Goal: Task Accomplishment & Management: Manage account settings

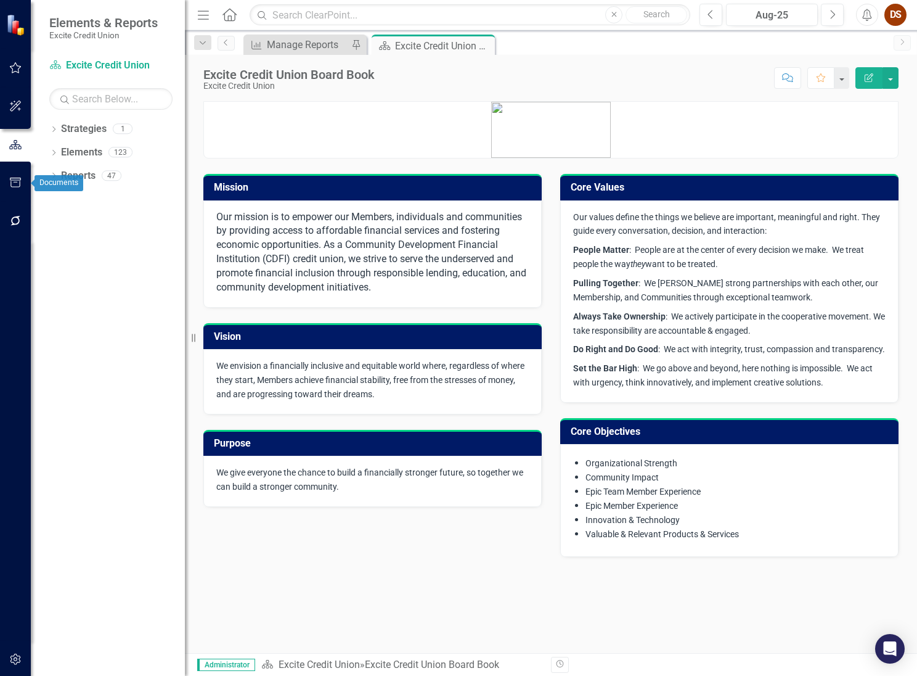
click at [14, 227] on button "button" at bounding box center [16, 221] width 28 height 26
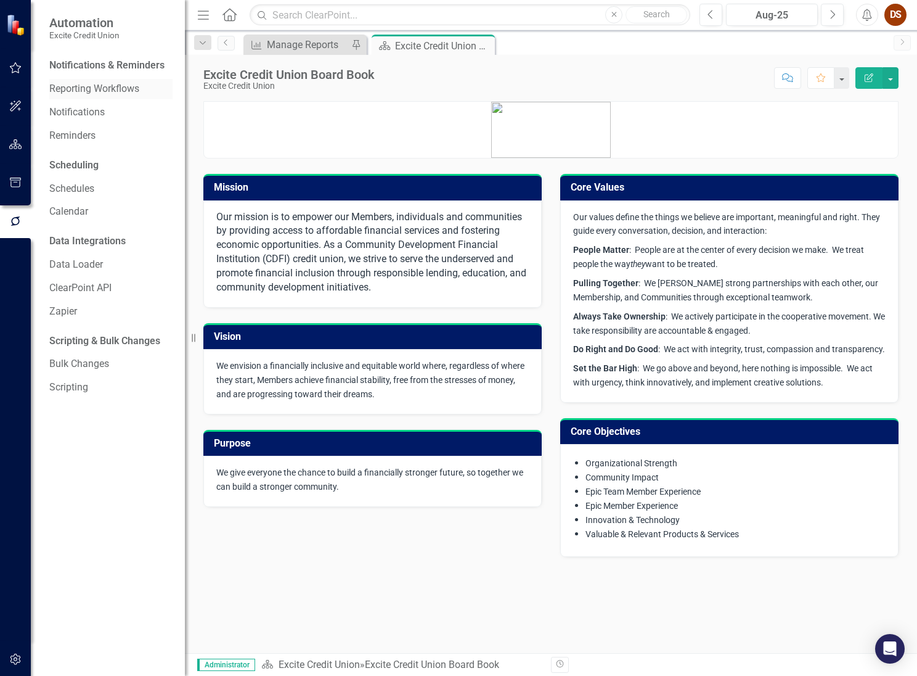
click at [125, 80] on div "Reporting Workflows" at bounding box center [110, 89] width 123 height 20
click at [125, 87] on link "Reporting Workflows" at bounding box center [110, 89] width 123 height 14
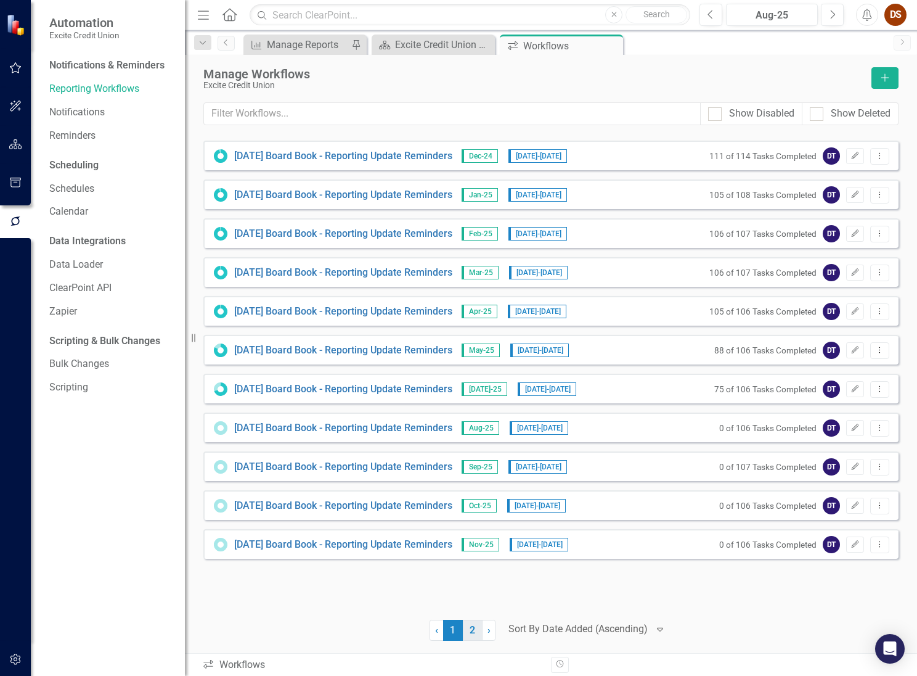
click at [474, 631] on link "2" at bounding box center [473, 630] width 20 height 21
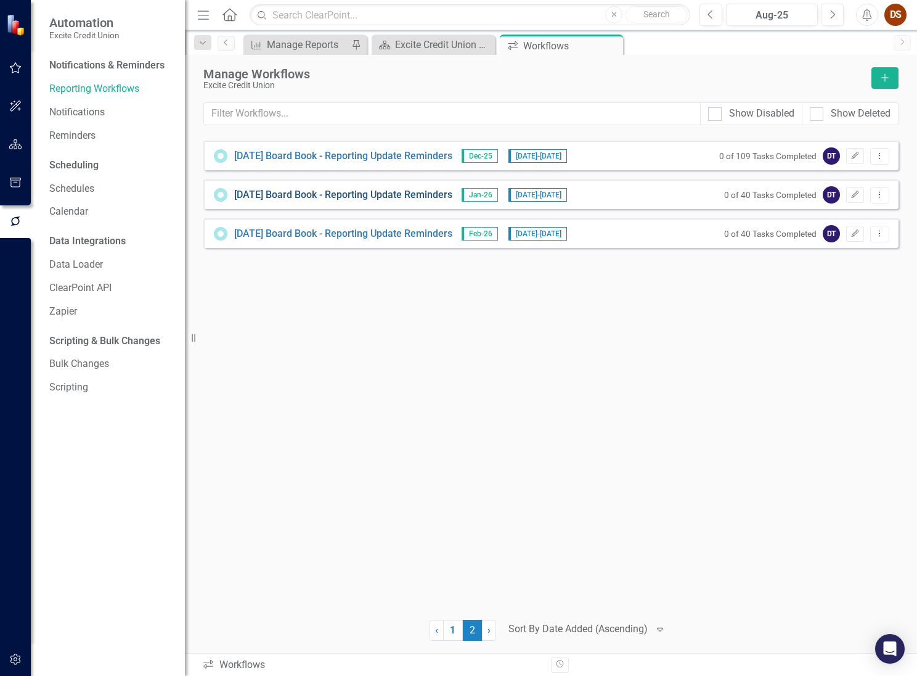
click at [287, 194] on link "[DATE] Board Book - Reporting Update Reminders" at bounding box center [343, 195] width 218 height 14
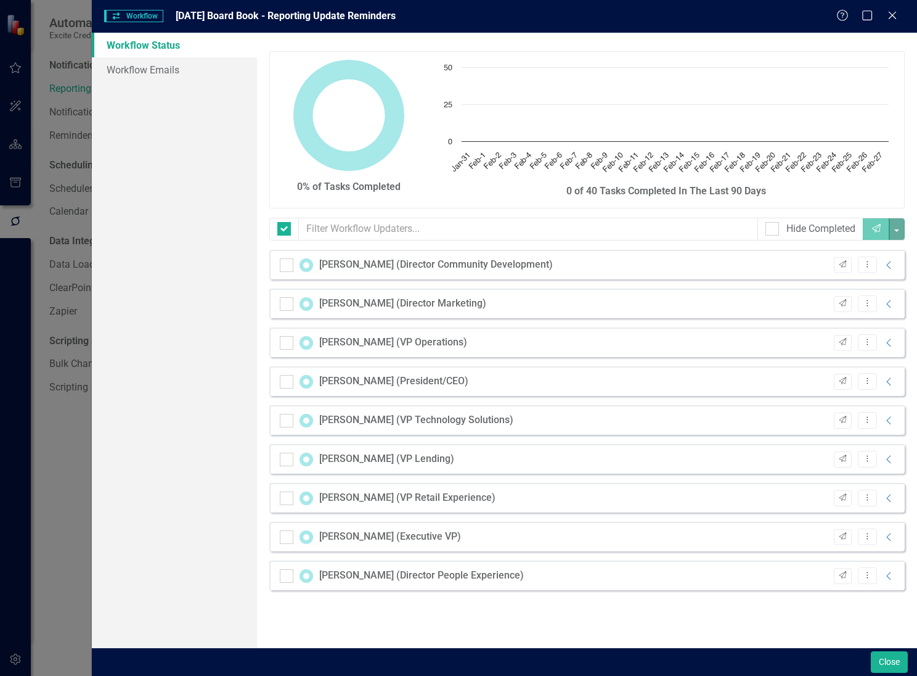
checkbox input "false"
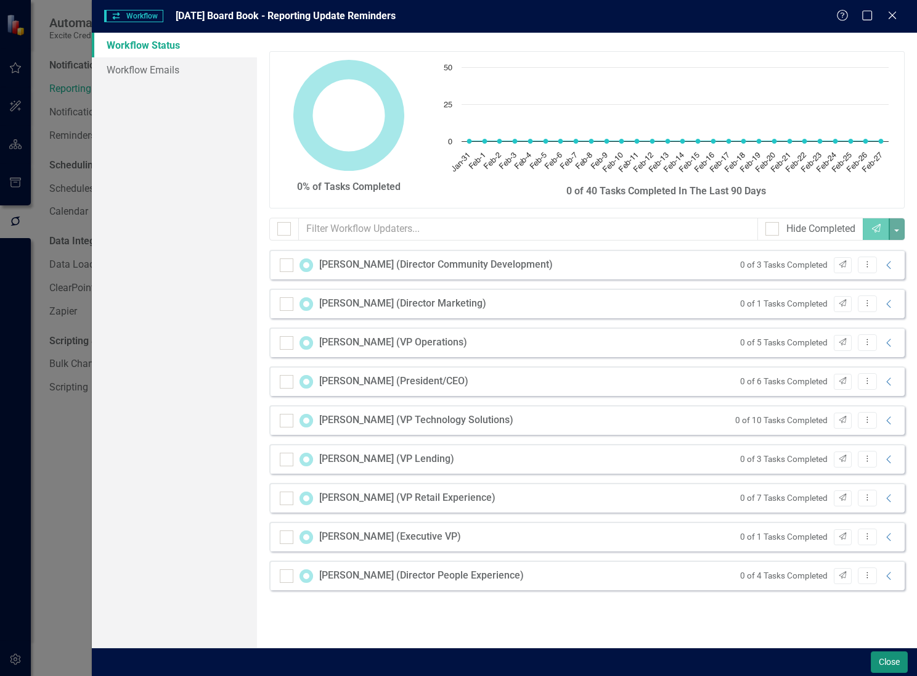
click at [885, 663] on button "Close" at bounding box center [889, 662] width 37 height 22
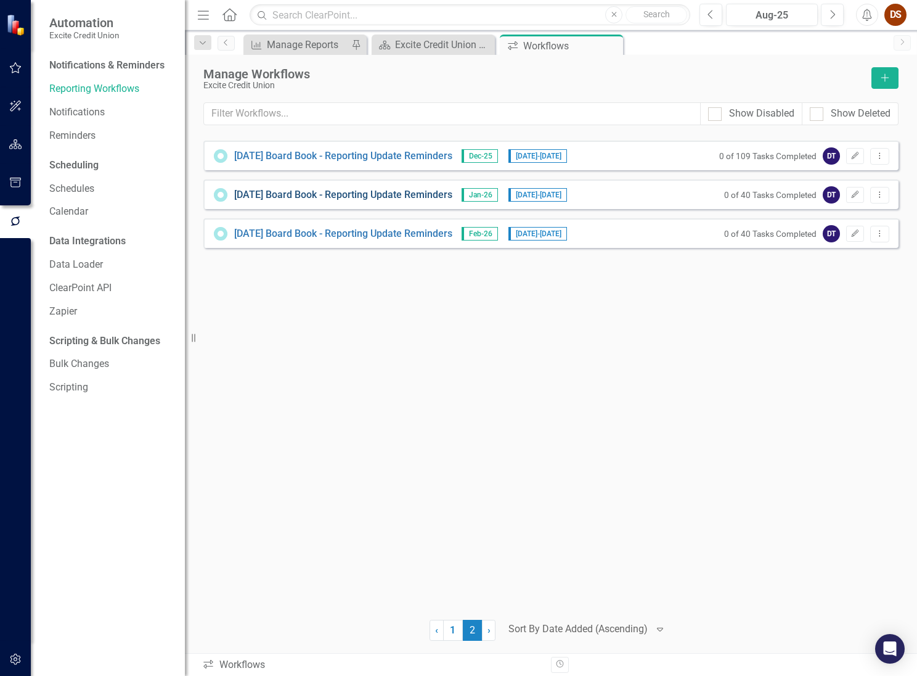
click at [392, 199] on link "[DATE] Board Book - Reporting Update Reminders" at bounding box center [343, 195] width 218 height 14
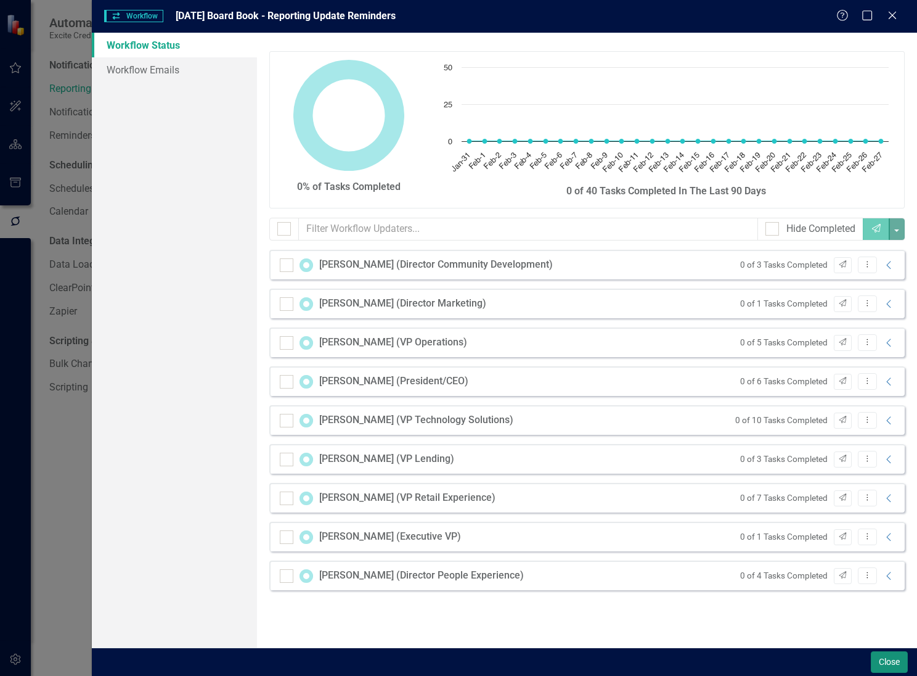
click at [888, 660] on button "Close" at bounding box center [889, 662] width 37 height 22
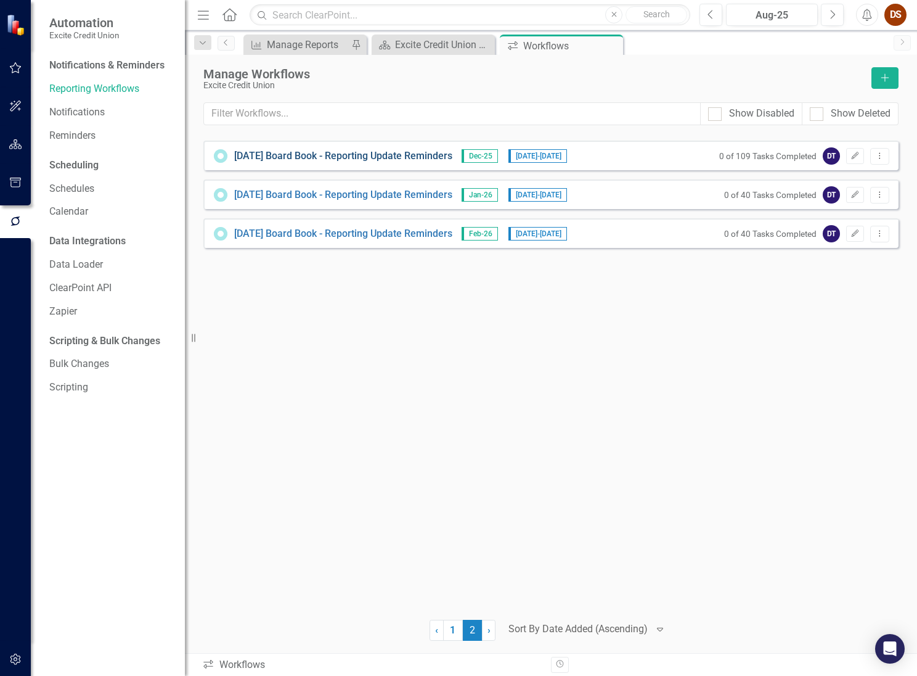
click at [321, 157] on link "[DATE] Board Book - Reporting Update Reminders" at bounding box center [343, 156] width 218 height 14
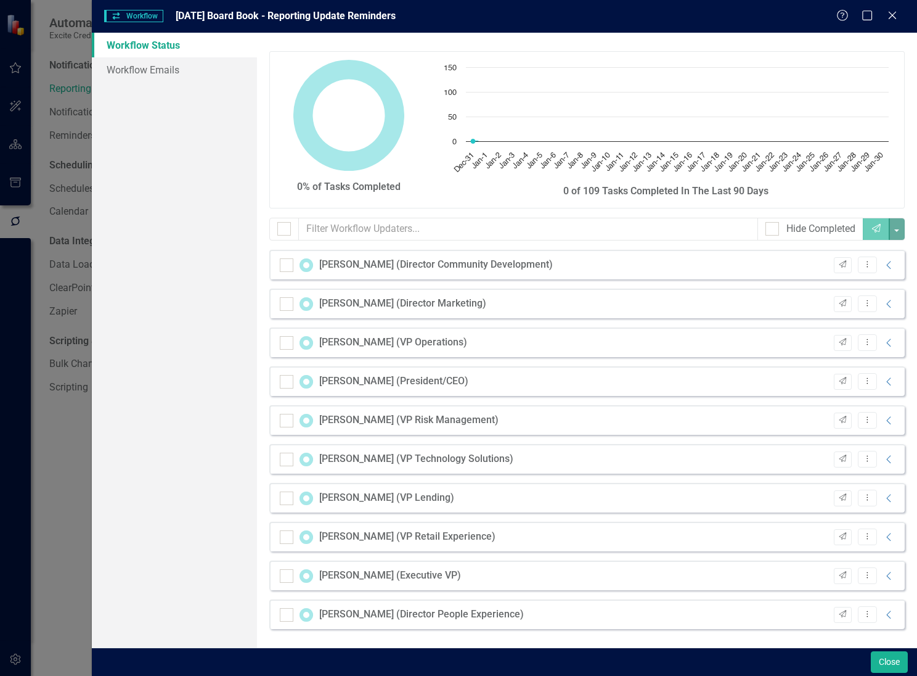
checkbox input "false"
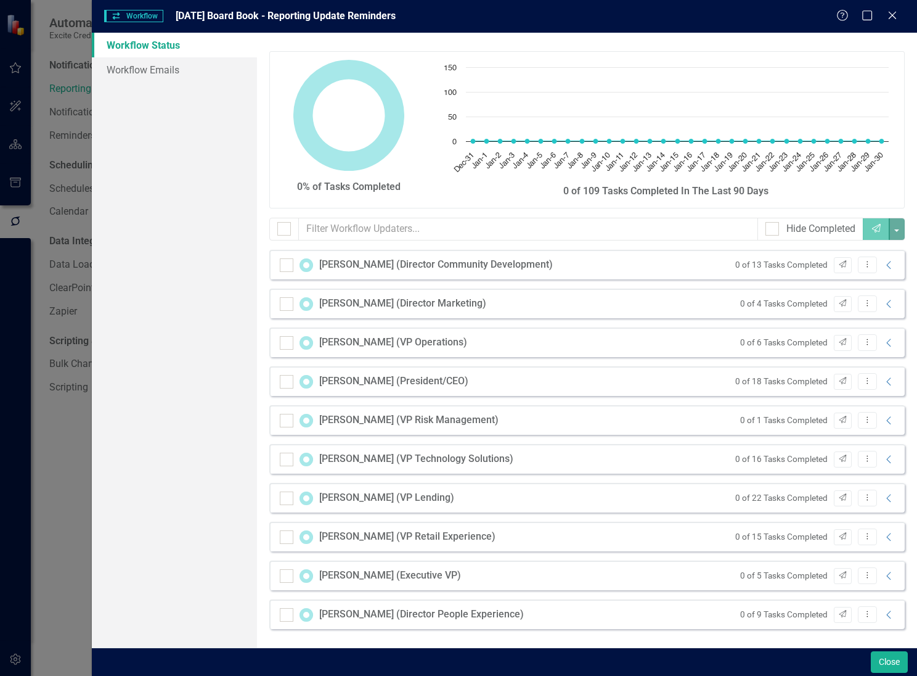
click at [523, 256] on div "[PERSON_NAME] (Director Community Development) 0 of 13 Tasks Completed Send Dro…" at bounding box center [587, 265] width 636 height 30
click at [890, 266] on icon "Collapse" at bounding box center [889, 265] width 12 height 10
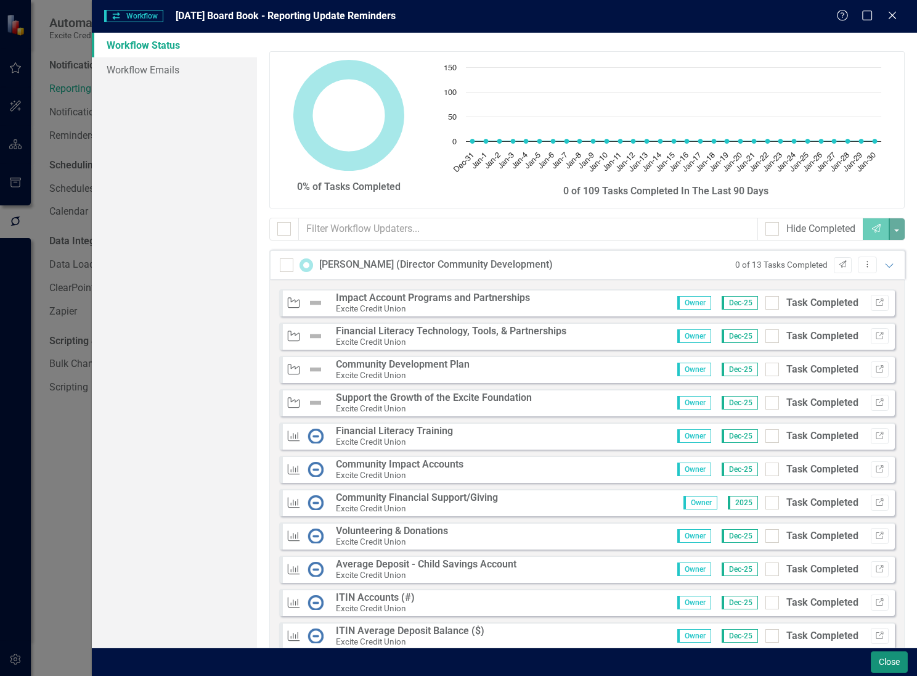
click at [880, 663] on button "Close" at bounding box center [889, 662] width 37 height 22
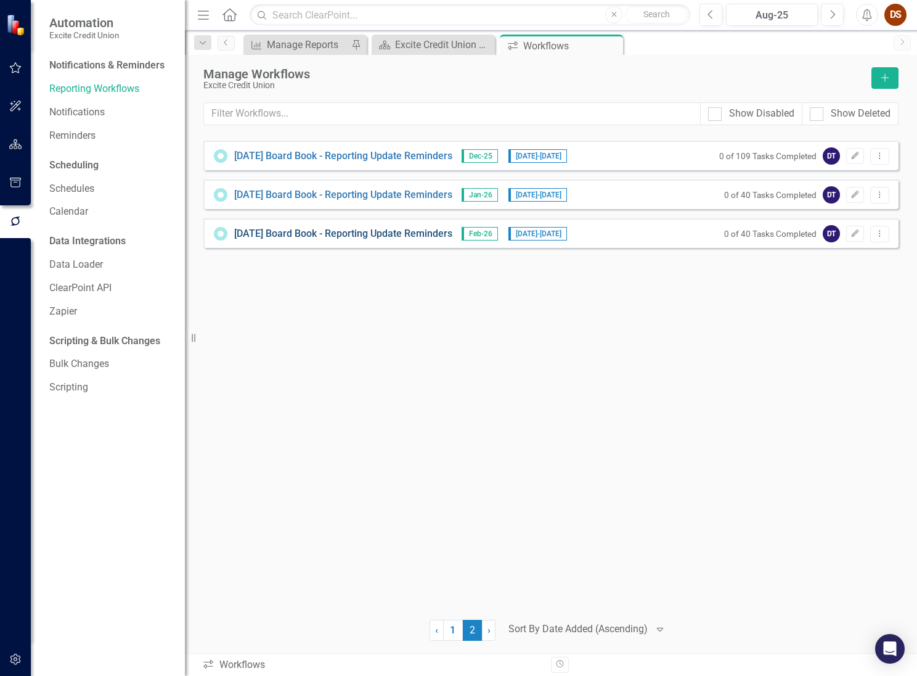
click at [420, 230] on link "[DATE] Board Book - Reporting Update Reminders" at bounding box center [343, 234] width 218 height 14
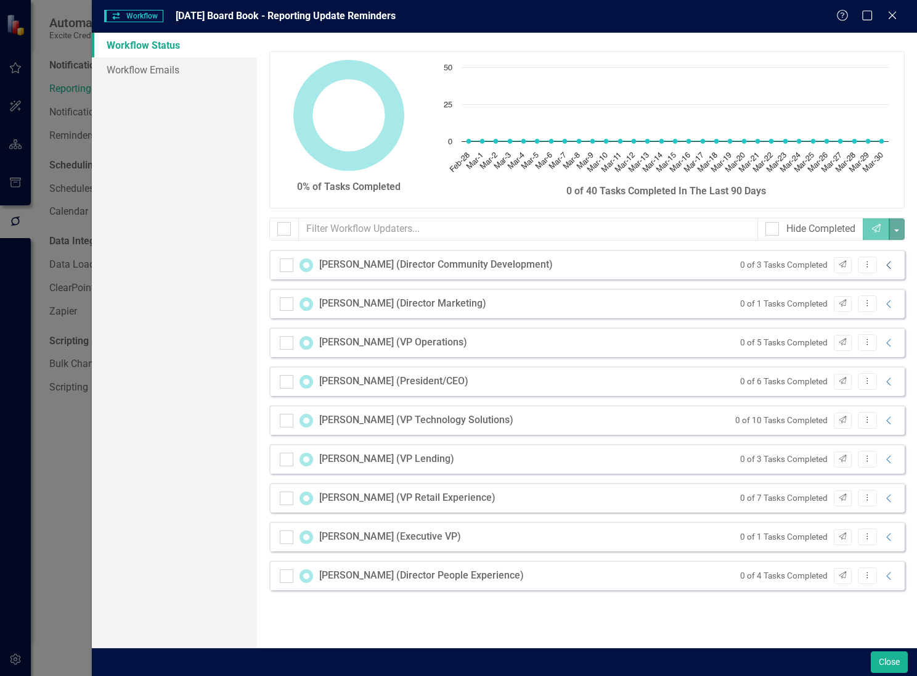
click at [890, 264] on icon "Collapse" at bounding box center [889, 265] width 12 height 10
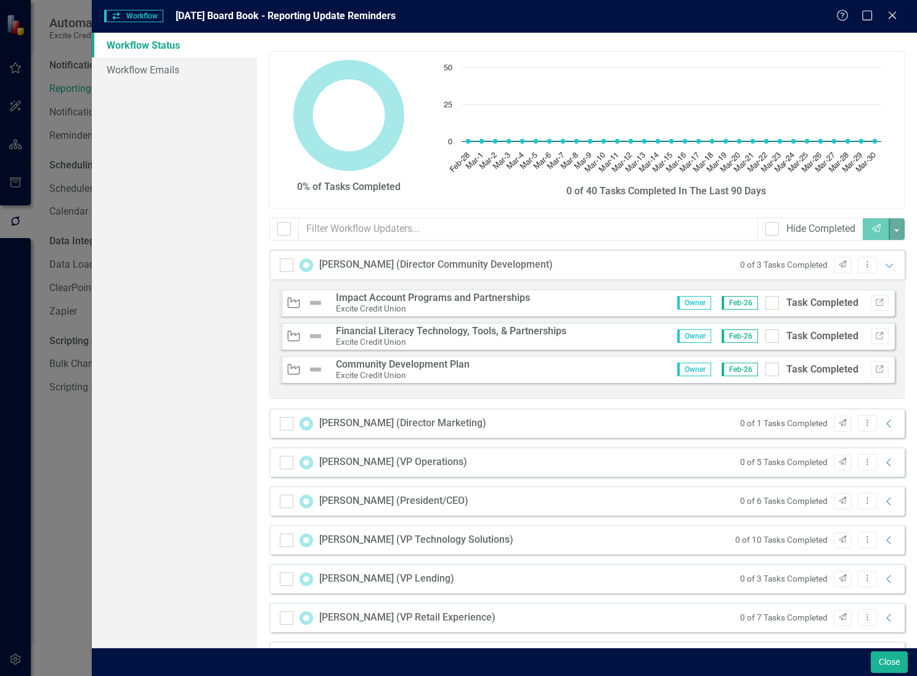
click at [890, 264] on div "[PERSON_NAME] (Director Community Development) 0 of 3 Tasks Completed Send Drop…" at bounding box center [587, 265] width 636 height 30
click at [880, 667] on button "Close" at bounding box center [889, 662] width 37 height 22
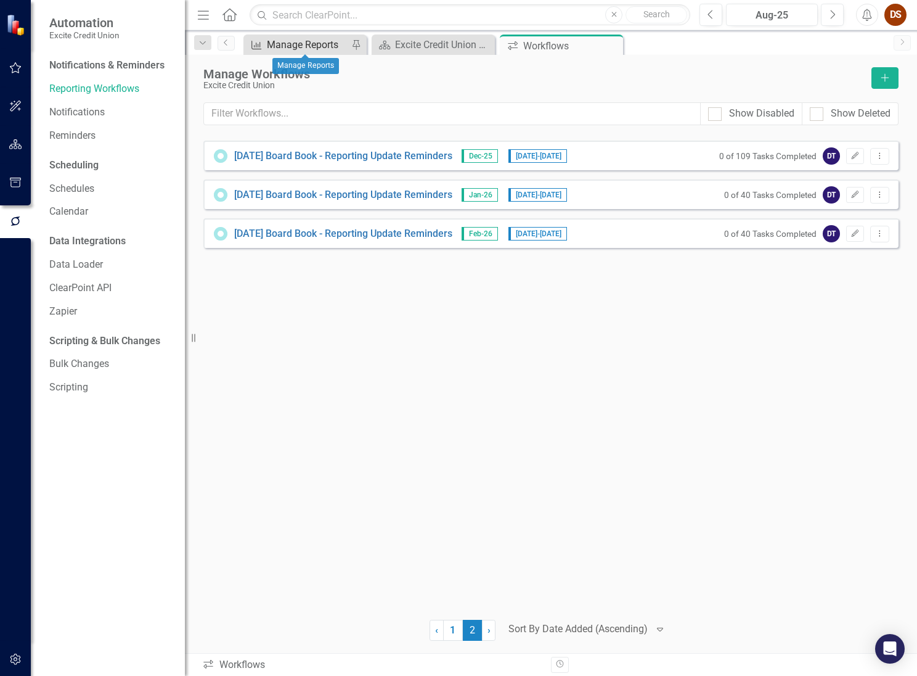
click at [308, 46] on div "Manage Reports" at bounding box center [307, 44] width 81 height 15
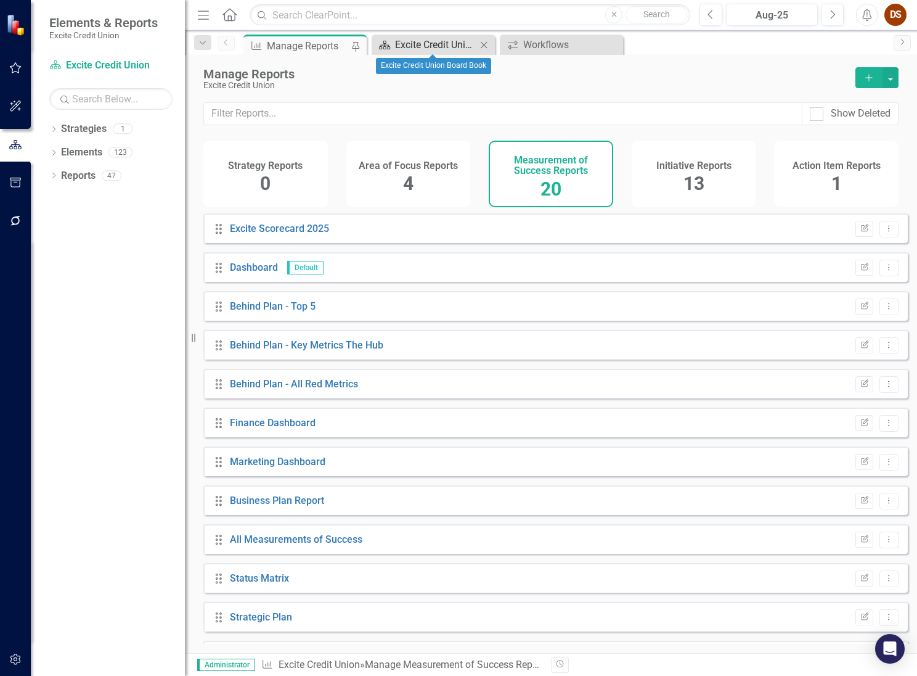
click at [442, 45] on div "Excite Credit Union Board Book" at bounding box center [435, 44] width 81 height 15
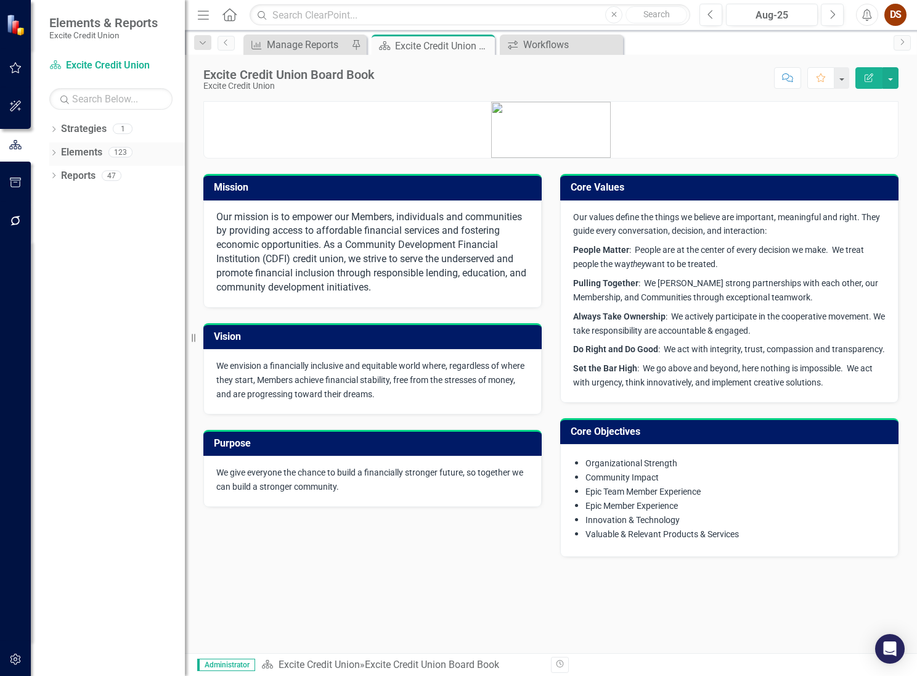
click at [83, 152] on link "Elements" at bounding box center [81, 152] width 41 height 14
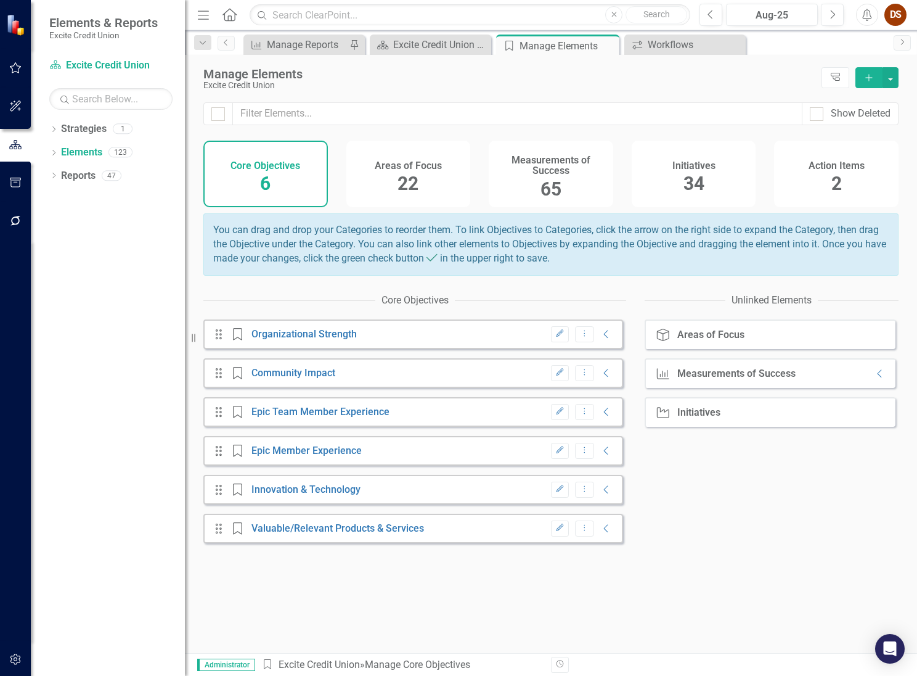
click at [580, 187] on div "Measurements of Success 65" at bounding box center [551, 174] width 125 height 67
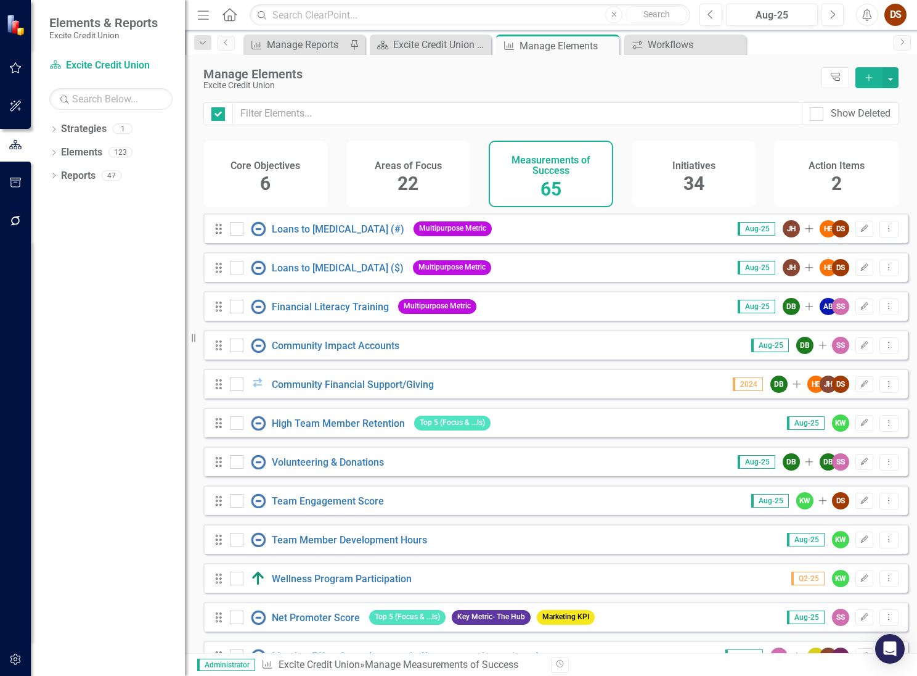
checkbox input "false"
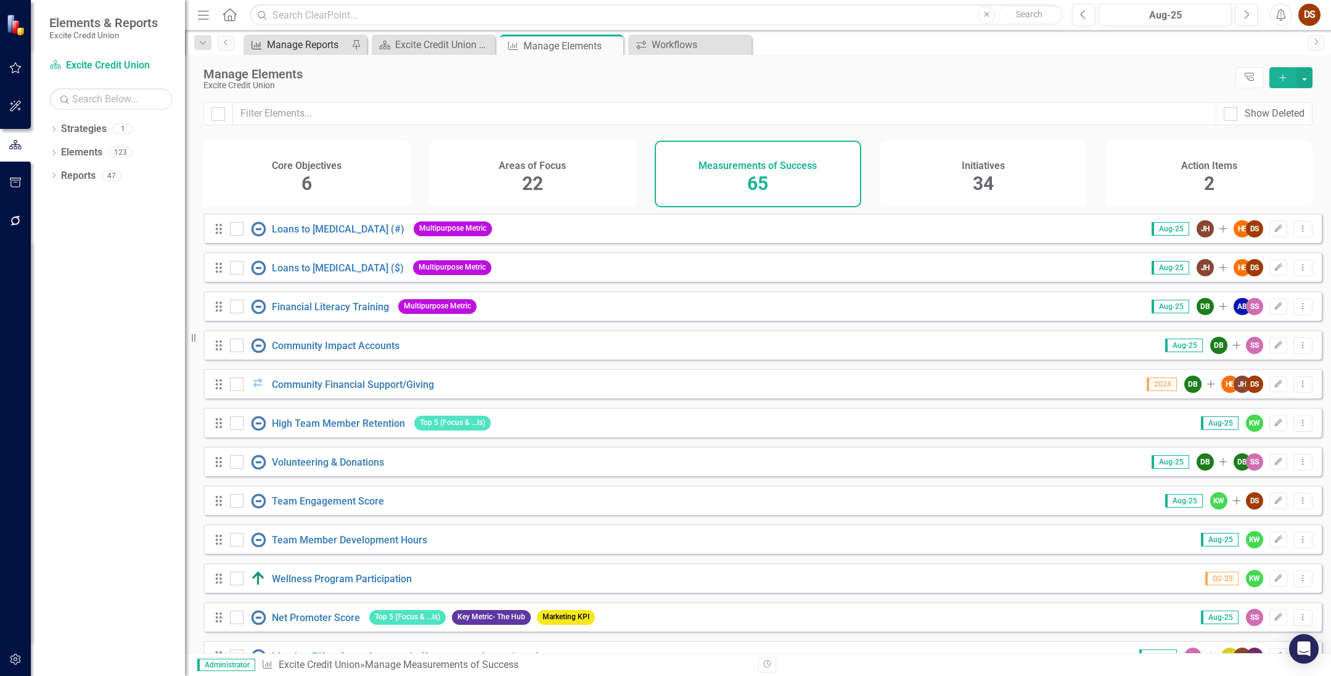
click at [304, 48] on div "Manage Reports" at bounding box center [307, 44] width 81 height 15
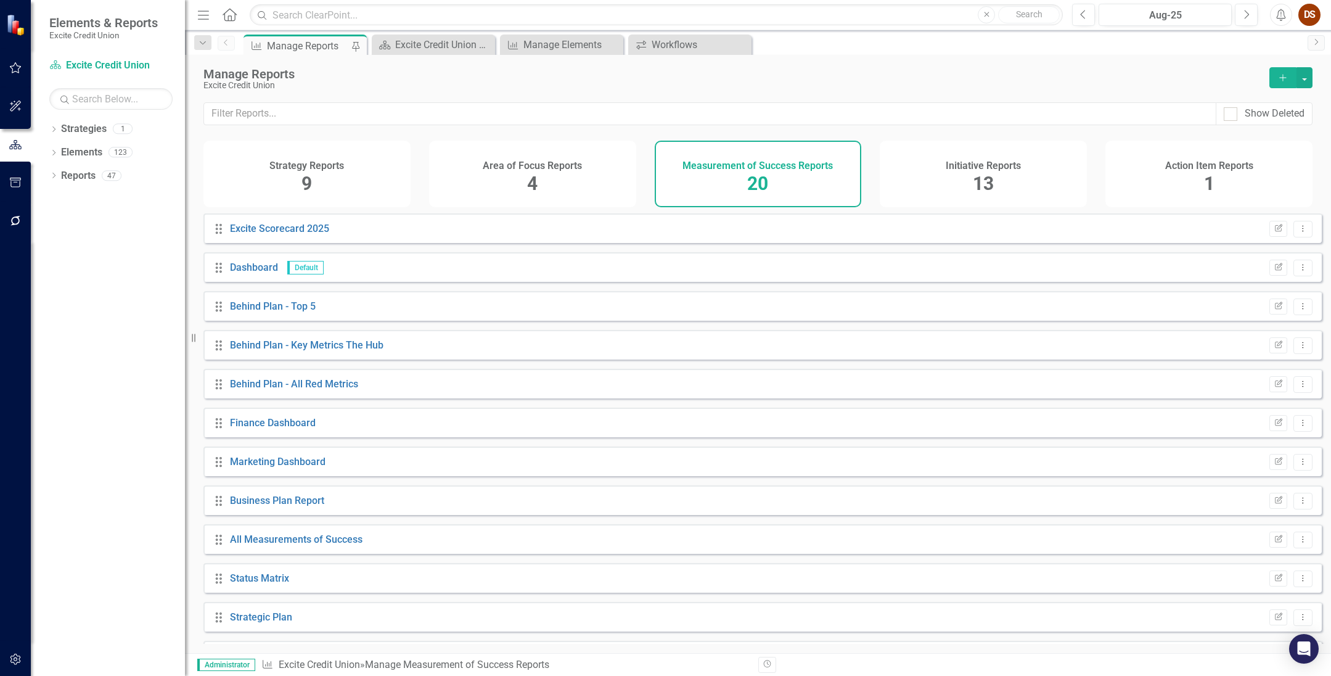
click at [917, 174] on span "13" at bounding box center [983, 184] width 21 height 22
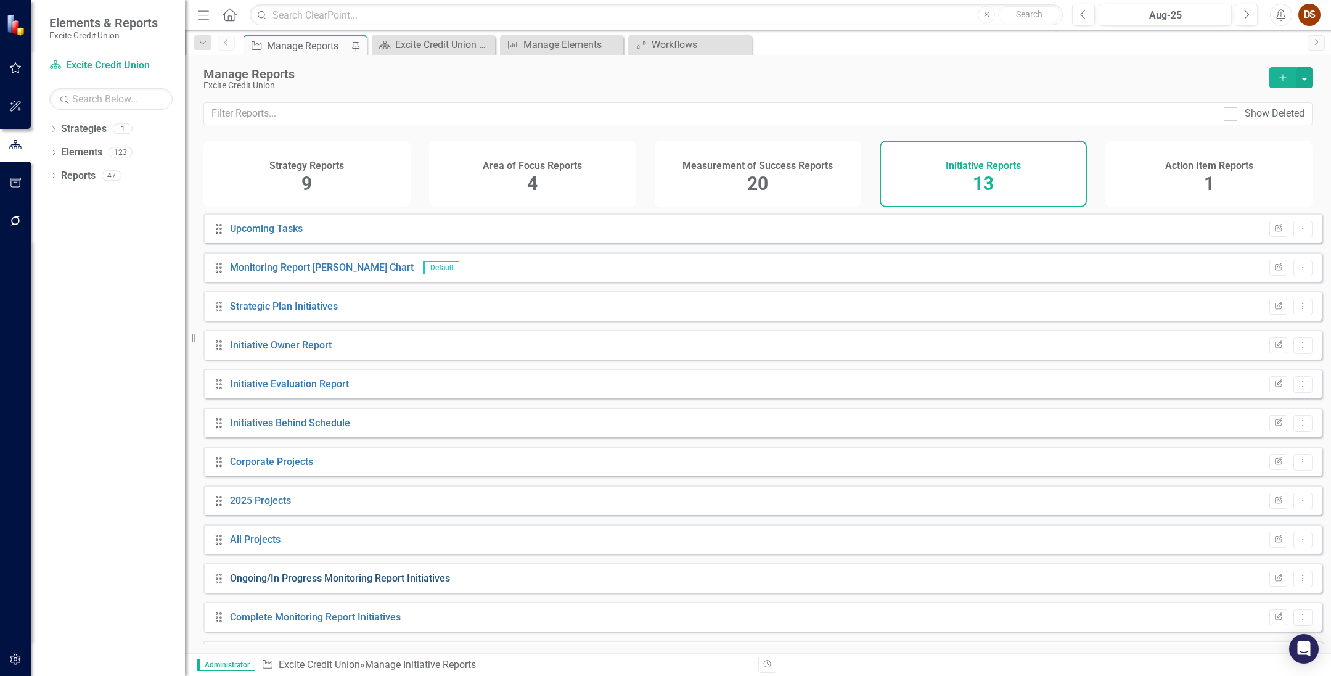
click at [339, 581] on link "Ongoing/In Progress Monitoring Report Initiatives" at bounding box center [340, 578] width 220 height 12
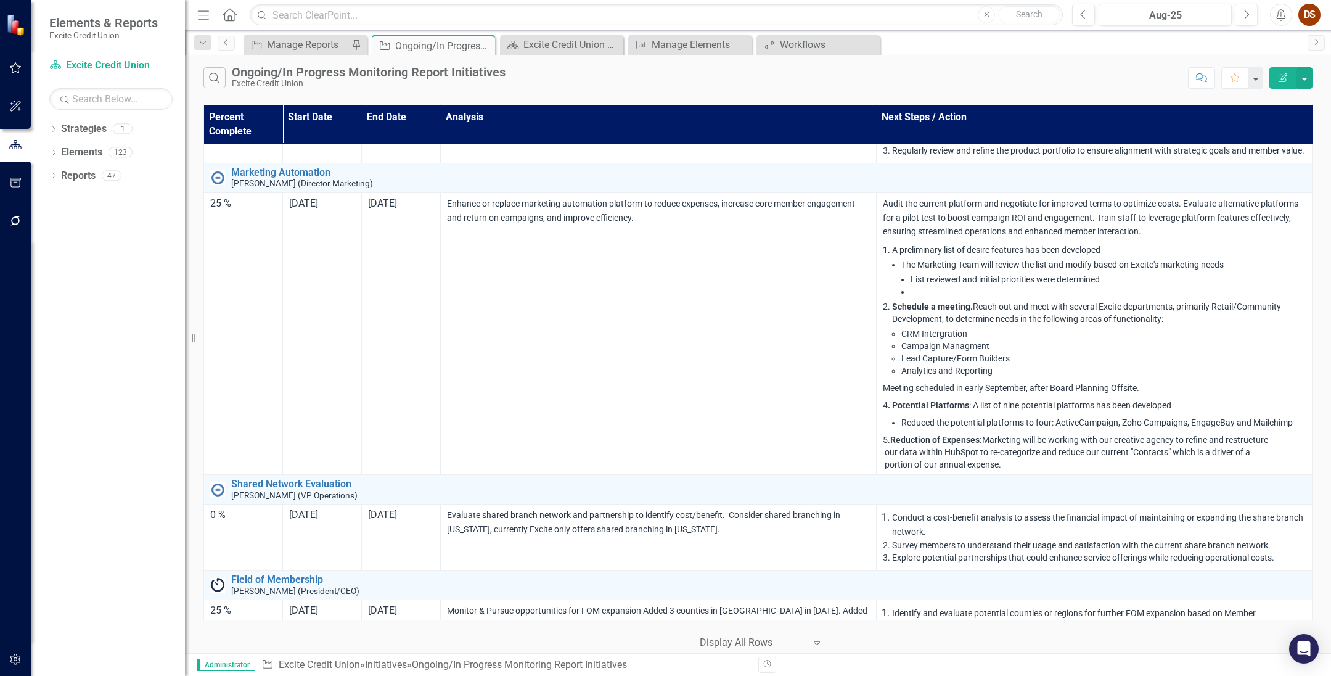
scroll to position [3411, 0]
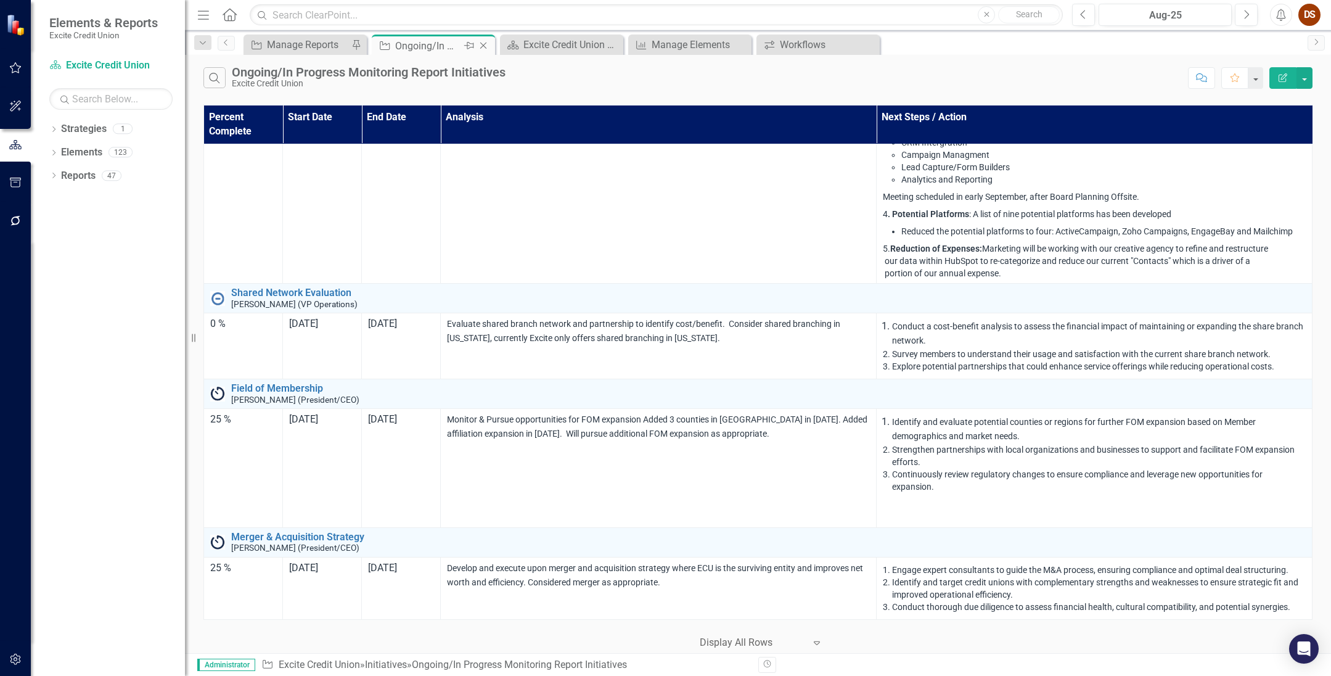
click at [486, 44] on icon "Close" at bounding box center [483, 46] width 12 height 10
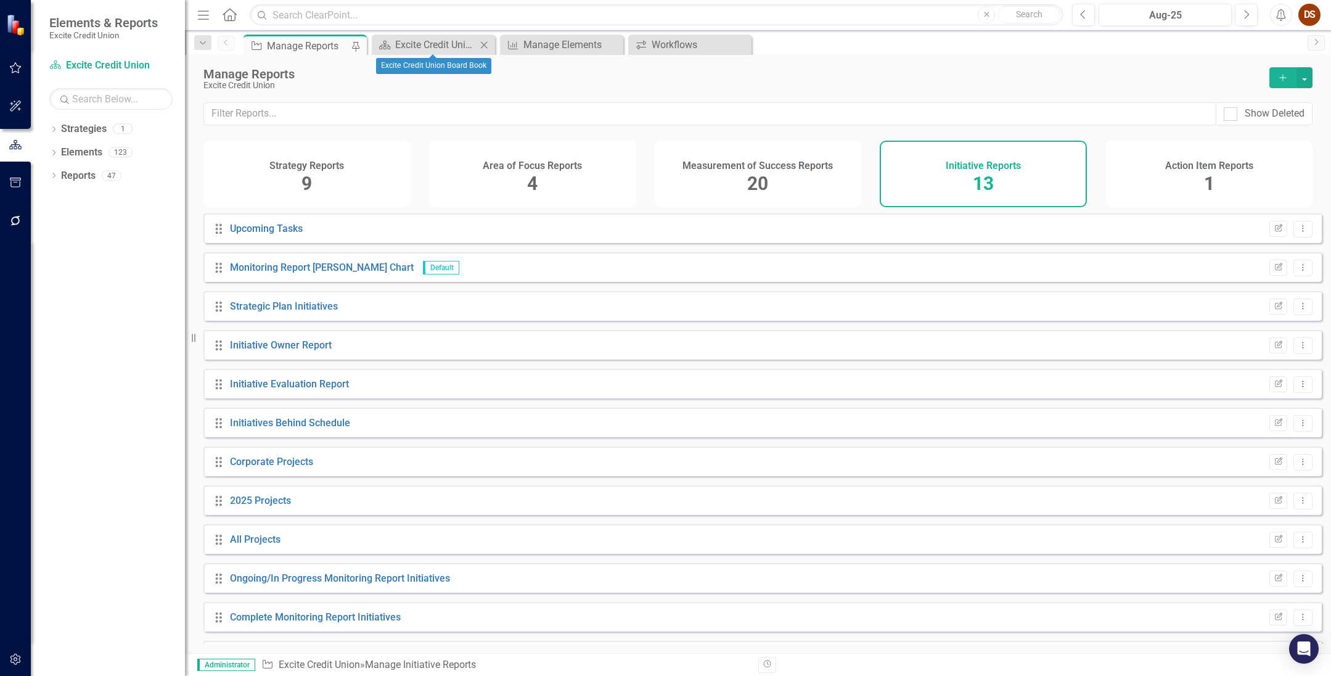
click at [489, 44] on icon "Close" at bounding box center [484, 45] width 12 height 10
click at [784, 158] on div "Measurement of Success Reports" at bounding box center [757, 164] width 150 height 14
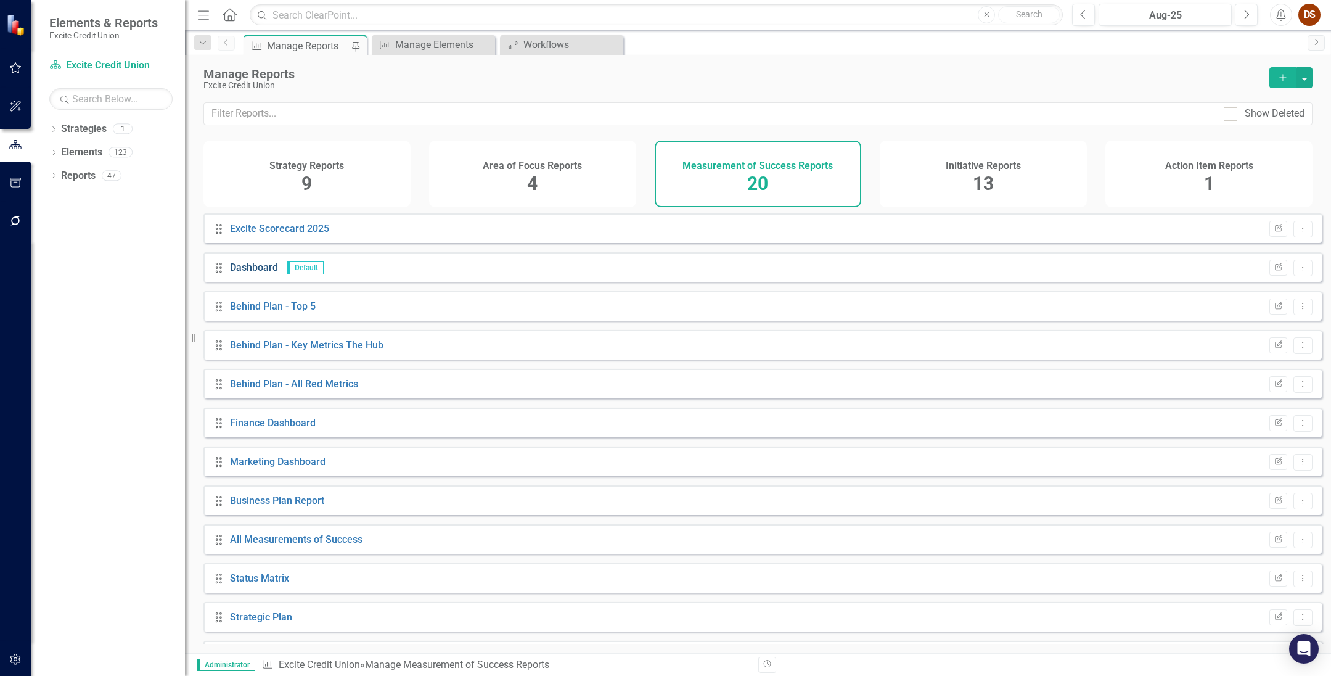
click at [245, 273] on link "Dashboard" at bounding box center [254, 267] width 48 height 12
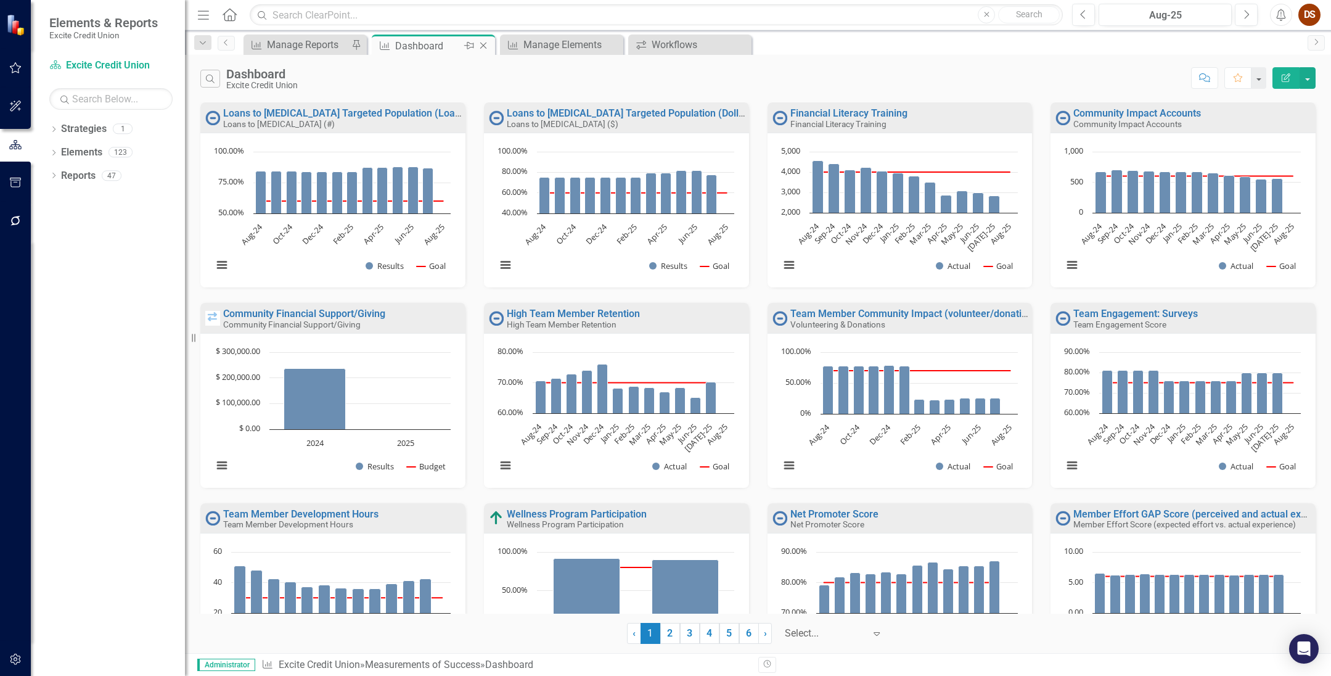
click at [481, 45] on icon "Close" at bounding box center [483, 46] width 12 height 10
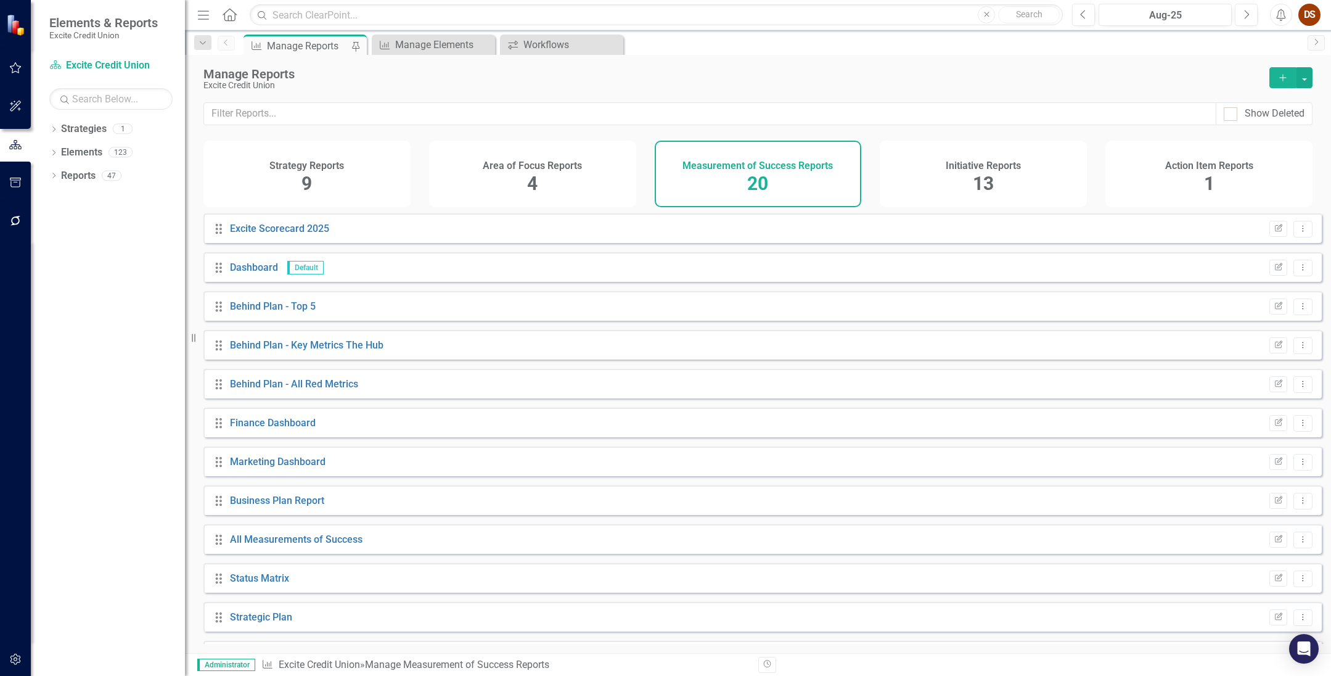
click at [917, 78] on icon "button" at bounding box center [1282, 77] width 7 height 7
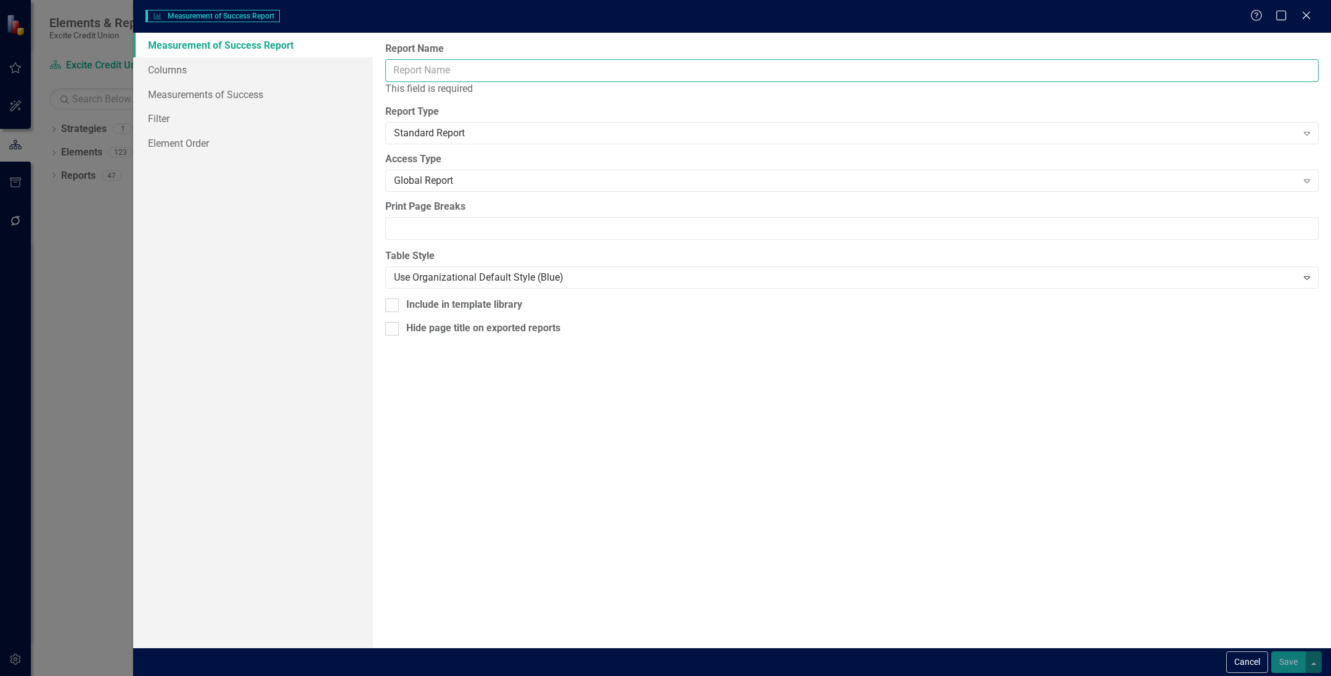
click at [510, 75] on input "Report Name" at bounding box center [851, 70] width 933 height 23
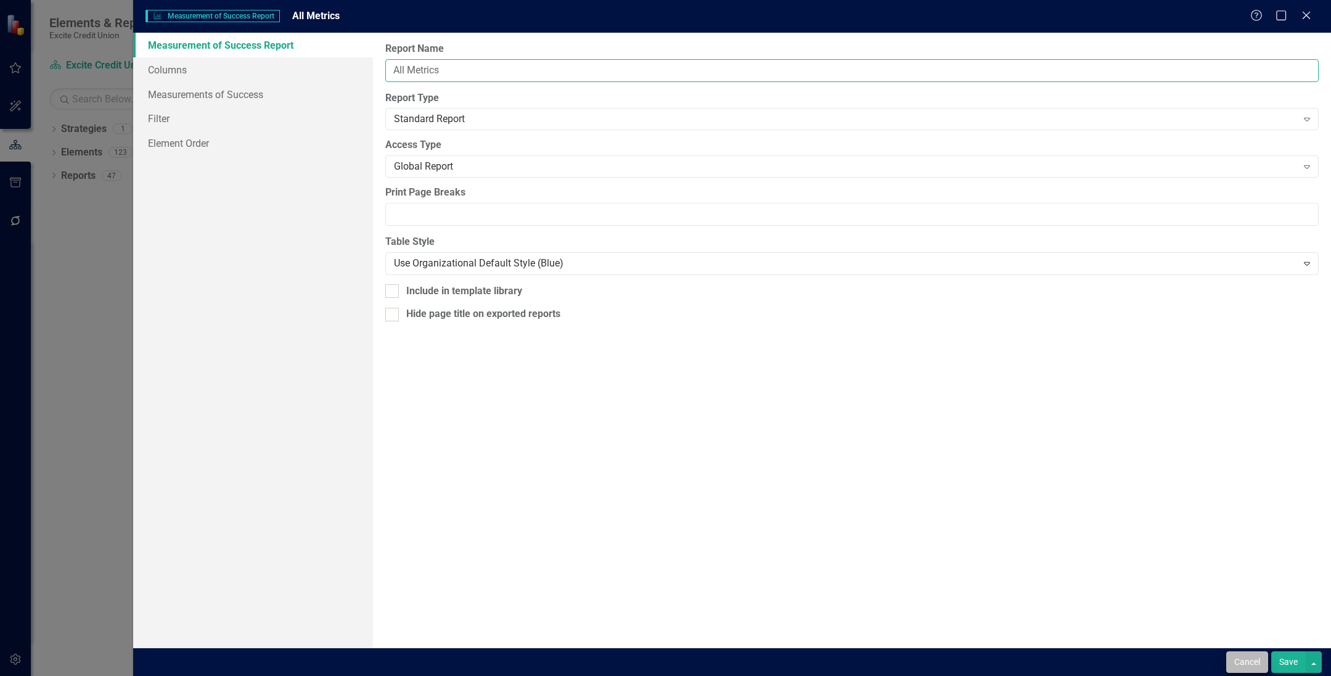
type input "All Metrics"
click at [917, 658] on button "Cancel" at bounding box center [1247, 662] width 42 height 22
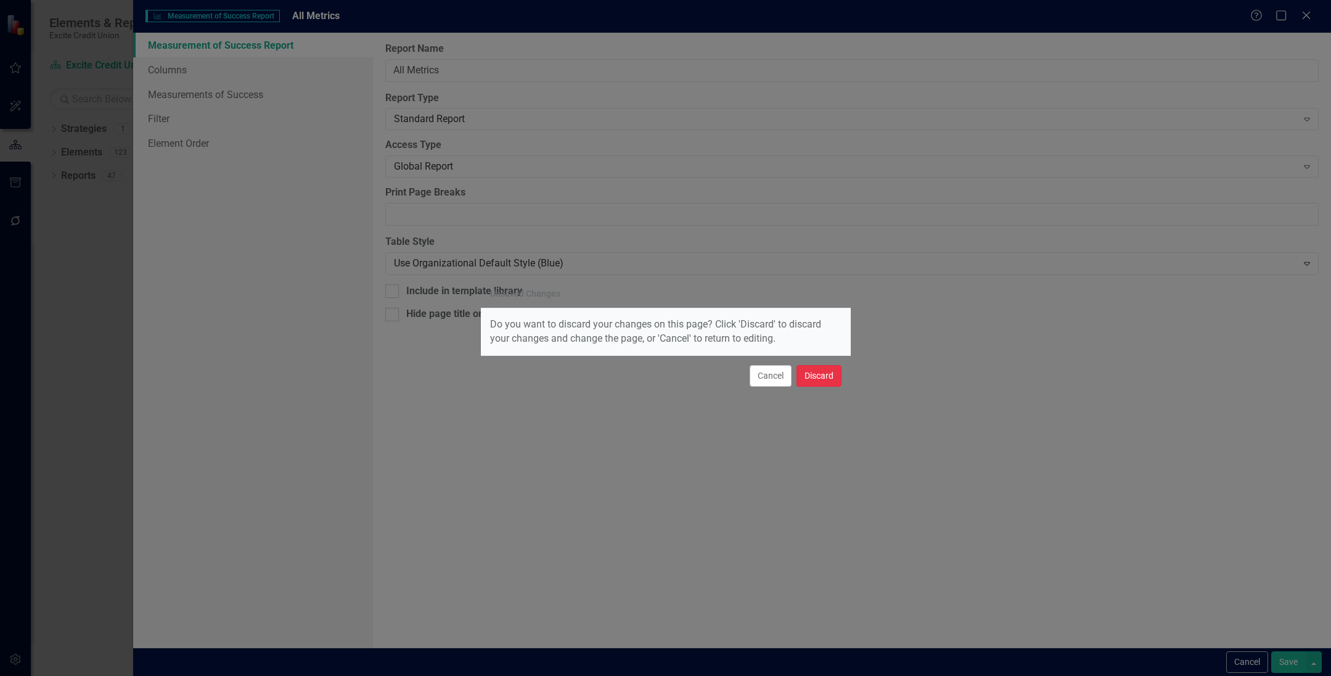
click at [804, 384] on button "Discard" at bounding box center [818, 376] width 45 height 22
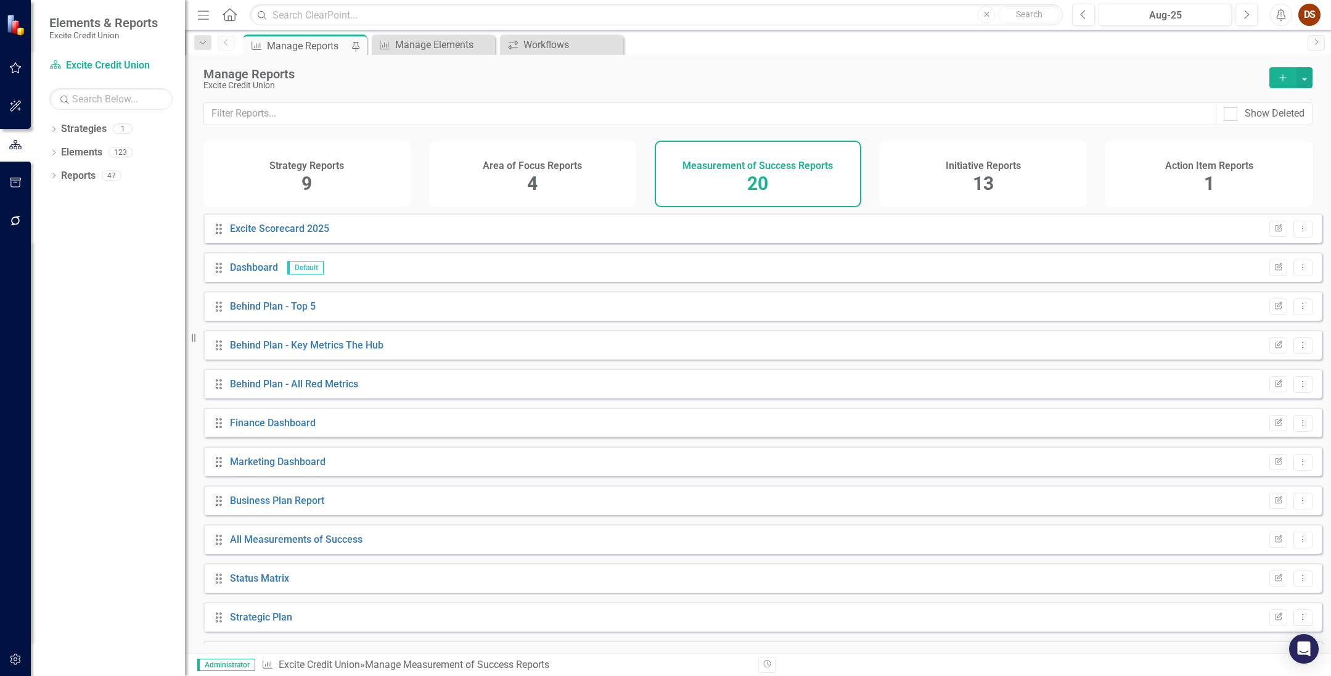
scroll to position [346, 0]
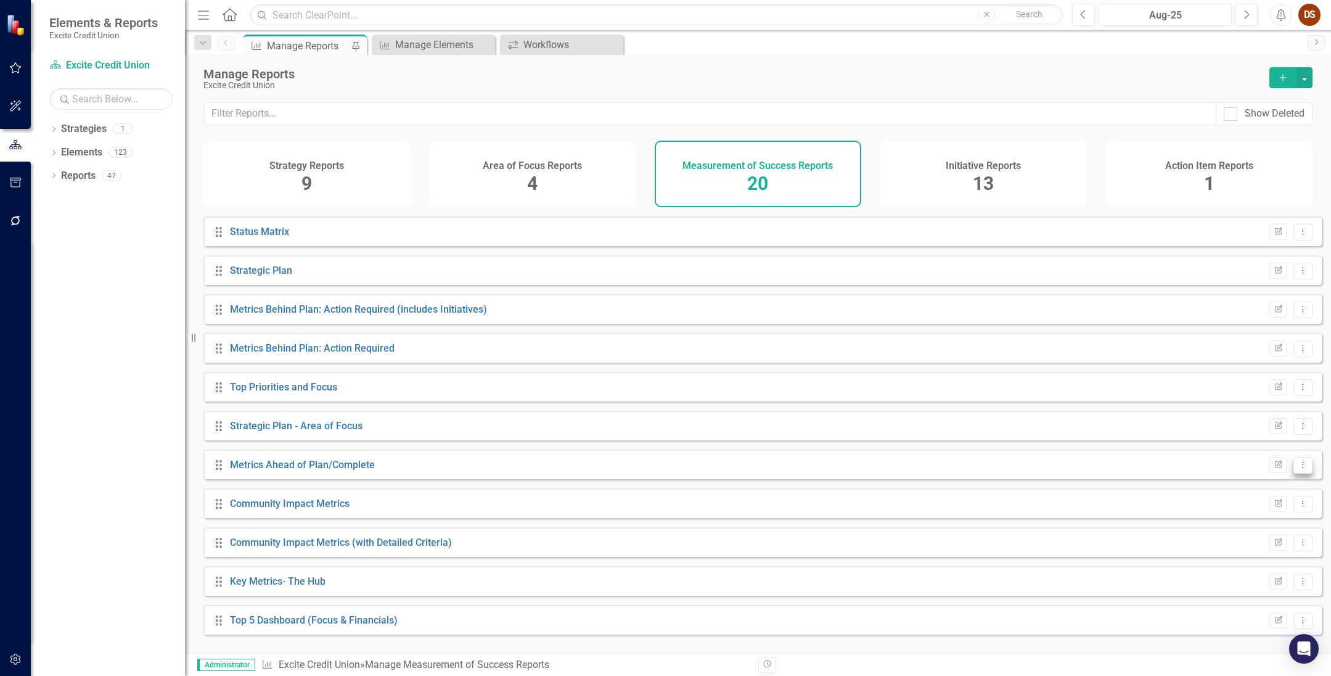
click at [917, 469] on icon "Dropdown Menu" at bounding box center [1303, 464] width 10 height 8
click at [917, 537] on link "Copy Duplicate Report" at bounding box center [1252, 540] width 102 height 23
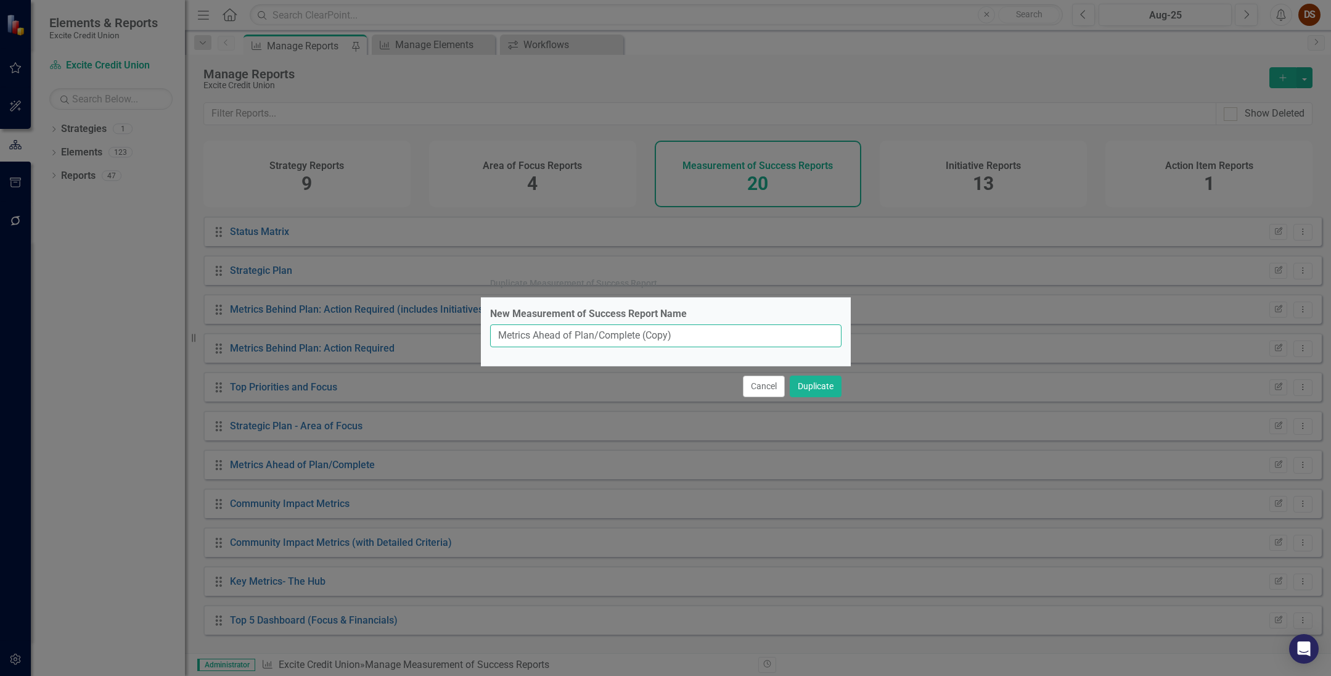
drag, startPoint x: 710, startPoint y: 325, endPoint x: 190, endPoint y: 345, distance: 519.4
click at [190, 346] on div "Duplicate Measurement of Success Report New Measurement of Success Report Name …" at bounding box center [665, 338] width 1331 height 676
type input "All Metrics"
click at [820, 387] on button "Duplicate" at bounding box center [816, 386] width 52 height 22
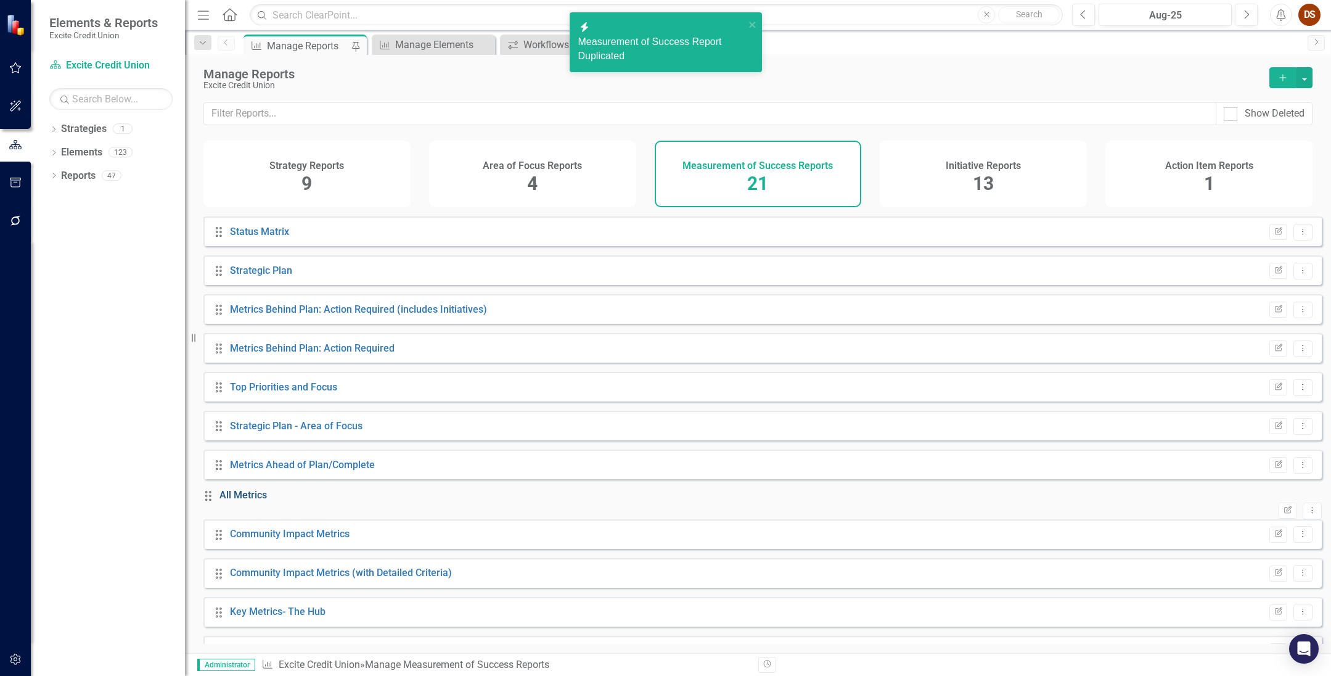
click at [267, 501] on link "All Metrics" at bounding box center [242, 495] width 47 height 12
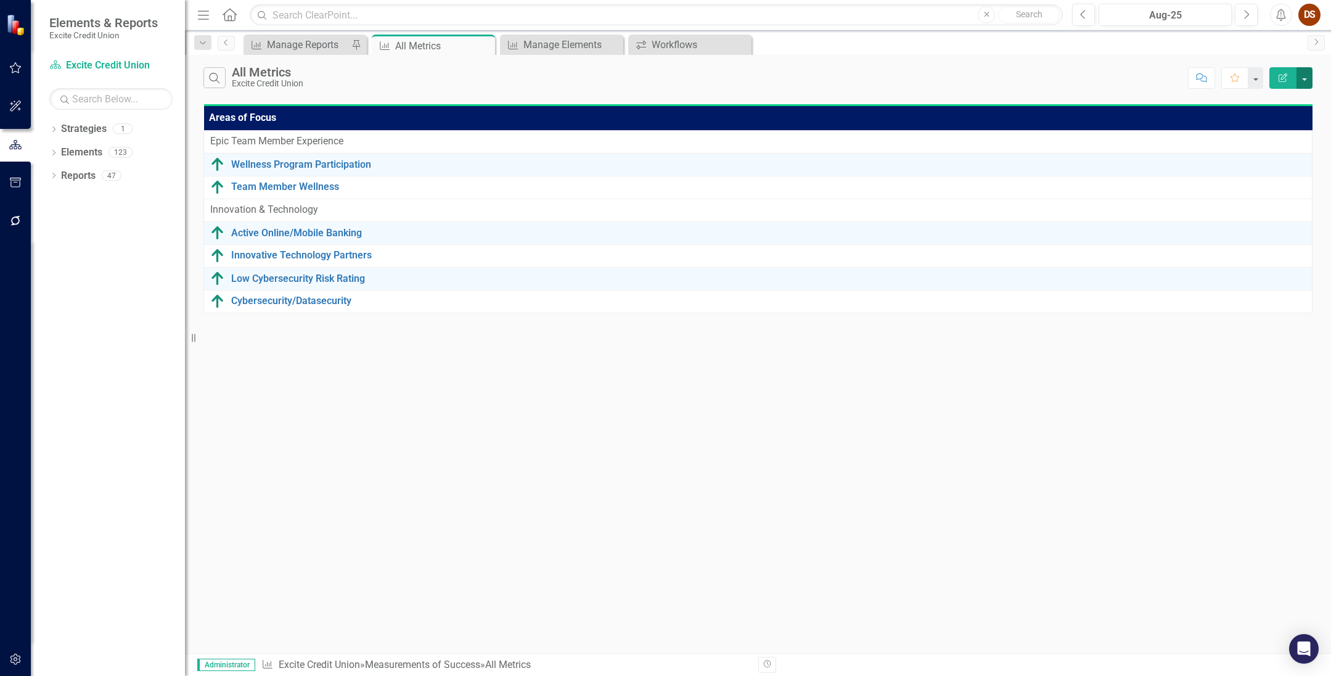
click at [917, 80] on button "button" at bounding box center [1304, 78] width 16 height 22
click at [917, 97] on link "Edit Report Edit Report" at bounding box center [1262, 100] width 97 height 23
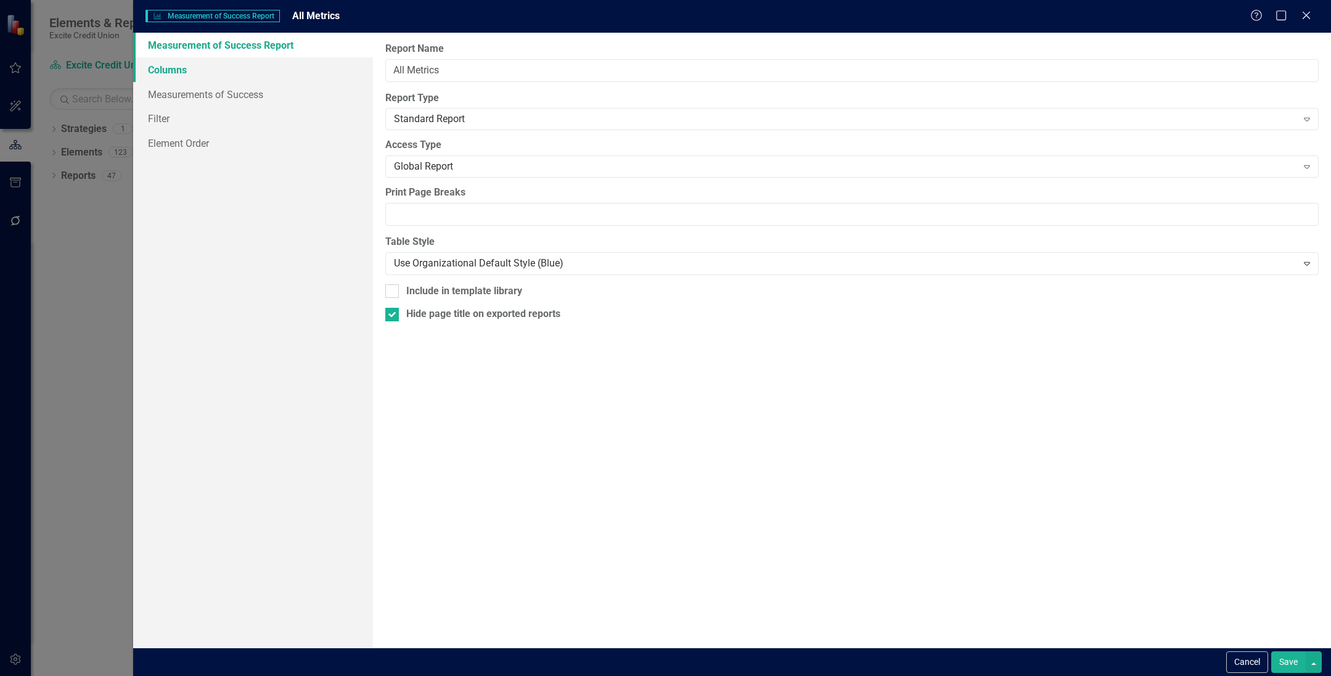
click at [179, 68] on link "Columns" at bounding box center [253, 69] width 240 height 25
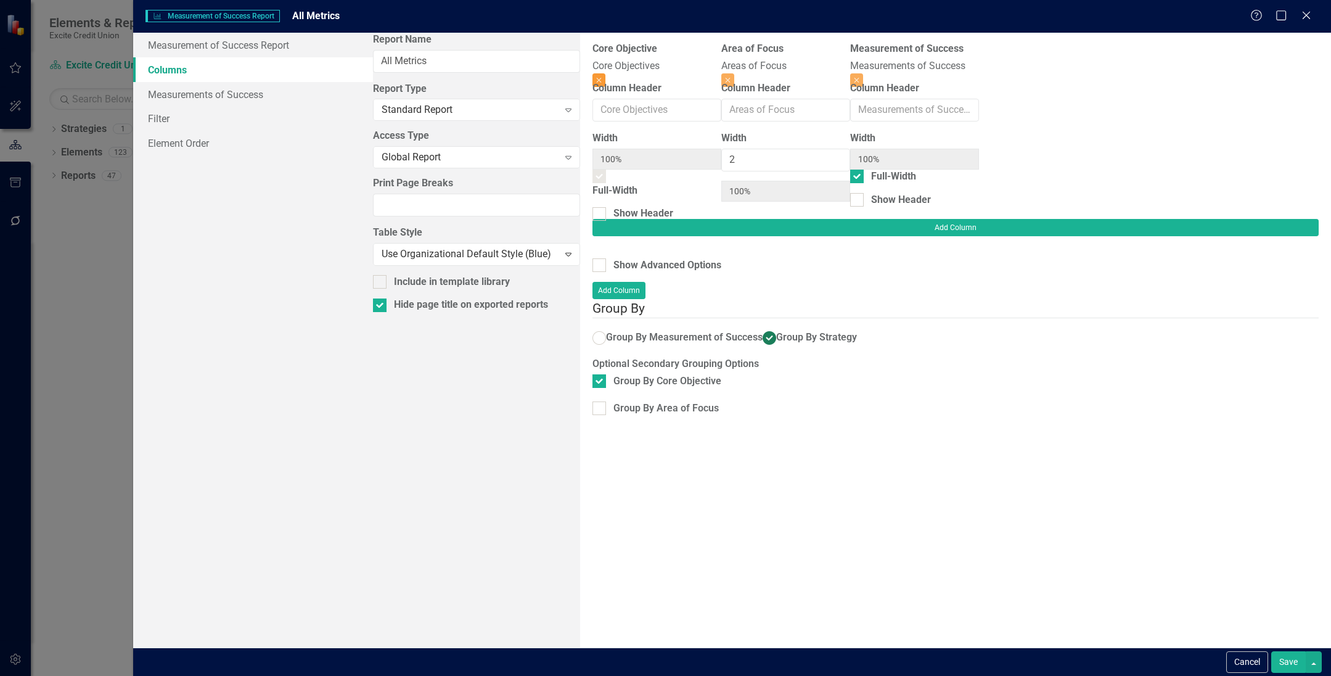
click at [605, 73] on button "Close" at bounding box center [598, 80] width 13 height 14
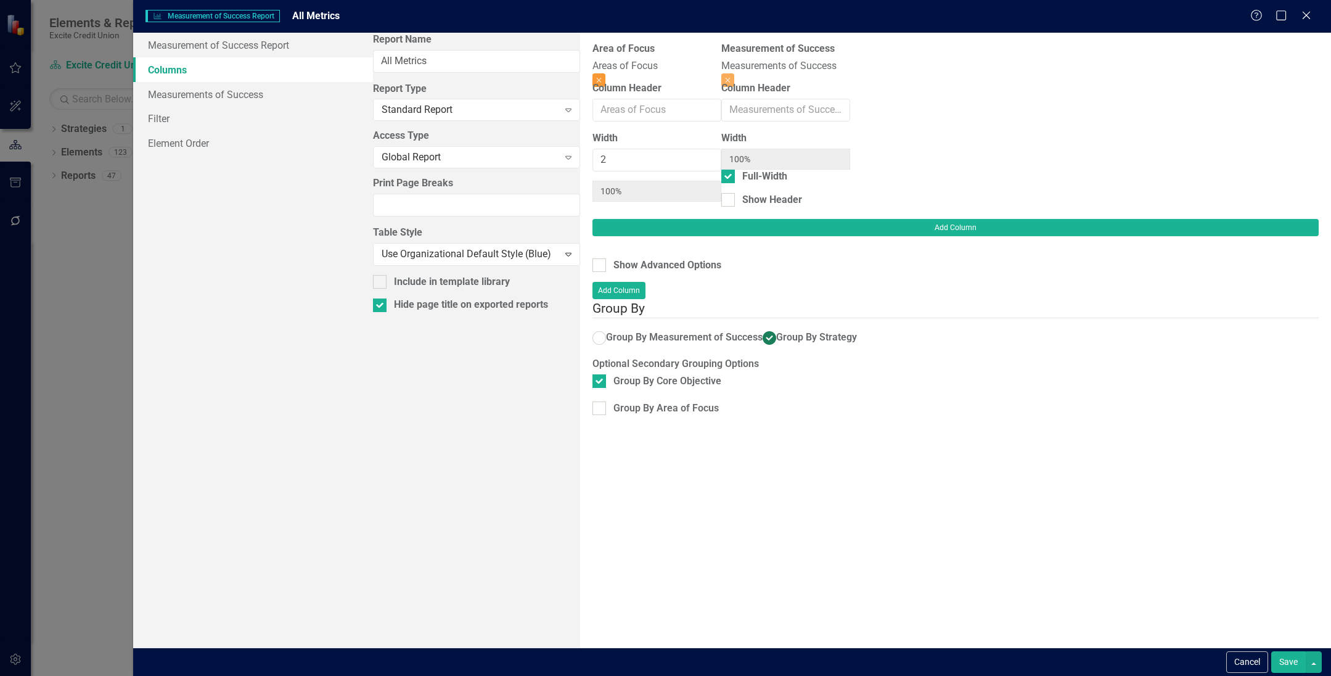
click at [605, 73] on button "Close" at bounding box center [598, 80] width 13 height 14
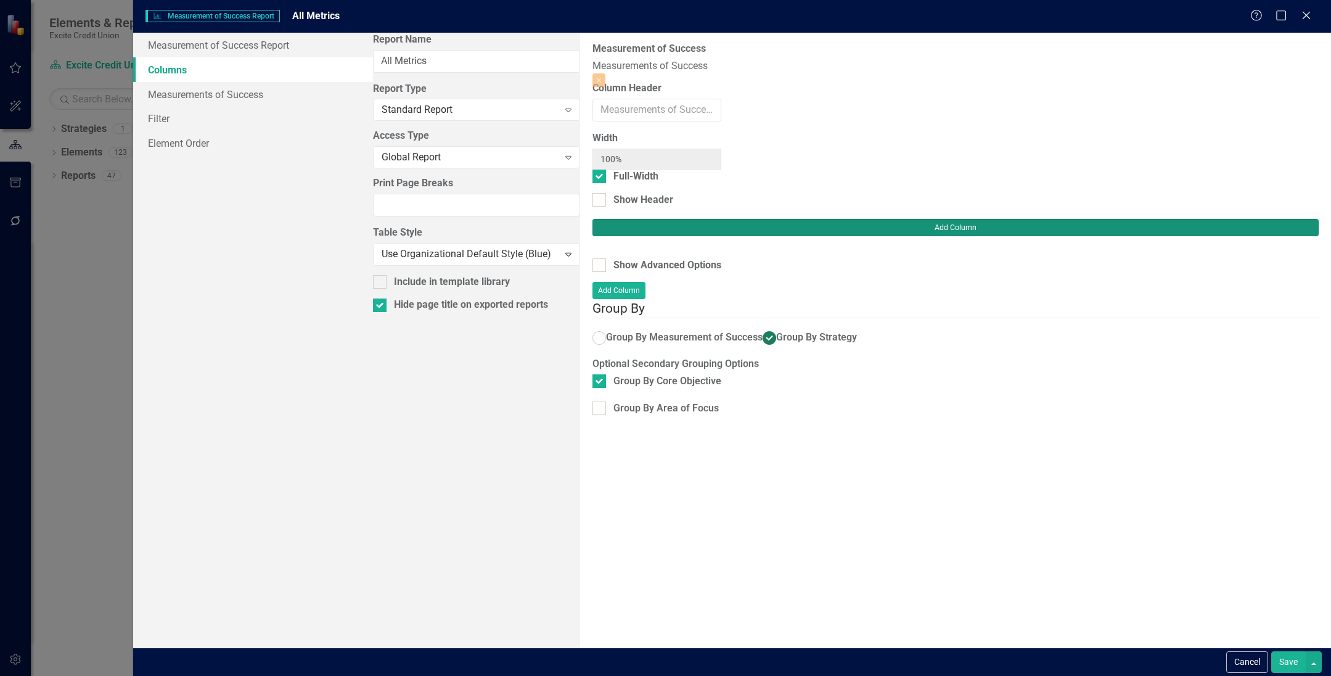
click at [917, 219] on button "Add Column" at bounding box center [955, 227] width 726 height 17
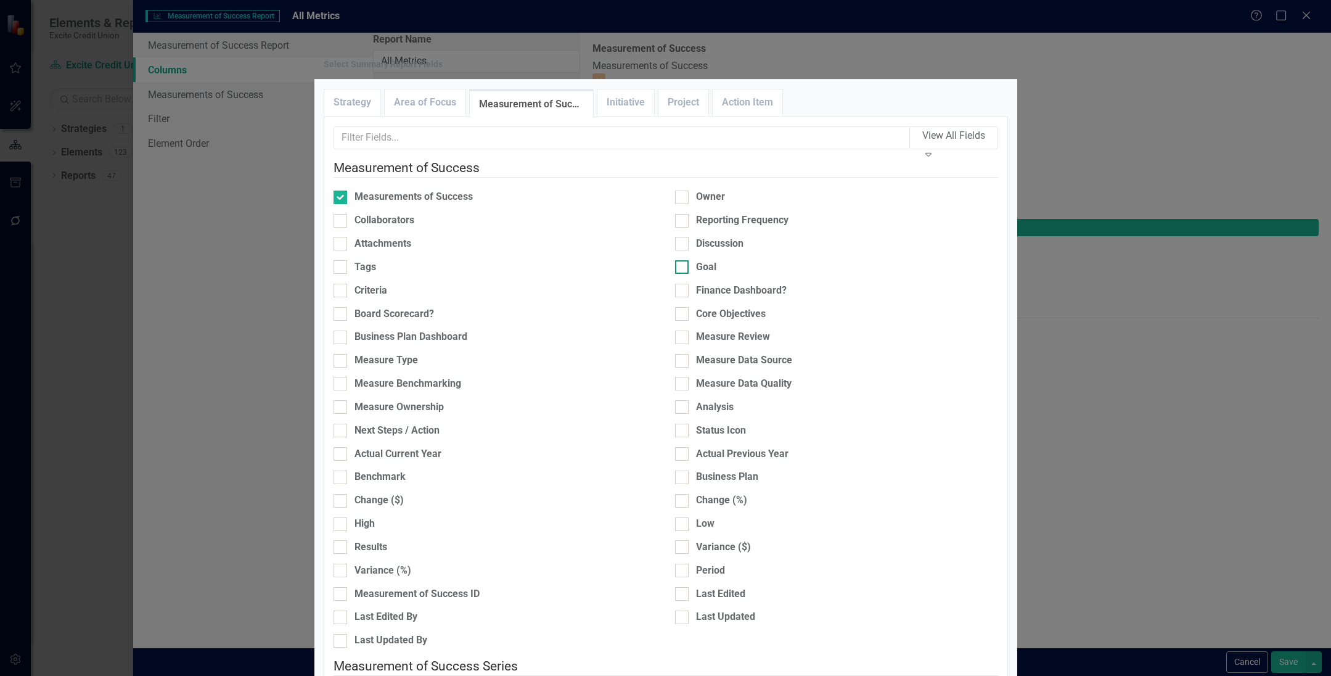
click at [676, 268] on input "Goal" at bounding box center [679, 264] width 8 height 8
checkbox input "true"
click at [342, 448] on input "Actual Current Year" at bounding box center [337, 451] width 8 height 8
checkbox input "true"
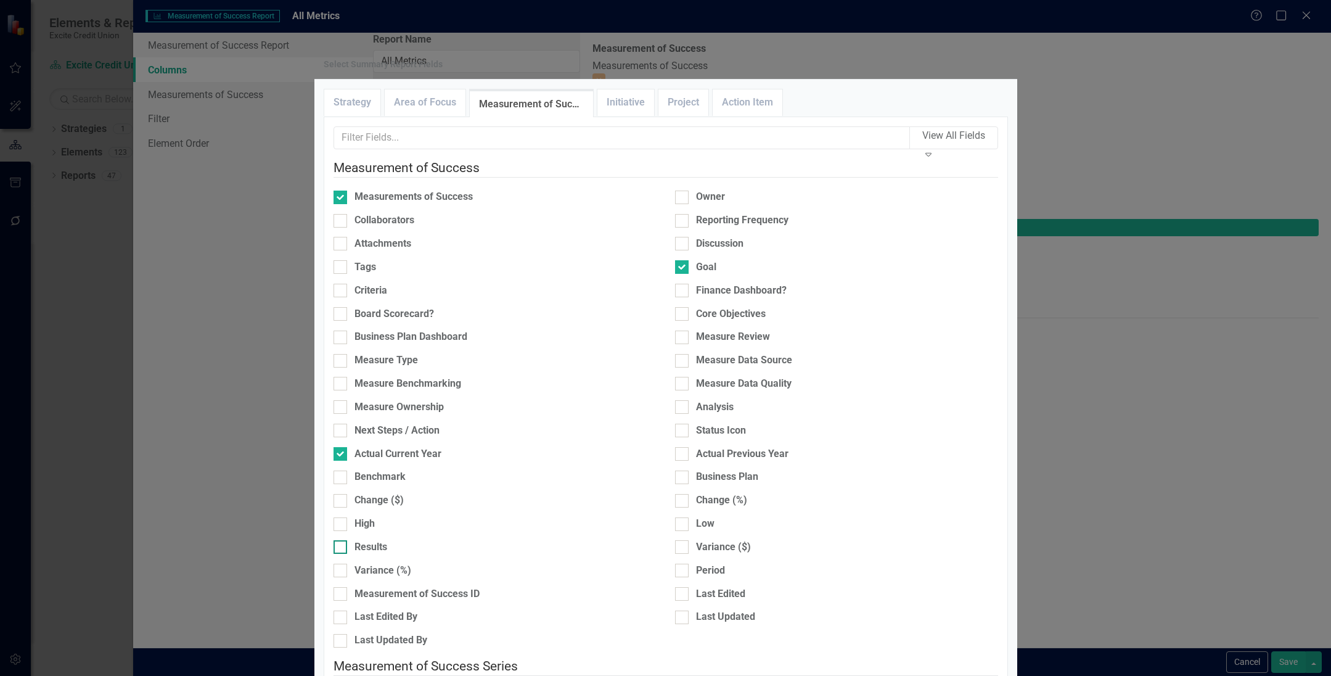
click at [347, 540] on div at bounding box center [340, 547] width 14 height 14
click at [342, 540] on input "Results" at bounding box center [337, 544] width 8 height 8
checkbox input "true"
click at [677, 198] on input "Owner" at bounding box center [679, 194] width 8 height 8
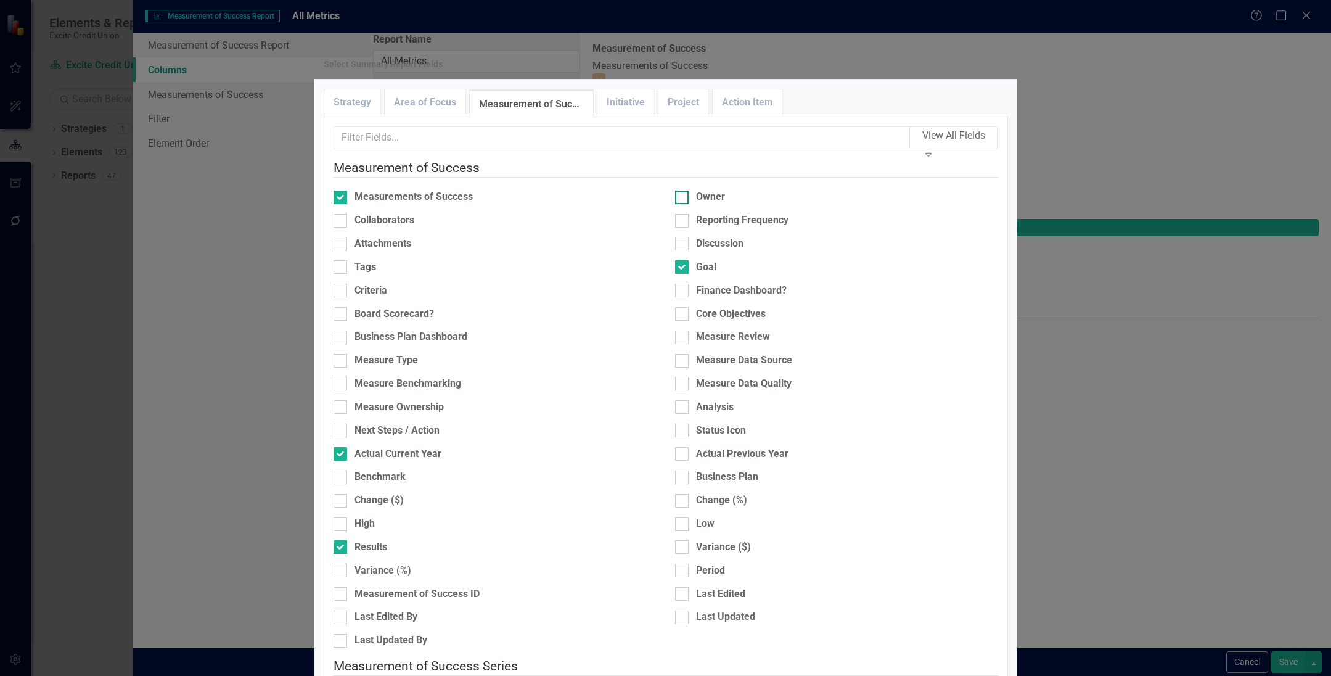
checkbox input "true"
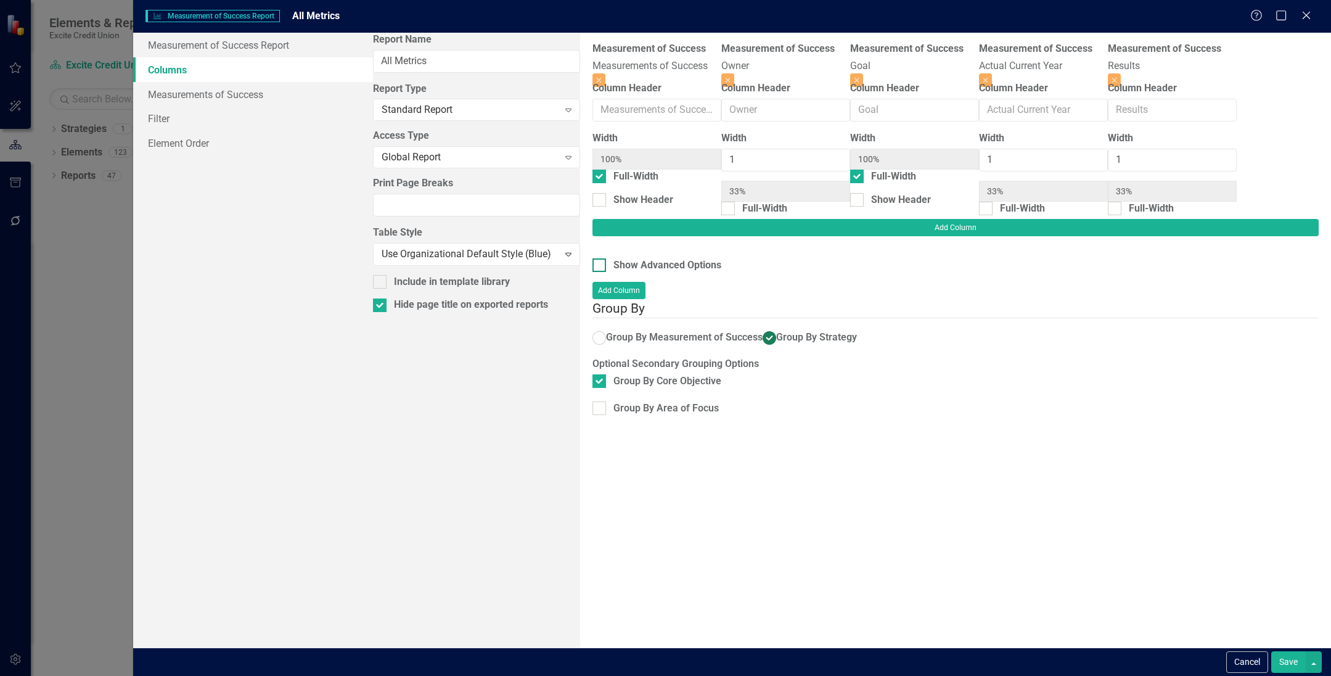
click at [592, 258] on input "Show Advanced Options" at bounding box center [596, 262] width 8 height 8
checkbox input "true"
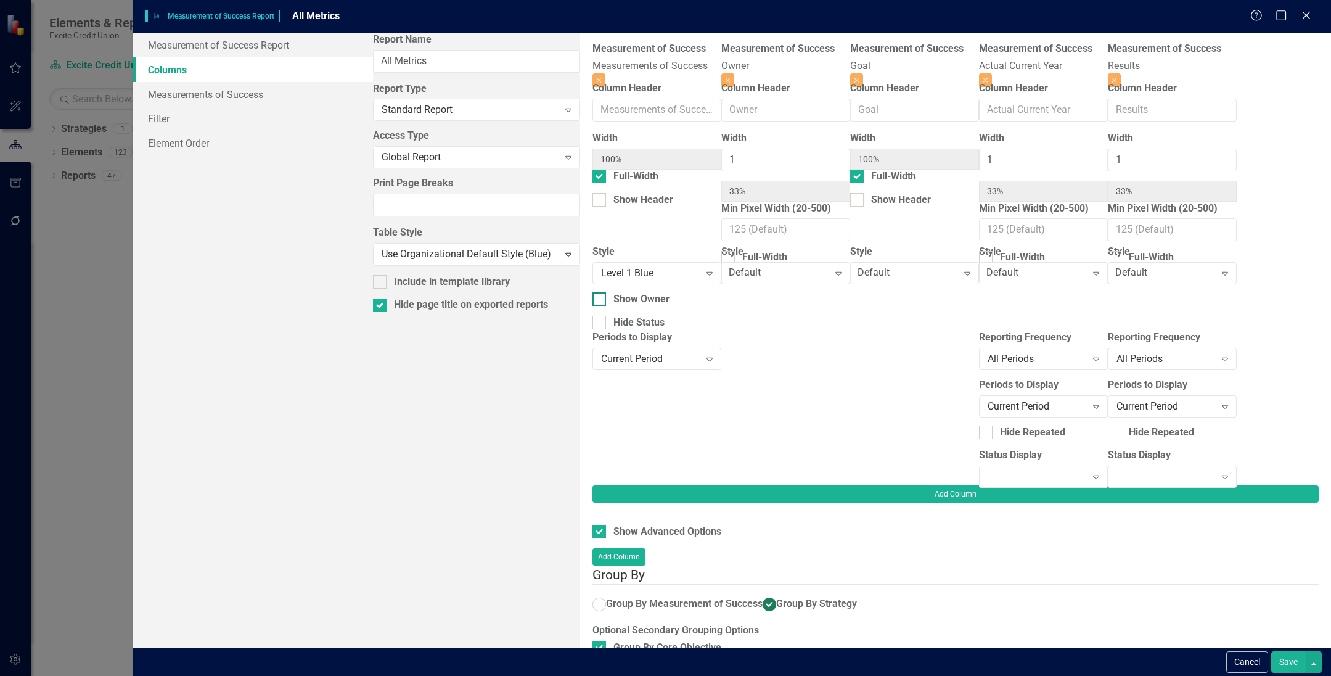
click at [592, 303] on div at bounding box center [599, 299] width 14 height 14
click at [592, 300] on input "Show Owner" at bounding box center [596, 296] width 8 height 8
checkbox input "true"
click at [917, 665] on button "Save" at bounding box center [1288, 662] width 35 height 22
checkbox input "false"
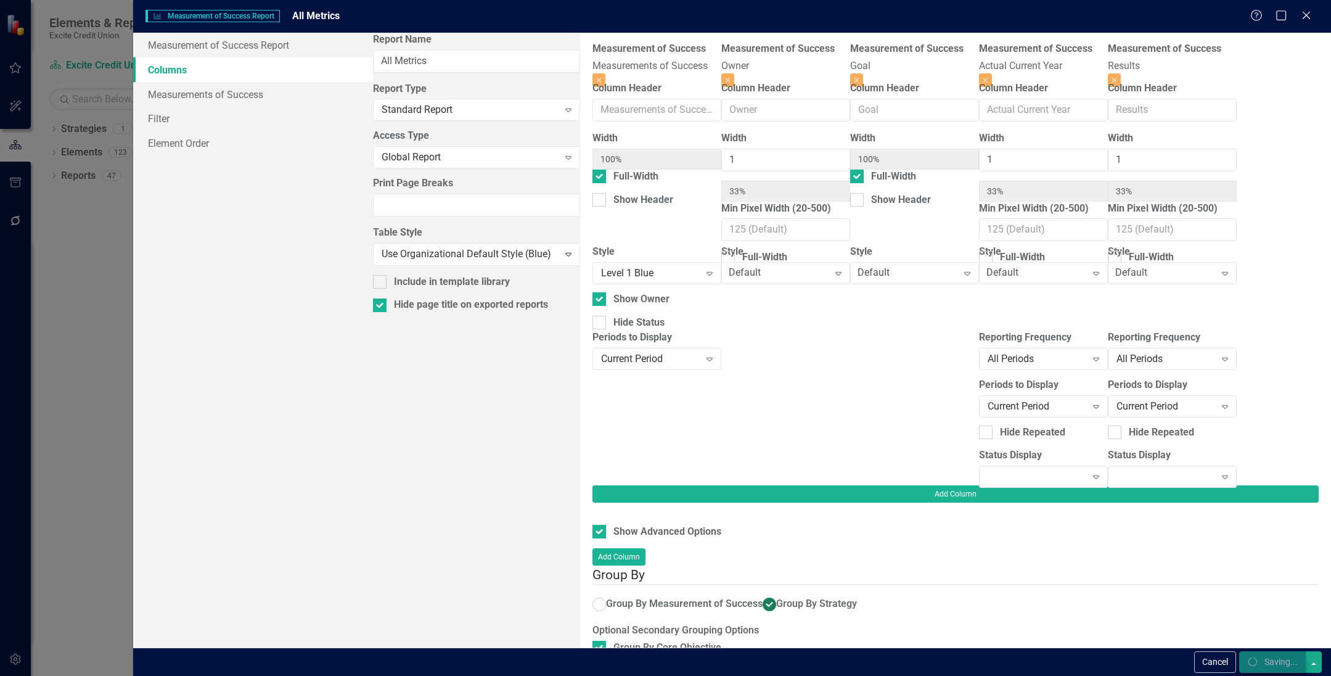
radio input "false"
radio input "true"
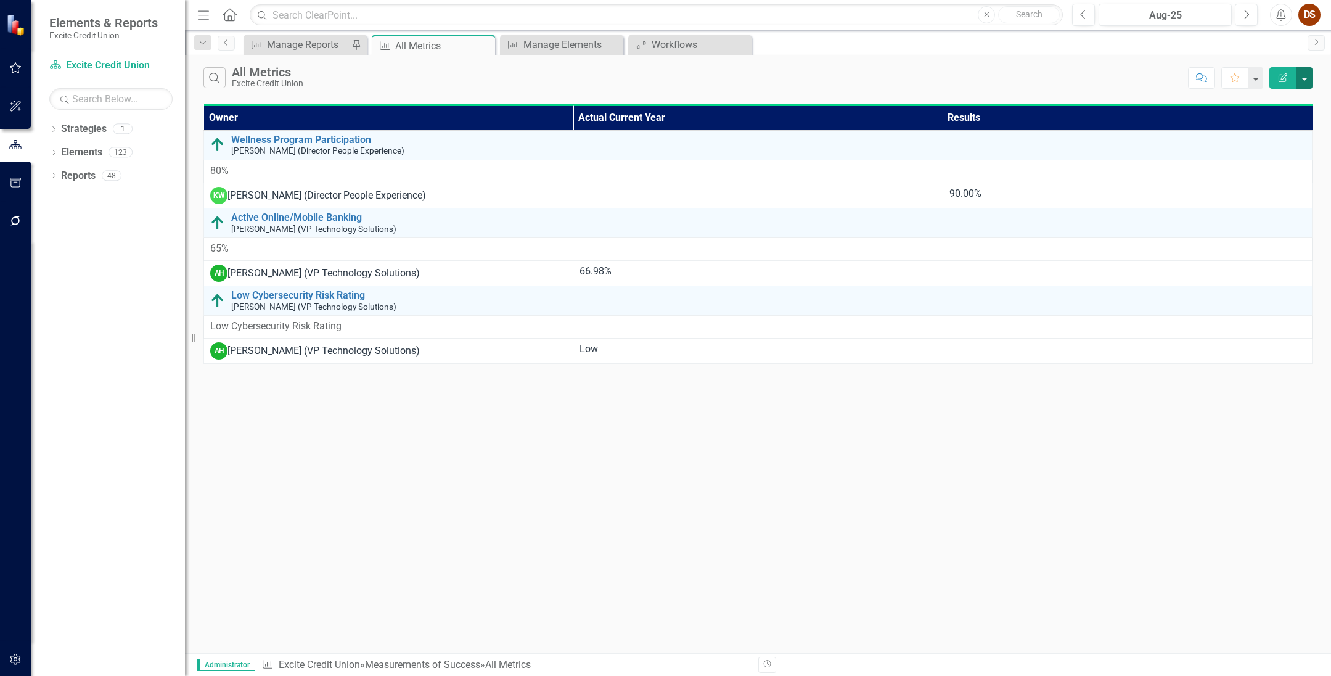
click at [917, 81] on button "button" at bounding box center [1304, 78] width 16 height 22
click at [917, 102] on link "Edit Report Edit Report" at bounding box center [1262, 100] width 97 height 23
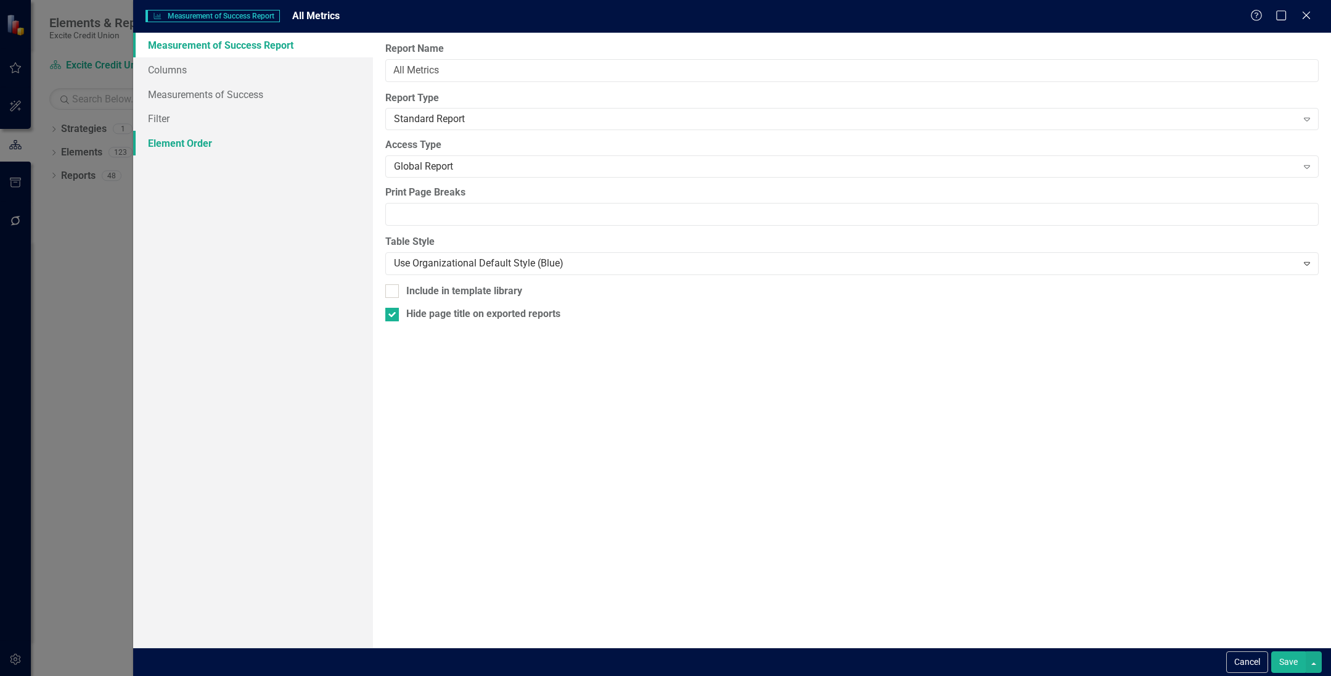
click at [187, 131] on link "Element Order" at bounding box center [253, 143] width 240 height 25
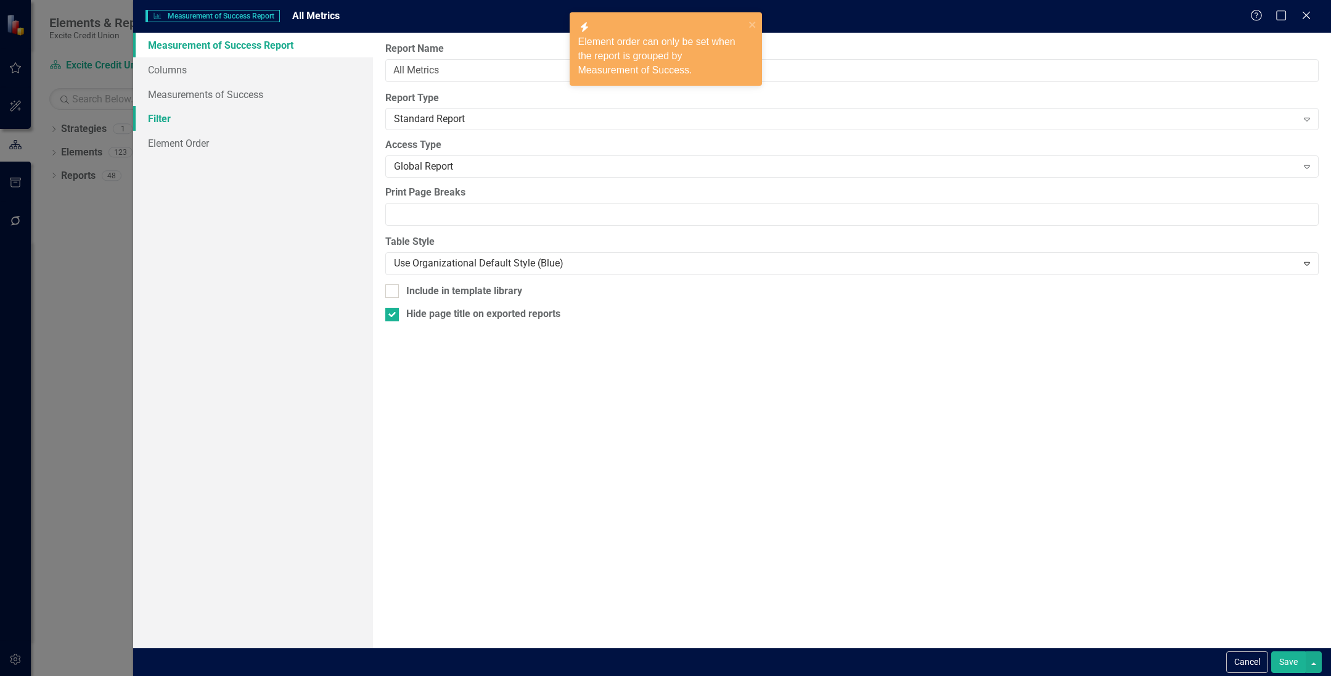
click at [186, 117] on link "Filter" at bounding box center [253, 118] width 240 height 25
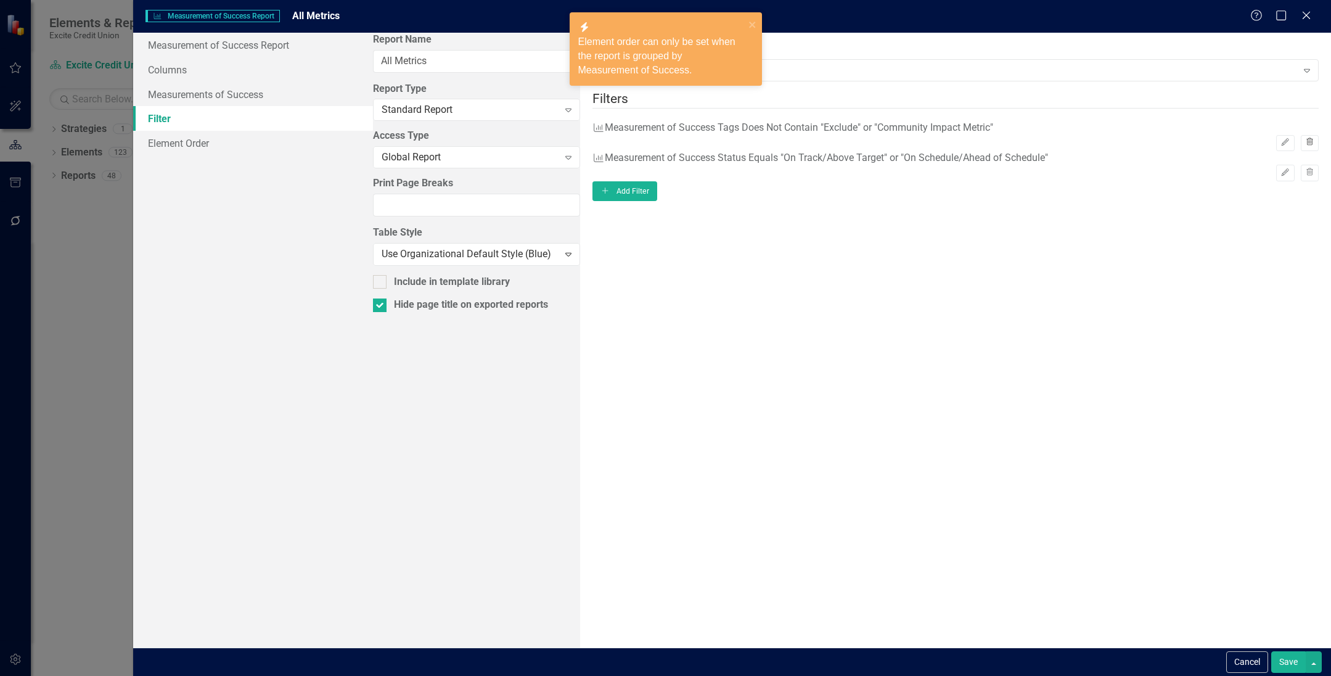
click at [917, 139] on icon "Trash" at bounding box center [1309, 142] width 9 height 7
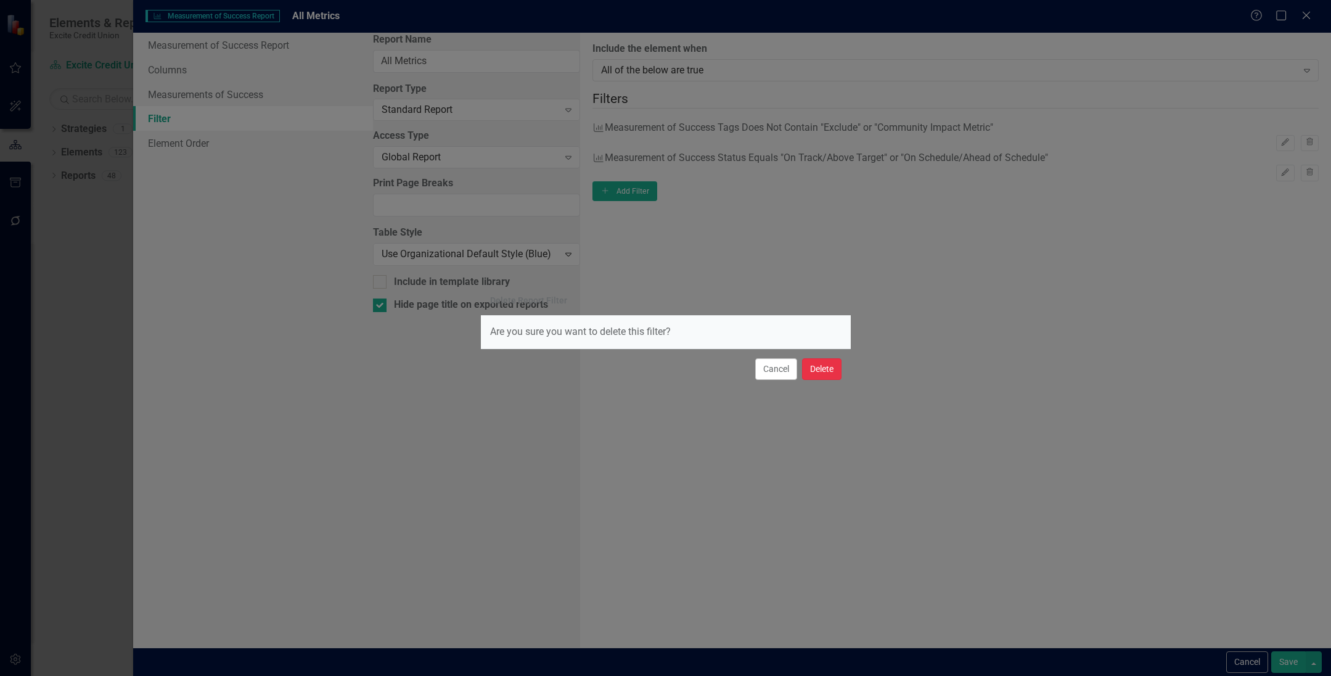
drag, startPoint x: 827, startPoint y: 367, endPoint x: 846, endPoint y: 362, distance: 19.1
click at [828, 366] on button "Delete" at bounding box center [821, 369] width 39 height 22
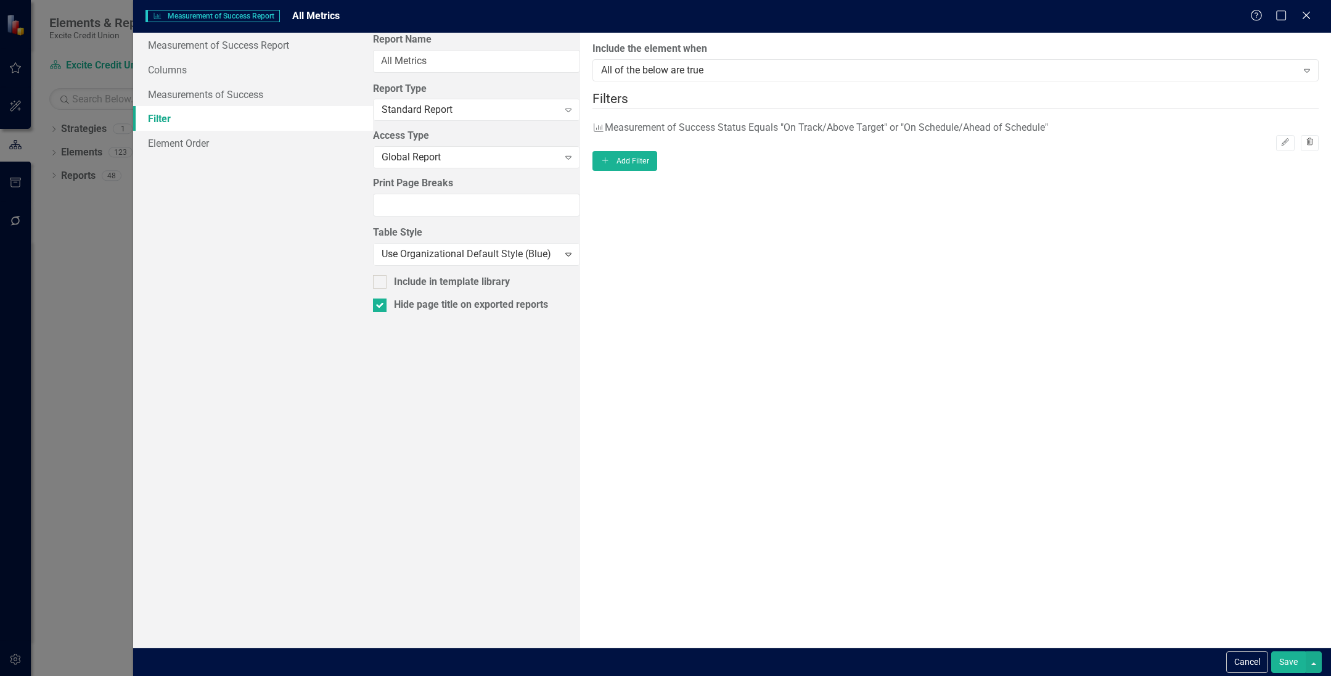
click at [917, 139] on icon "Trash" at bounding box center [1309, 142] width 9 height 7
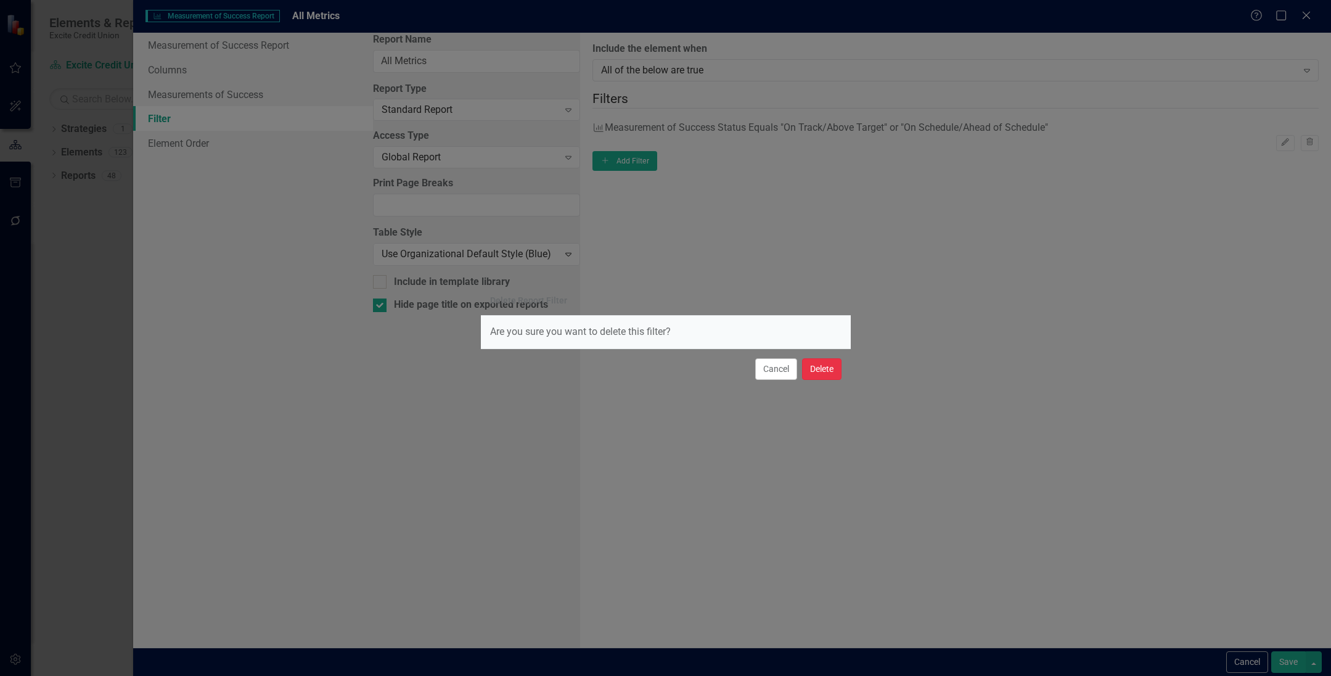
click at [823, 374] on button "Delete" at bounding box center [821, 369] width 39 height 22
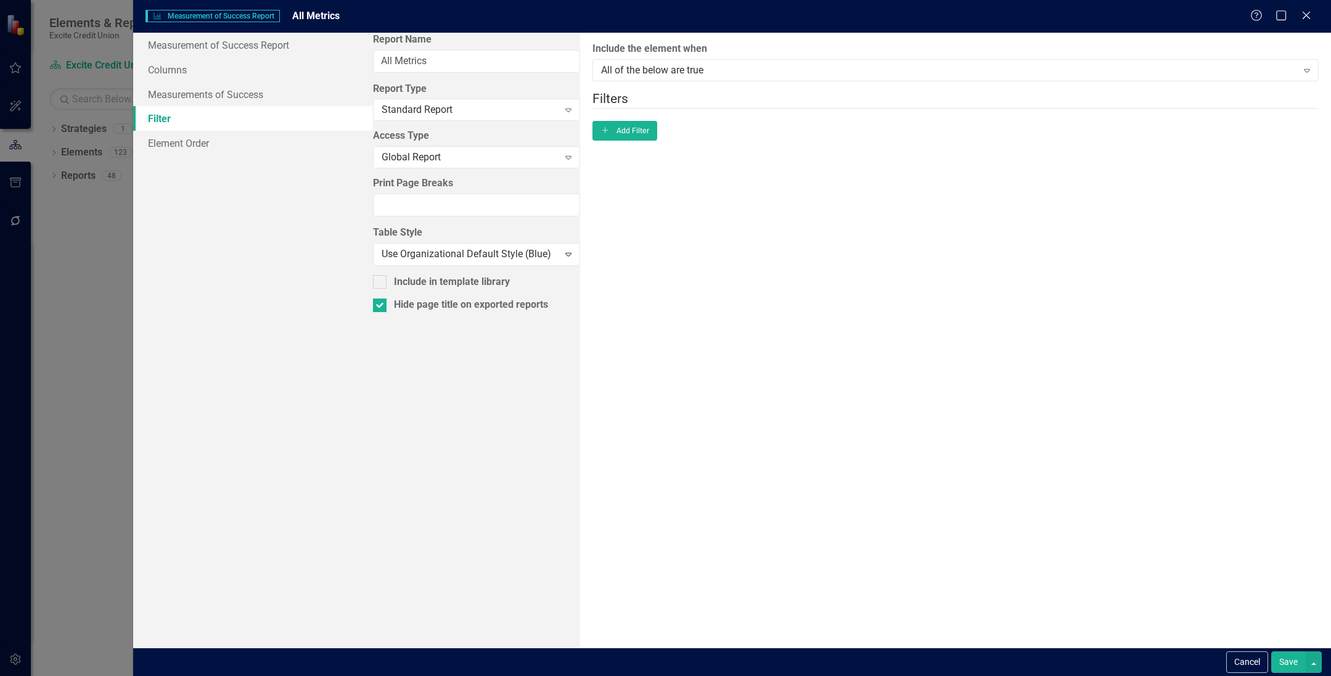
click at [917, 665] on button "Save" at bounding box center [1288, 662] width 35 height 22
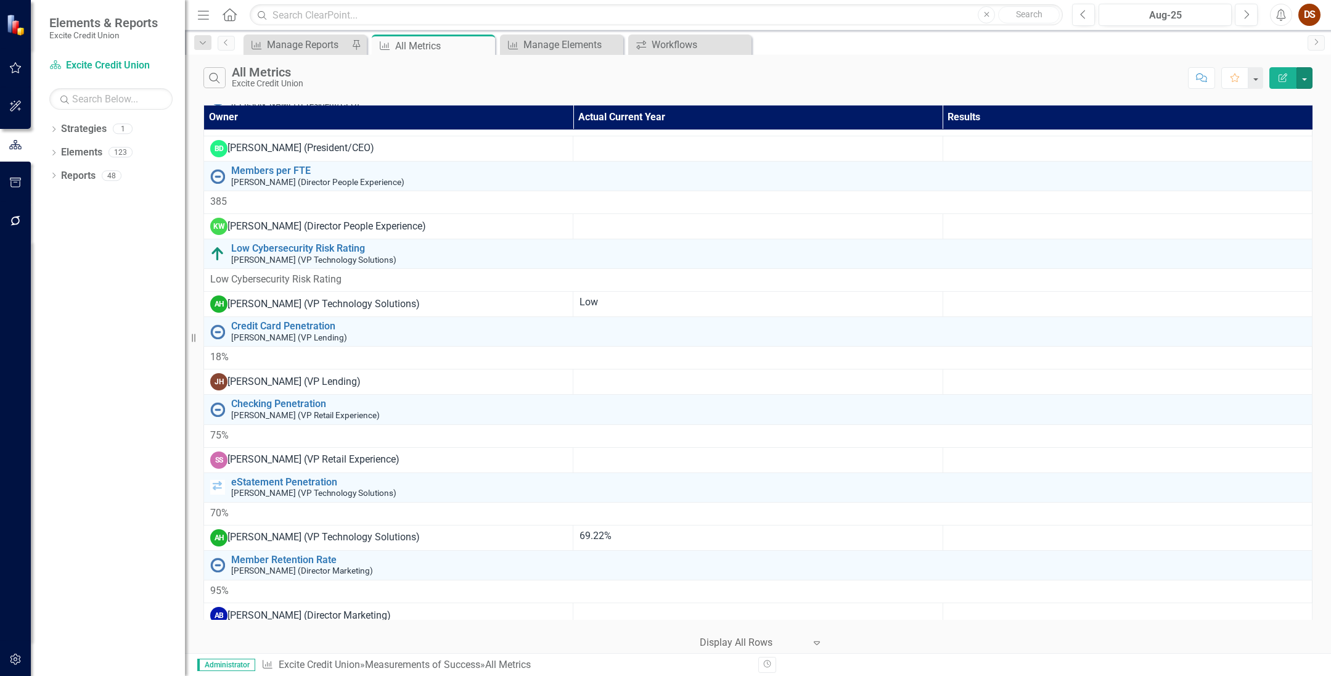
scroll to position [2158, 0]
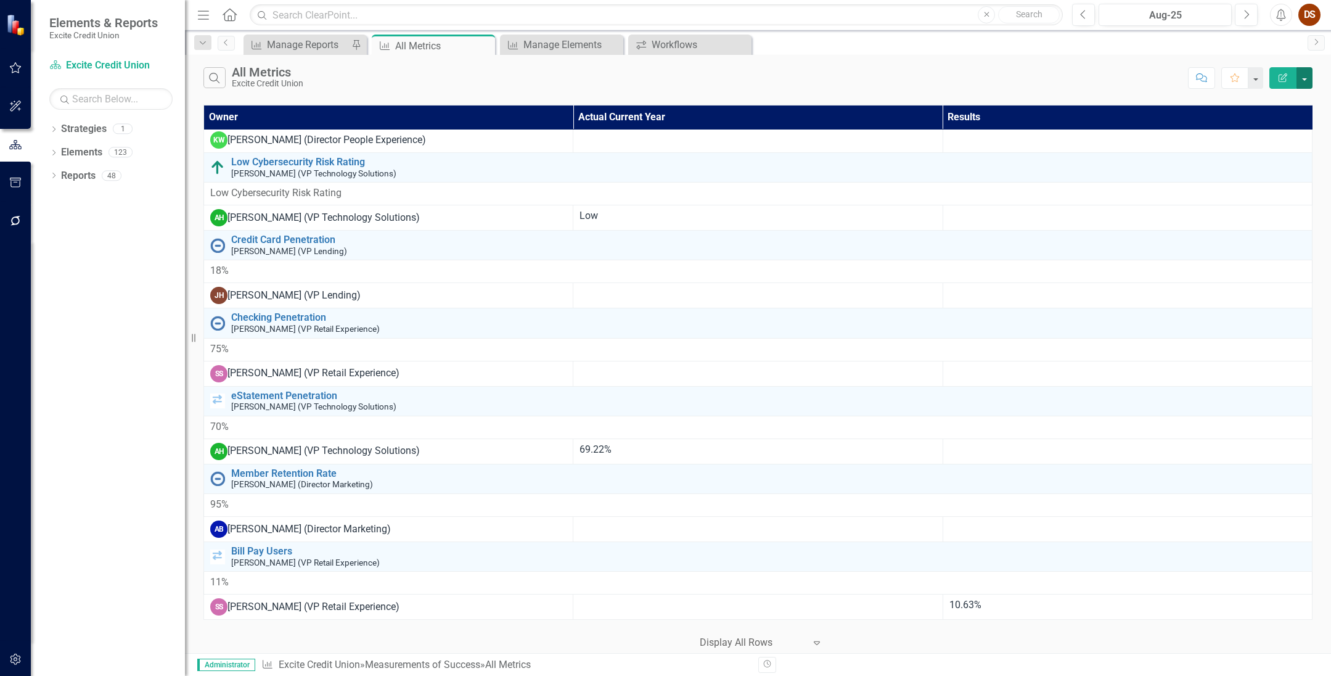
click at [917, 79] on button "button" at bounding box center [1304, 78] width 16 height 22
click at [917, 99] on link "Edit Report Edit Report" at bounding box center [1262, 100] width 97 height 23
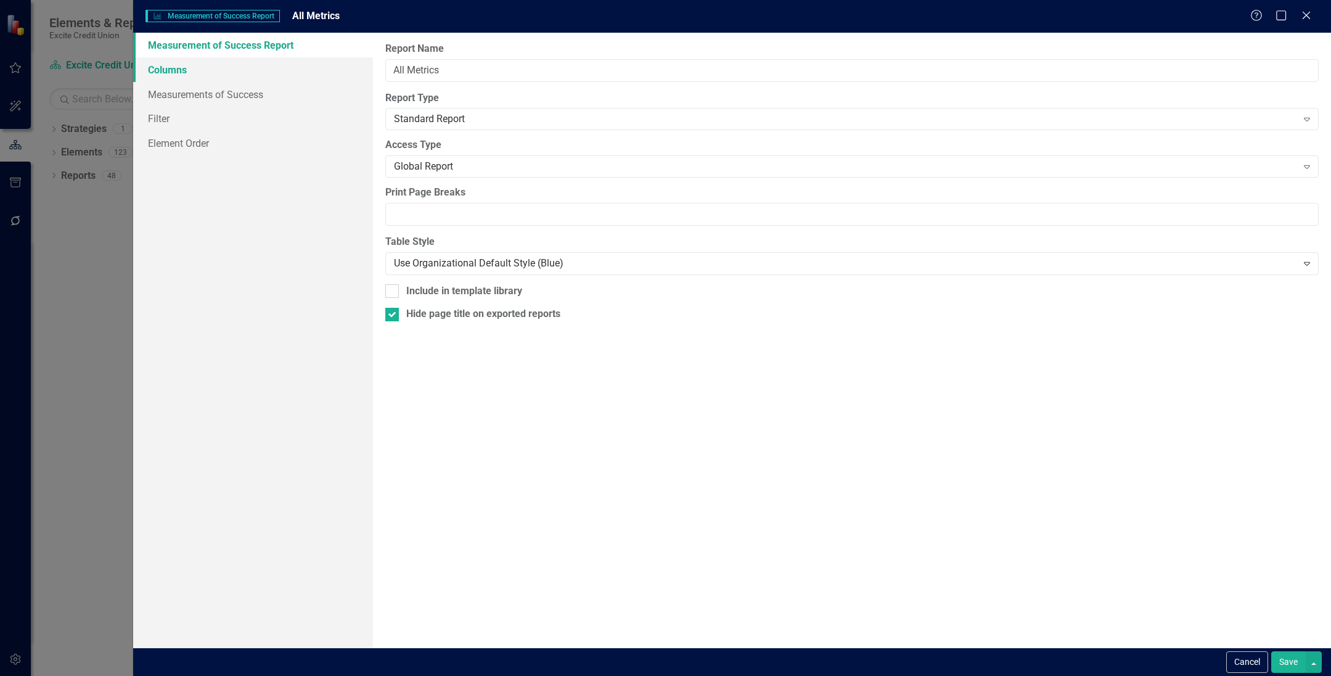
click at [168, 63] on link "Columns" at bounding box center [253, 69] width 240 height 25
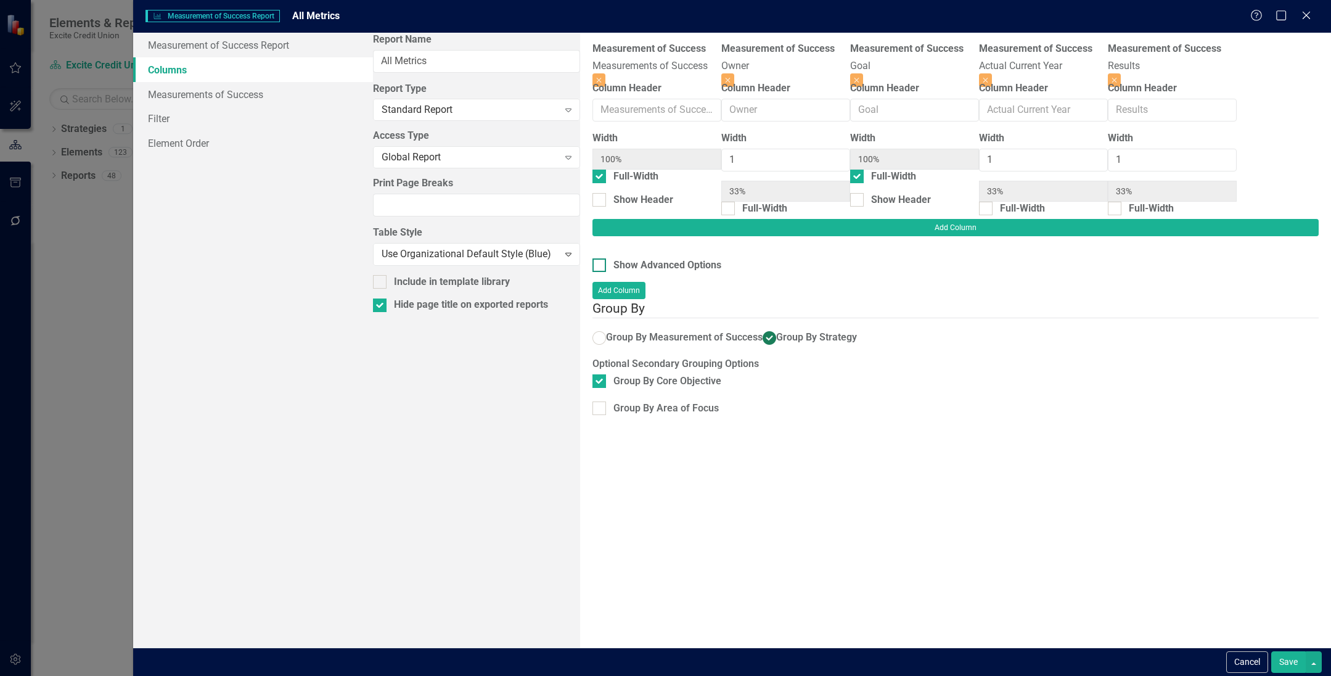
click at [592, 258] on input "Show Advanced Options" at bounding box center [596, 262] width 8 height 8
checkbox input "true"
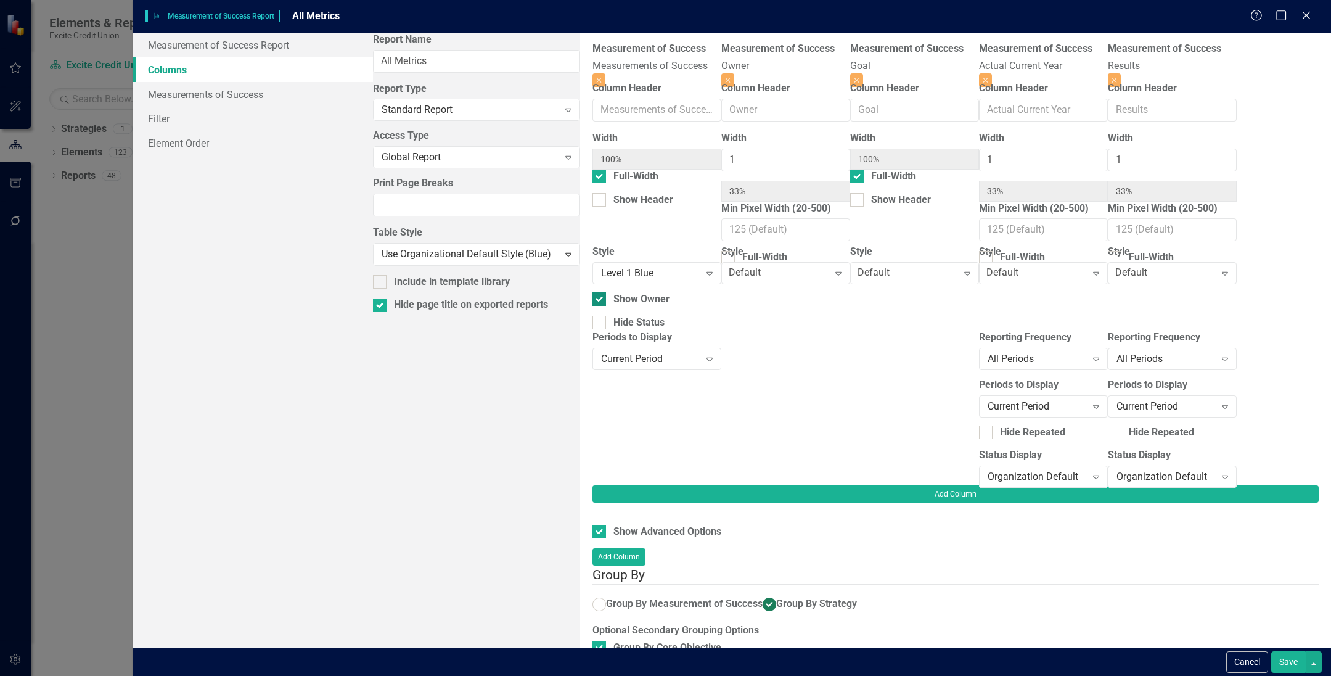
click at [592, 299] on input "Show Owner" at bounding box center [596, 296] width 8 height 8
checkbox input "false"
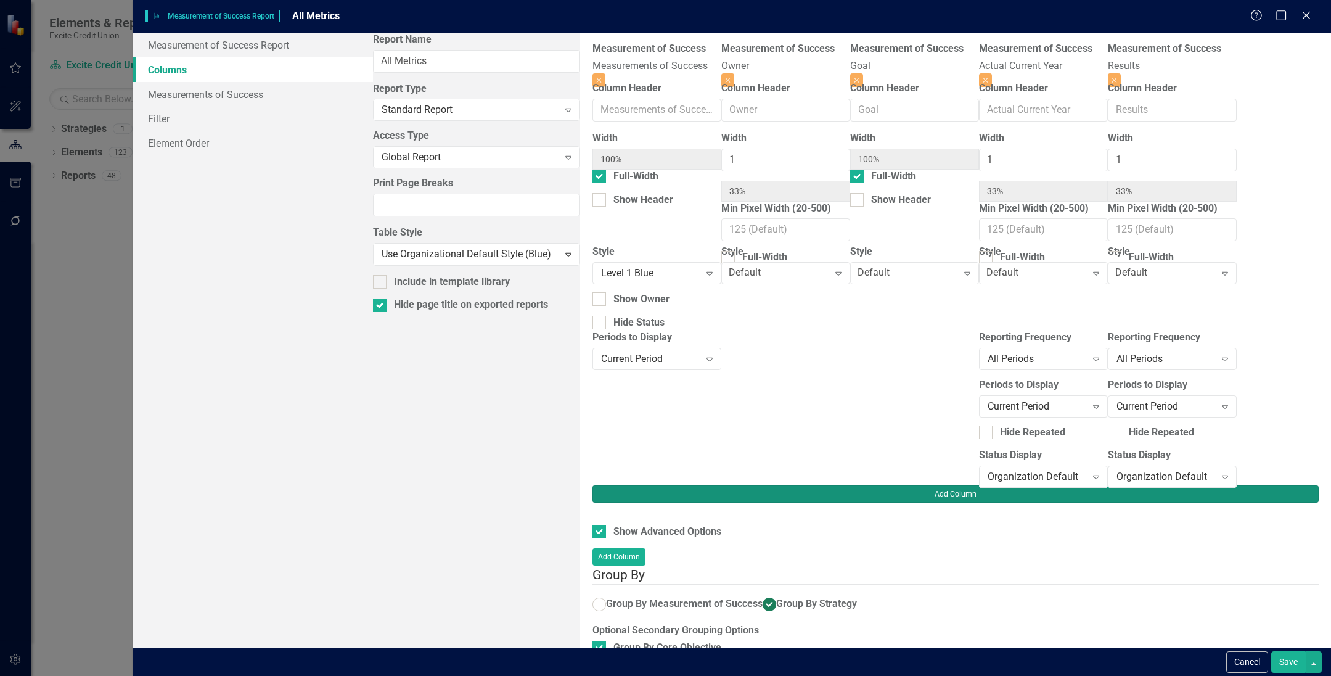
click at [917, 485] on button "Add Column" at bounding box center [955, 493] width 726 height 17
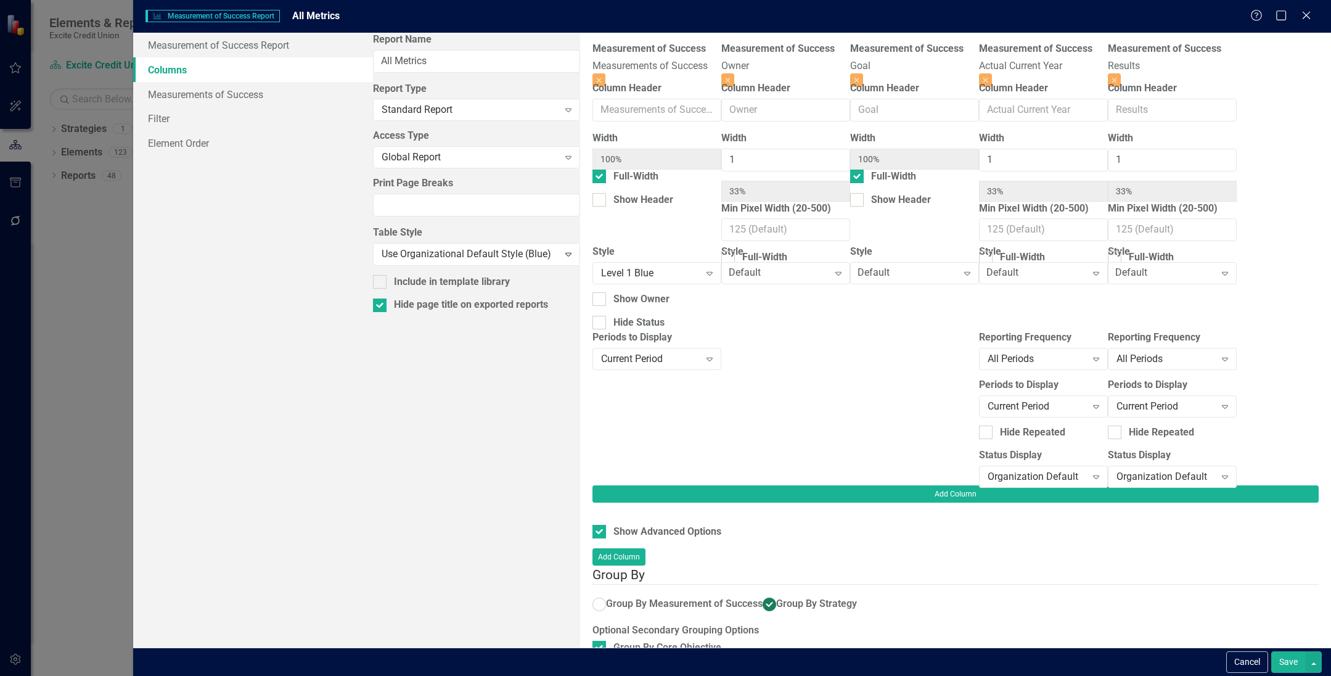
click at [917, 660] on button "Save" at bounding box center [1288, 662] width 35 height 22
checkbox input "false"
radio input "false"
checkbox input "false"
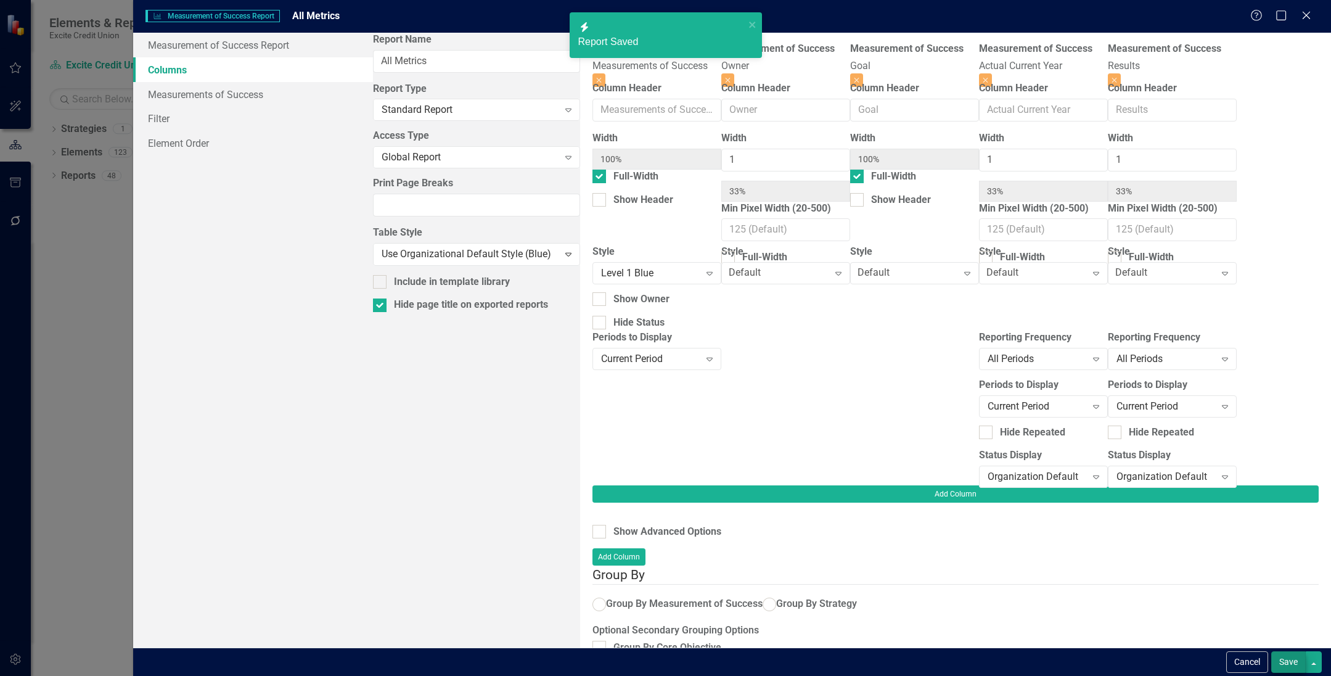
radio input "true"
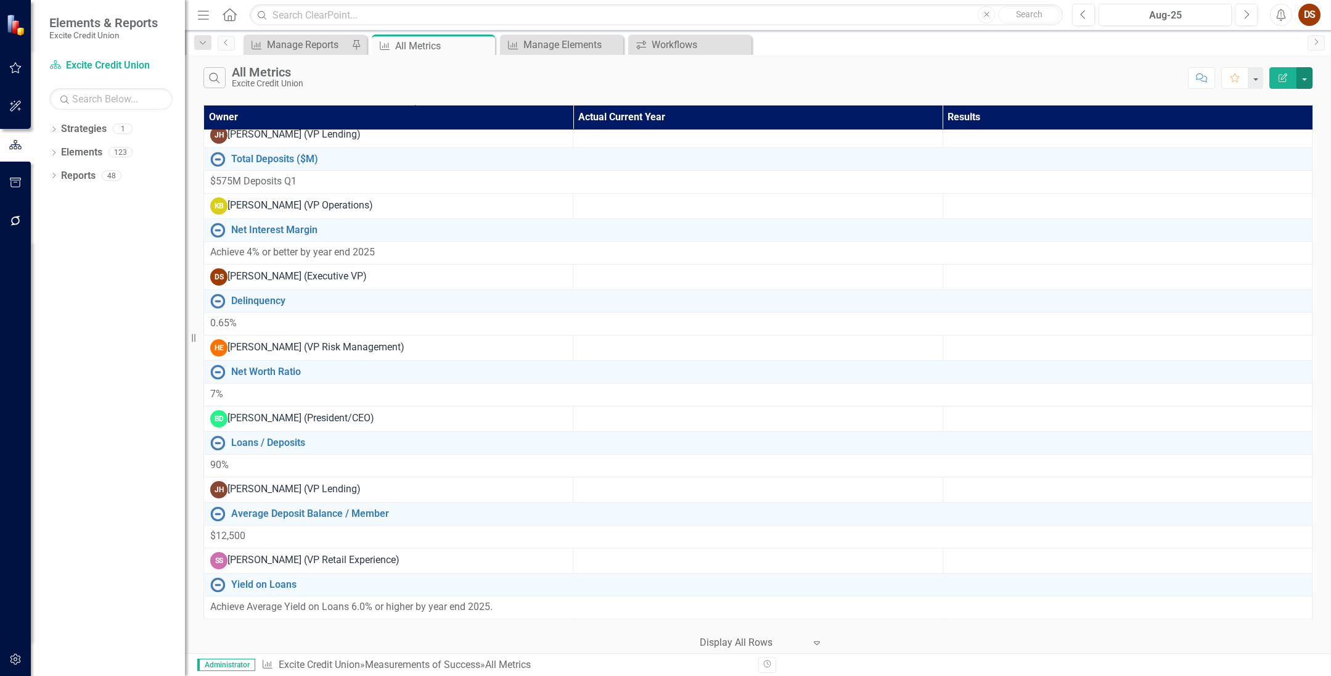
scroll to position [0, 0]
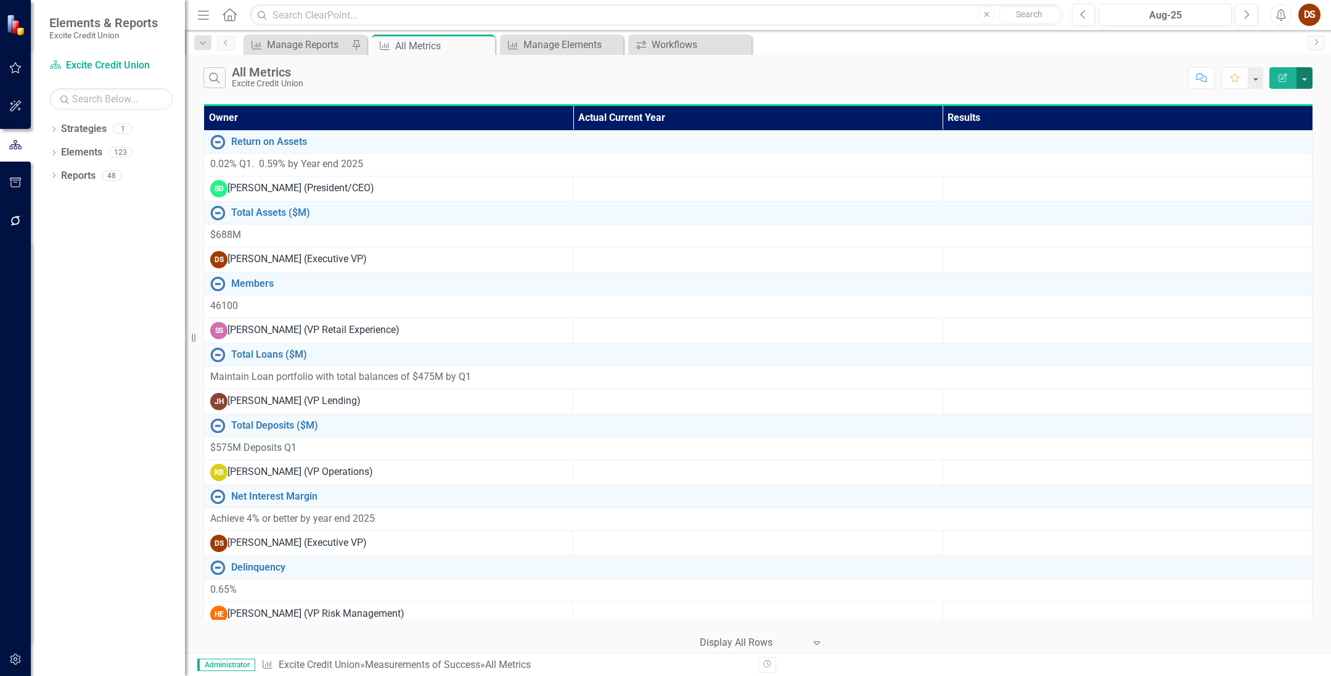
click at [917, 78] on button "button" at bounding box center [1304, 78] width 16 height 22
click at [917, 104] on link "Edit Report Edit Report" at bounding box center [1262, 100] width 97 height 23
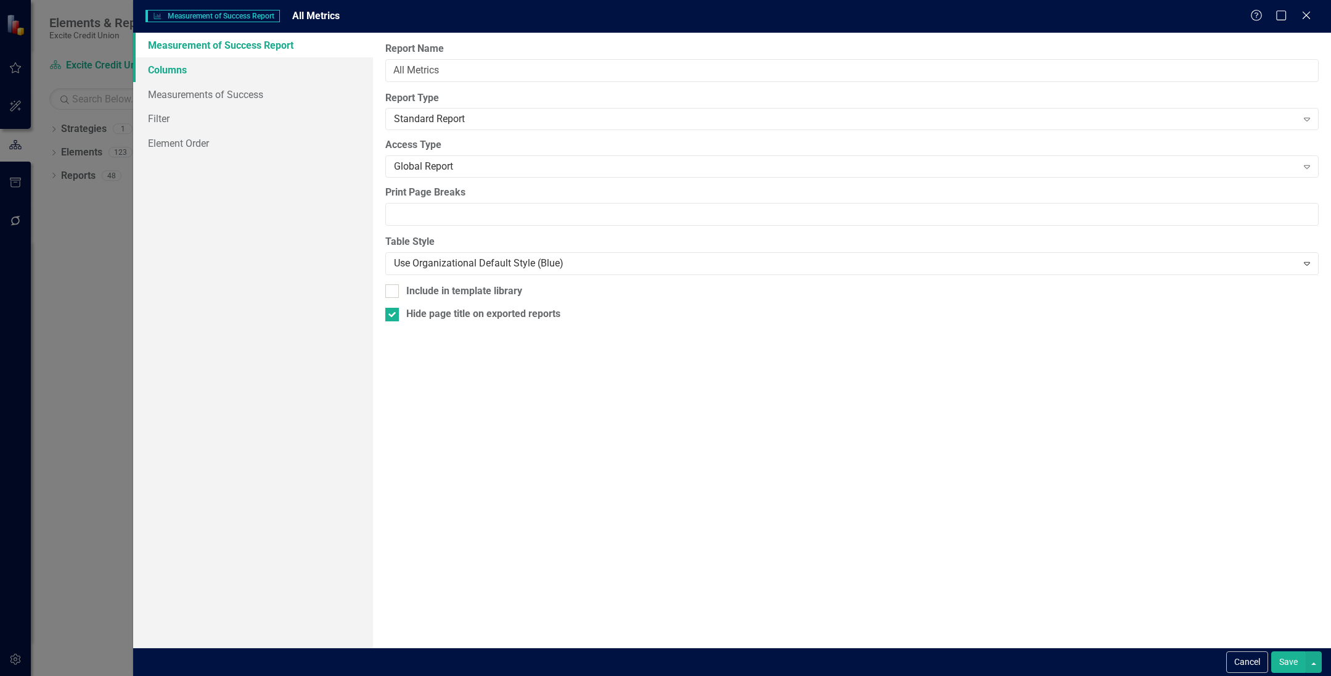
drag, startPoint x: 216, startPoint y: 76, endPoint x: 268, endPoint y: 76, distance: 52.4
click at [216, 76] on link "Columns" at bounding box center [253, 69] width 240 height 25
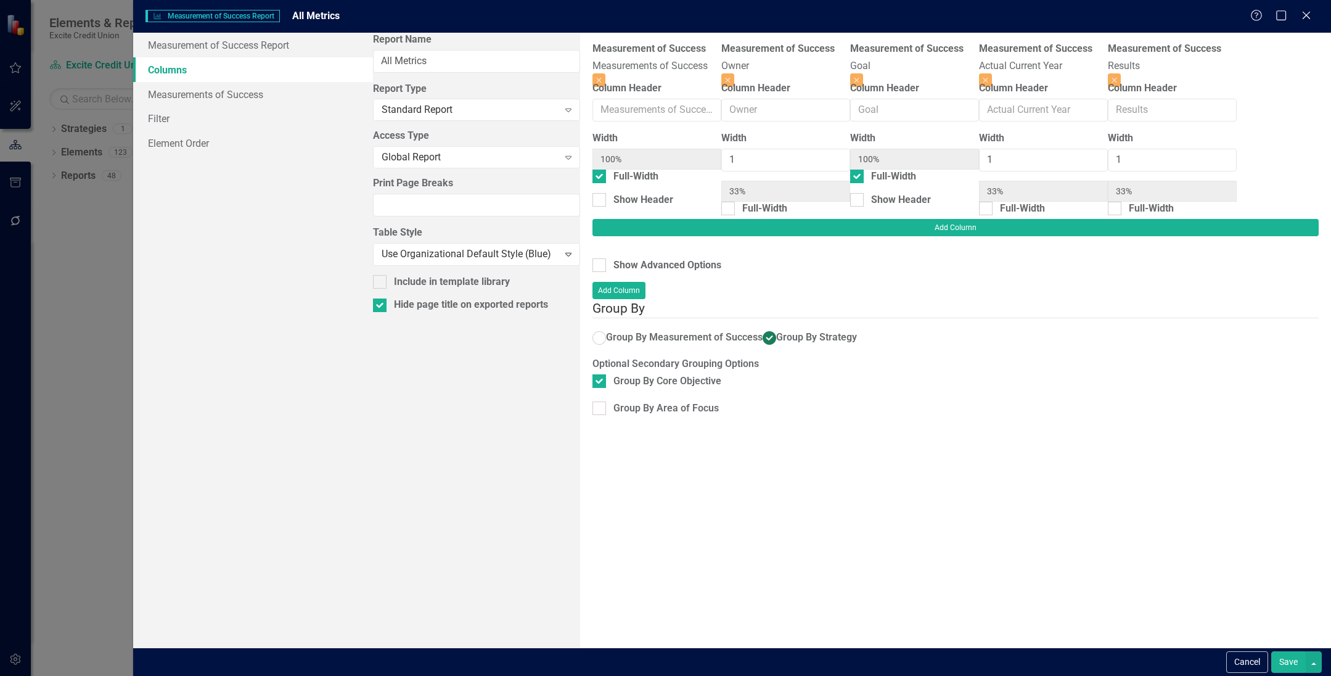
click at [592, 62] on div "Measurement of Success Measurements of Success" at bounding box center [656, 57] width 129 height 31
click at [592, 258] on div at bounding box center [599, 265] width 14 height 14
click at [592, 258] on input "Show Advanced Options" at bounding box center [596, 262] width 8 height 8
checkbox input "true"
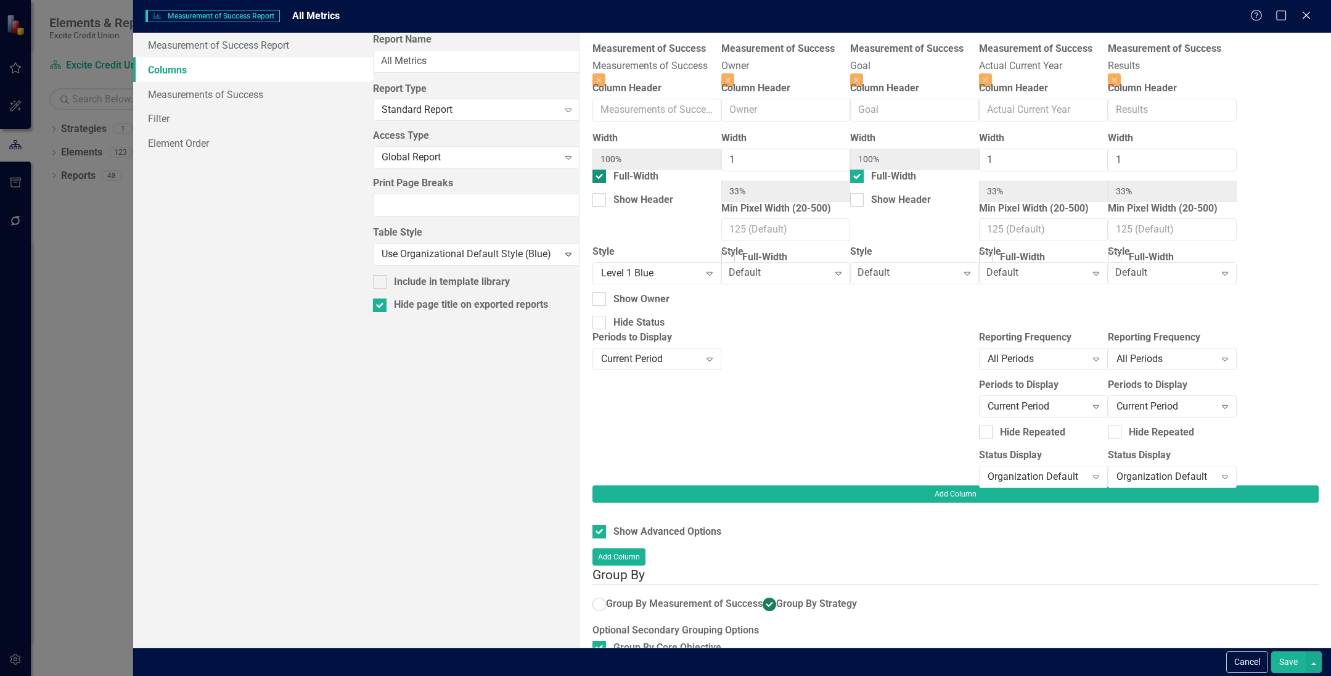
click at [592, 178] on input "Full-Width" at bounding box center [596, 174] width 8 height 8
checkbox input "false"
type input "40%"
type input "20%"
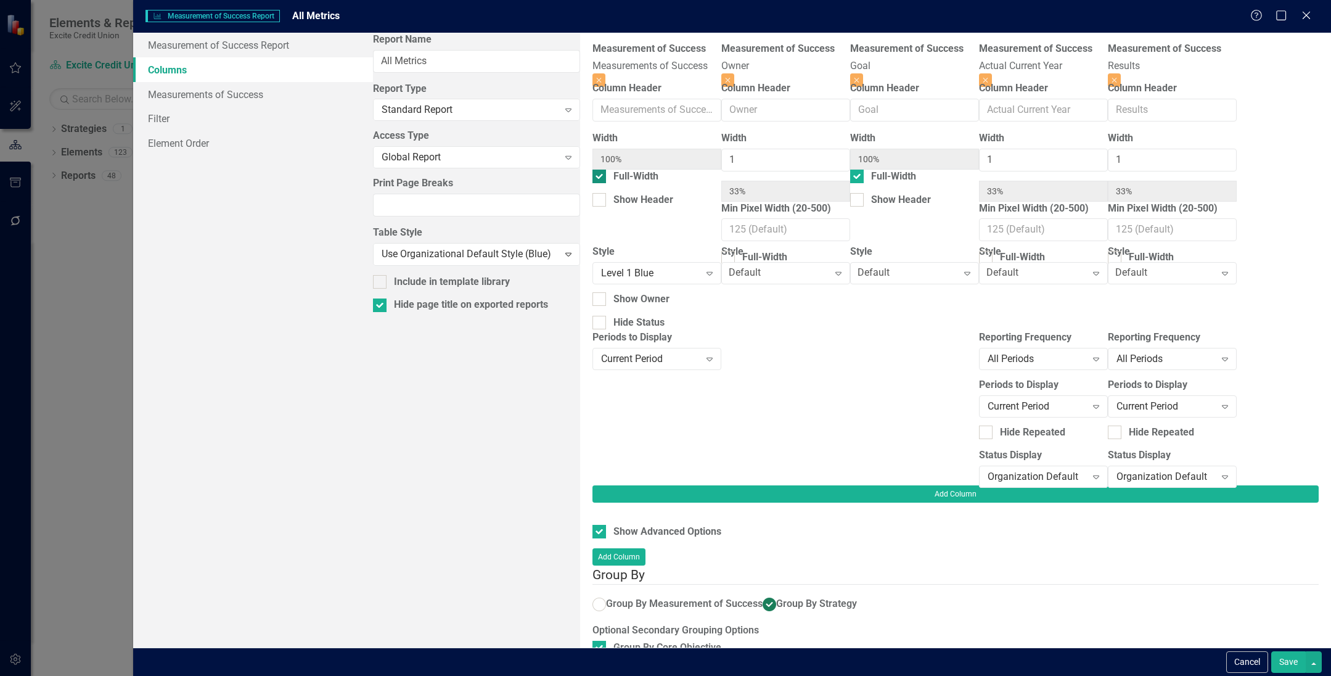
type input "20%"
click at [917, 661] on button "Save" at bounding box center [1288, 662] width 35 height 22
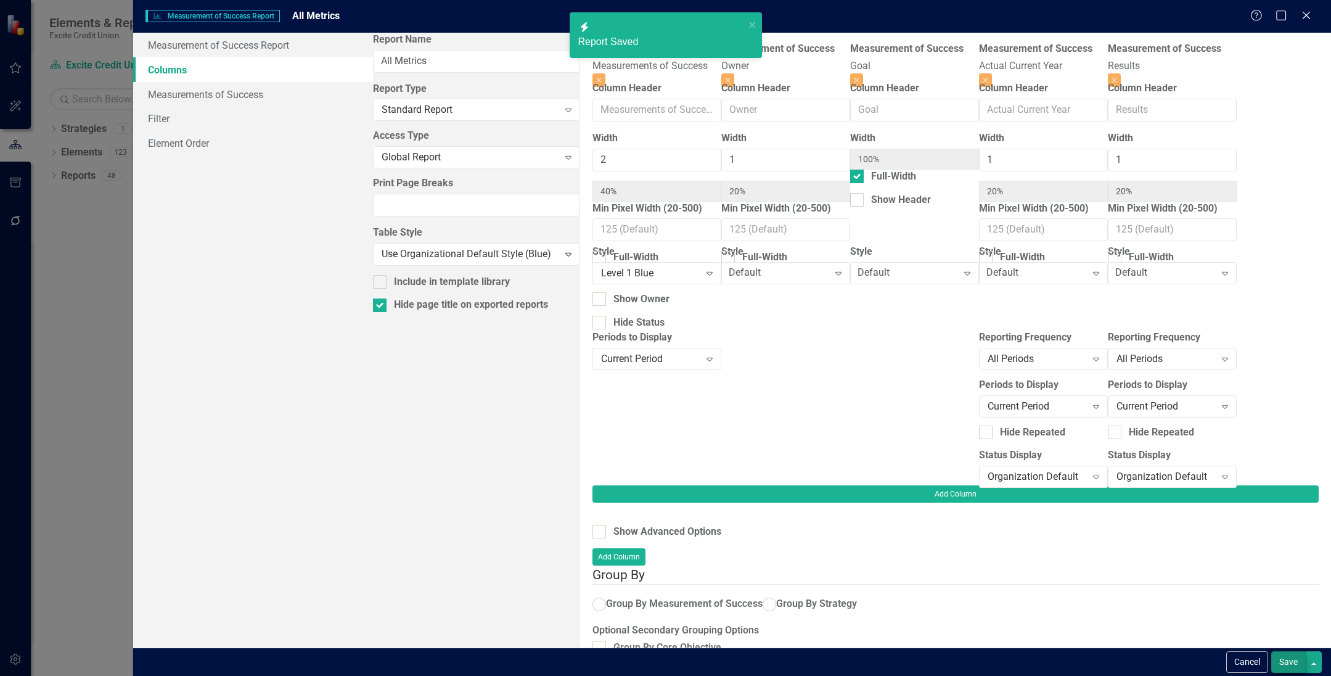
checkbox input "false"
radio input "false"
checkbox input "false"
radio input "true"
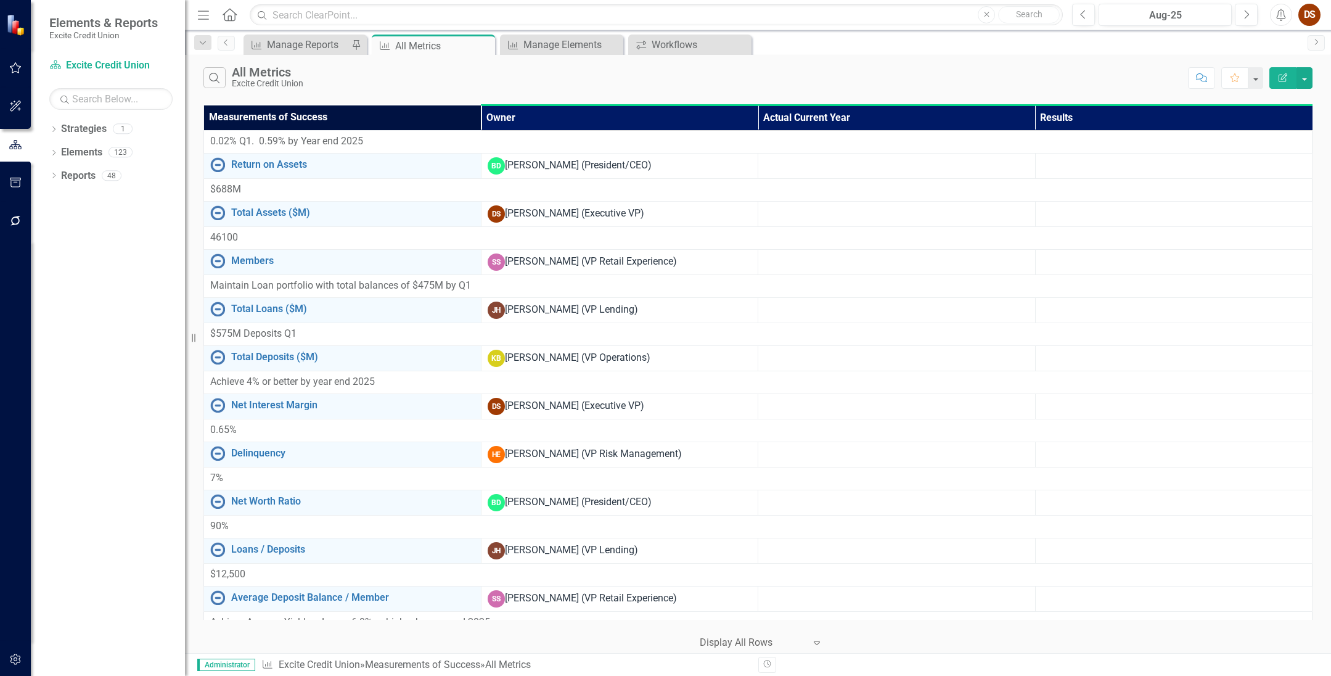
click at [708, 115] on th "Owner" at bounding box center [619, 117] width 277 height 25
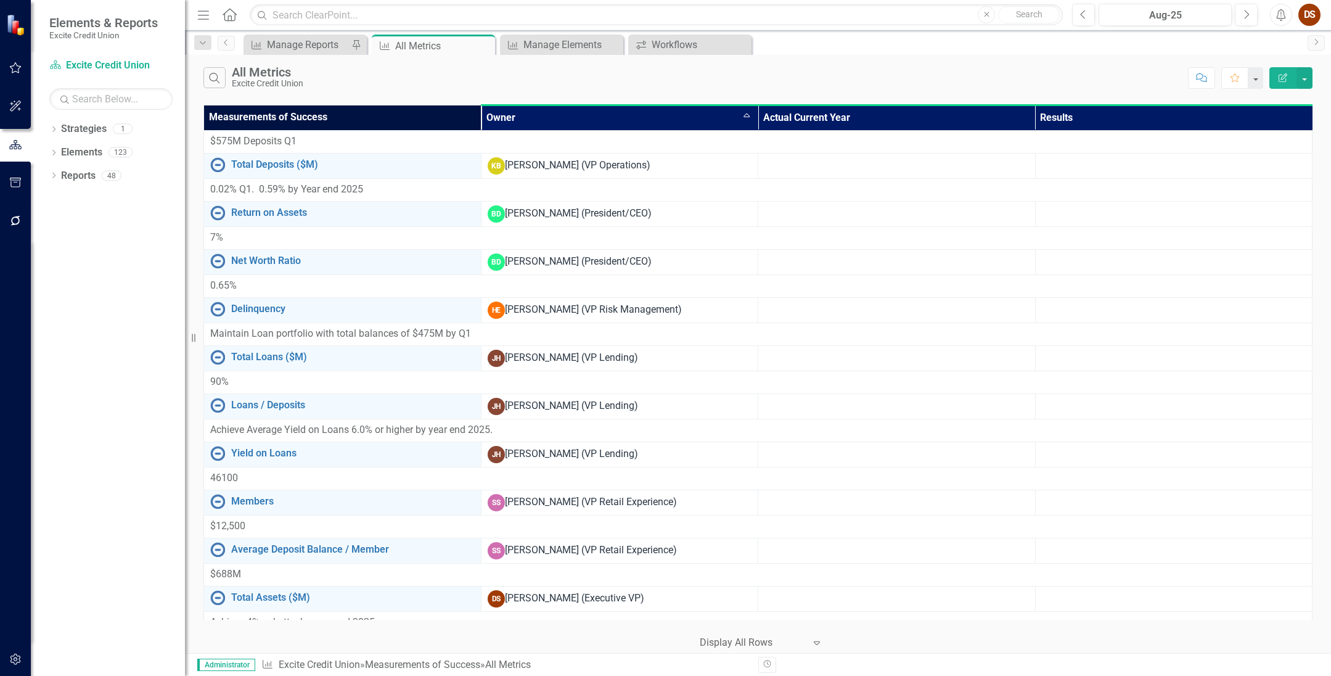
click at [708, 115] on th "Owner Sort Ascending" at bounding box center [619, 117] width 277 height 25
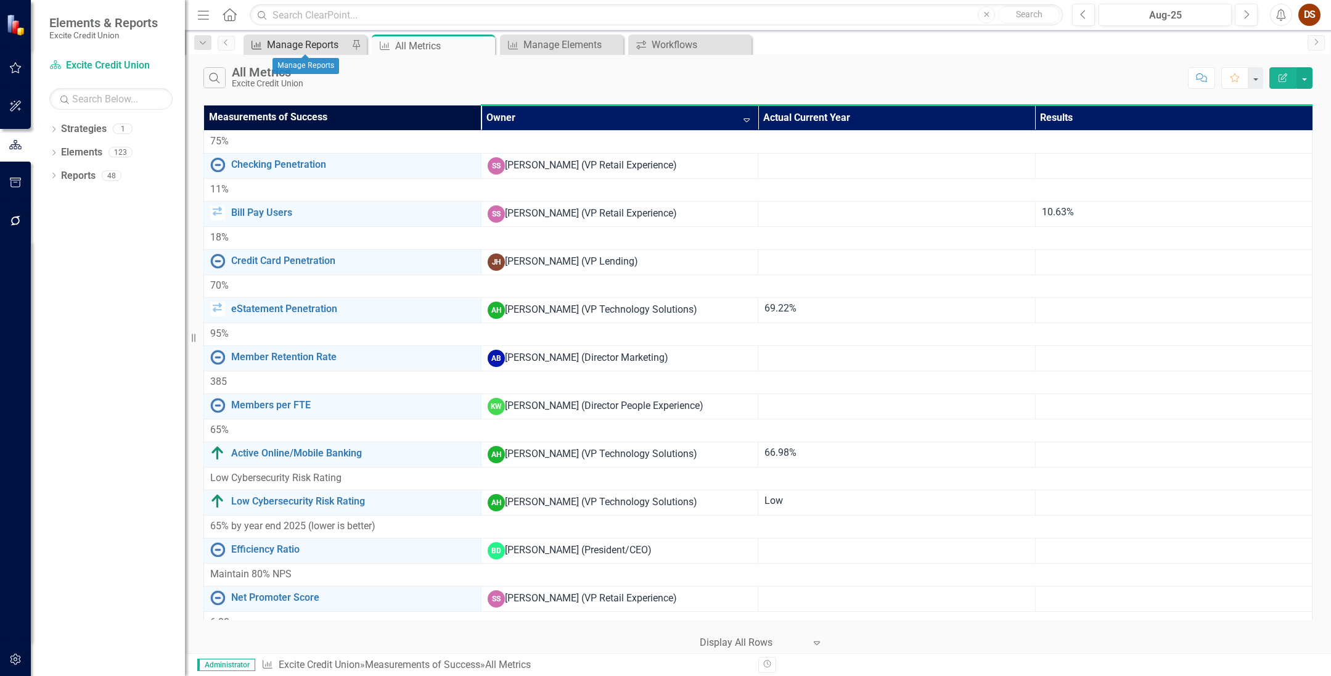
click at [315, 41] on div "Manage Reports" at bounding box center [307, 44] width 81 height 15
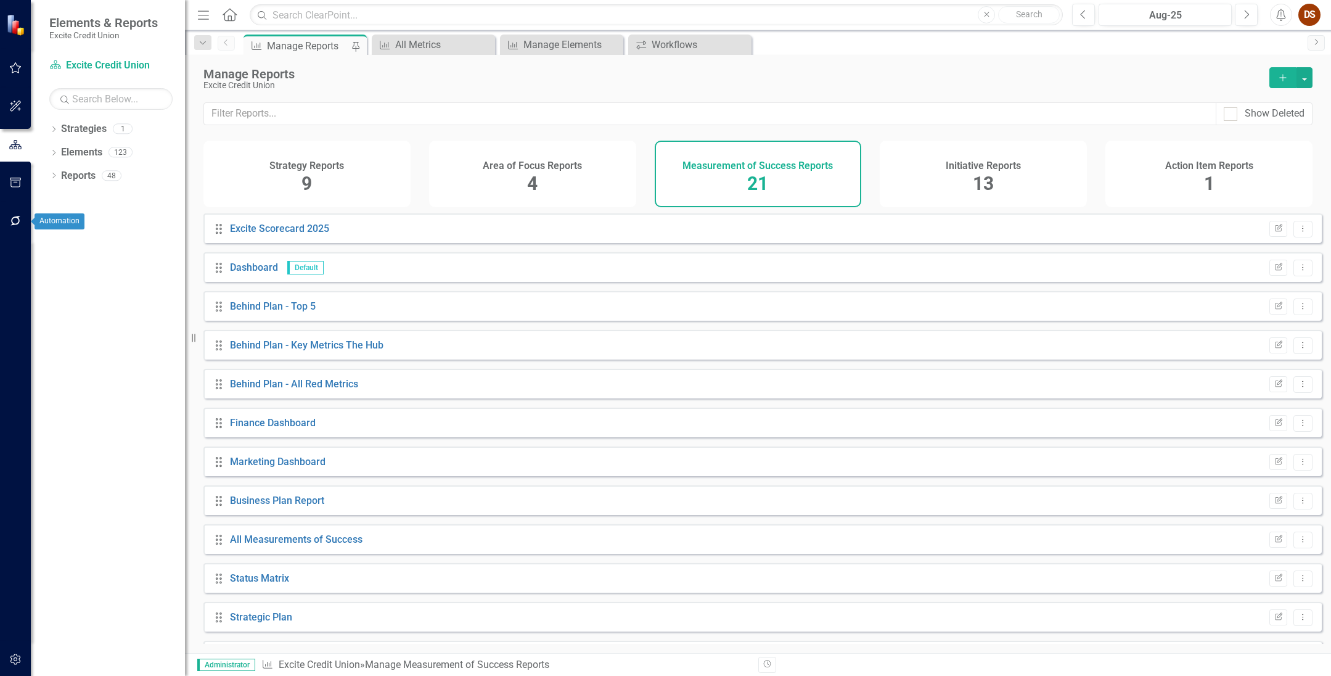
click at [17, 215] on button "button" at bounding box center [16, 221] width 28 height 26
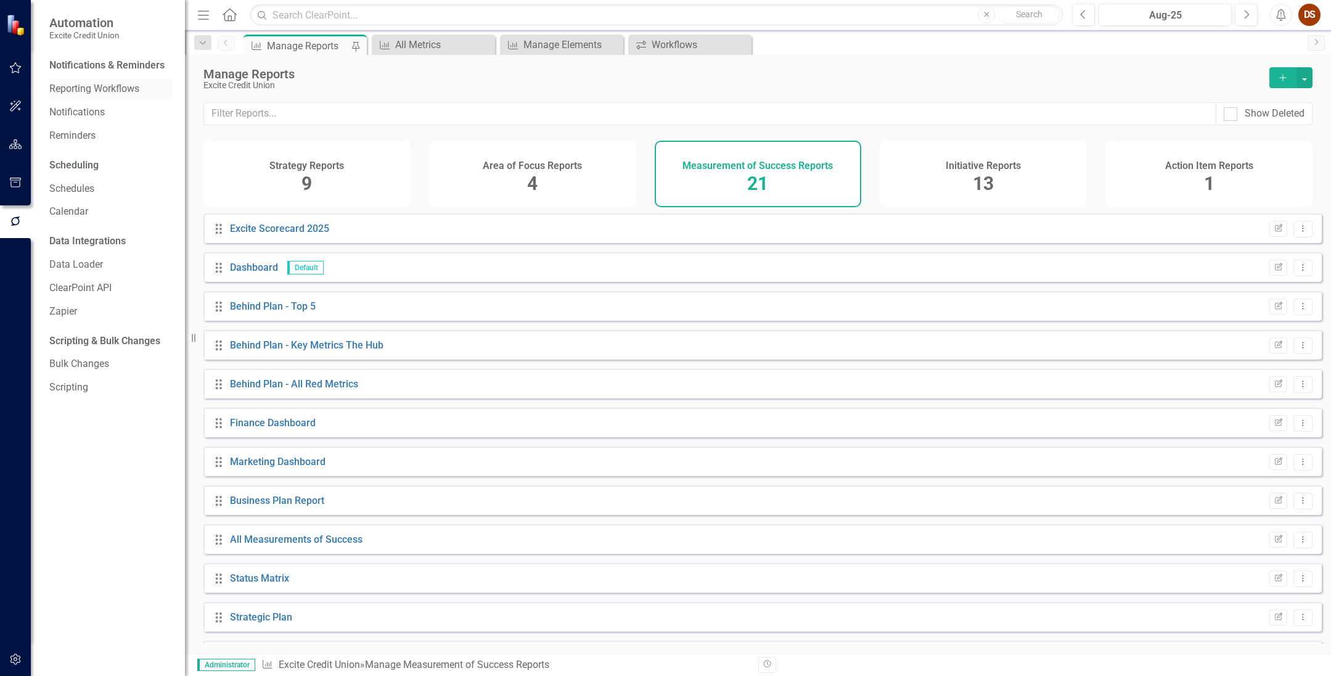
click at [93, 88] on link "Reporting Workflows" at bounding box center [110, 89] width 123 height 14
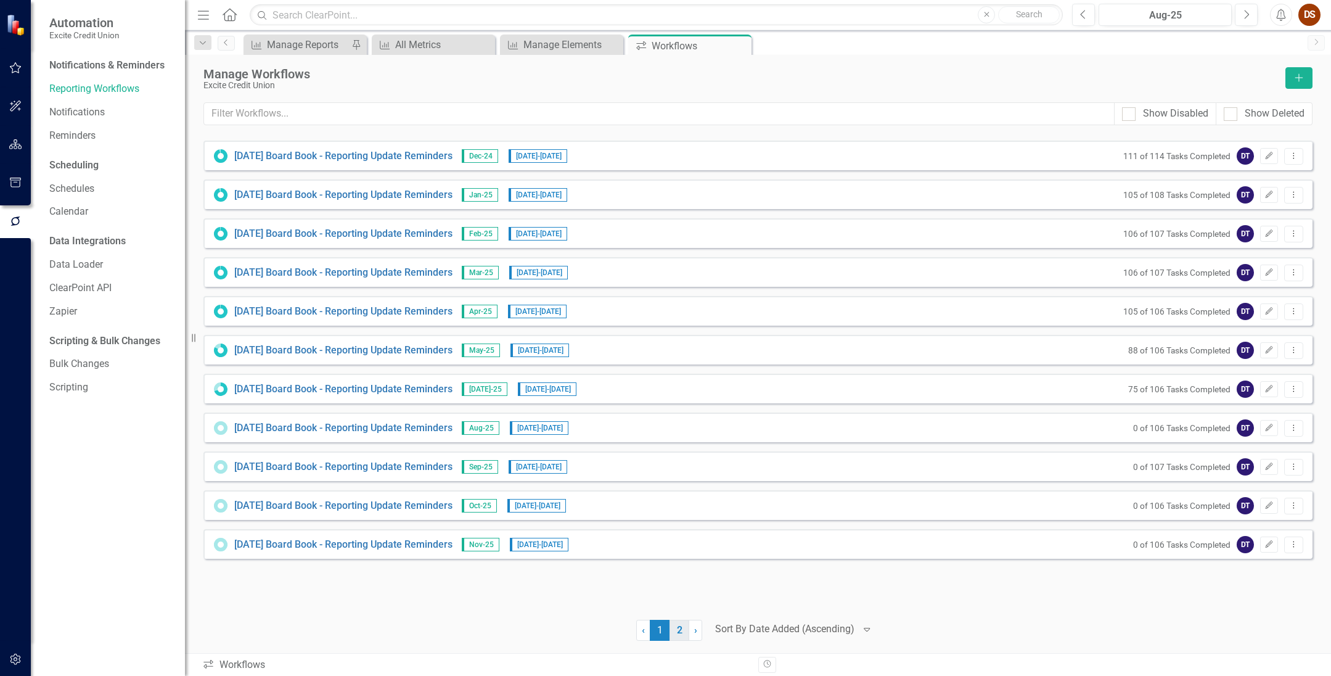
click at [683, 632] on link "2" at bounding box center [679, 630] width 20 height 21
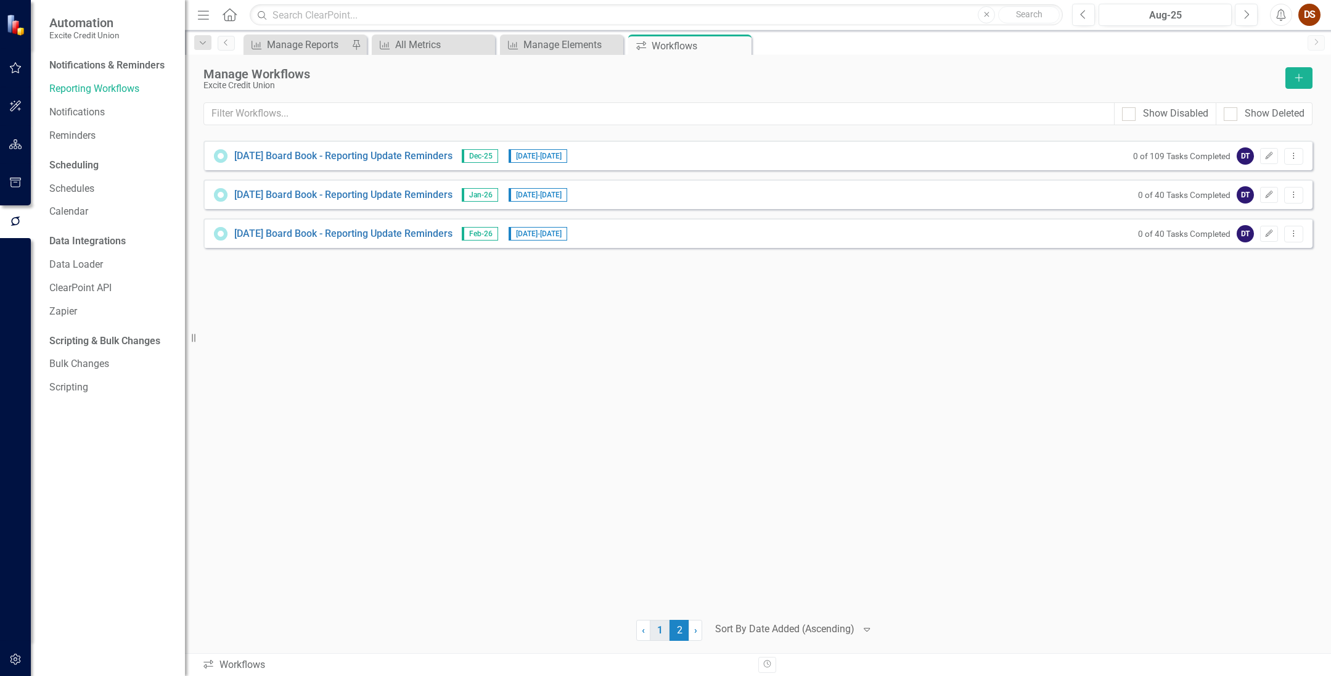
click at [653, 630] on link "1" at bounding box center [660, 630] width 20 height 21
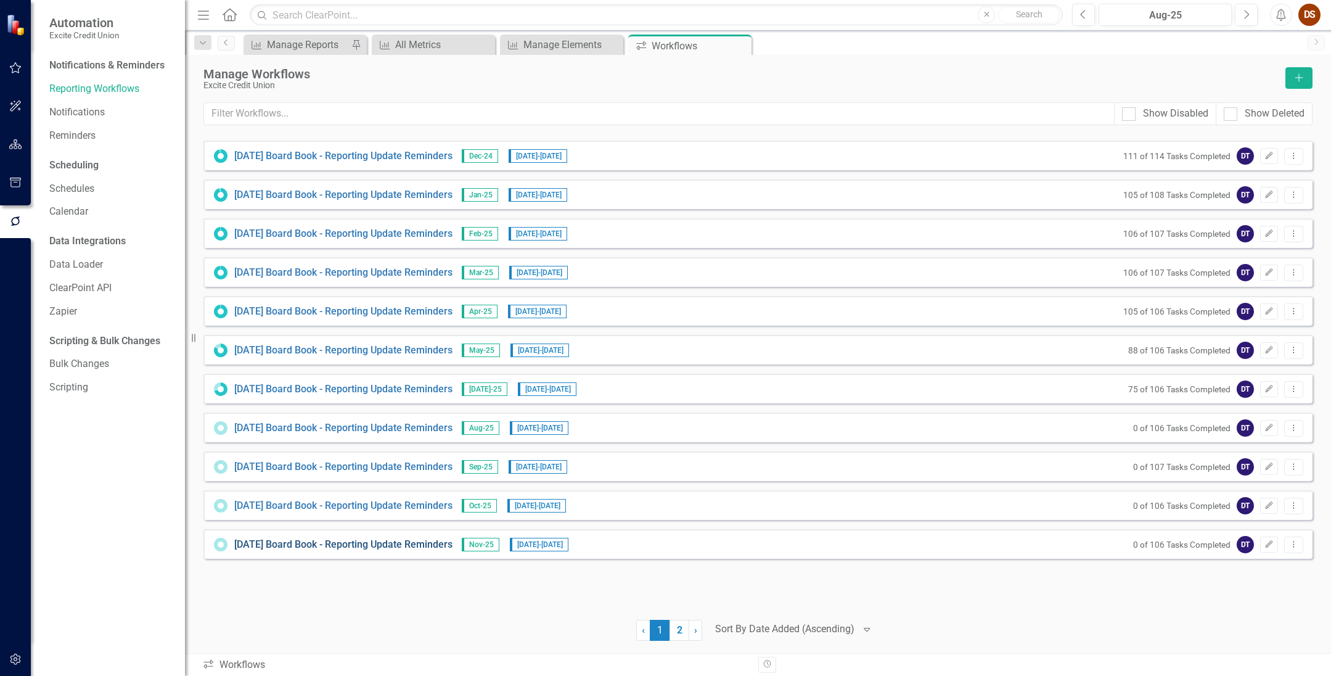
click at [371, 543] on link "[DATE] Board Book - Reporting Update Reminders" at bounding box center [343, 545] width 218 height 14
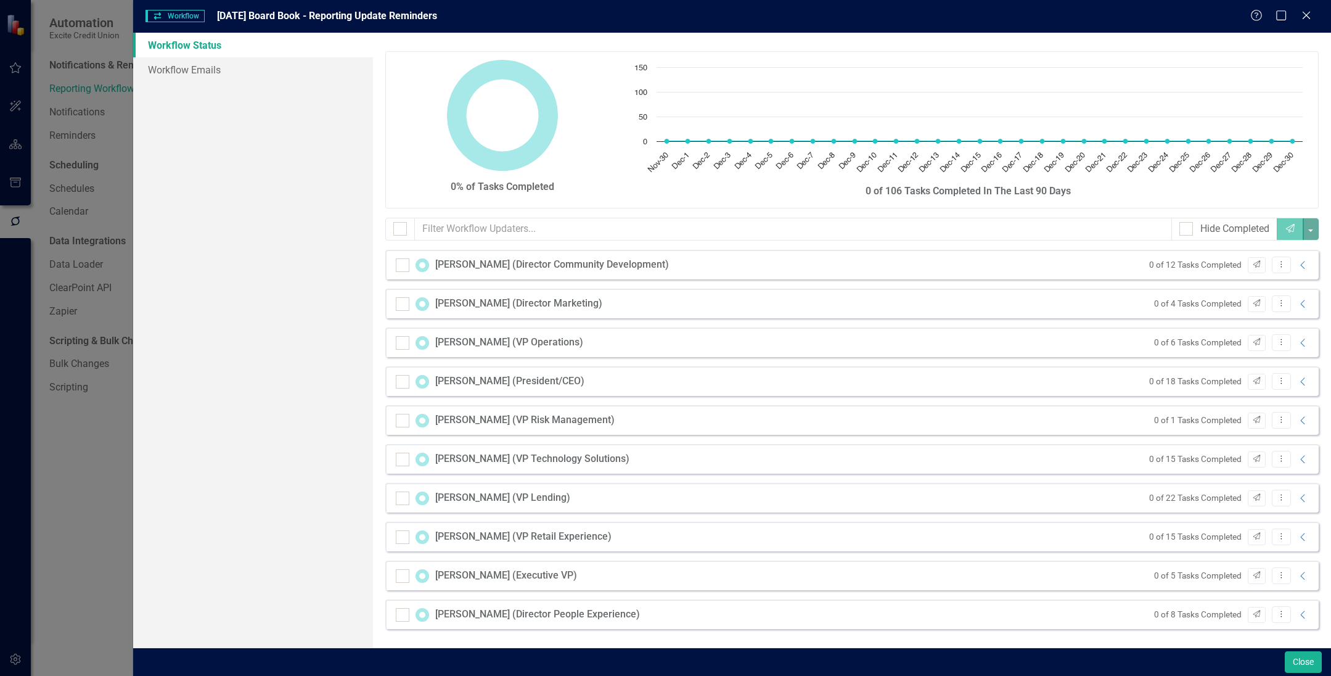
click at [512, 261] on div "[PERSON_NAME] (Director Community Development)" at bounding box center [552, 265] width 234 height 14
click at [399, 224] on input "checkbox" at bounding box center [397, 226] width 8 height 8
checkbox input "true"
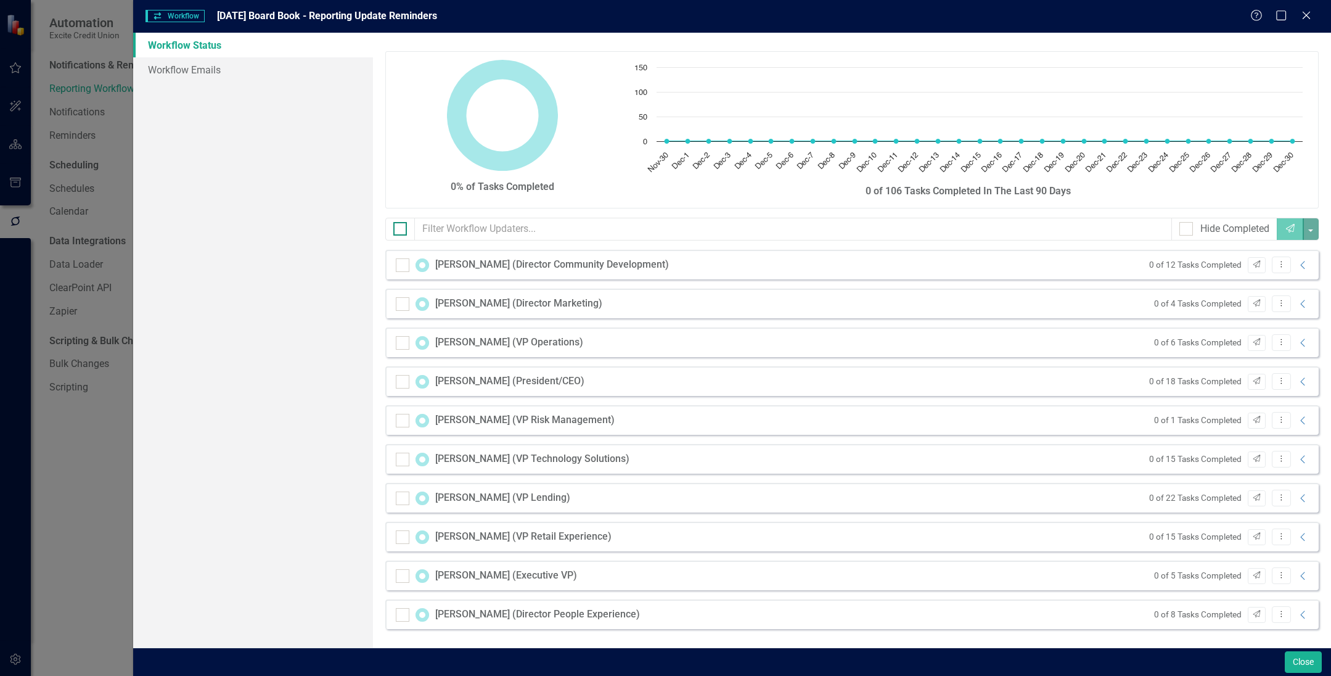
checkbox input "true"
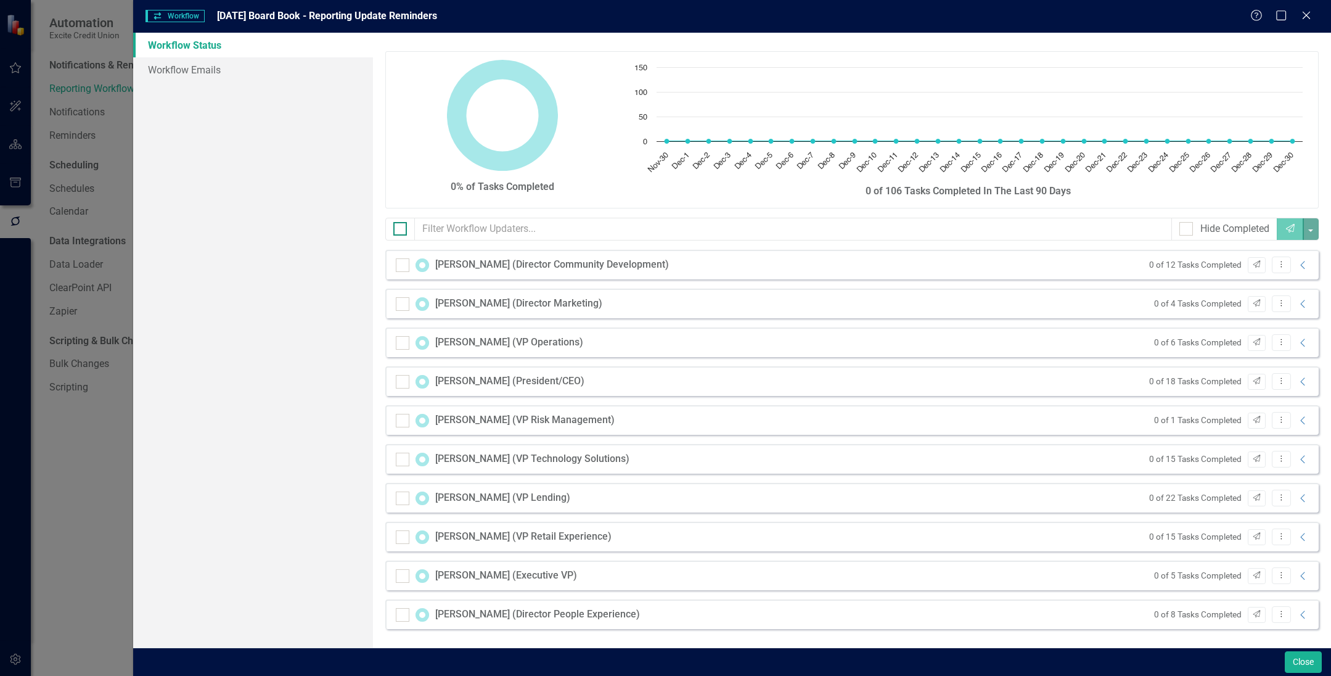
checkbox input "true"
click at [401, 228] on div at bounding box center [400, 229] width 14 height 14
click at [401, 228] on input "checkbox" at bounding box center [397, 226] width 8 height 8
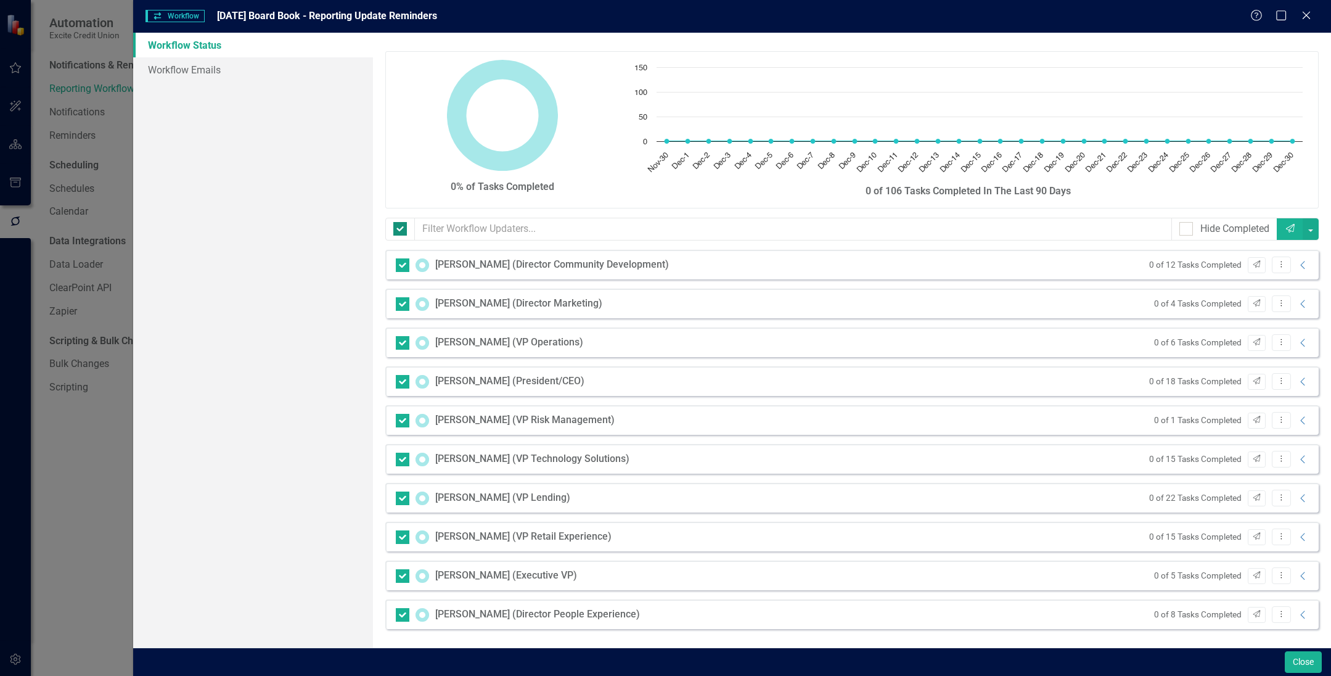
checkbox input "false"
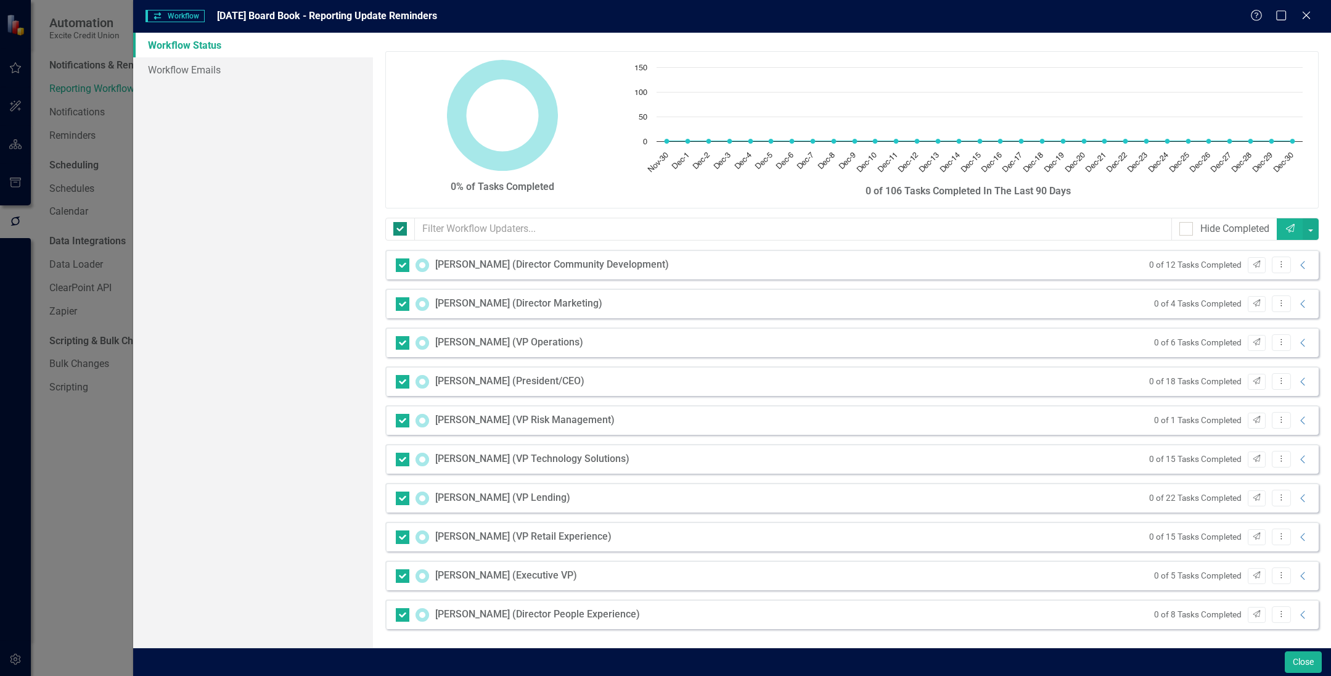
checkbox input "false"
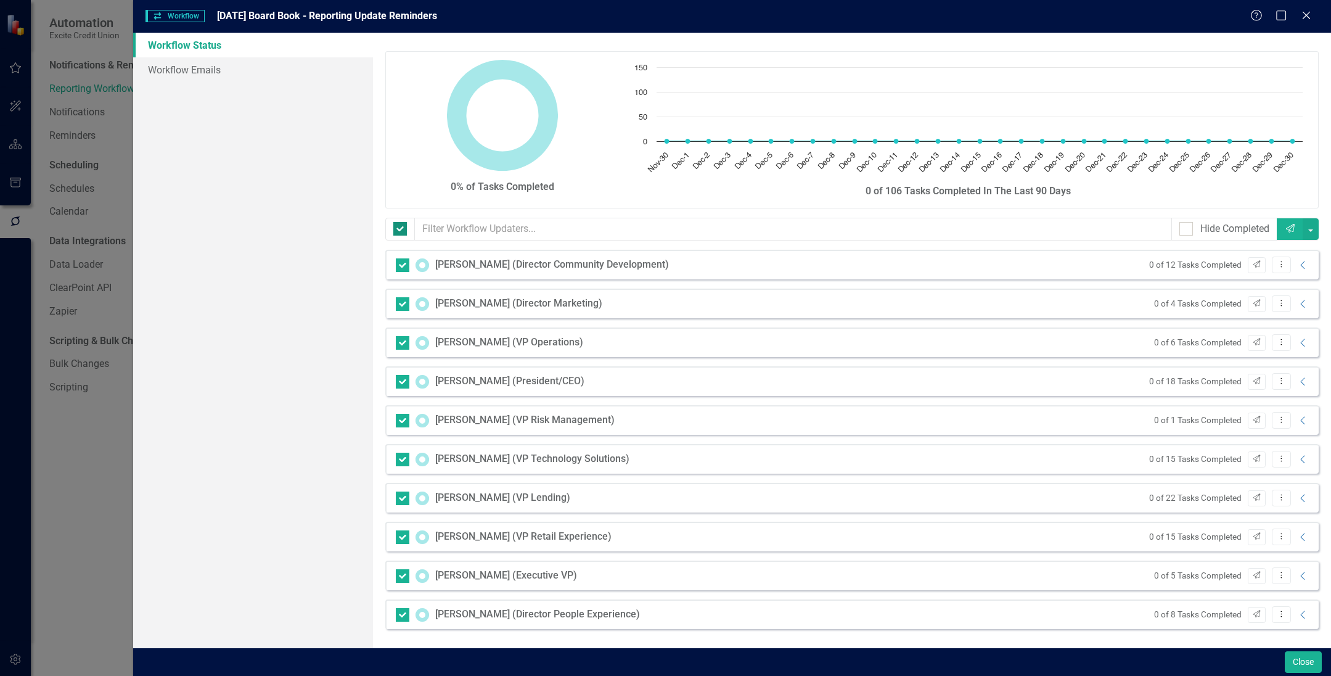
checkbox input "false"
click at [917, 265] on icon "Dropdown Menu" at bounding box center [1281, 264] width 10 height 8
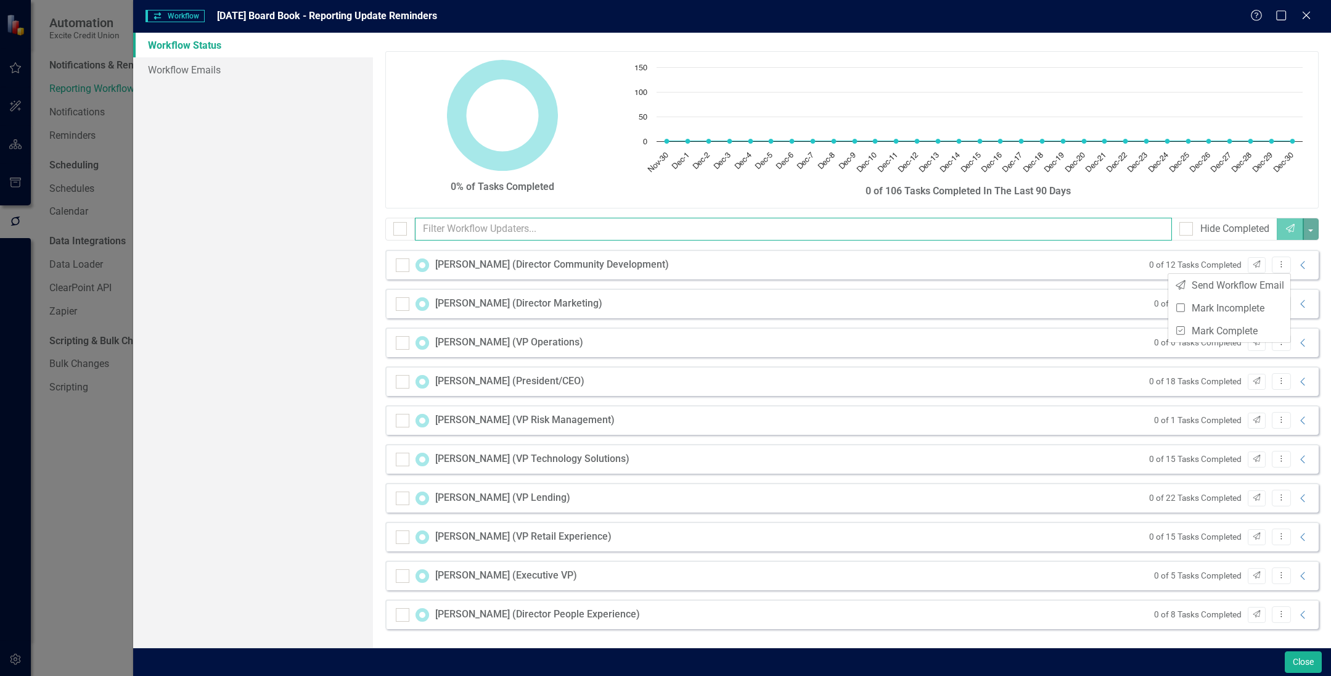
click at [917, 227] on input "text" at bounding box center [794, 229] width 758 height 23
click at [917, 268] on div "[PERSON_NAME] (Director Community Development) 0 of 12 Tasks Completed Send Dro…" at bounding box center [851, 265] width 933 height 30
click at [917, 266] on icon "Collapse" at bounding box center [1303, 265] width 12 height 10
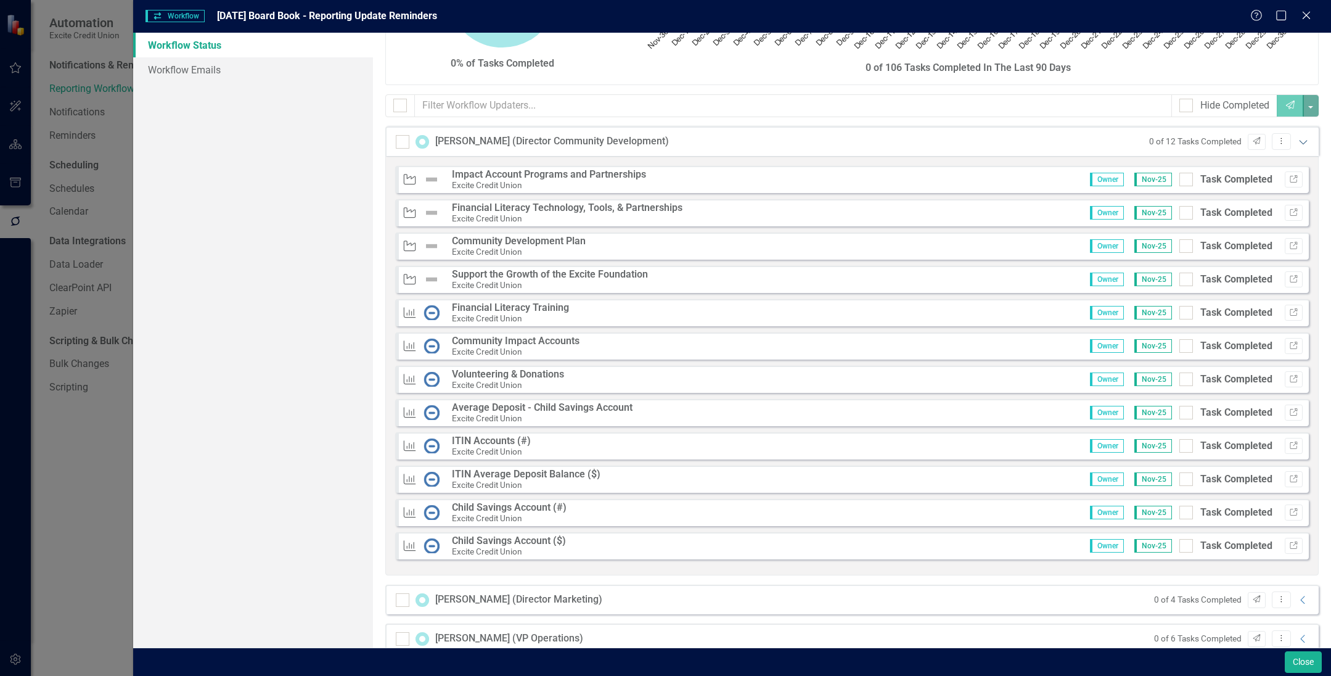
scroll to position [185, 0]
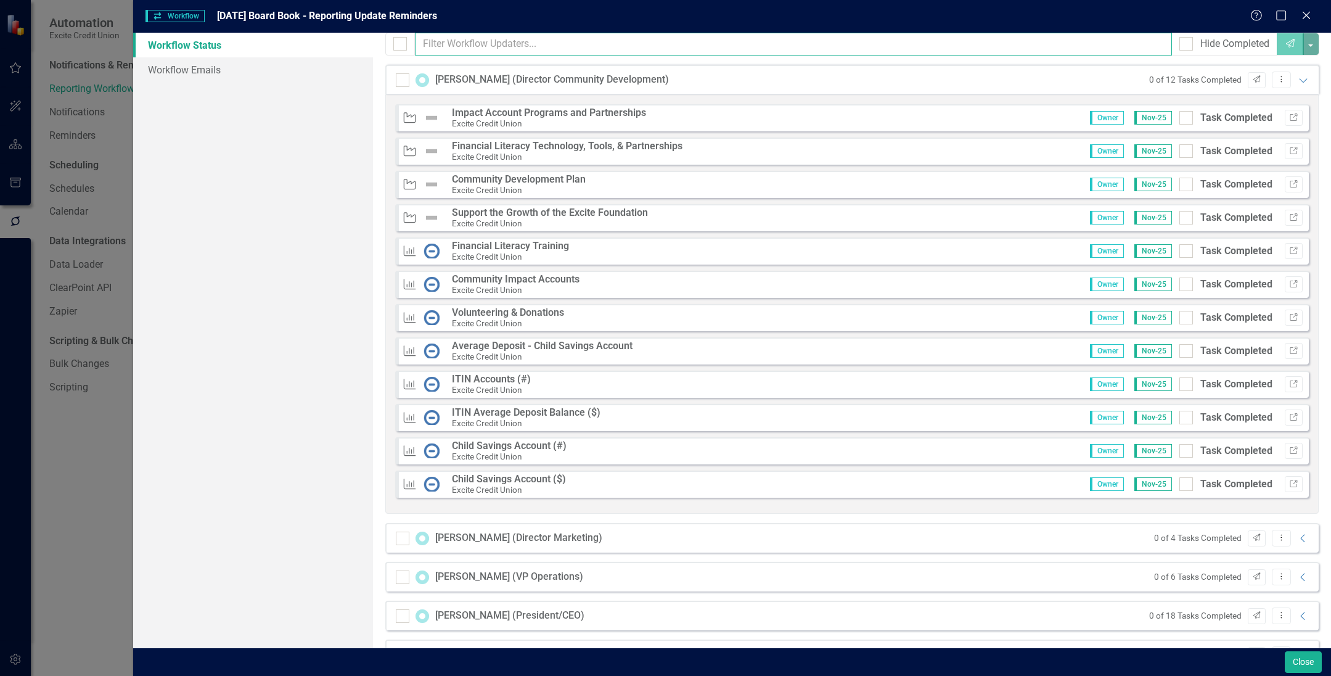
drag, startPoint x: 874, startPoint y: 41, endPoint x: 996, endPoint y: 72, distance: 125.4
click at [874, 41] on input "text" at bounding box center [794, 44] width 758 height 23
click at [917, 664] on button "Close" at bounding box center [1303, 662] width 37 height 22
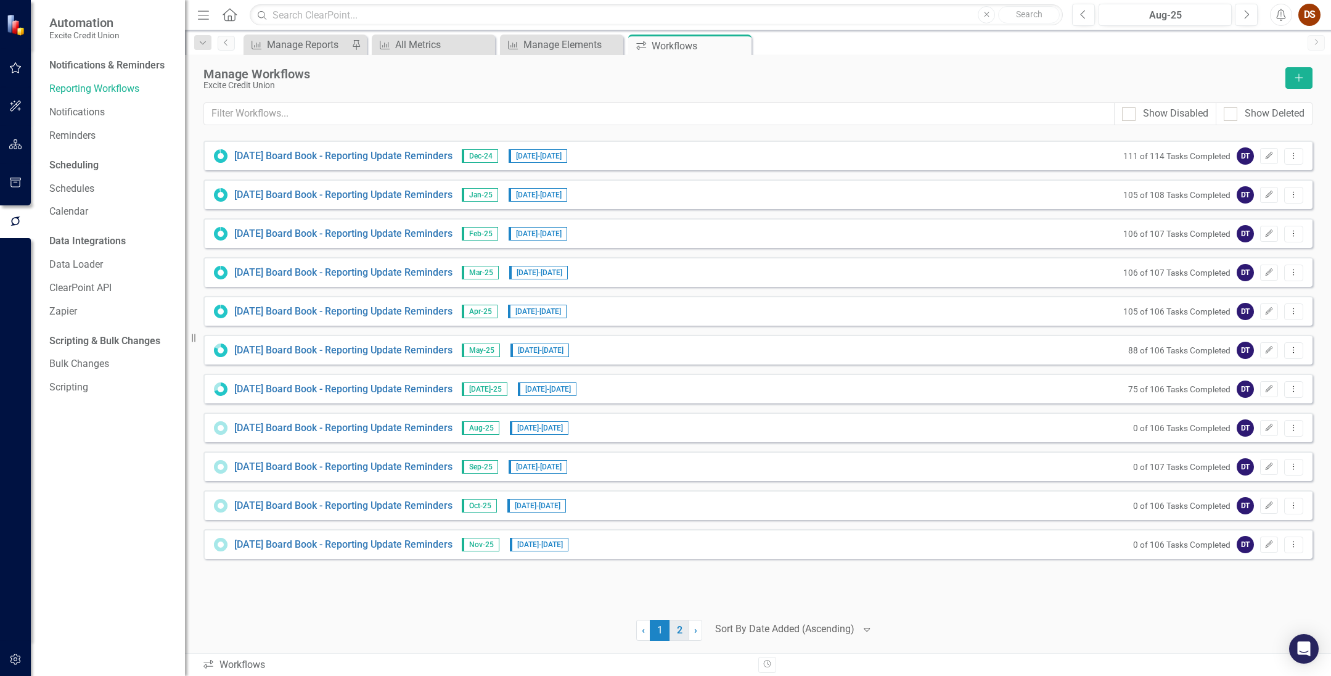
click at [686, 634] on link "2" at bounding box center [679, 630] width 20 height 21
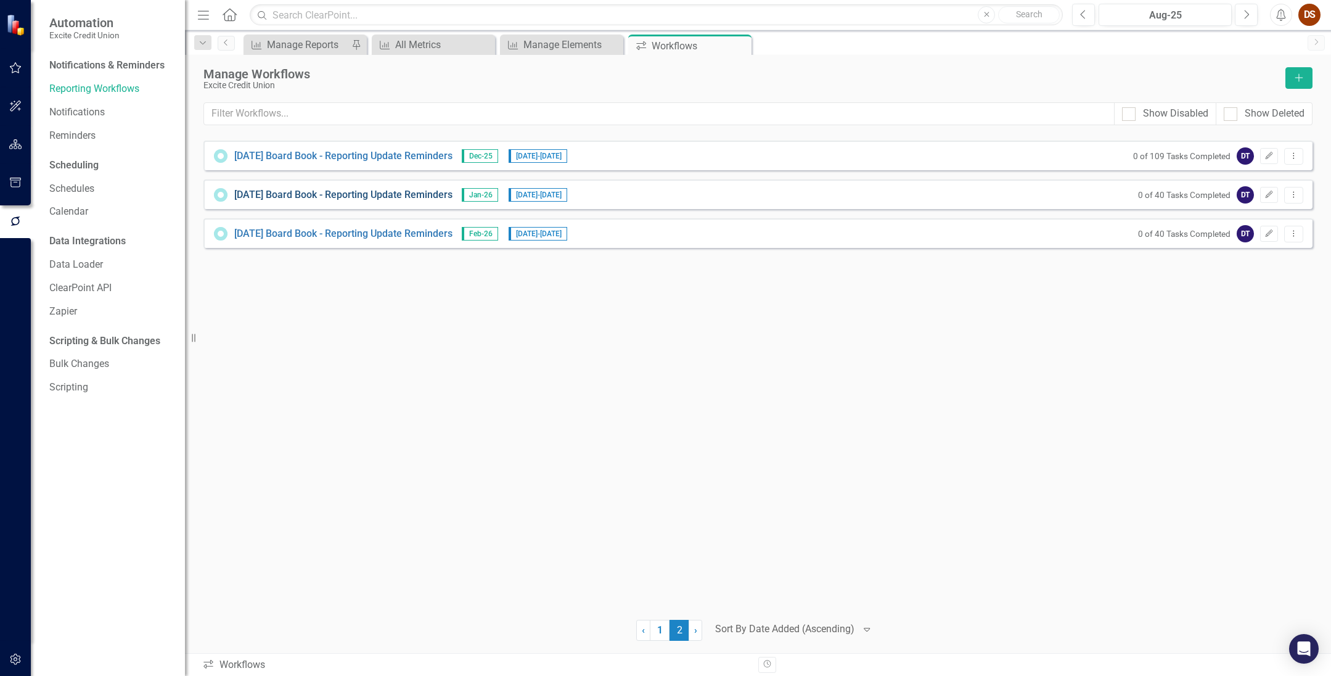
click at [337, 189] on link "[DATE] Board Book - Reporting Update Reminders" at bounding box center [343, 195] width 218 height 14
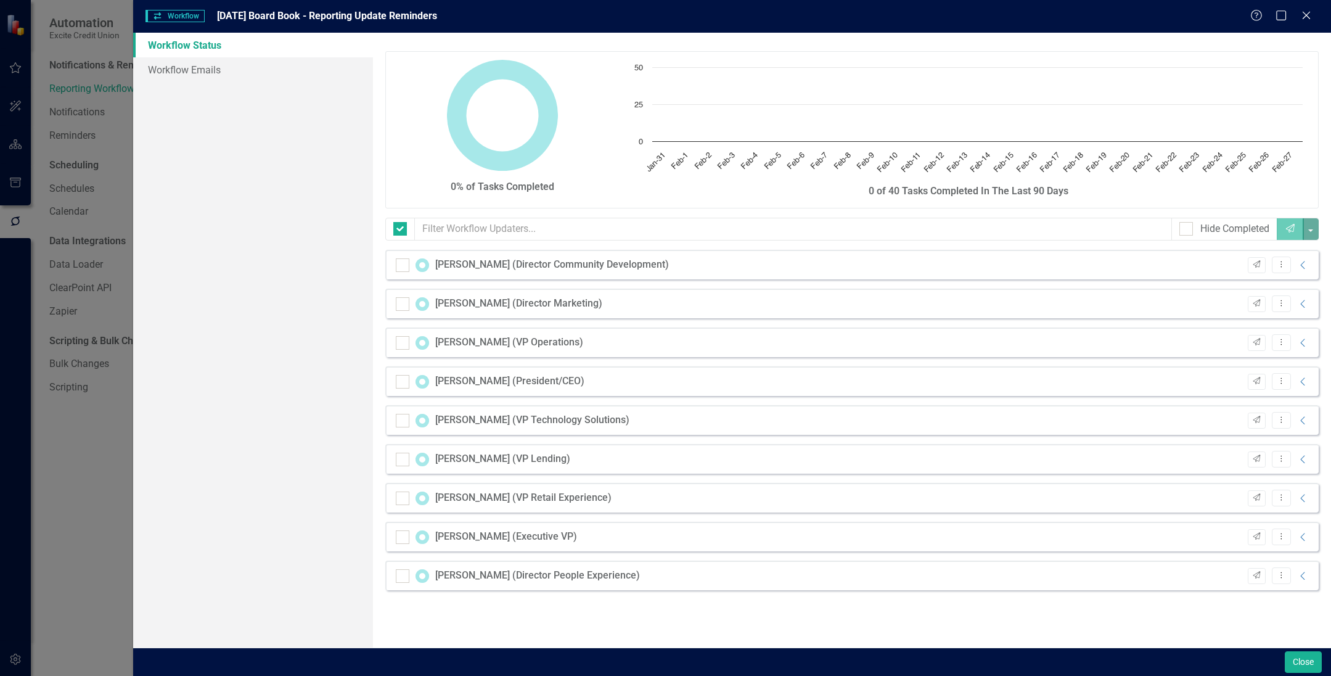
checkbox input "false"
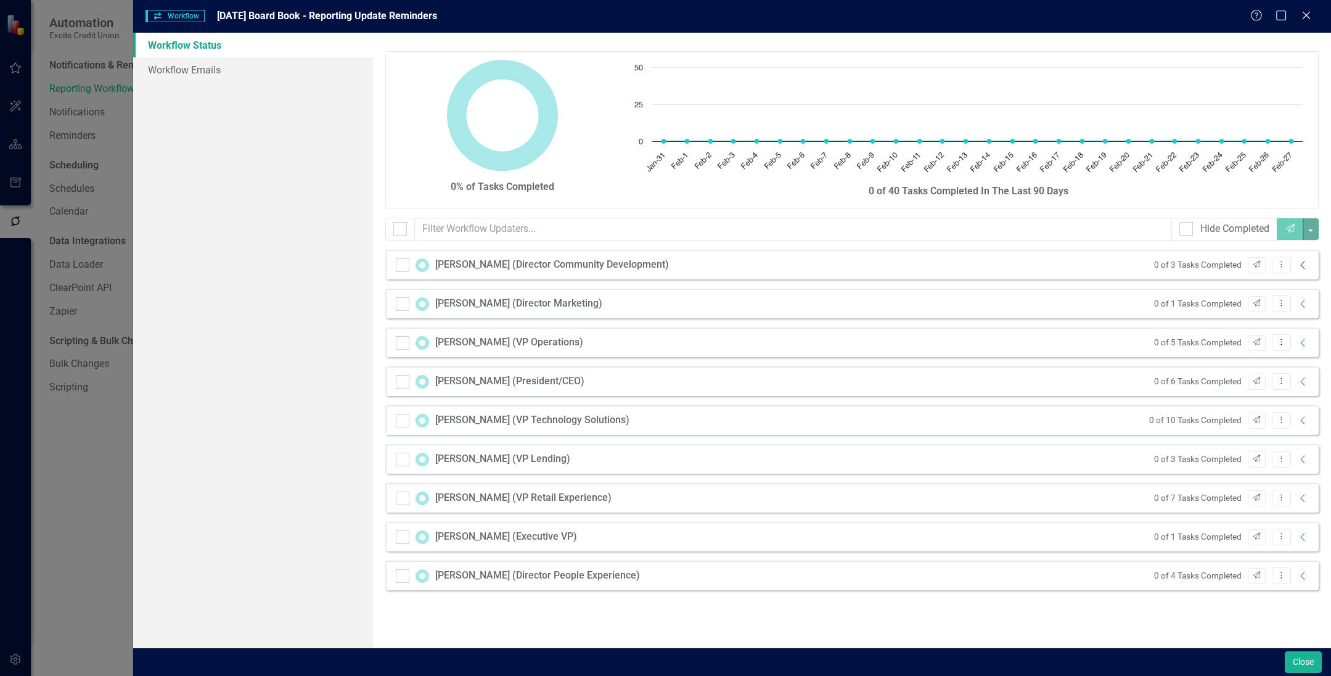
click at [917, 266] on icon "Collapse" at bounding box center [1303, 265] width 12 height 10
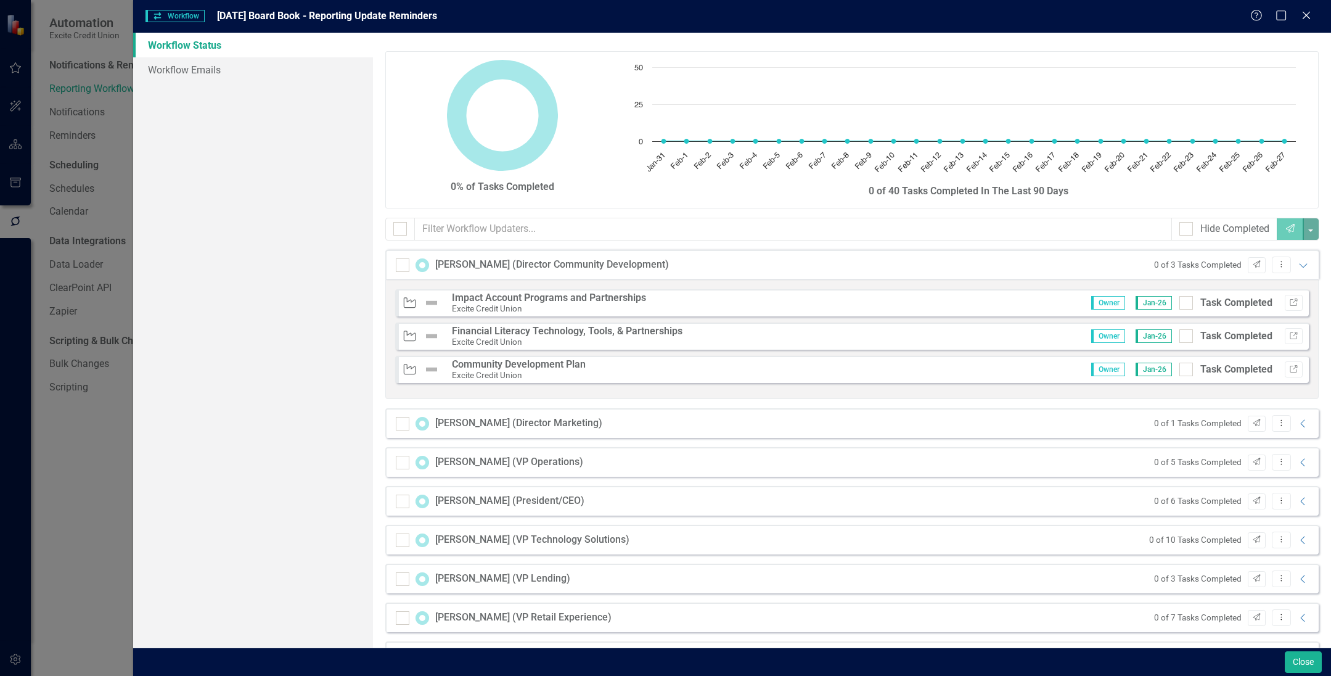
click at [866, 40] on div "0% of Tasks Completed Chart Chart with 28 data points. The chart has 1 X axis d…" at bounding box center [852, 340] width 958 height 615
click at [917, 669] on button "Close" at bounding box center [1303, 662] width 37 height 22
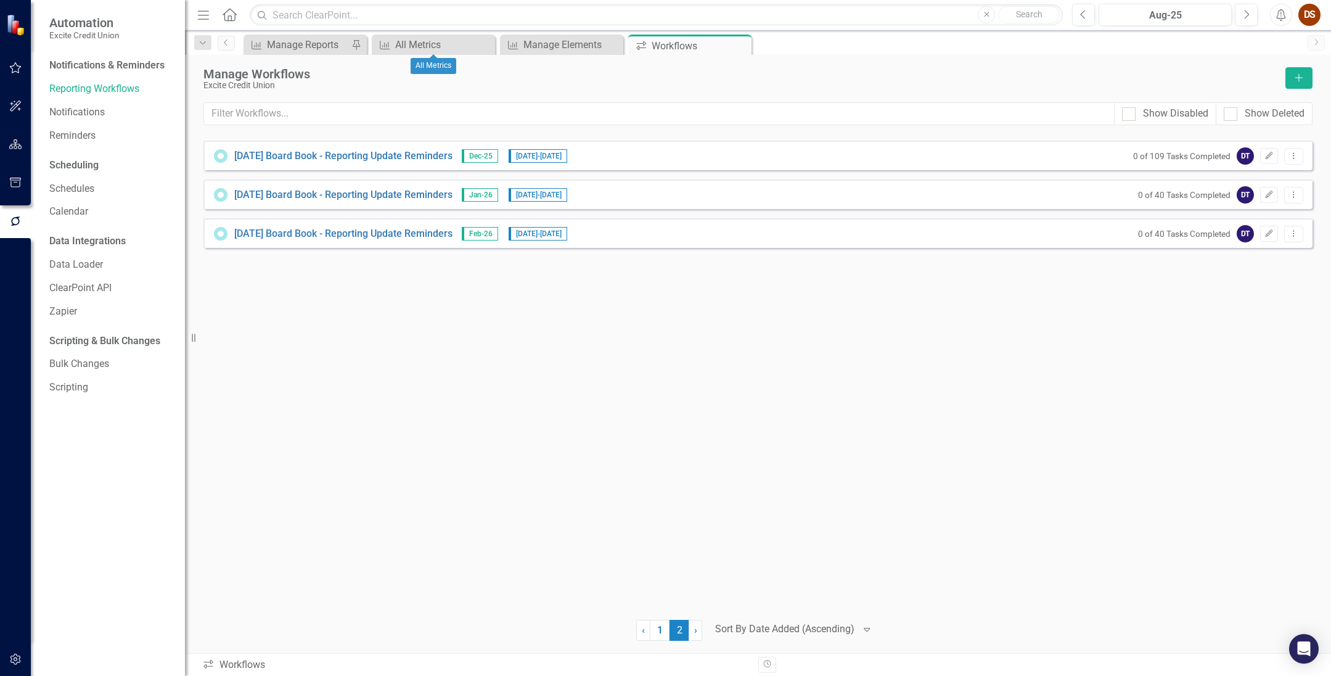
click at [273, 36] on div "Measurement of Success Manage Reports Pin" at bounding box center [304, 45] width 123 height 20
click at [329, 44] on div "Manage Reports" at bounding box center [307, 44] width 81 height 15
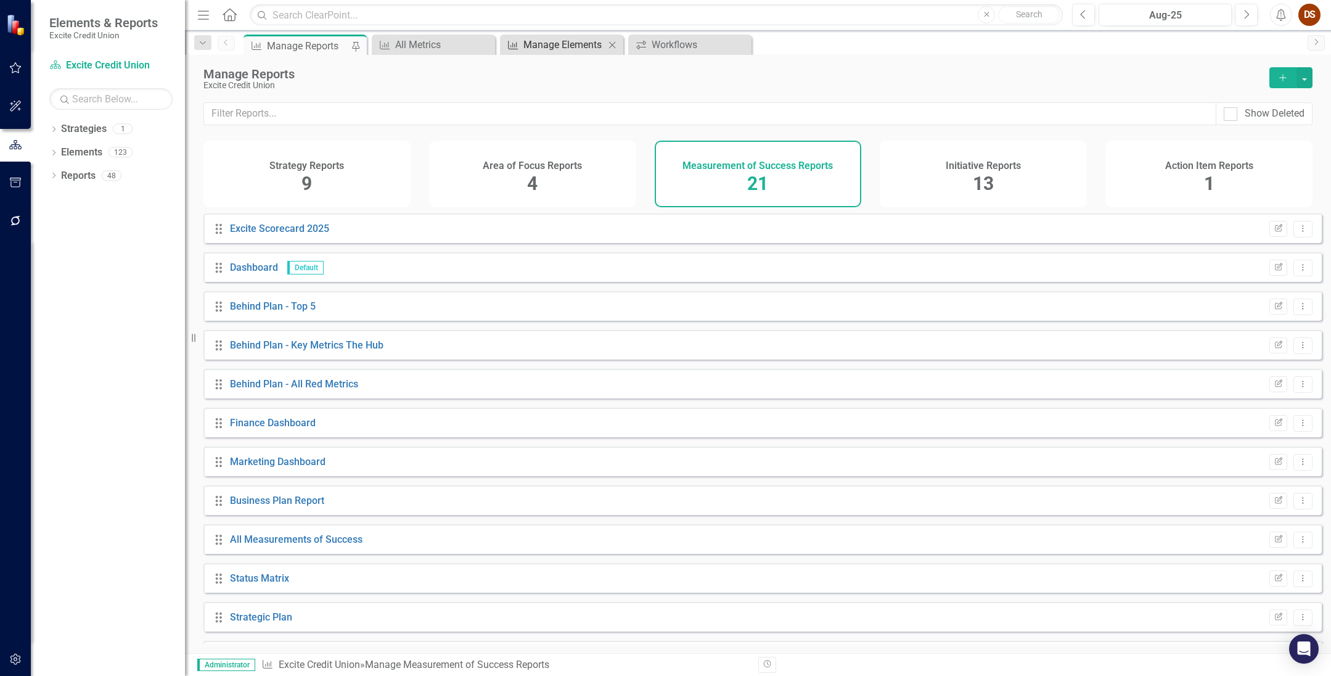
click at [575, 44] on div "Manage Elements" at bounding box center [563, 44] width 81 height 15
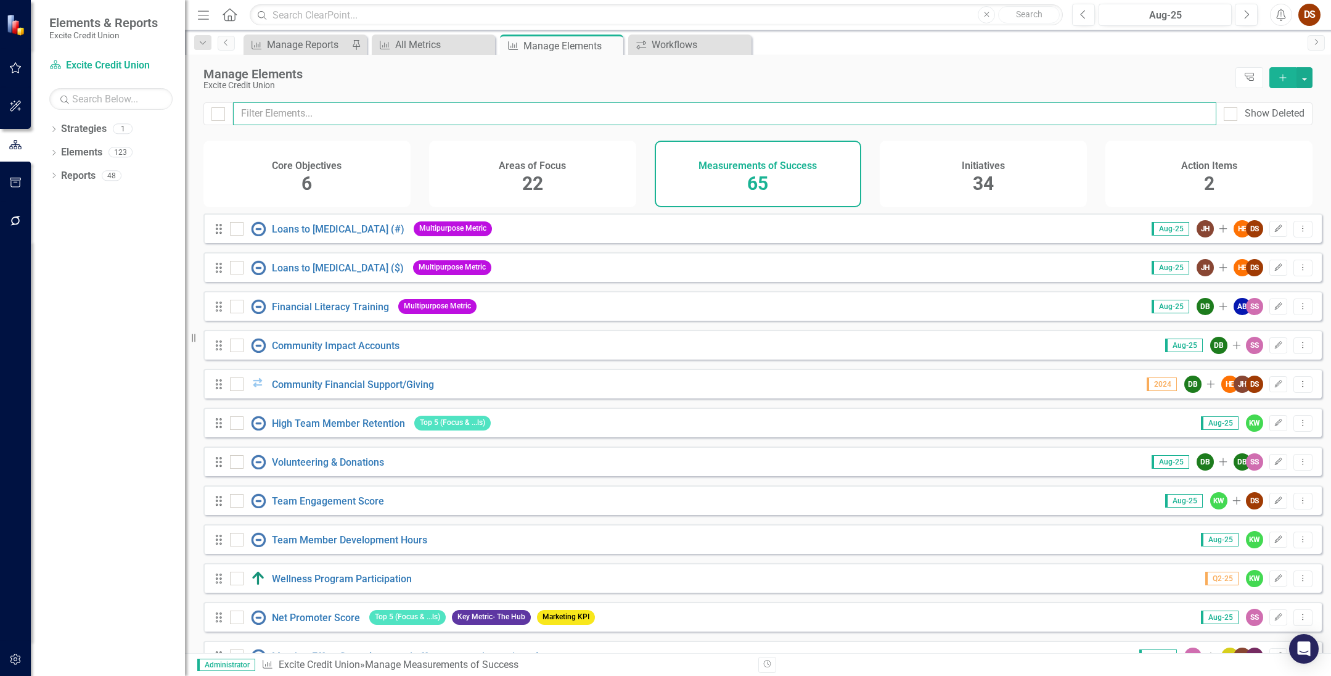
click at [528, 108] on input "text" at bounding box center [724, 113] width 983 height 23
click at [465, 110] on input "text" at bounding box center [724, 113] width 983 height 23
type input "f"
checkbox input "false"
type input "fo"
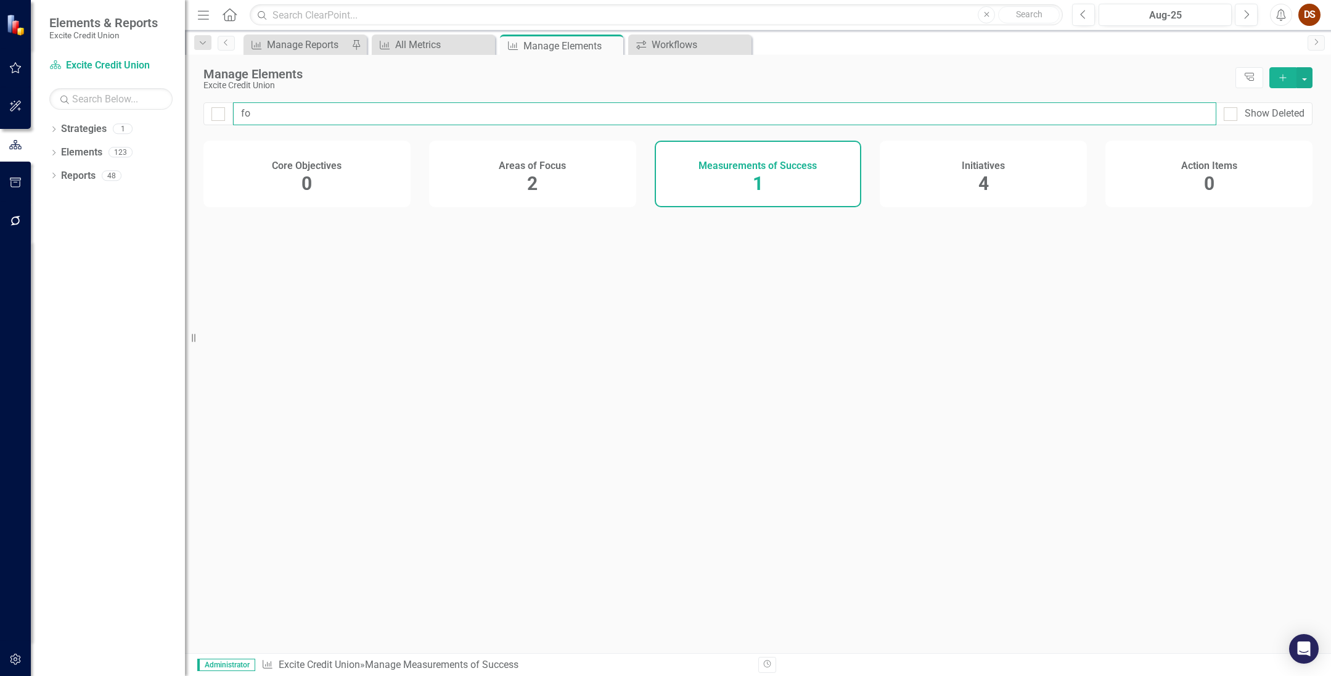
checkbox input "false"
type input "f"
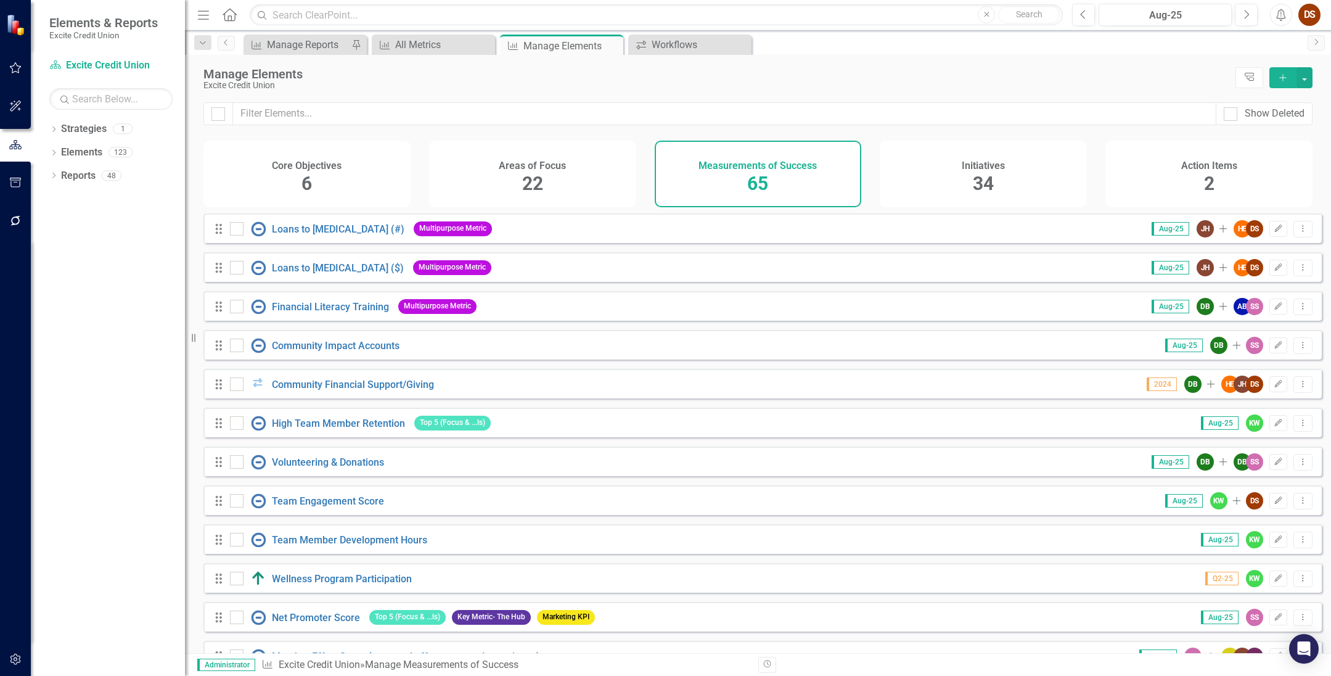
click at [917, 187] on span "34" at bounding box center [983, 184] width 21 height 22
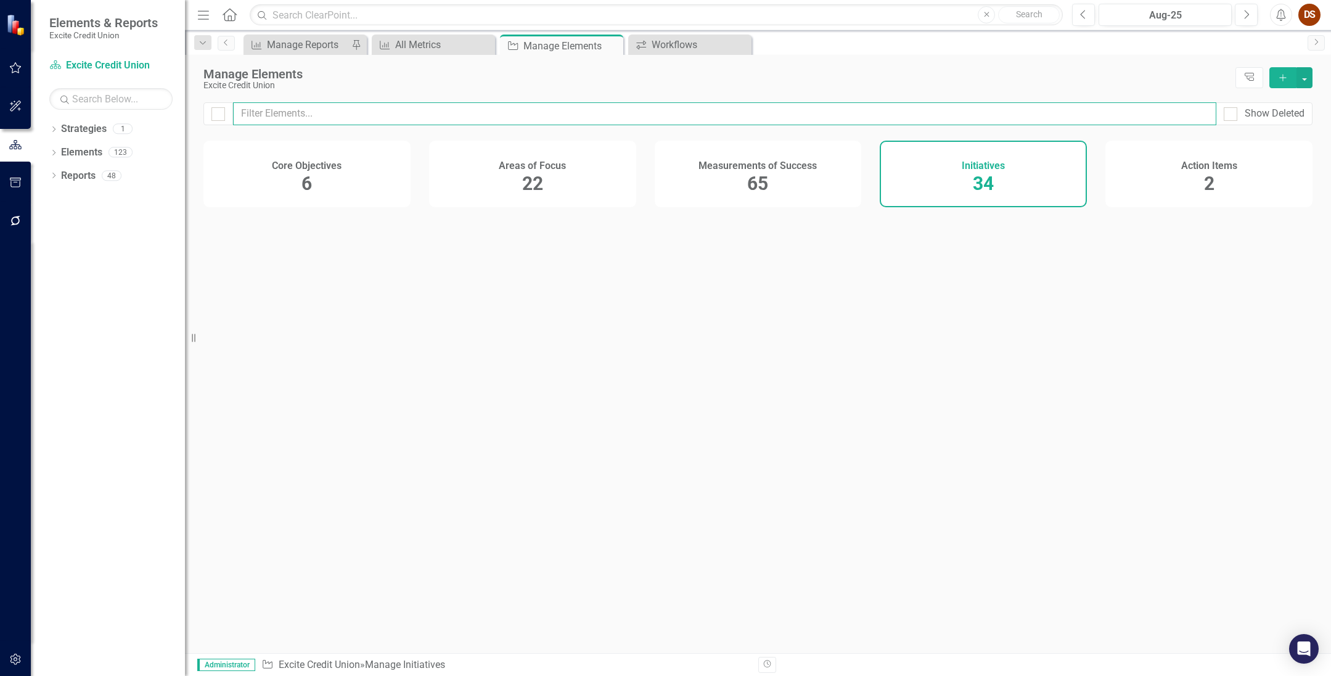
click at [377, 111] on input "text" at bounding box center [724, 113] width 983 height 23
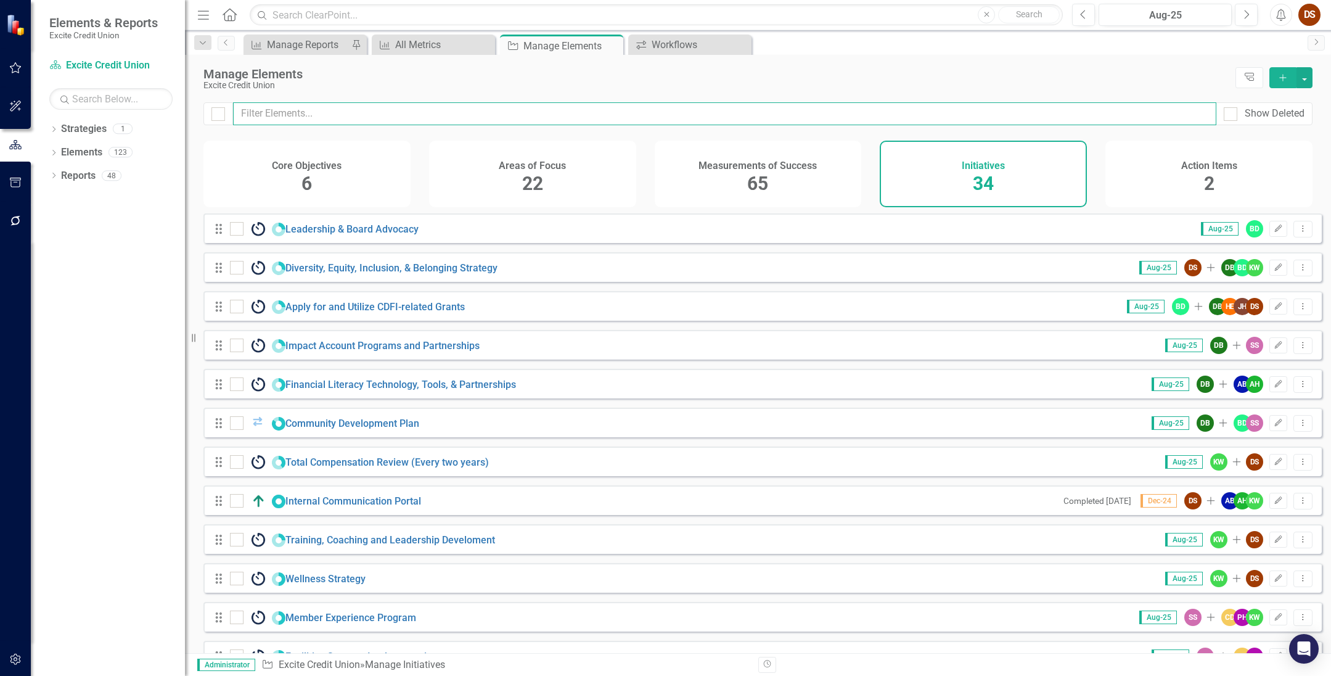
checkbox input "false"
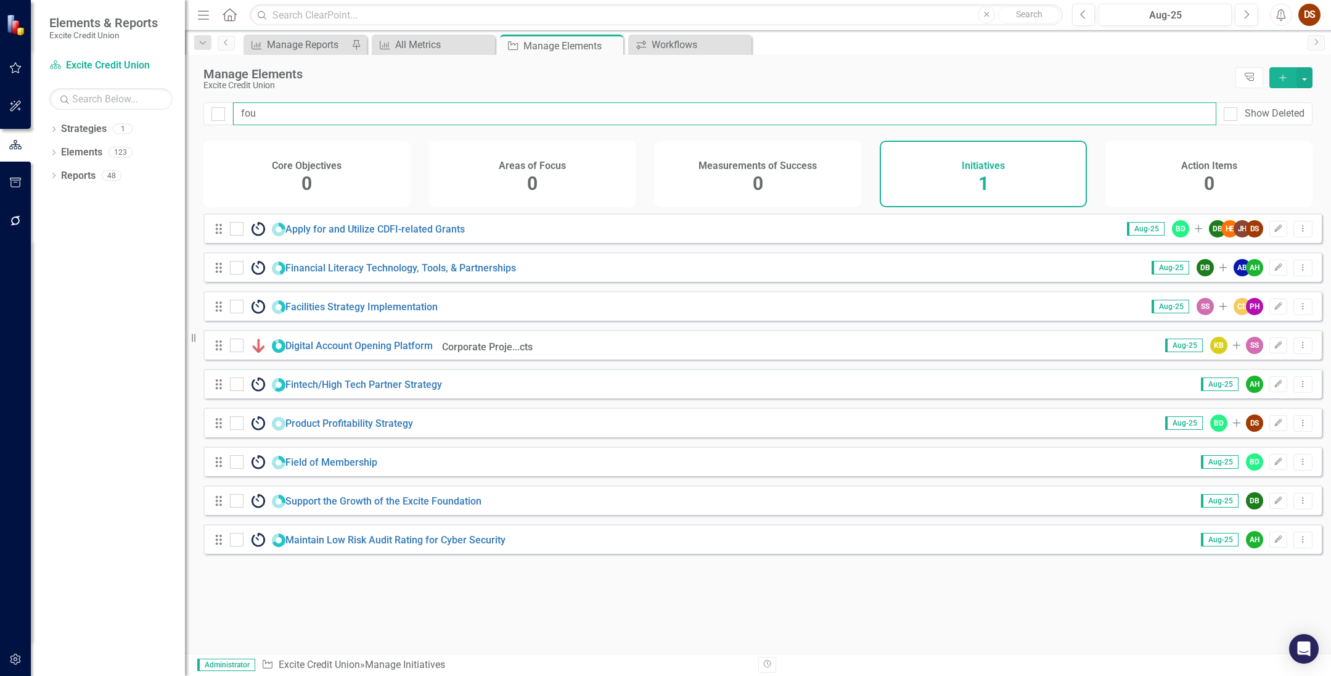
type input "foun"
checkbox input "false"
type input "found"
checkbox input "false"
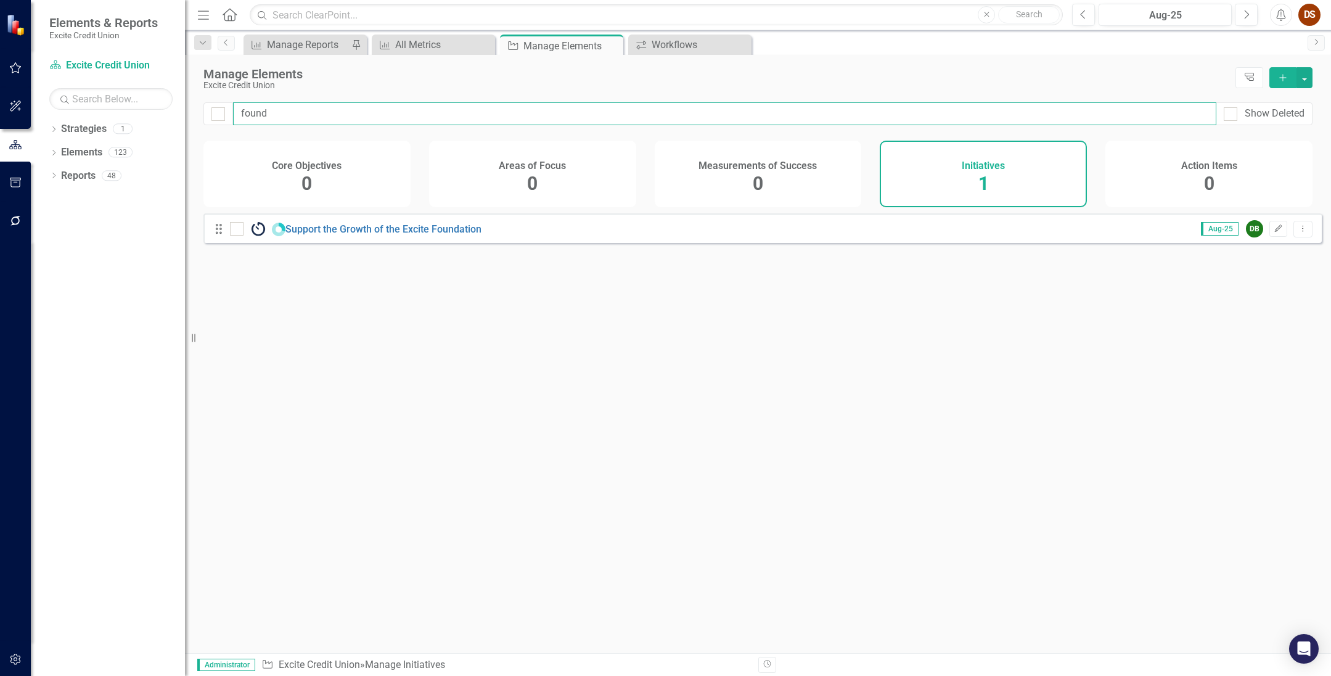
type input "founda"
checkbox input "false"
type input "foundati"
checkbox input "false"
type input "foundatio"
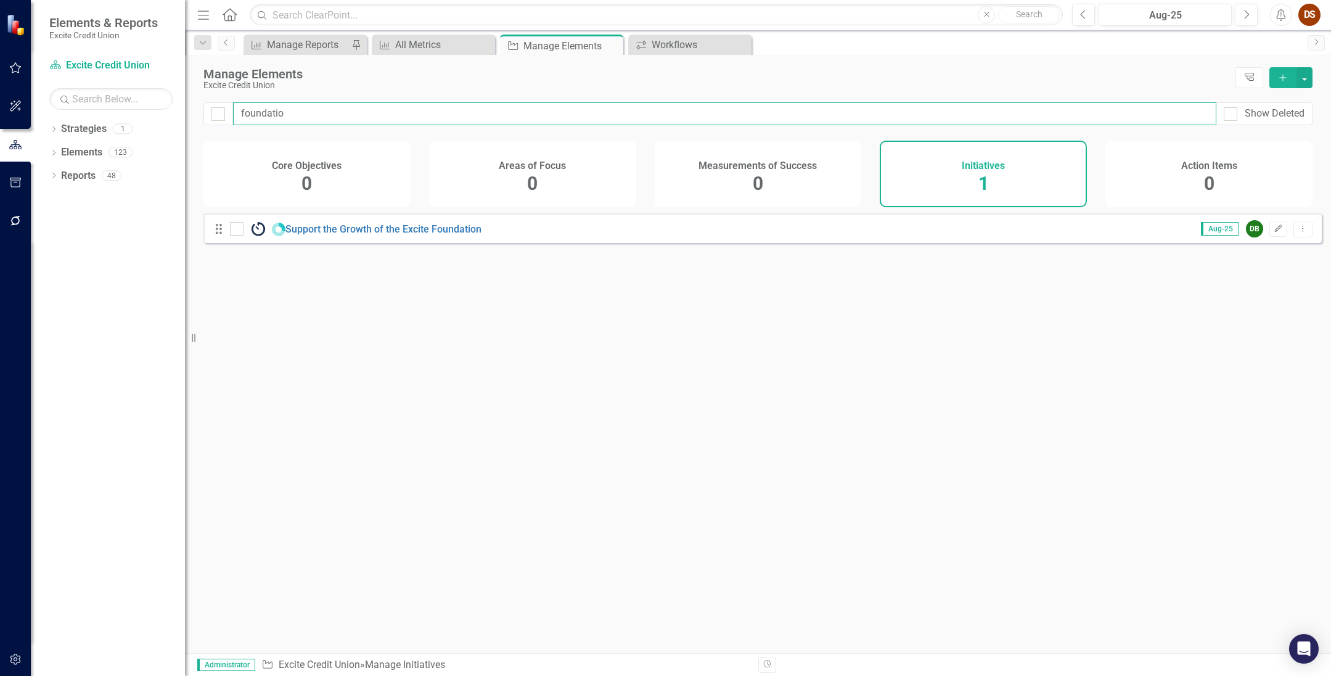
checkbox input "false"
type input "foundation"
checkbox input "false"
type input "foundation"
click at [347, 235] on link "Support the Growth of the Excite Foundation" at bounding box center [383, 229] width 196 height 12
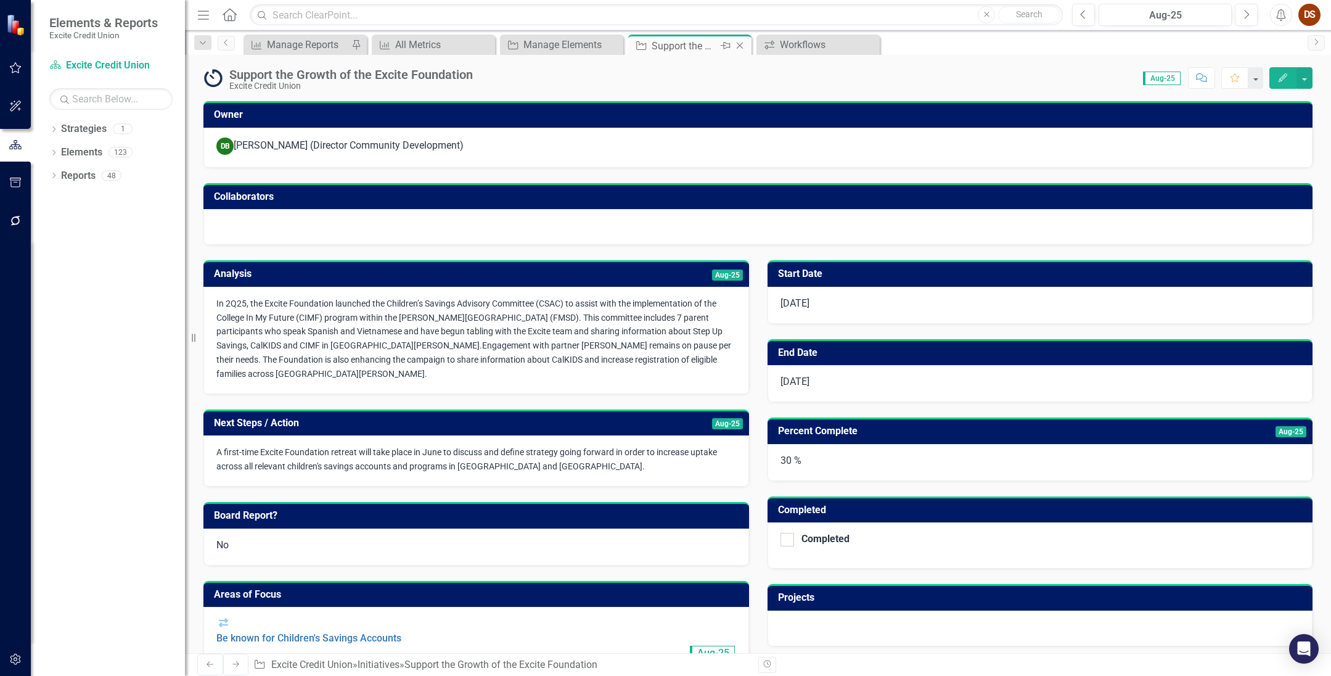
click at [742, 44] on icon "Close" at bounding box center [740, 46] width 12 height 10
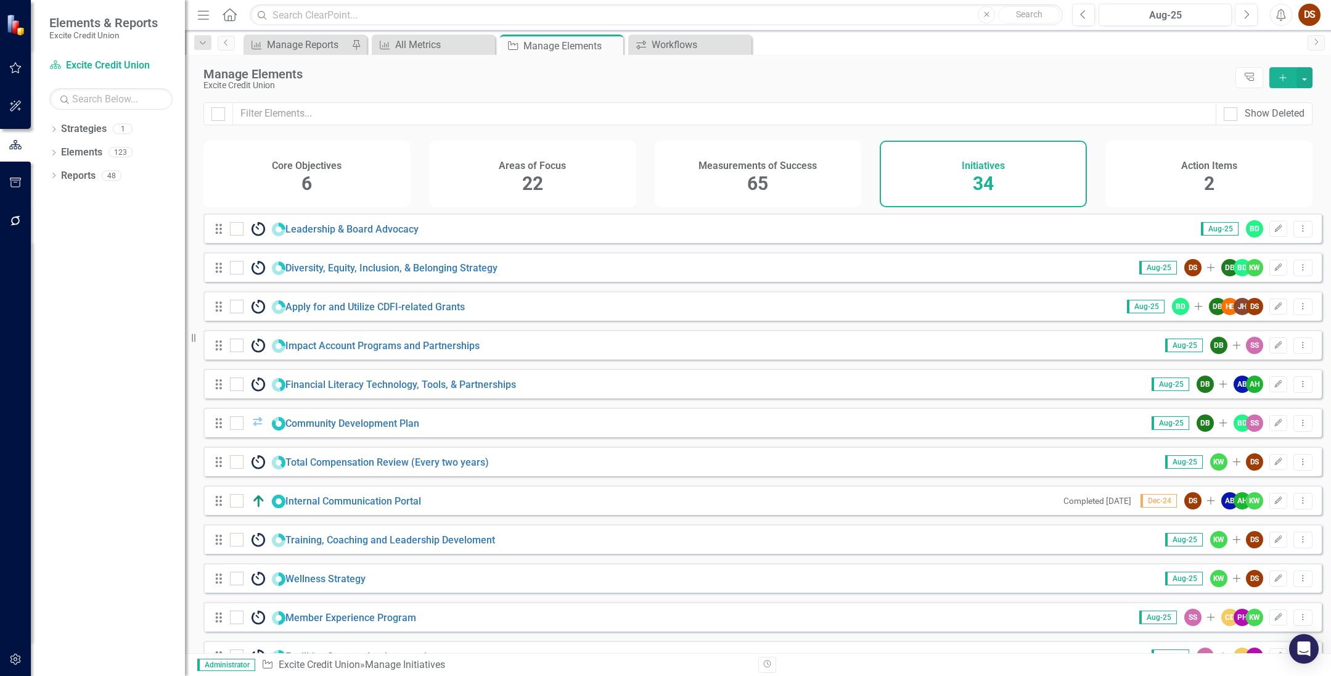
click at [700, 89] on div "Excite Credit Union" at bounding box center [716, 85] width 1026 height 9
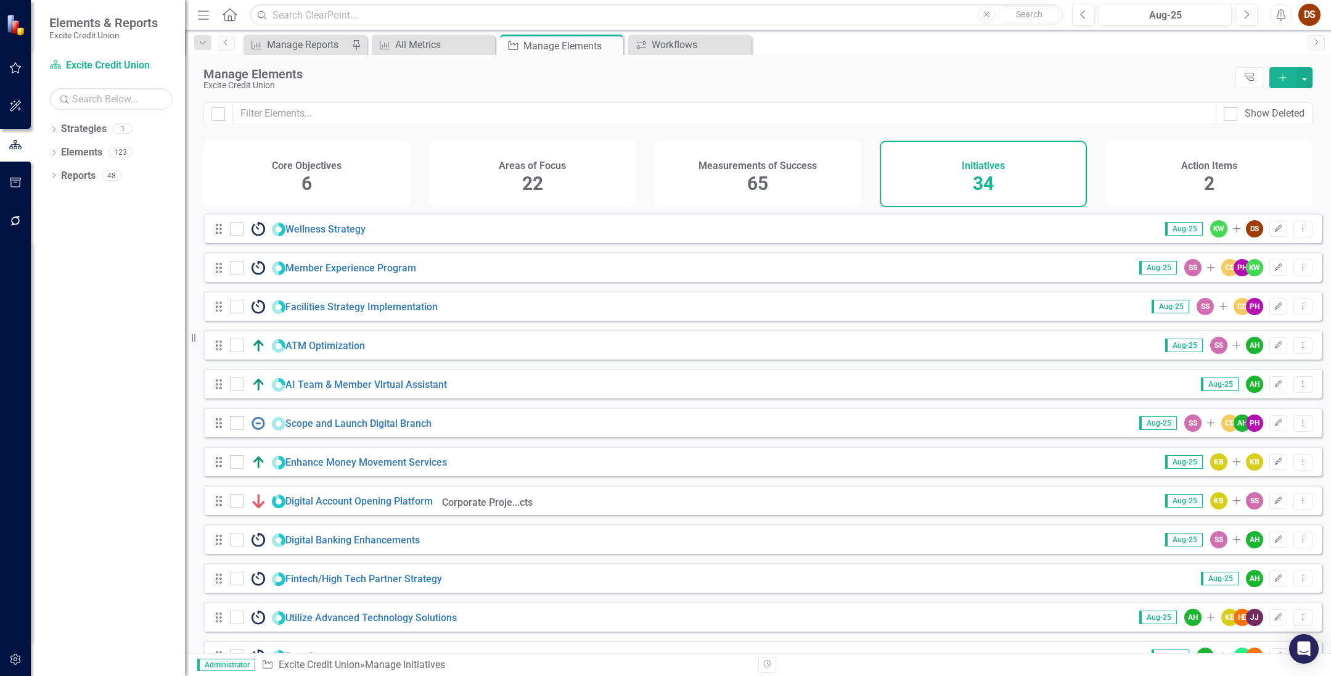
scroll to position [890, 0]
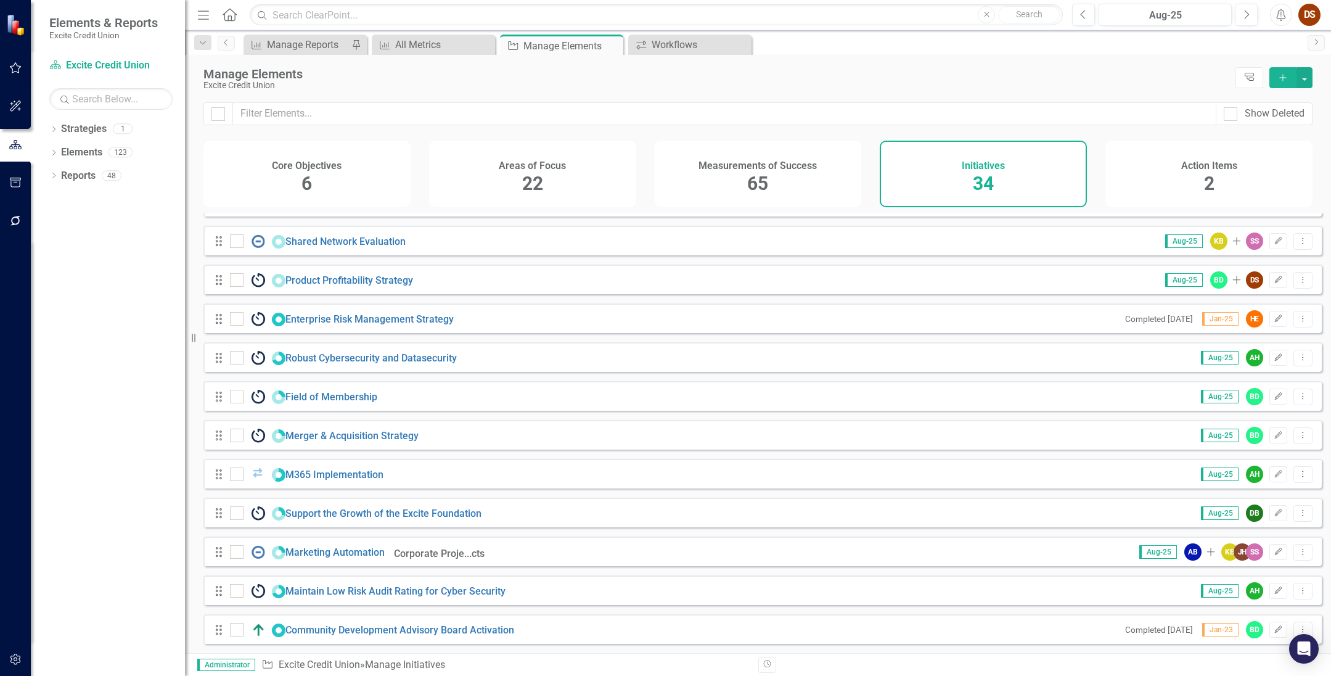
click at [366, 520] on div "Support the Growth of the Excite Foundation" at bounding box center [357, 512] width 255 height 15
click at [366, 515] on link "Support the Growth of the Excite Foundation" at bounding box center [383, 513] width 196 height 12
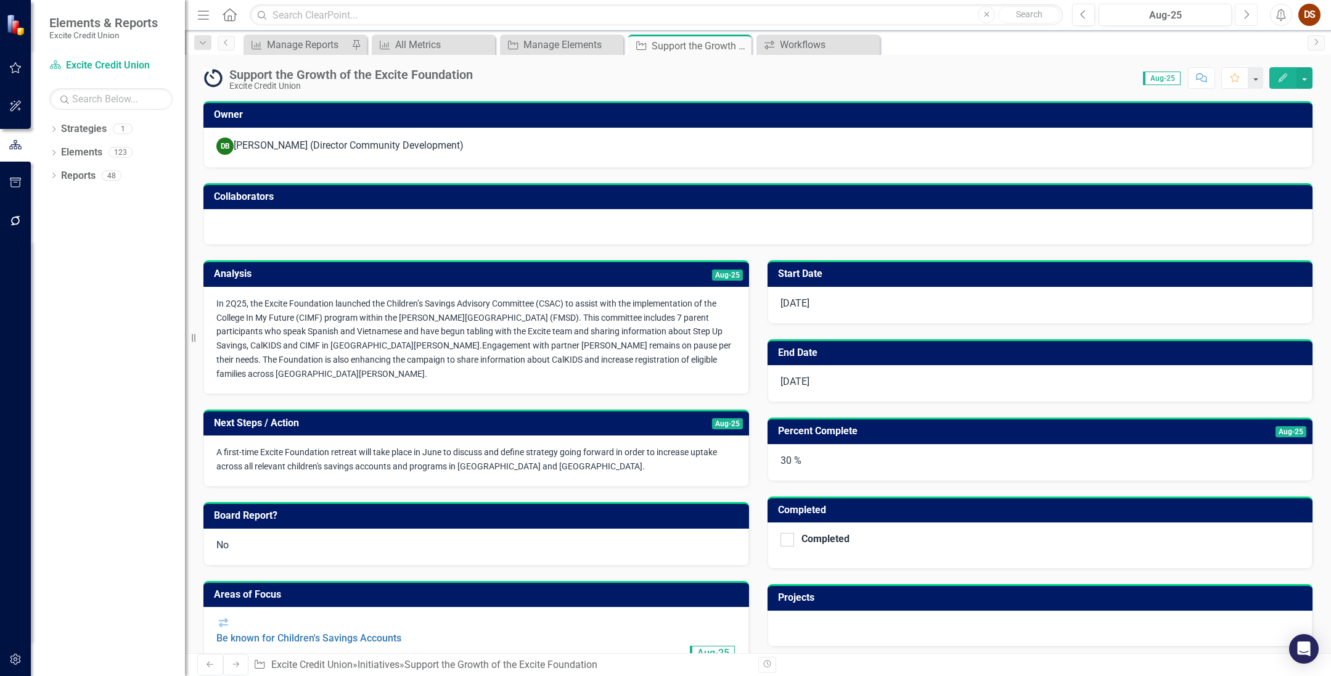
click at [917, 20] on button "Next" at bounding box center [1246, 15] width 23 height 22
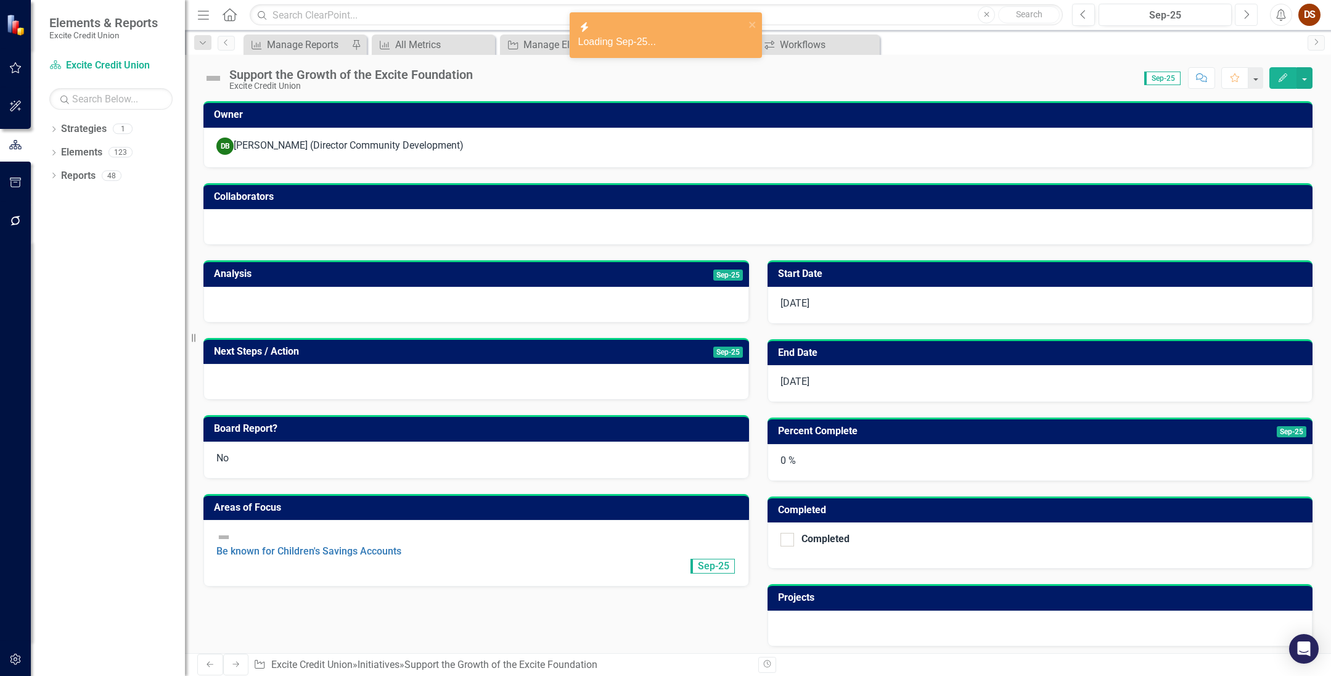
click at [917, 20] on button "Next" at bounding box center [1246, 15] width 23 height 22
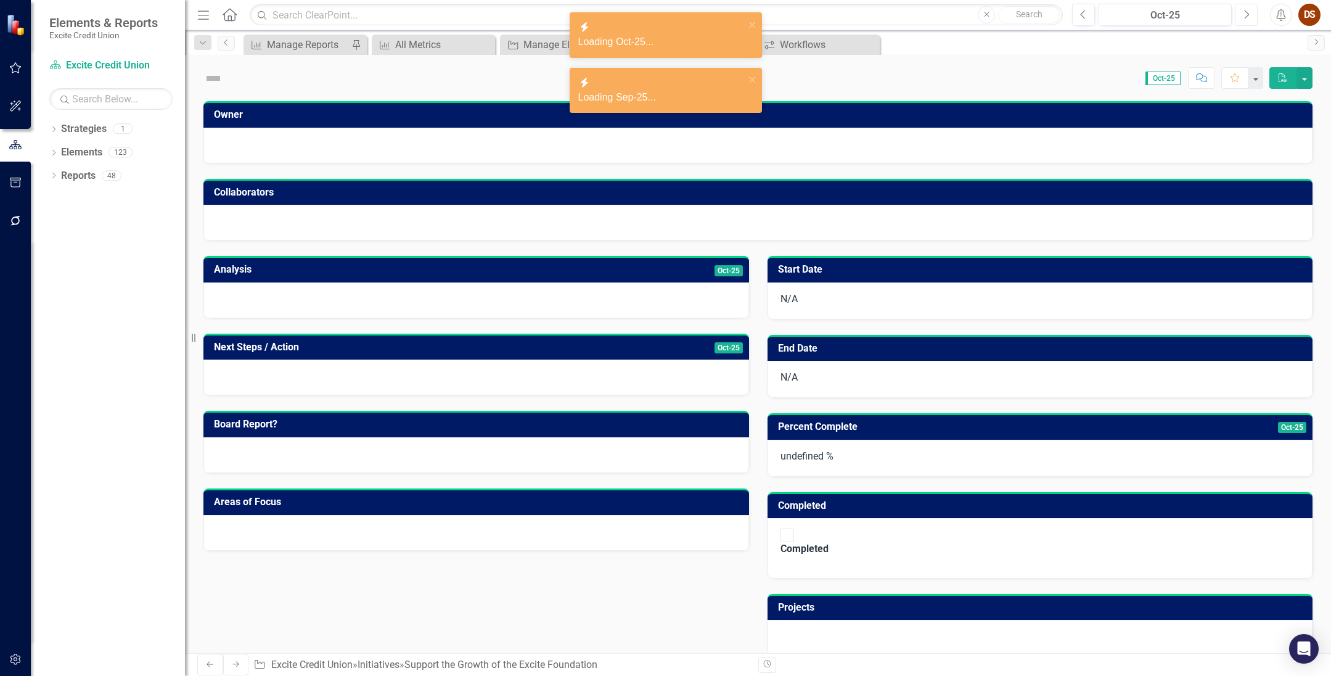
click at [917, 10] on icon "Next" at bounding box center [1246, 14] width 7 height 11
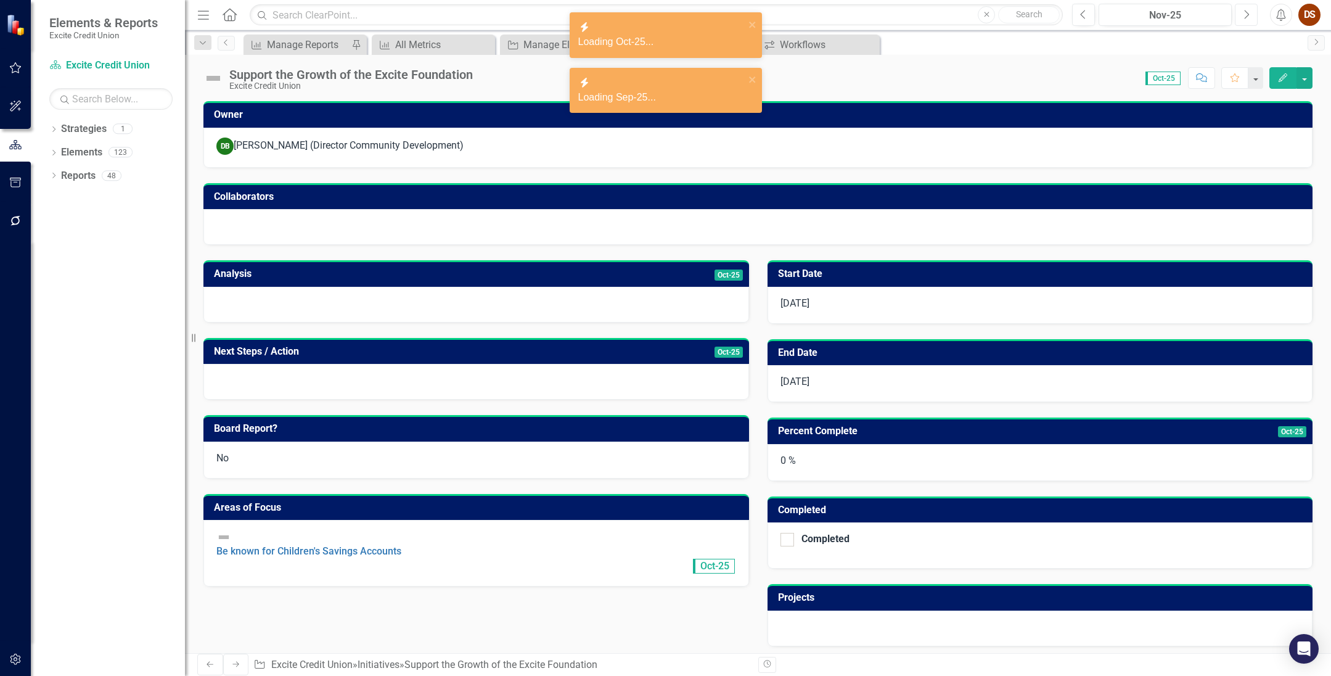
click at [917, 10] on icon "Next" at bounding box center [1246, 14] width 7 height 11
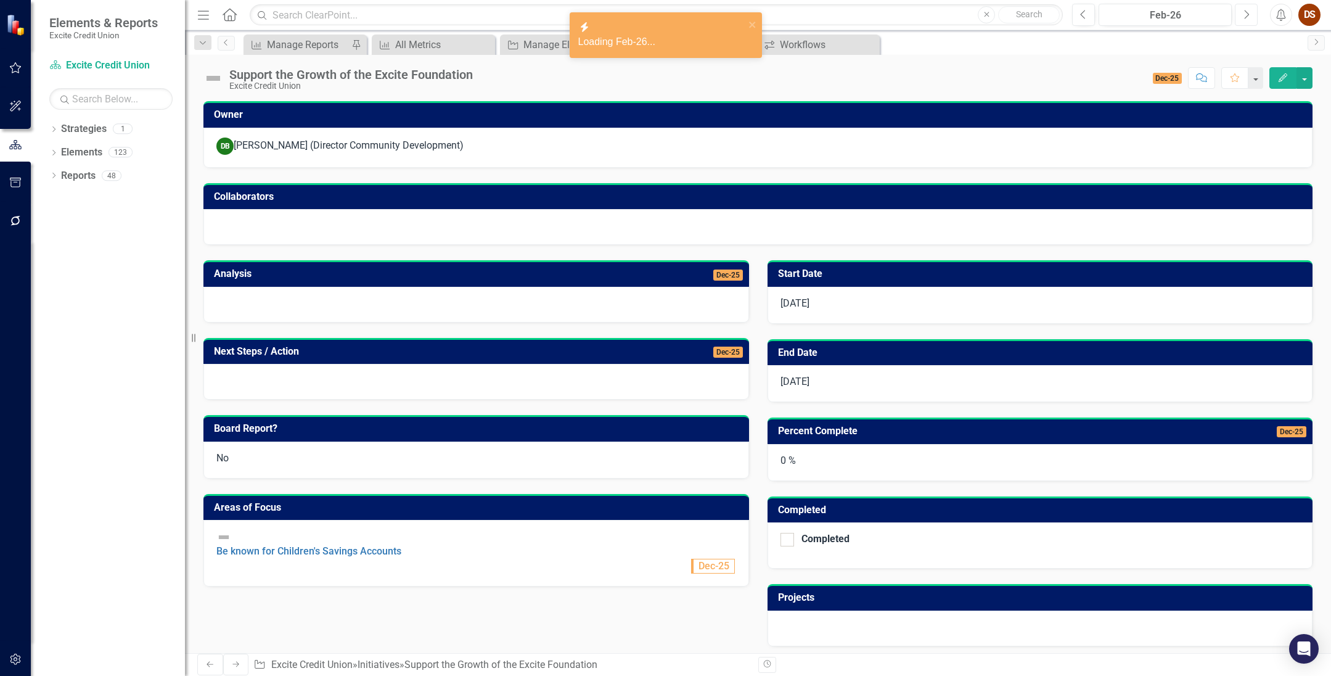
click at [917, 10] on icon "Next" at bounding box center [1246, 14] width 7 height 11
click at [917, 11] on icon "Next" at bounding box center [1246, 14] width 7 height 11
click at [555, 41] on div "Manage Elements" at bounding box center [563, 44] width 81 height 15
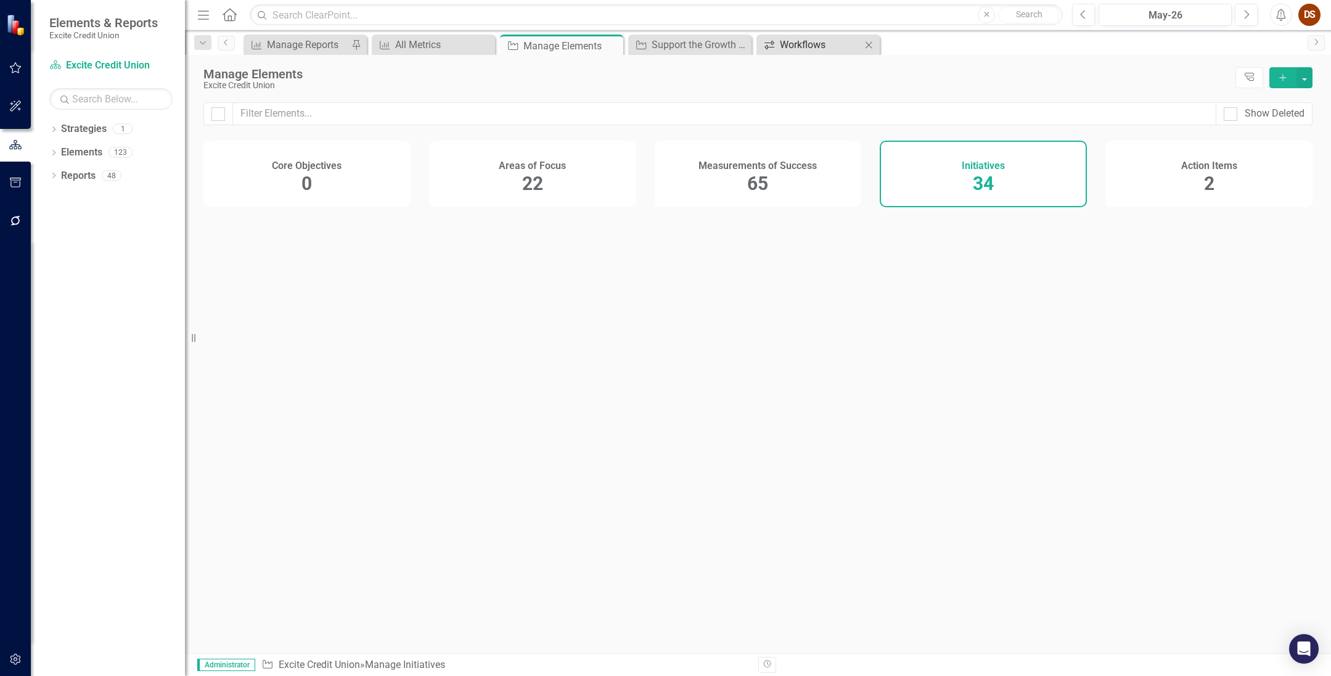
click at [813, 43] on div "Workflows" at bounding box center [820, 44] width 81 height 15
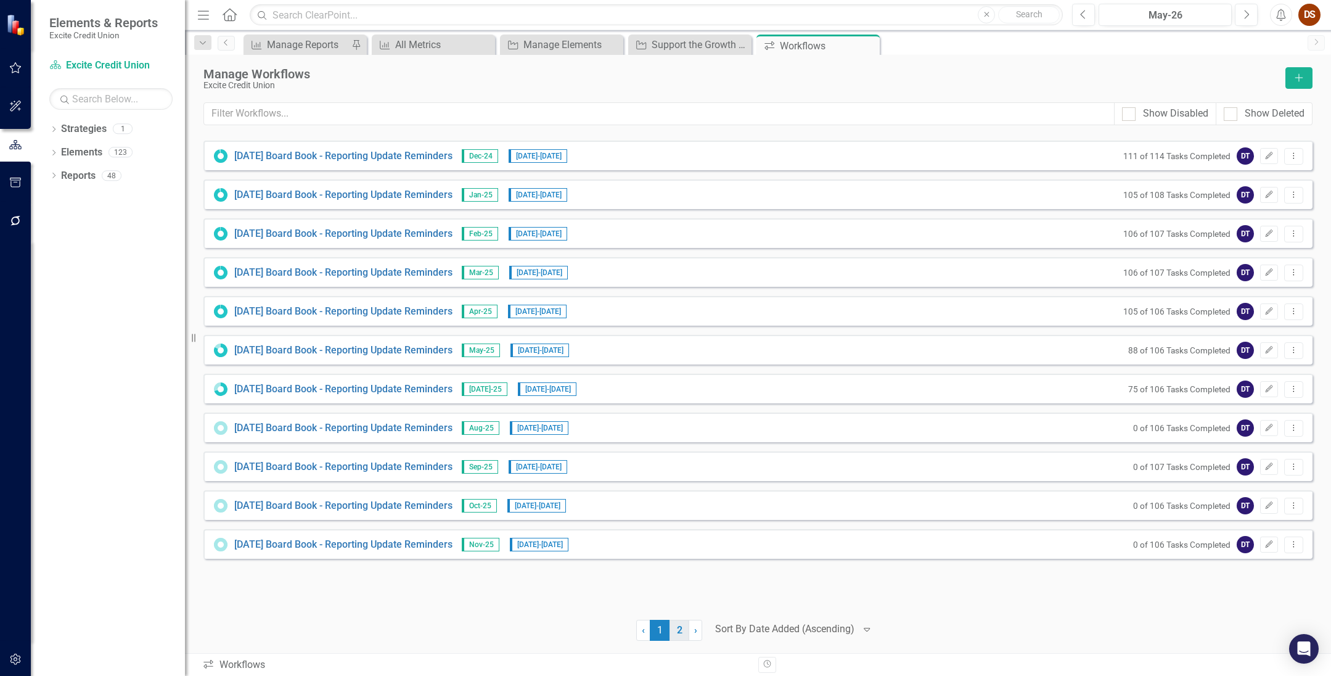
click at [681, 630] on link "2" at bounding box center [679, 630] width 20 height 21
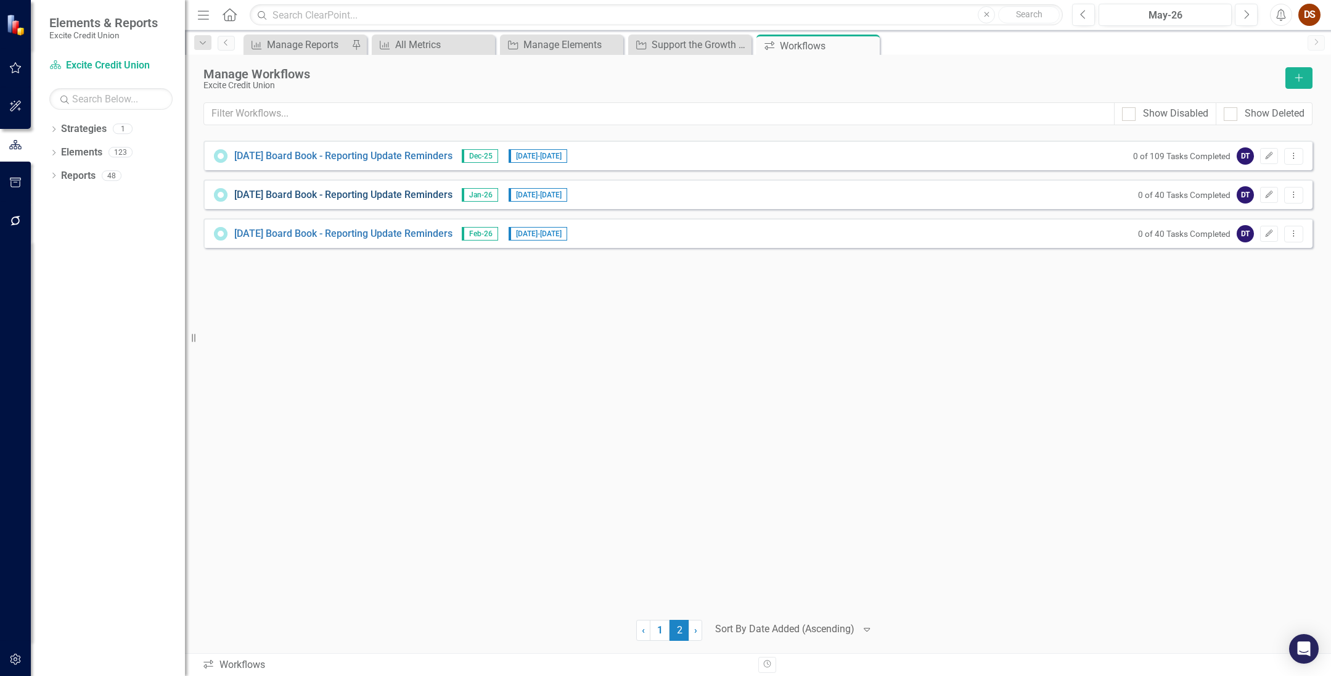
click at [306, 192] on link "[DATE] Board Book - Reporting Update Reminders" at bounding box center [343, 195] width 218 height 14
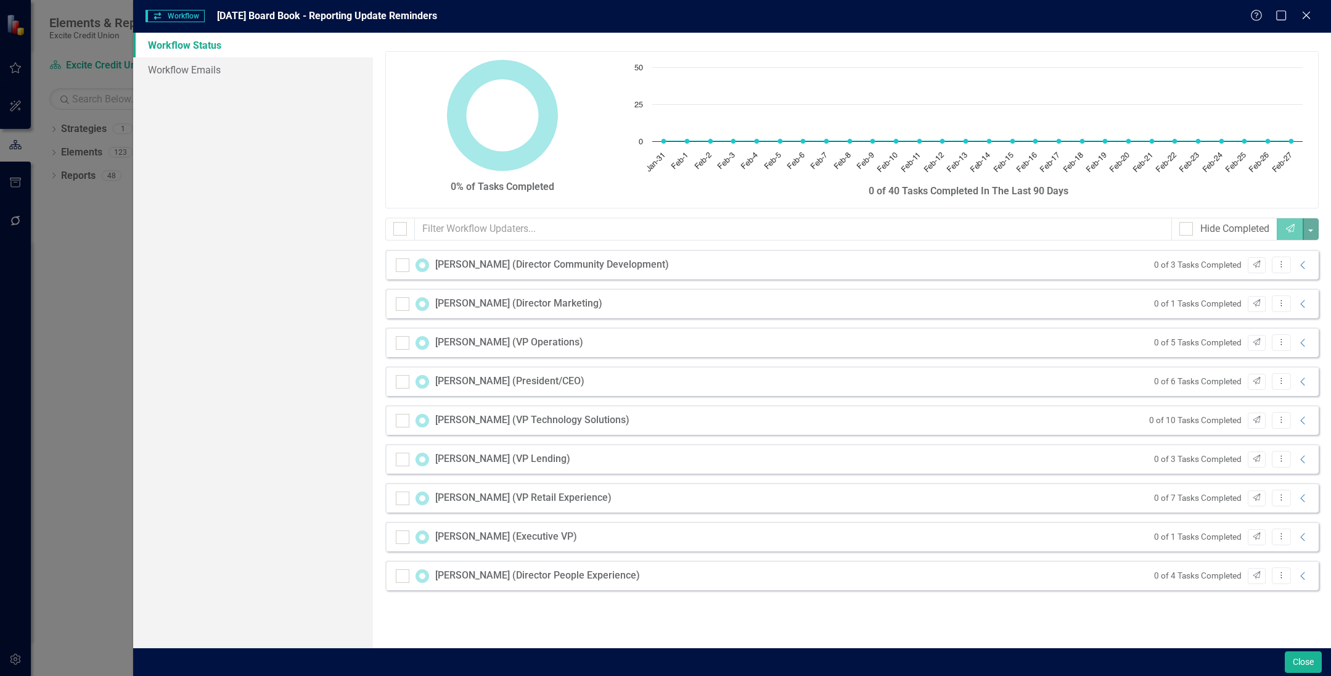
click at [624, 266] on div "[PERSON_NAME] (Director Community Development)" at bounding box center [552, 265] width 234 height 14
click at [917, 306] on div "[PERSON_NAME] (Director Community Development) 0 of 3 Tasks Completed Send Drop…" at bounding box center [852, 425] width 952 height 350
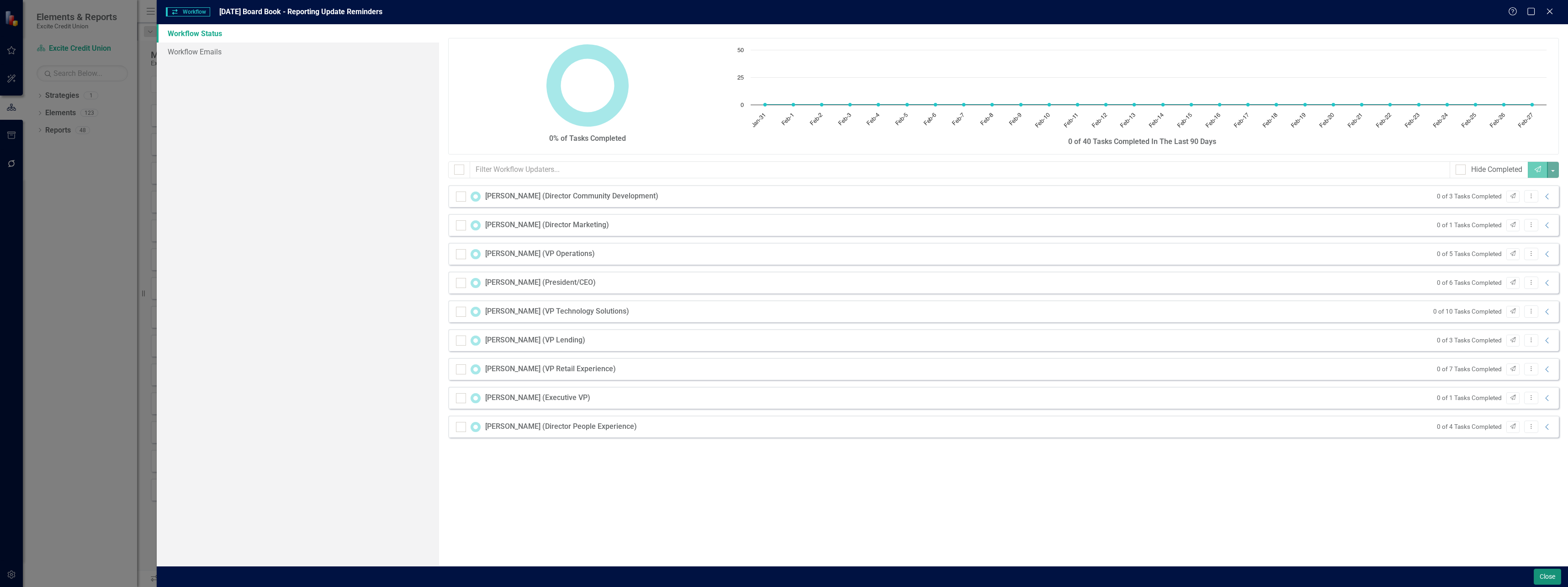
click at [680, 497] on button "Close" at bounding box center [1547, 577] width 27 height 16
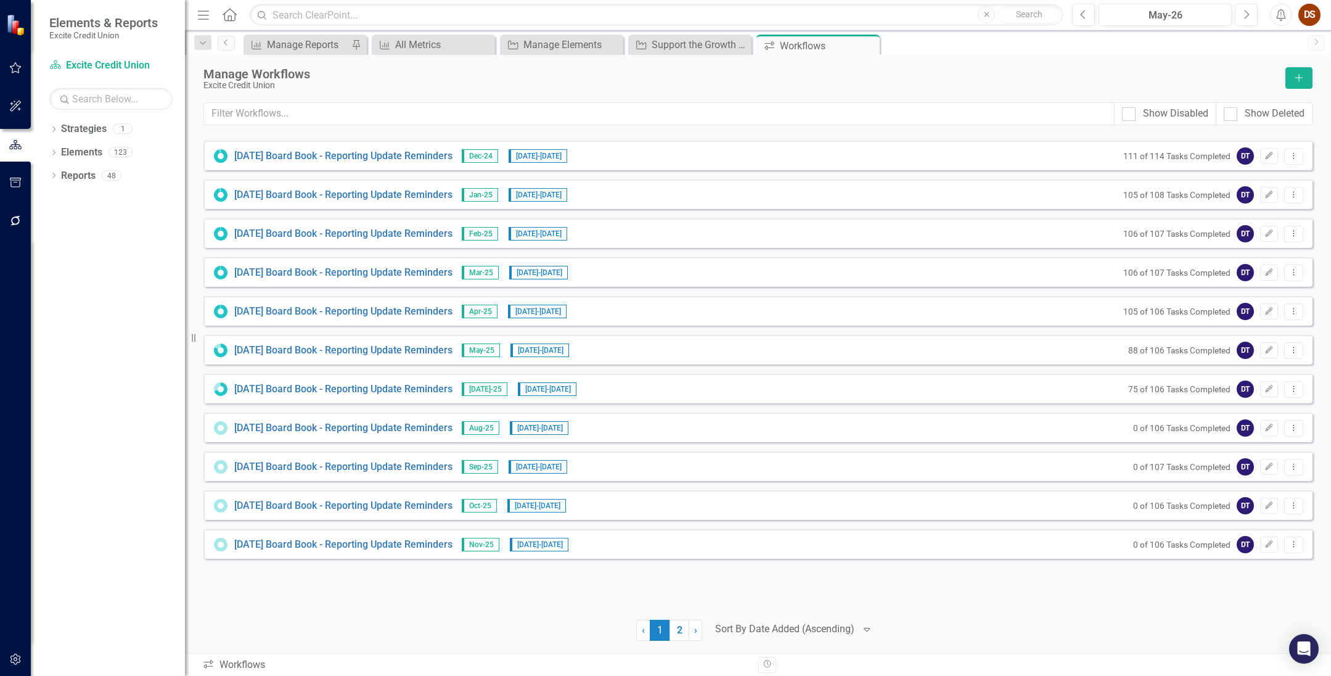
click at [522, 582] on div "[DATE] Board Book - Reporting Update Reminders Dec-24 [DATE] - [DATE] 111 of 11…" at bounding box center [757, 373] width 1109 height 464
click at [917, 160] on button "Dropdown Menu" at bounding box center [1293, 156] width 19 height 17
click at [677, 628] on link "2" at bounding box center [679, 630] width 20 height 21
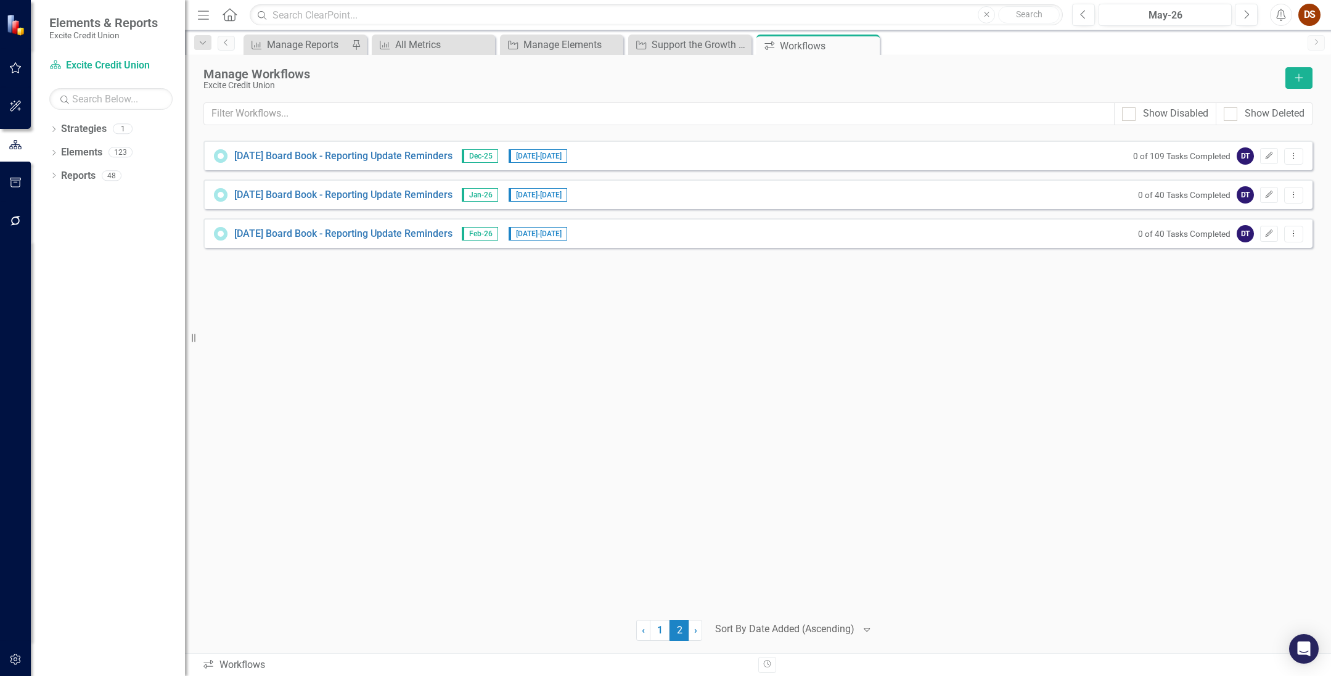
click at [419, 411] on div "[DATE] Board Book - Reporting Update Reminders Dec-25 [DATE] - [DATE] 0 of 109 …" at bounding box center [757, 373] width 1109 height 464
click at [758, 382] on div "[DATE] Board Book - Reporting Update Reminders Dec-25 [DATE] - [DATE] 0 of 109 …" at bounding box center [757, 373] width 1109 height 464
click at [917, 653] on icon "Open Intercom Messenger" at bounding box center [1303, 648] width 14 height 16
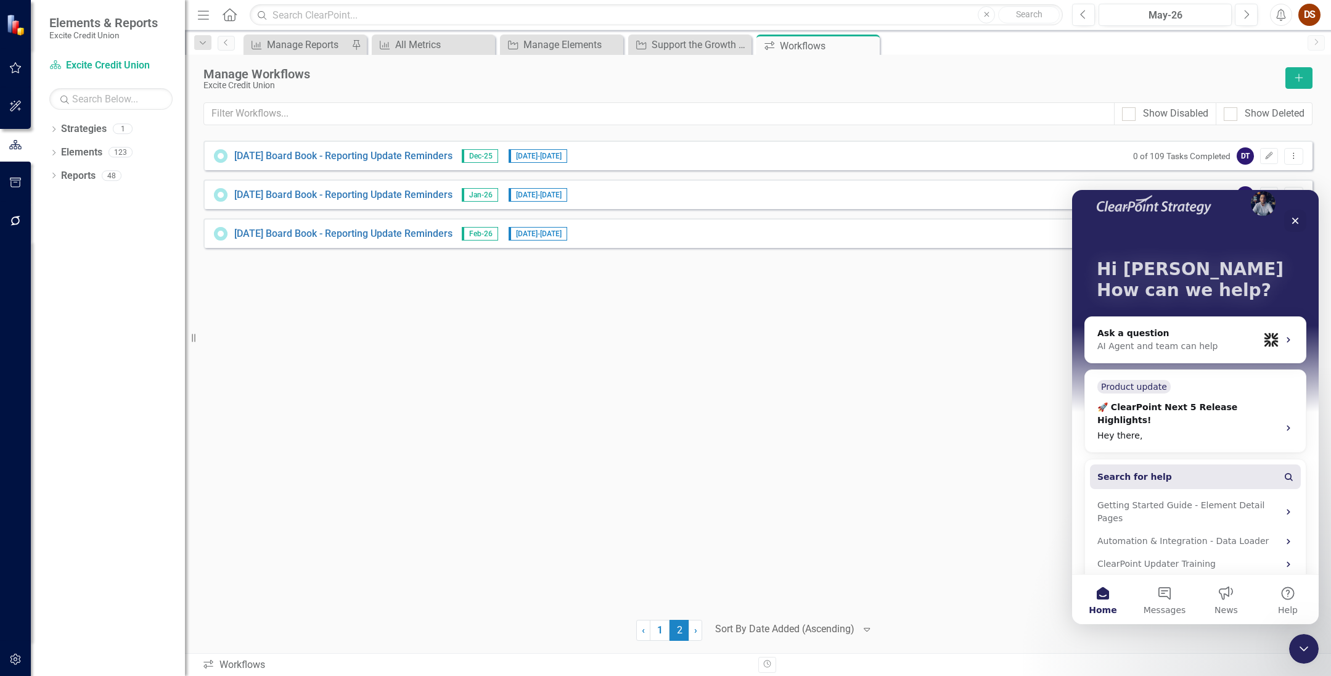
scroll to position [28, 0]
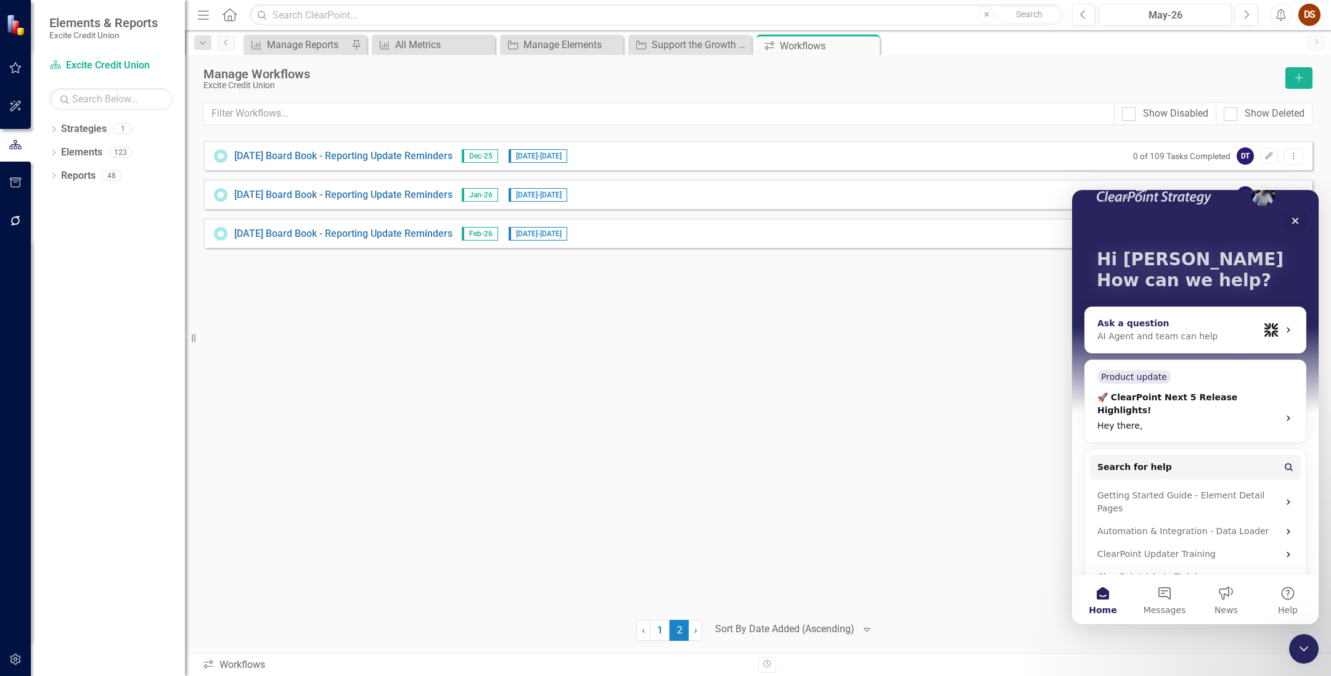
click at [917, 337] on div "AI Agent and team can help" at bounding box center [1178, 336] width 162 height 13
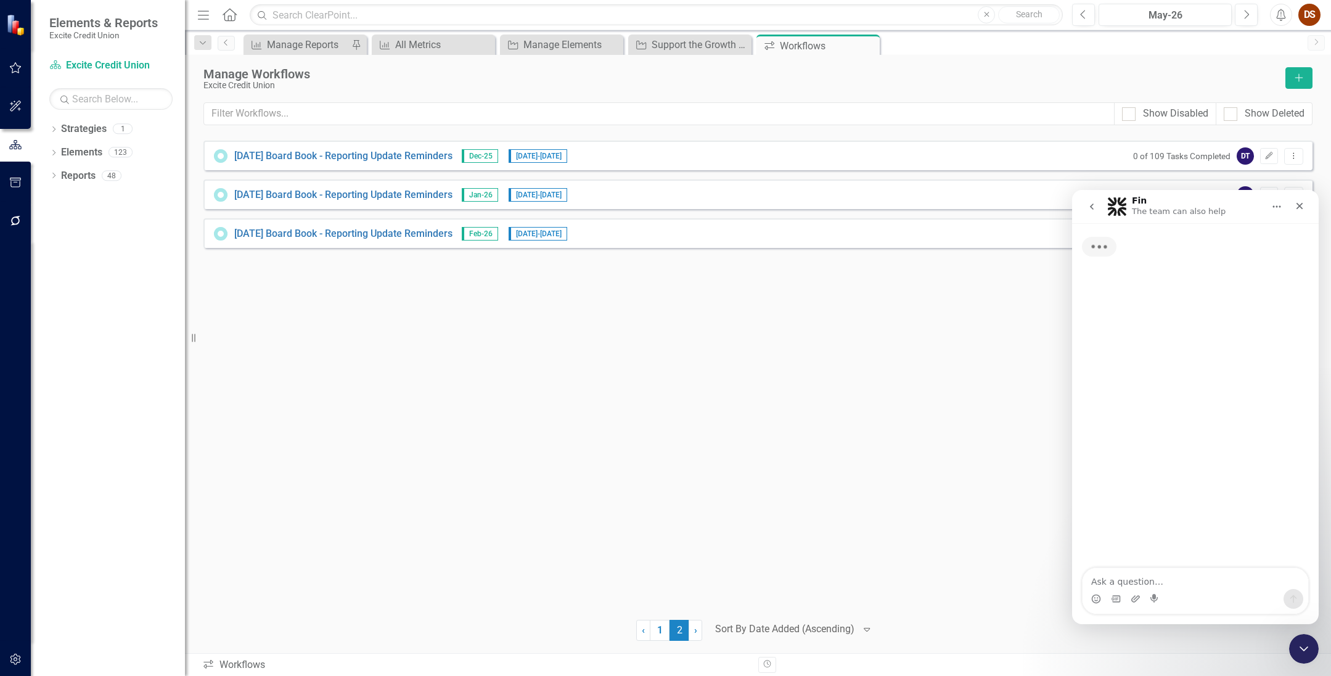
scroll to position [0, 0]
click at [917, 572] on textarea "Ask a question…" at bounding box center [1195, 578] width 226 height 21
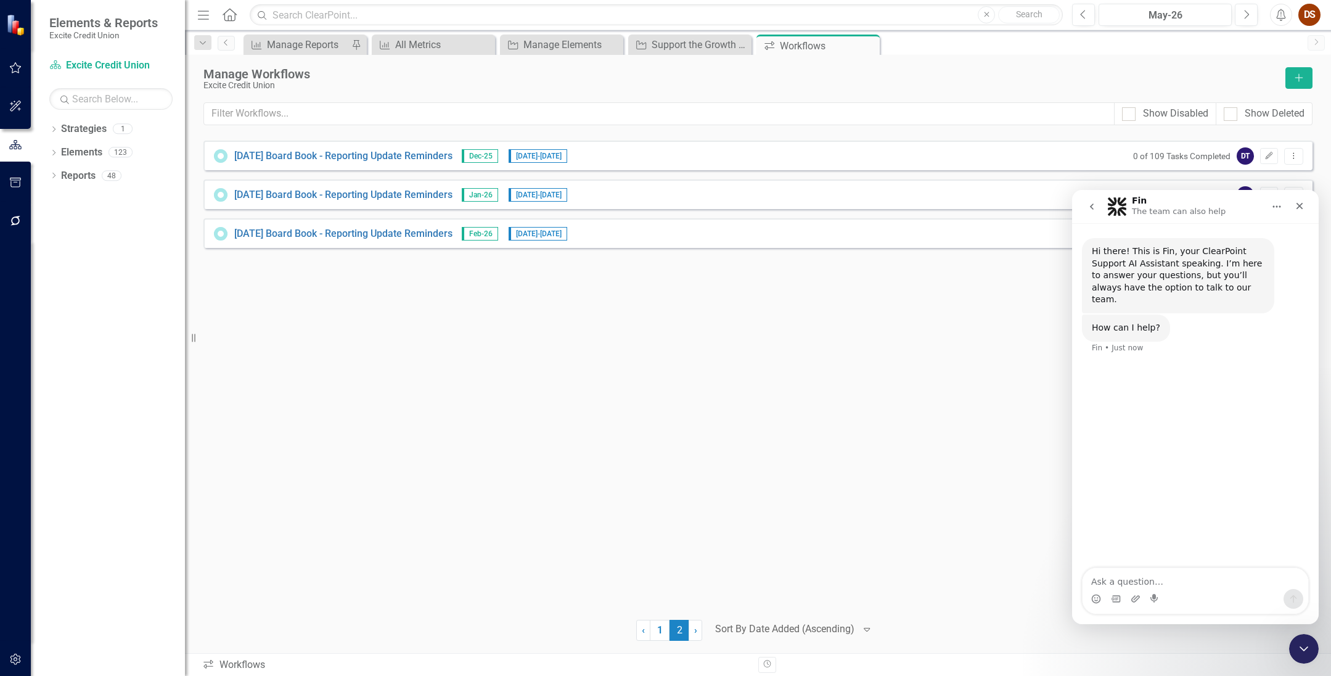
type textarea "w"
type textarea "i am setting up new workflows for next year, why don't all of my tasks display …"
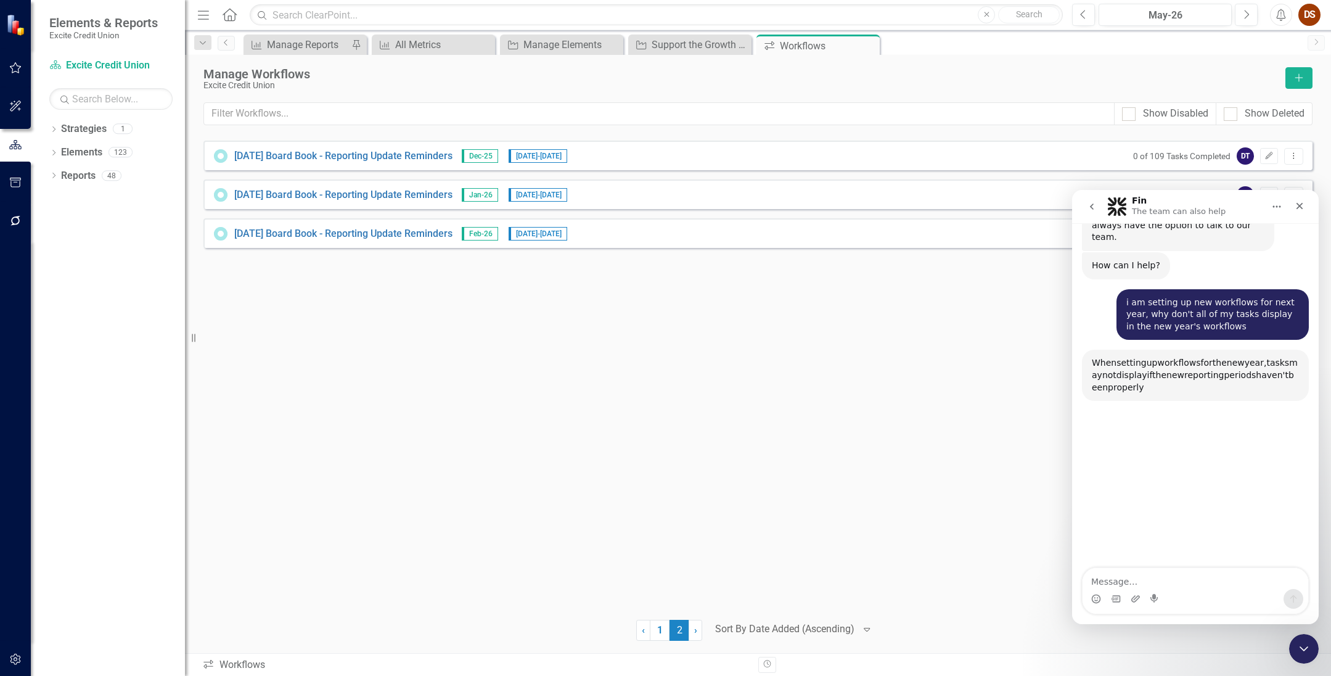
scroll to position [119, 0]
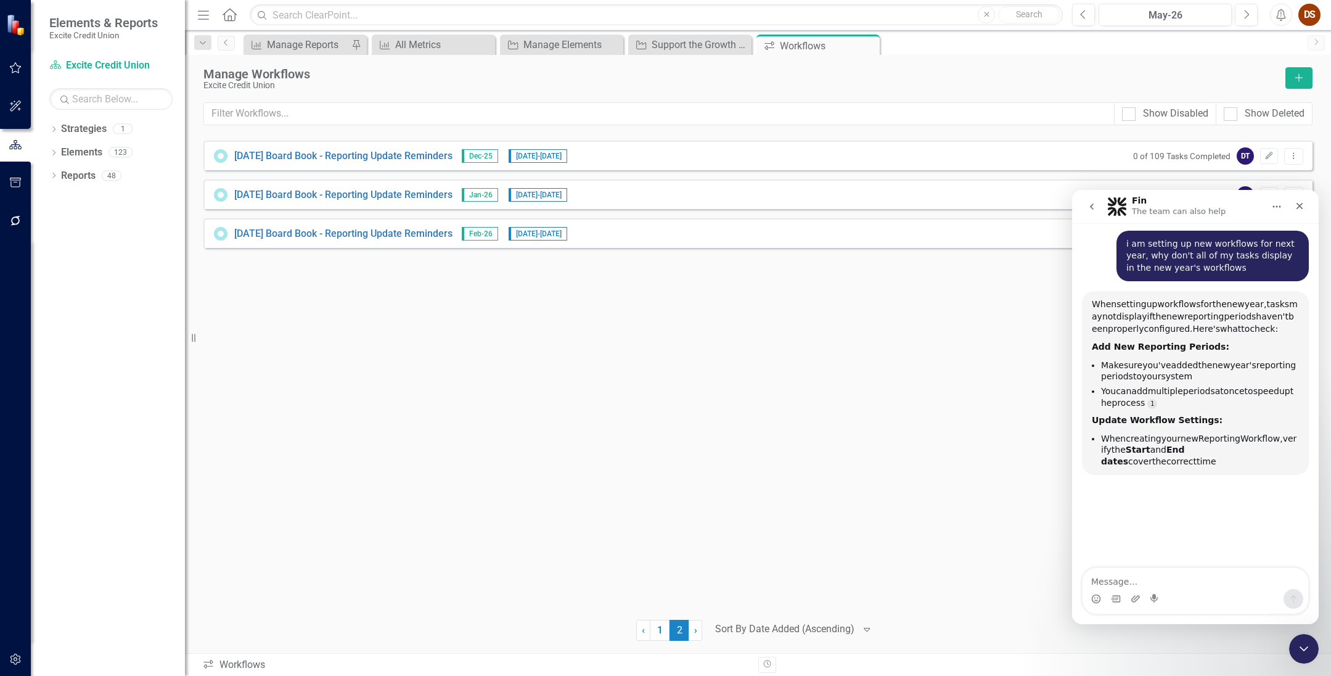
click at [620, 435] on div "[DATE] Board Book - Reporting Update Reminders Dec-25 [DATE] - [DATE] 0 of 109 …" at bounding box center [757, 373] width 1109 height 464
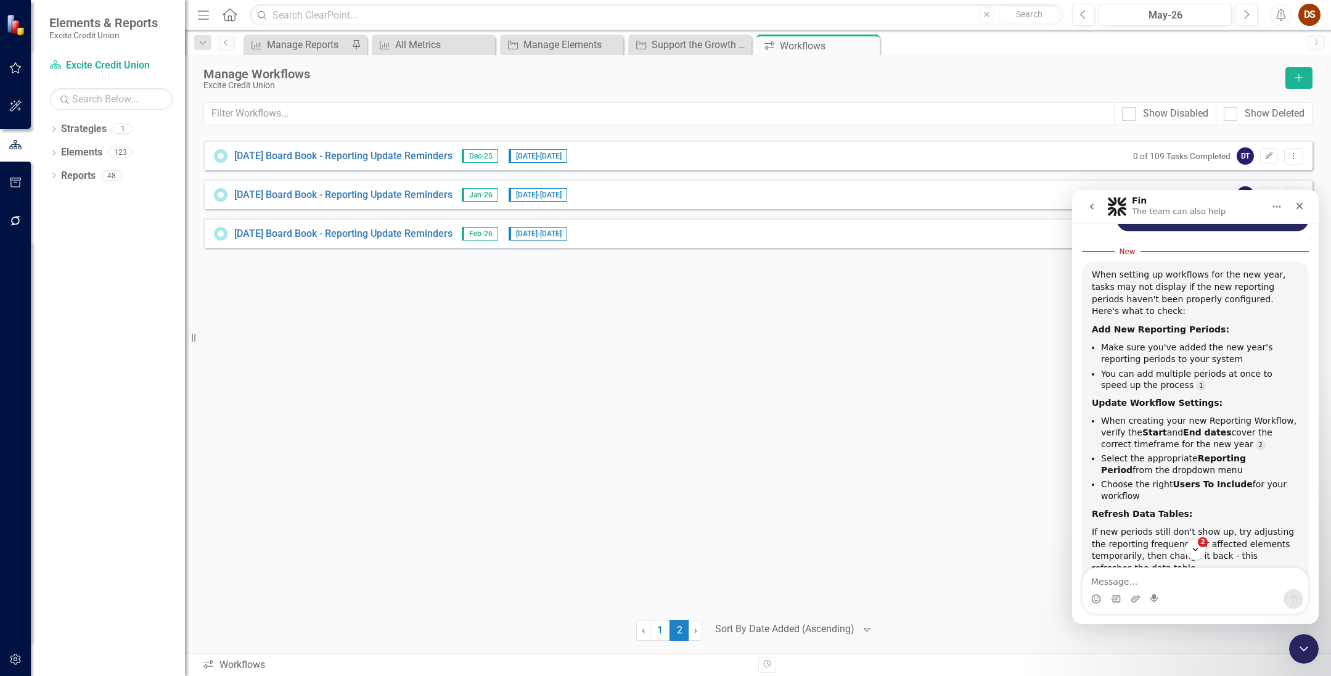
scroll to position [189, 0]
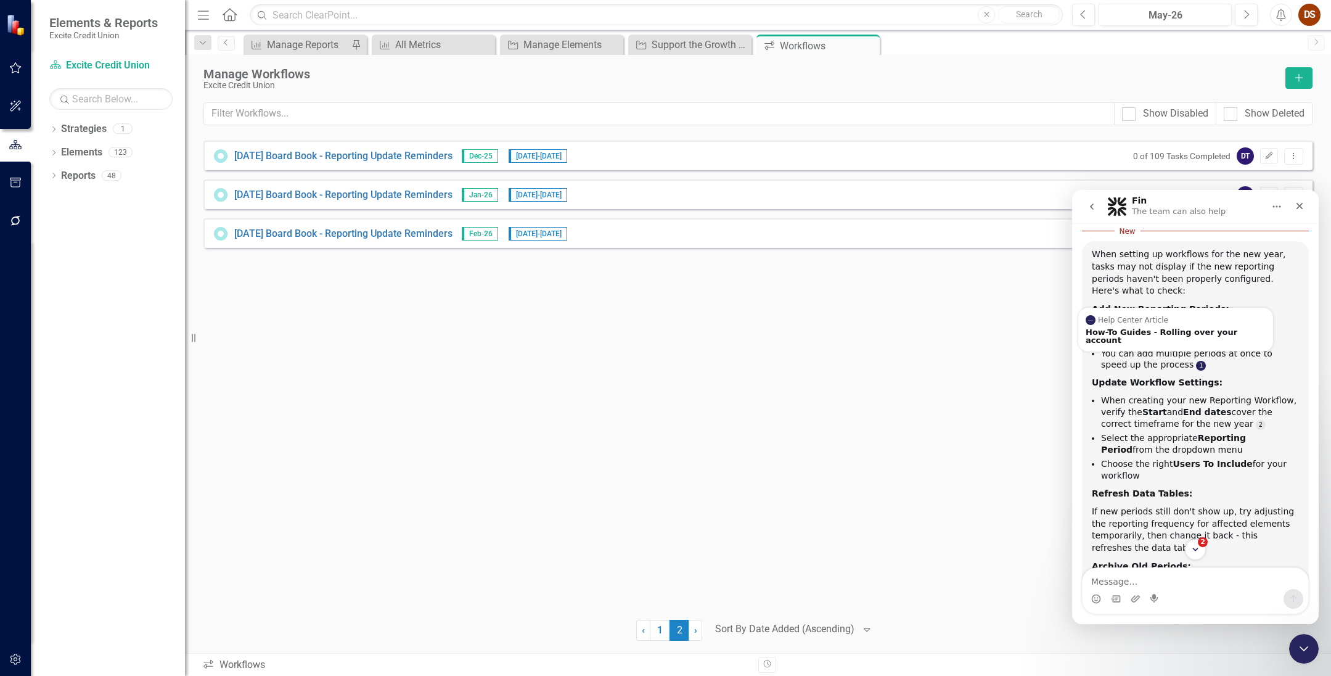
click at [917, 361] on link "Source reference 6804698:" at bounding box center [1201, 366] width 10 height 10
click at [917, 328] on div "How-To Guides - Rolling over your account" at bounding box center [1176, 336] width 180 height 16
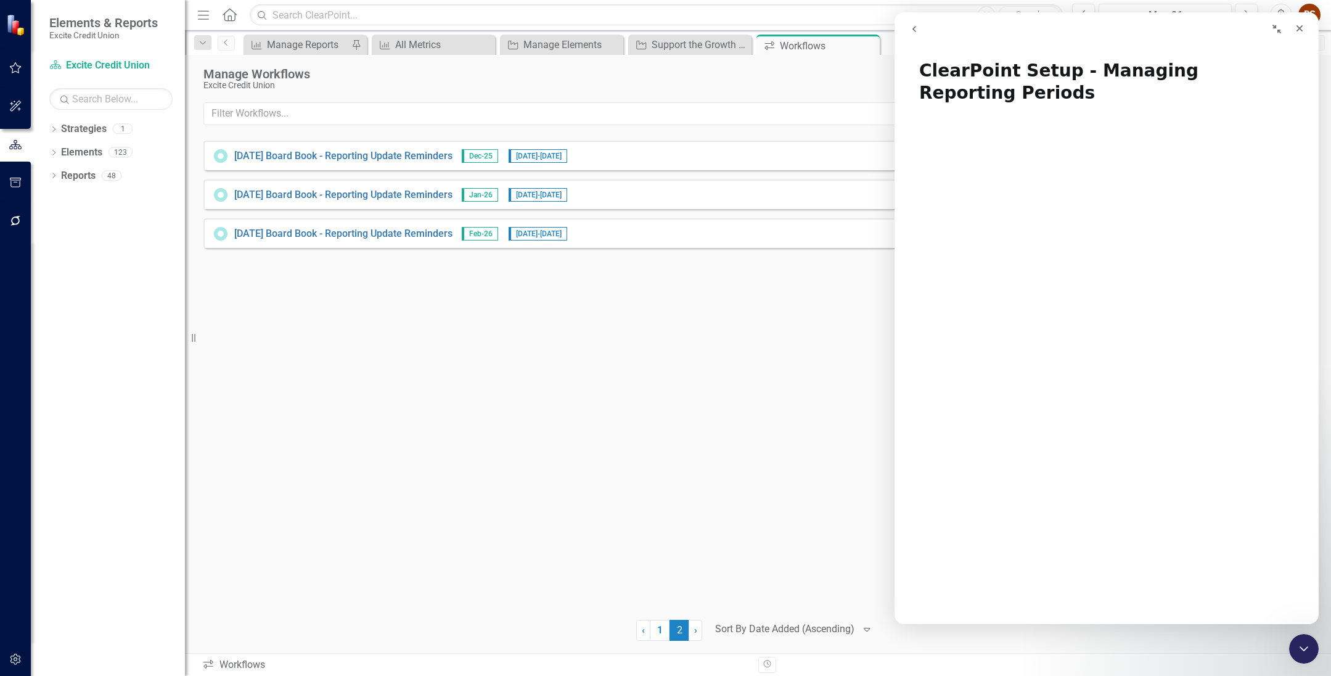
scroll to position [0, 0]
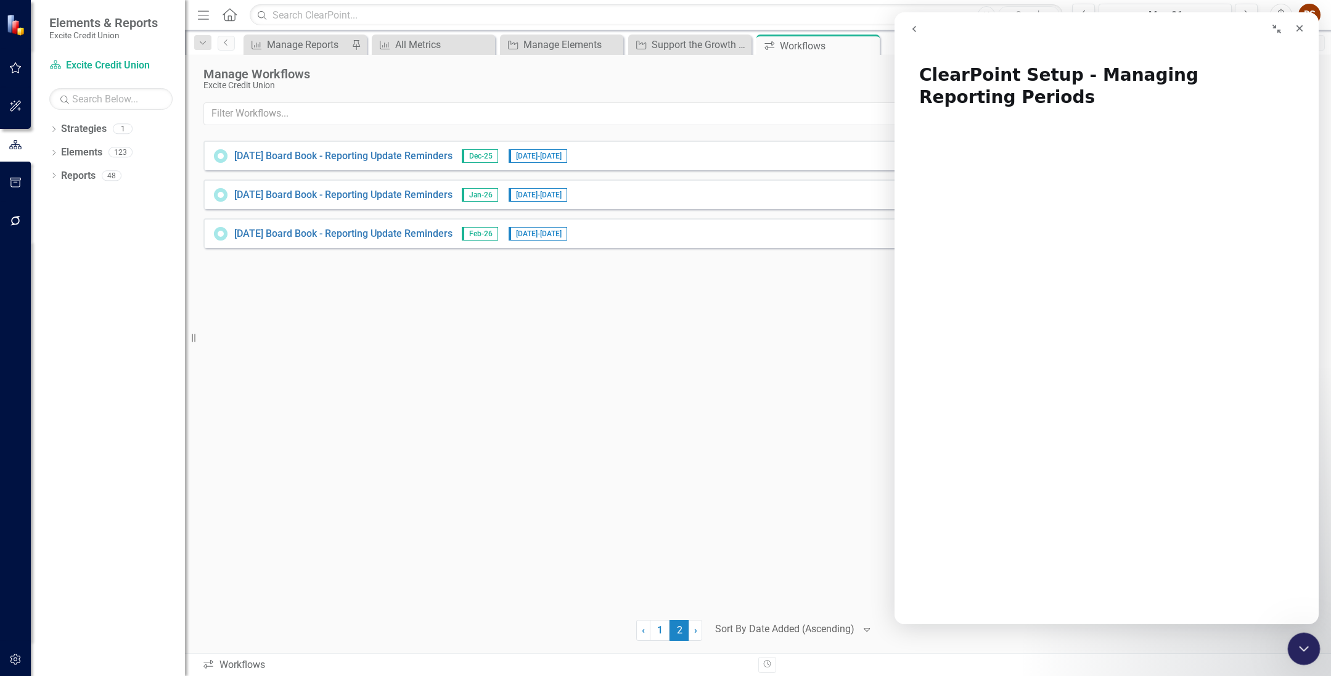
click at [917, 644] on icon "Close Intercom Messenger" at bounding box center [1302, 646] width 15 height 15
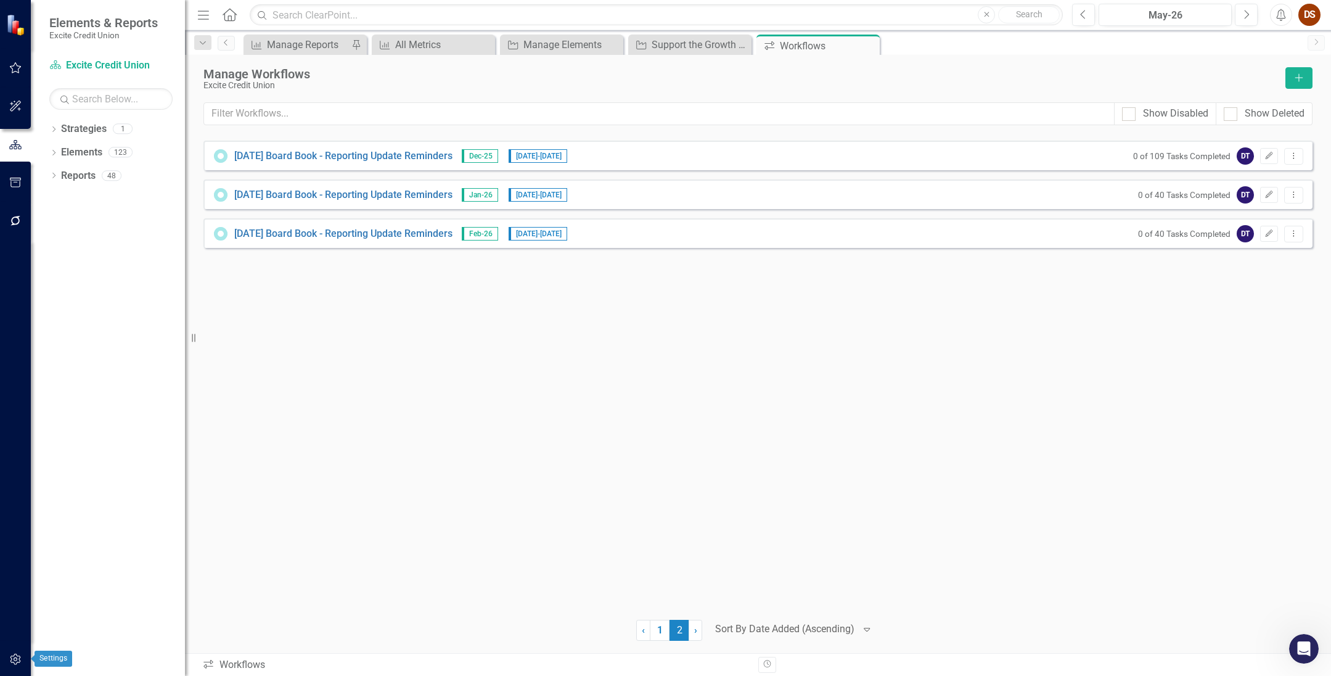
click at [13, 669] on button "button" at bounding box center [16, 660] width 28 height 26
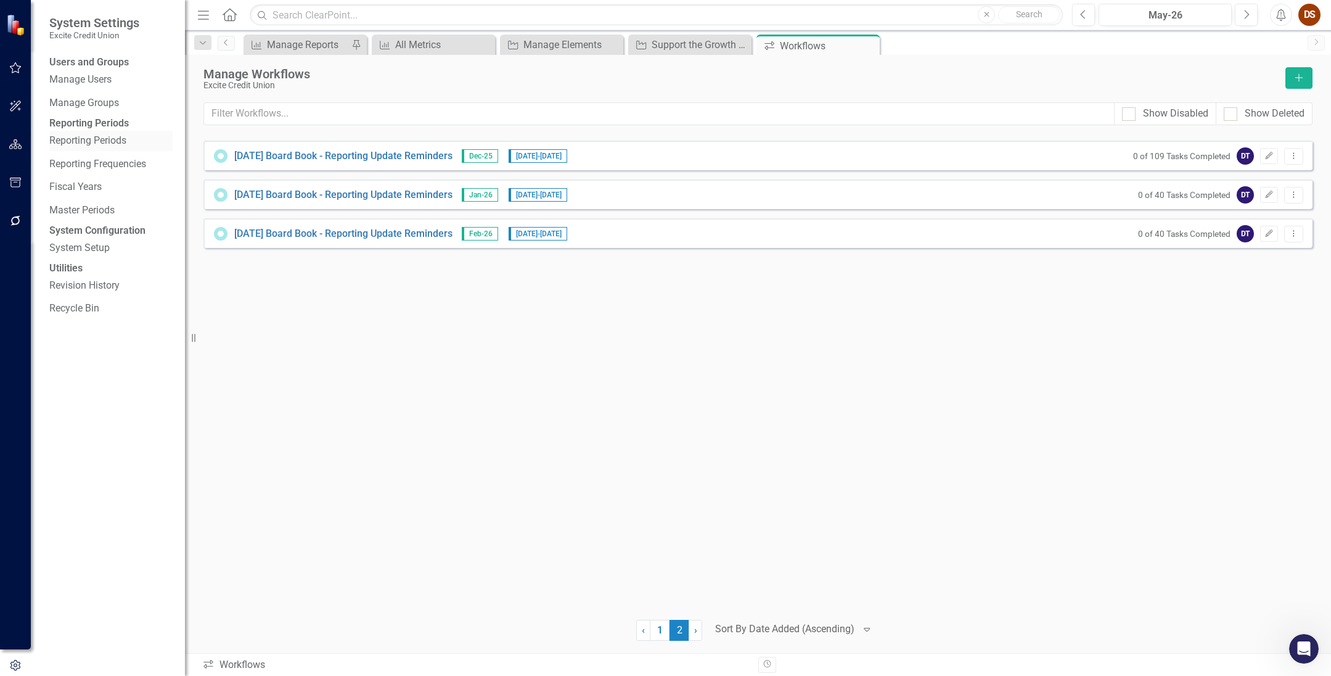
click at [122, 148] on link "Reporting Periods" at bounding box center [110, 141] width 123 height 14
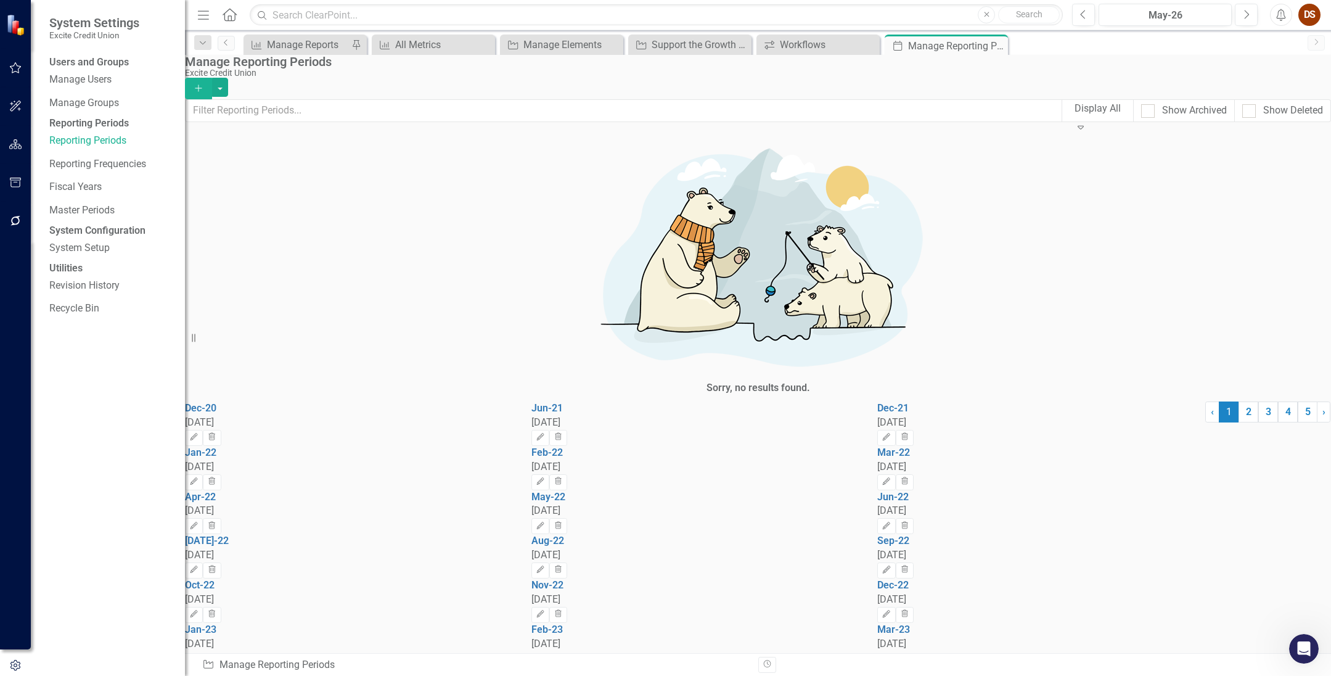
click at [202, 84] on icon "button" at bounding box center [198, 87] width 7 height 7
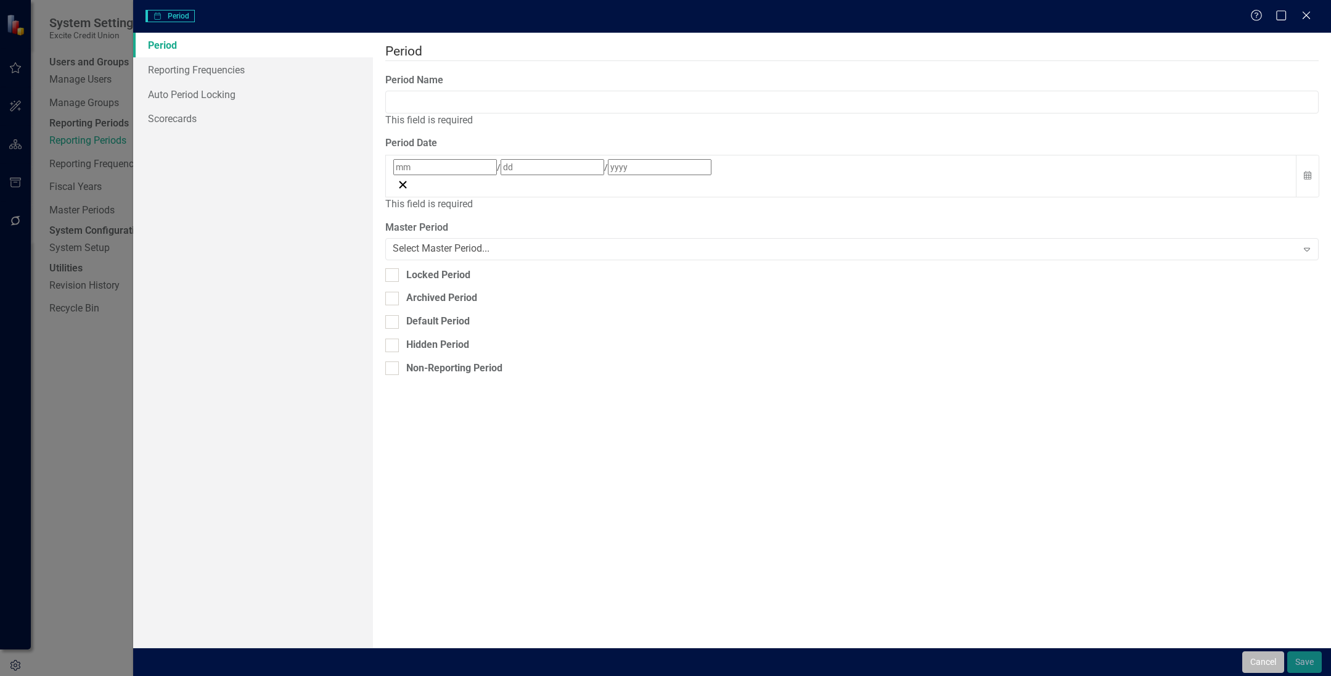
click at [917, 665] on button "Cancel" at bounding box center [1263, 662] width 42 height 22
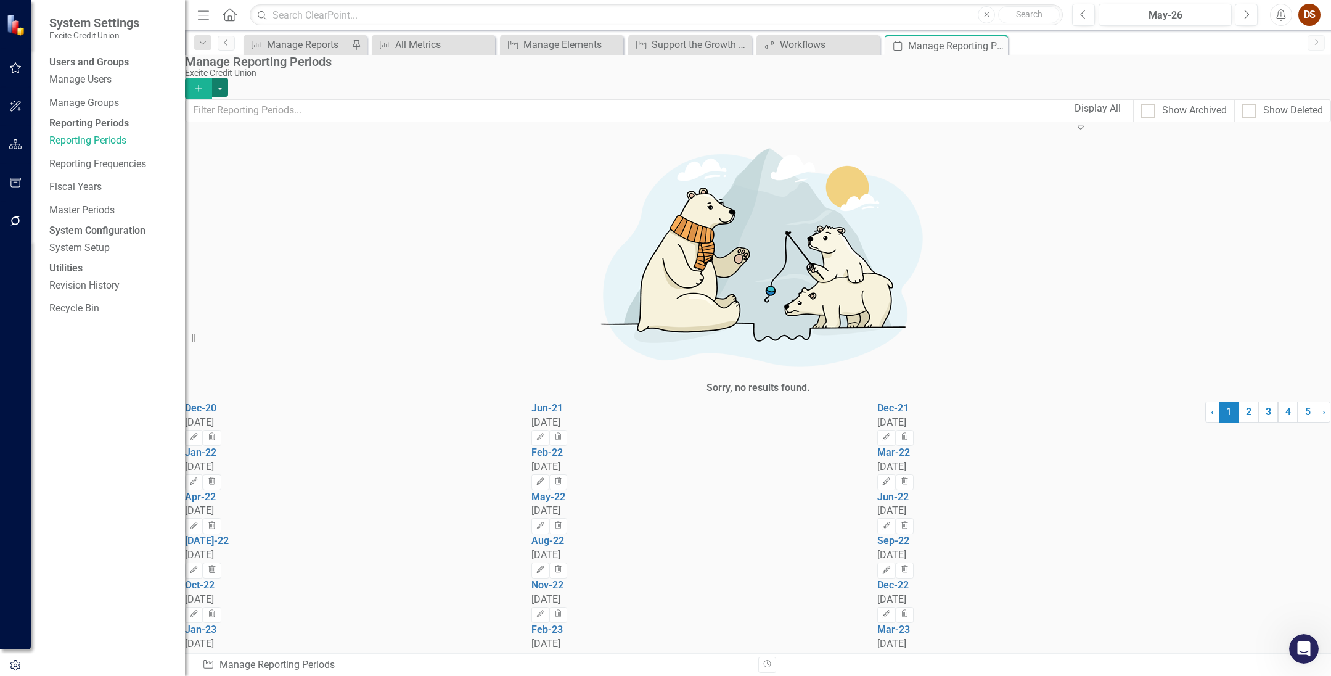
click at [228, 88] on button "button" at bounding box center [220, 87] width 16 height 19
click at [917, 78] on div "Excite Credit Union" at bounding box center [755, 72] width 1140 height 9
click at [917, 422] on link "2" at bounding box center [1248, 411] width 20 height 21
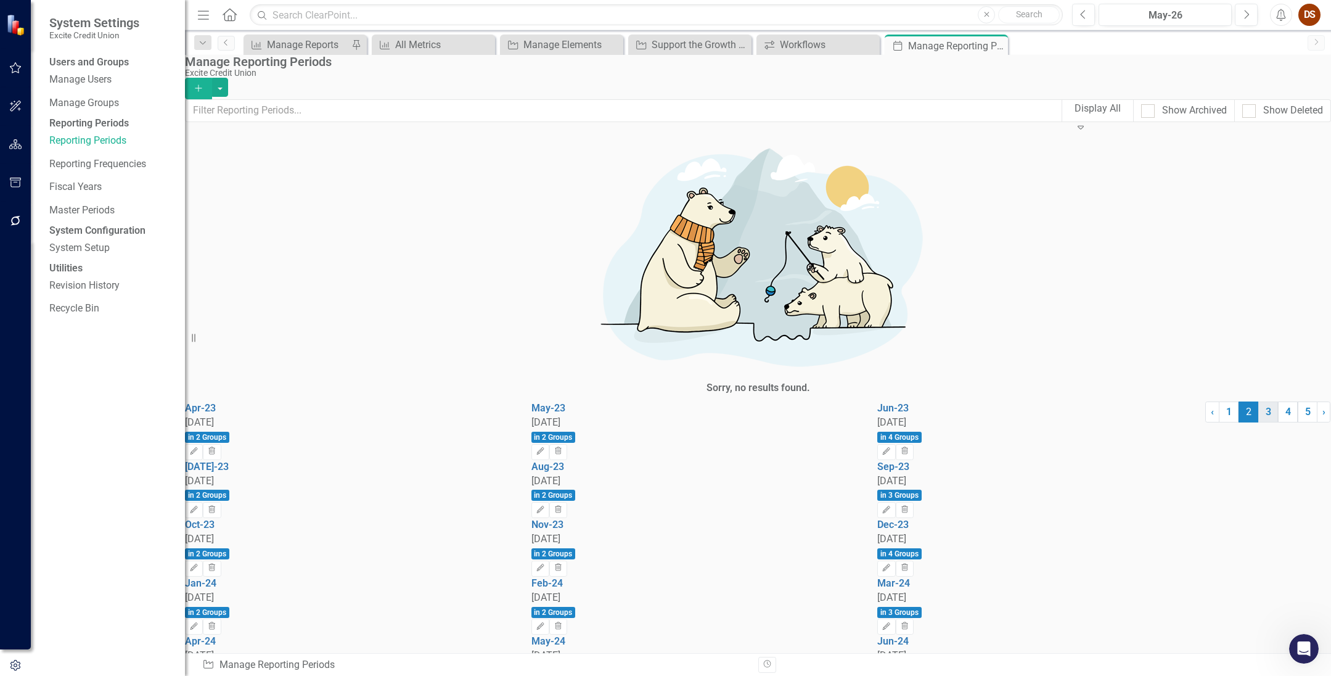
click at [917, 422] on link "3" at bounding box center [1268, 411] width 20 height 21
click at [917, 665] on span "in 4 Groups" at bounding box center [899, 670] width 44 height 11
click at [891, 671] on icon "Edit" at bounding box center [886, 684] width 9 height 7
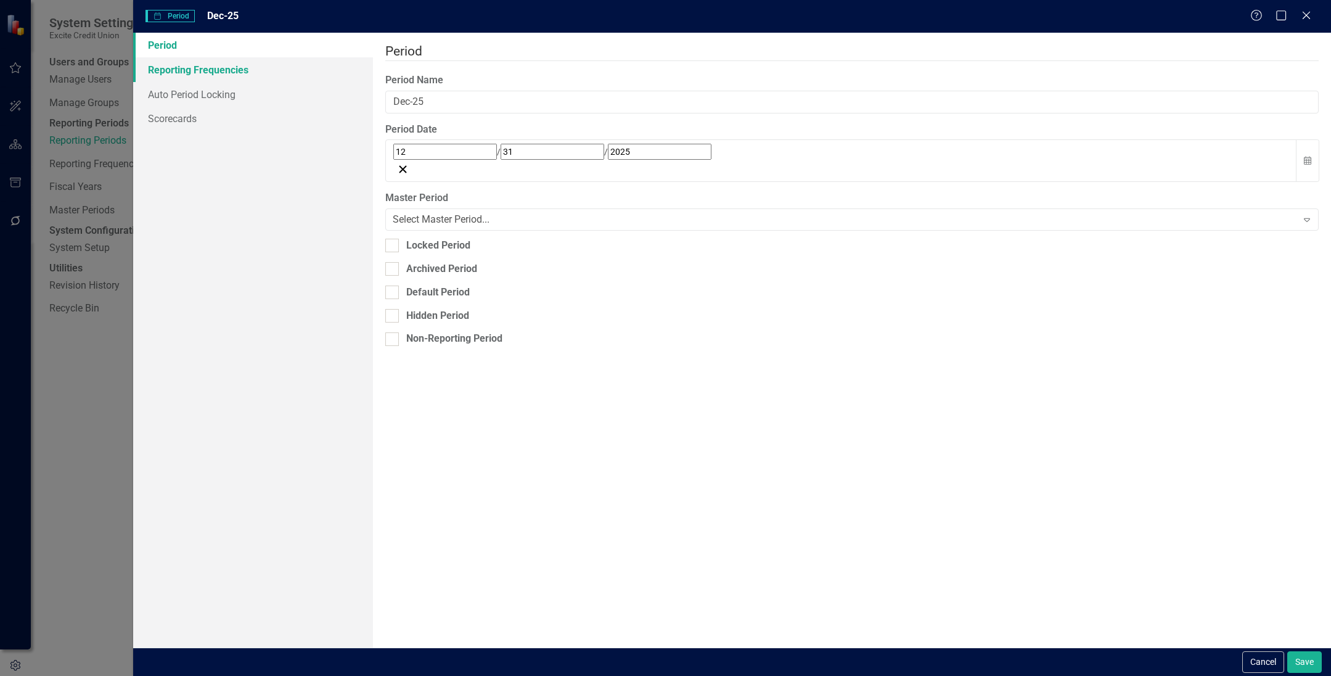
click at [198, 59] on link "Reporting Frequencies" at bounding box center [253, 69] width 240 height 25
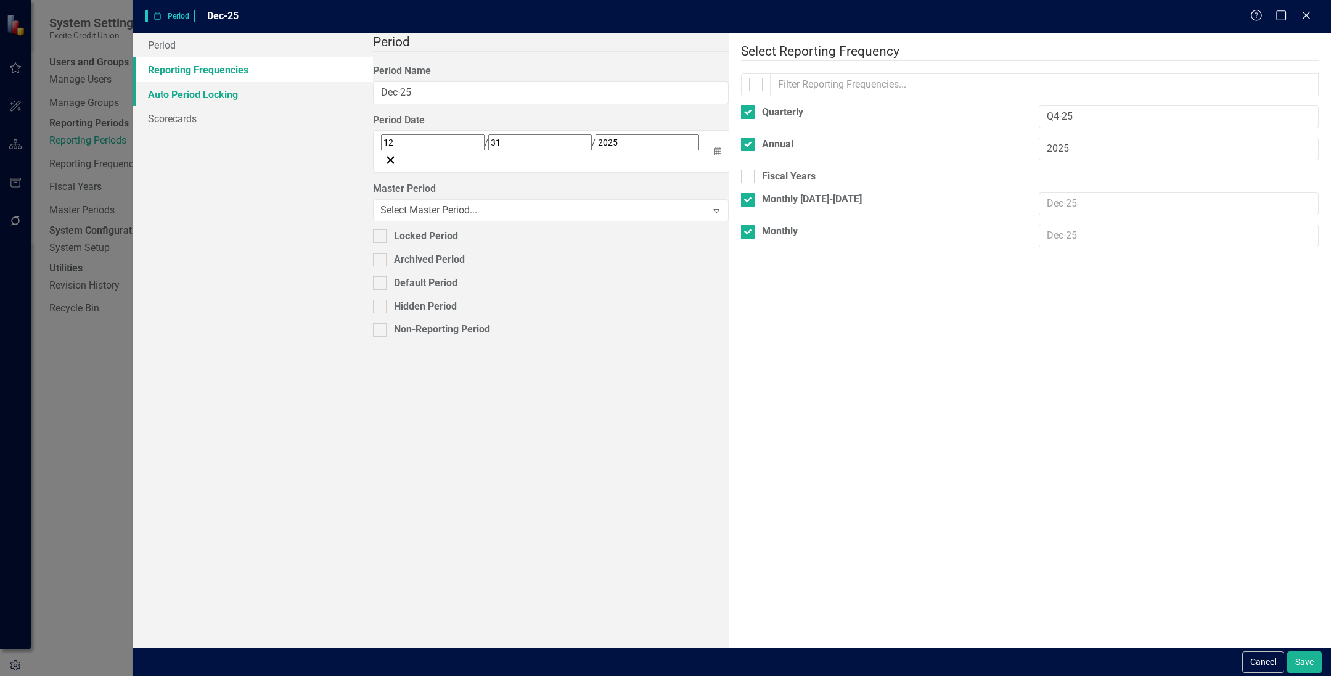
click at [208, 101] on link "Auto Period Locking" at bounding box center [253, 94] width 240 height 25
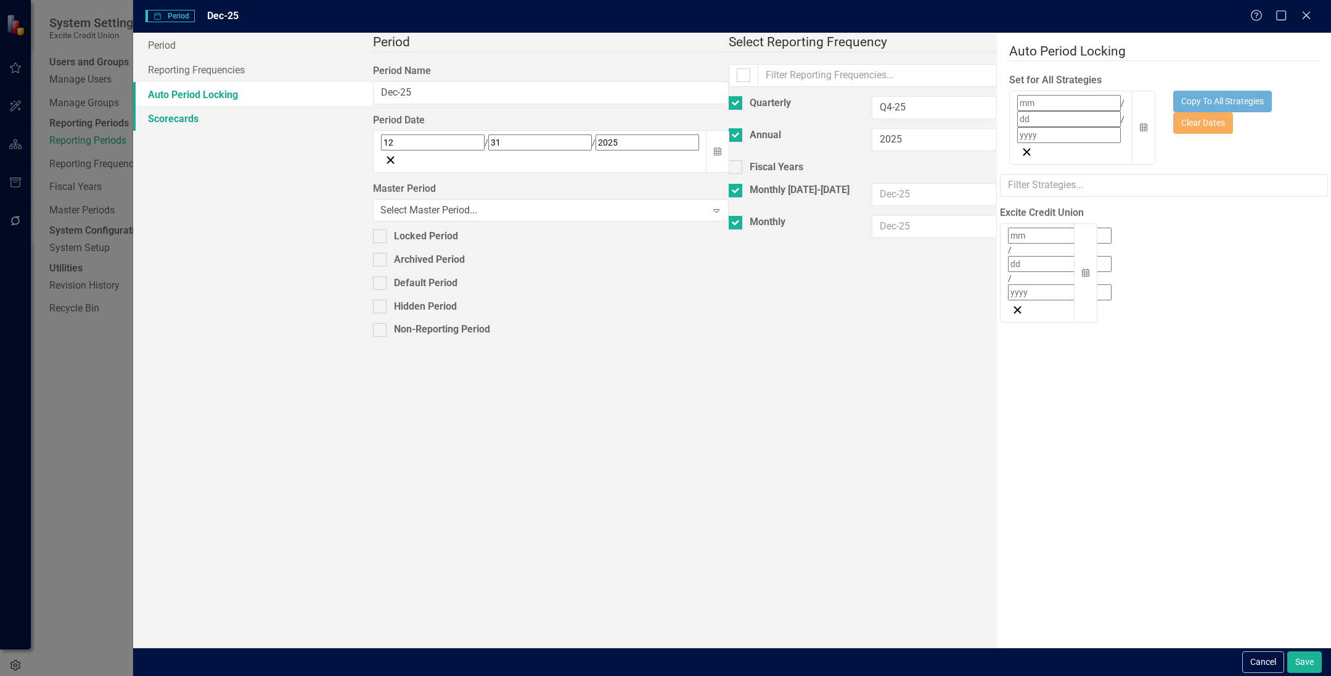
click at [207, 118] on link "Scorecards" at bounding box center [253, 118] width 240 height 25
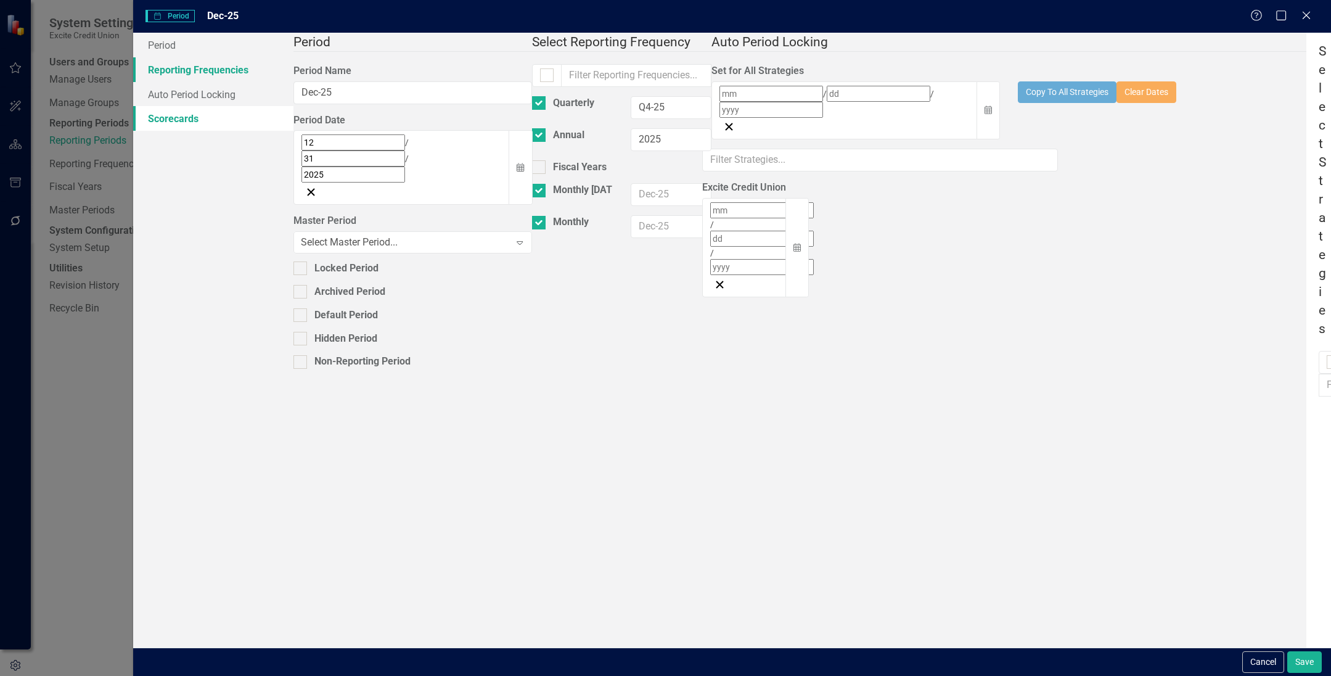
click at [204, 72] on link "Reporting Frequencies" at bounding box center [213, 69] width 160 height 25
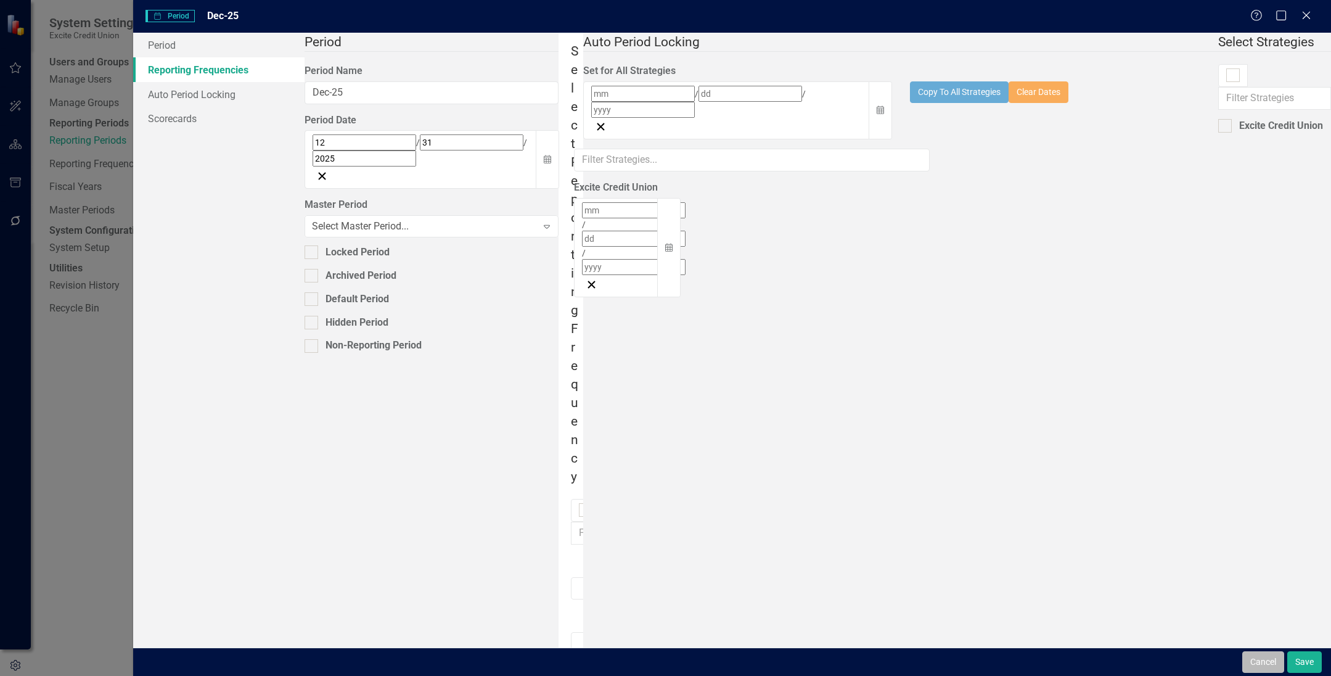
click at [917, 663] on button "Cancel" at bounding box center [1263, 662] width 42 height 22
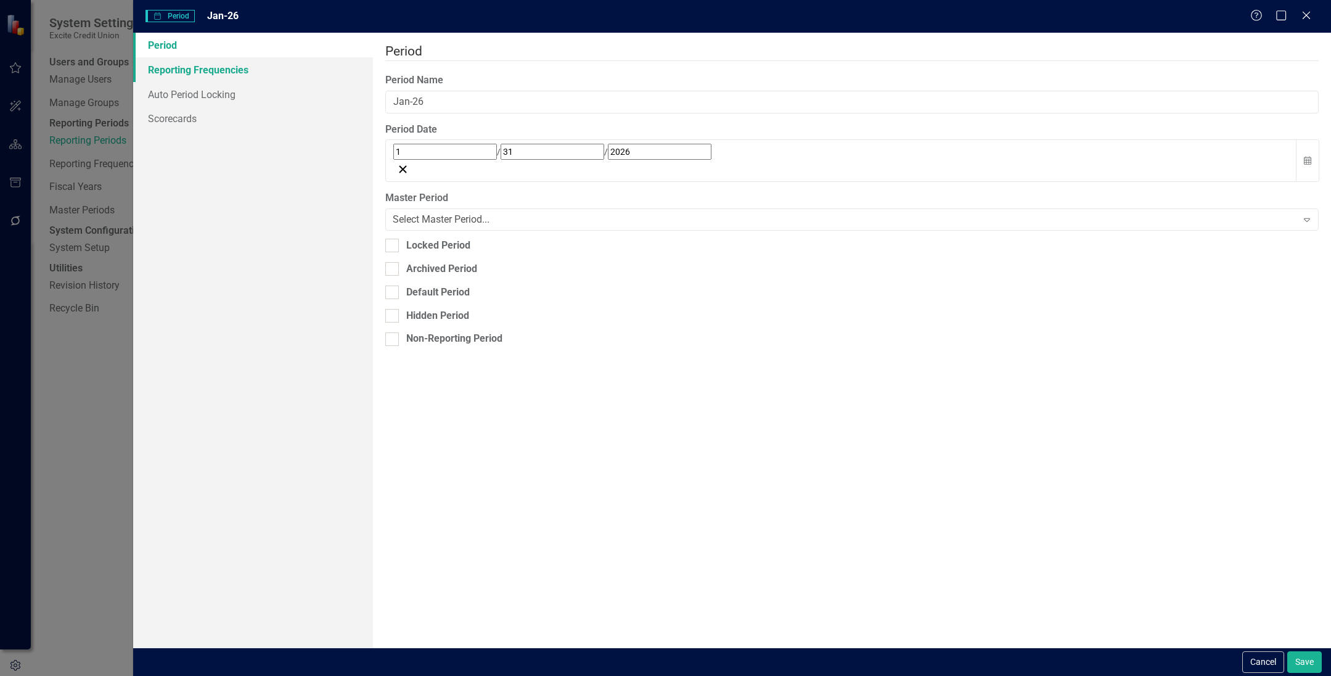
click at [211, 71] on link "Reporting Frequencies" at bounding box center [253, 69] width 240 height 25
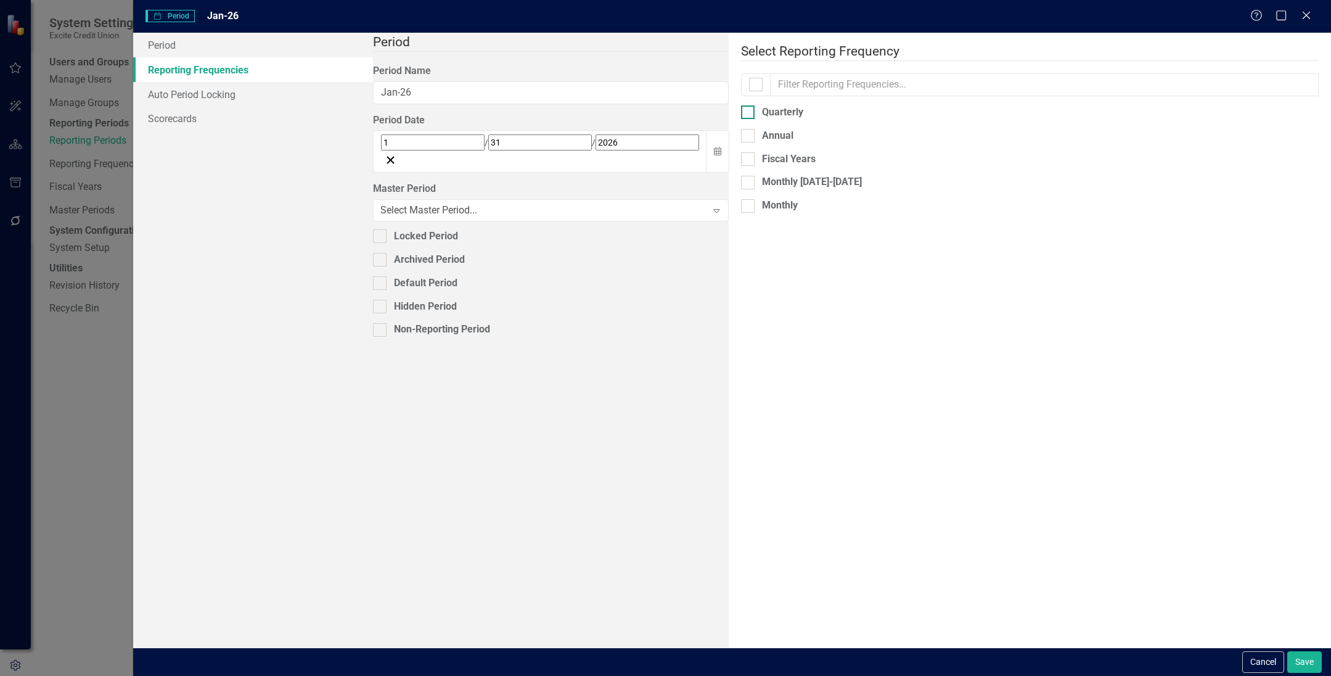
click at [741, 105] on input "Quarterly" at bounding box center [745, 109] width 8 height 8
checkbox input "true"
click at [741, 137] on input "Annual" at bounding box center [745, 141] width 8 height 8
checkbox input "true"
click at [741, 216] on div at bounding box center [748, 223] width 14 height 14
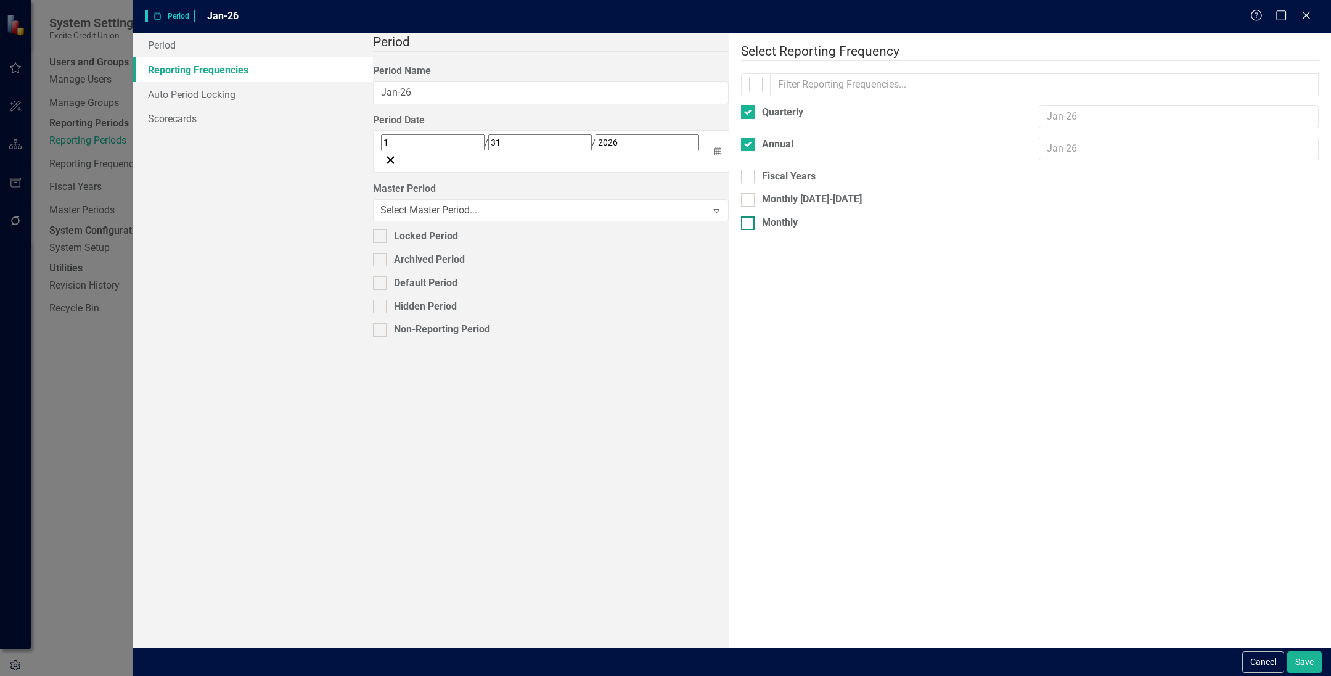
click at [741, 216] on input "Monthly" at bounding box center [745, 220] width 8 height 8
checkbox input "true"
click at [917, 658] on button "Save" at bounding box center [1304, 662] width 35 height 22
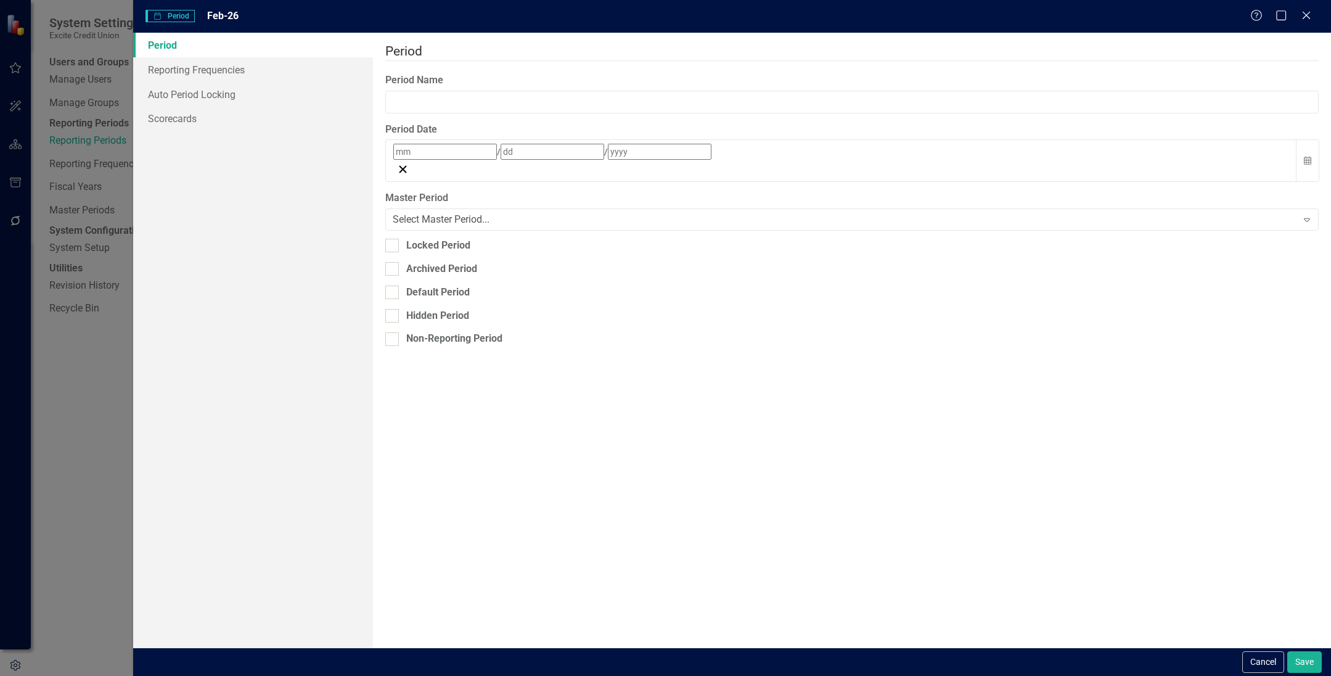
type input "Feb-26"
type input "2"
type input "28"
type input "2026"
click at [169, 69] on link "Reporting Frequencies" at bounding box center [253, 69] width 240 height 25
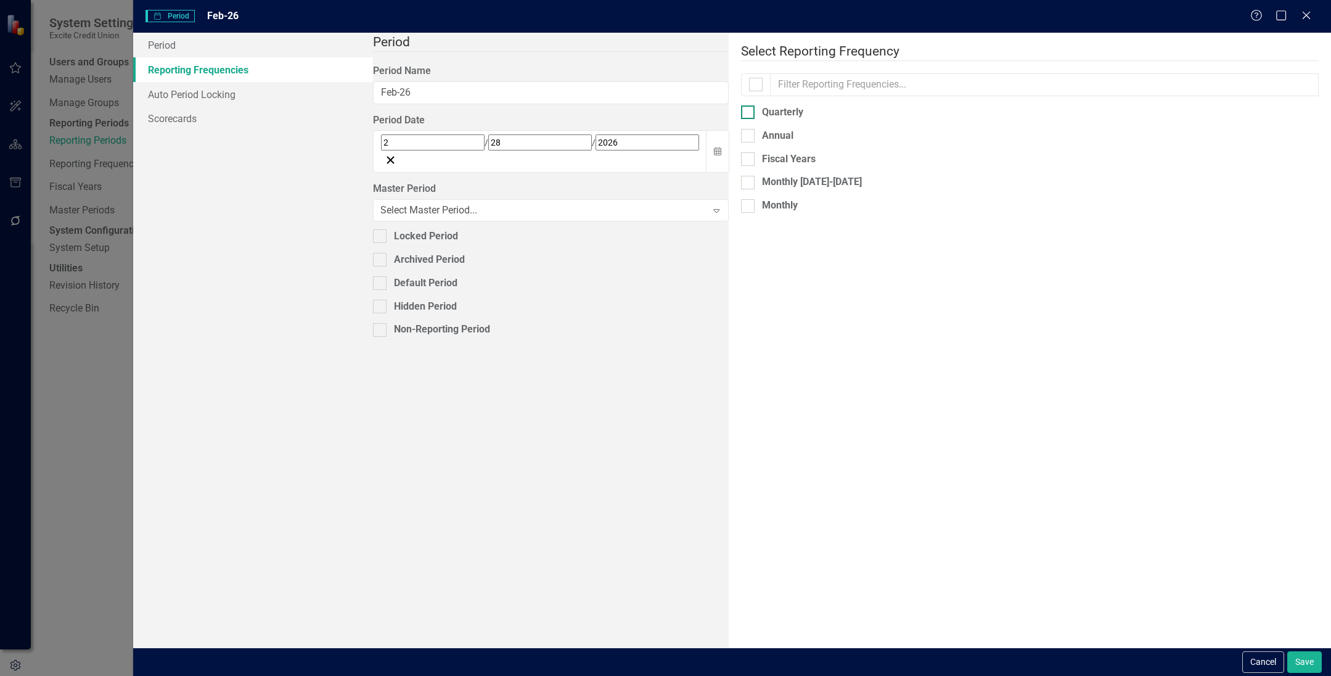
click at [741, 107] on div at bounding box center [748, 112] width 14 height 14
click at [741, 107] on input "Quarterly" at bounding box center [745, 109] width 8 height 8
checkbox input "true"
click at [741, 137] on input "Annual" at bounding box center [745, 141] width 8 height 8
checkbox input "true"
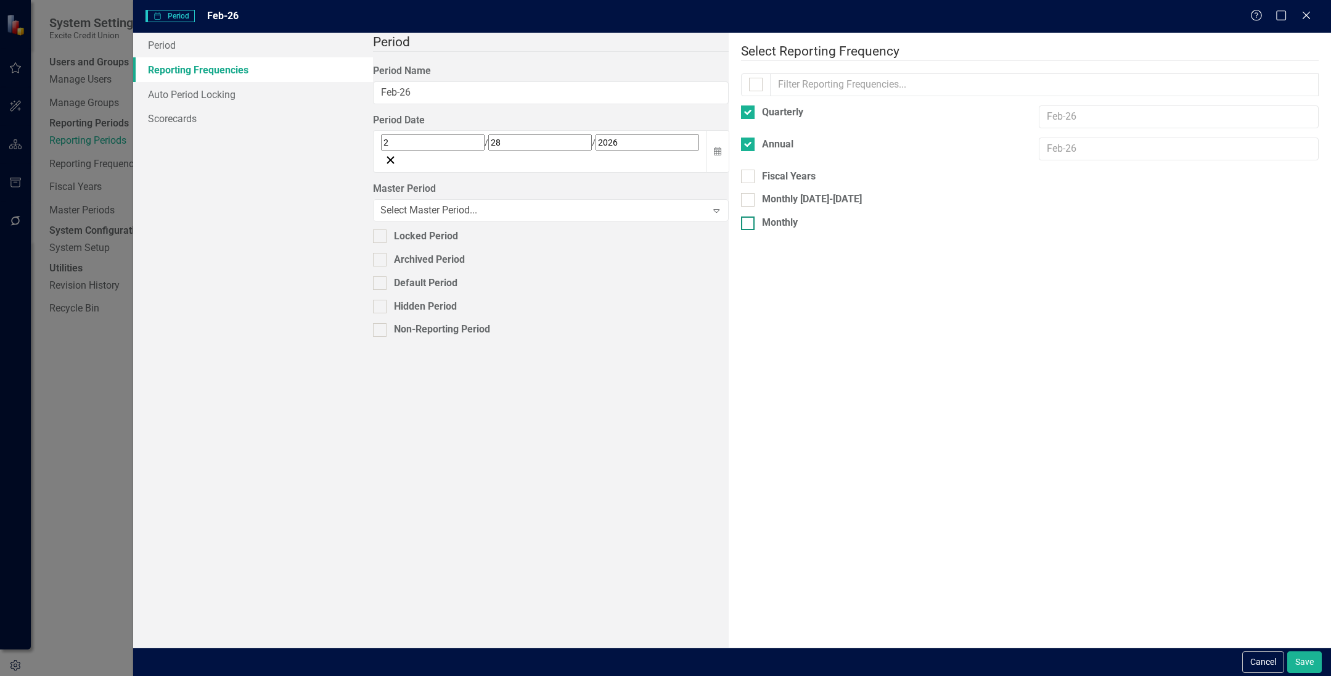
click at [741, 216] on input "Monthly" at bounding box center [745, 220] width 8 height 8
checkbox input "true"
click at [917, 656] on button "Save" at bounding box center [1304, 662] width 35 height 22
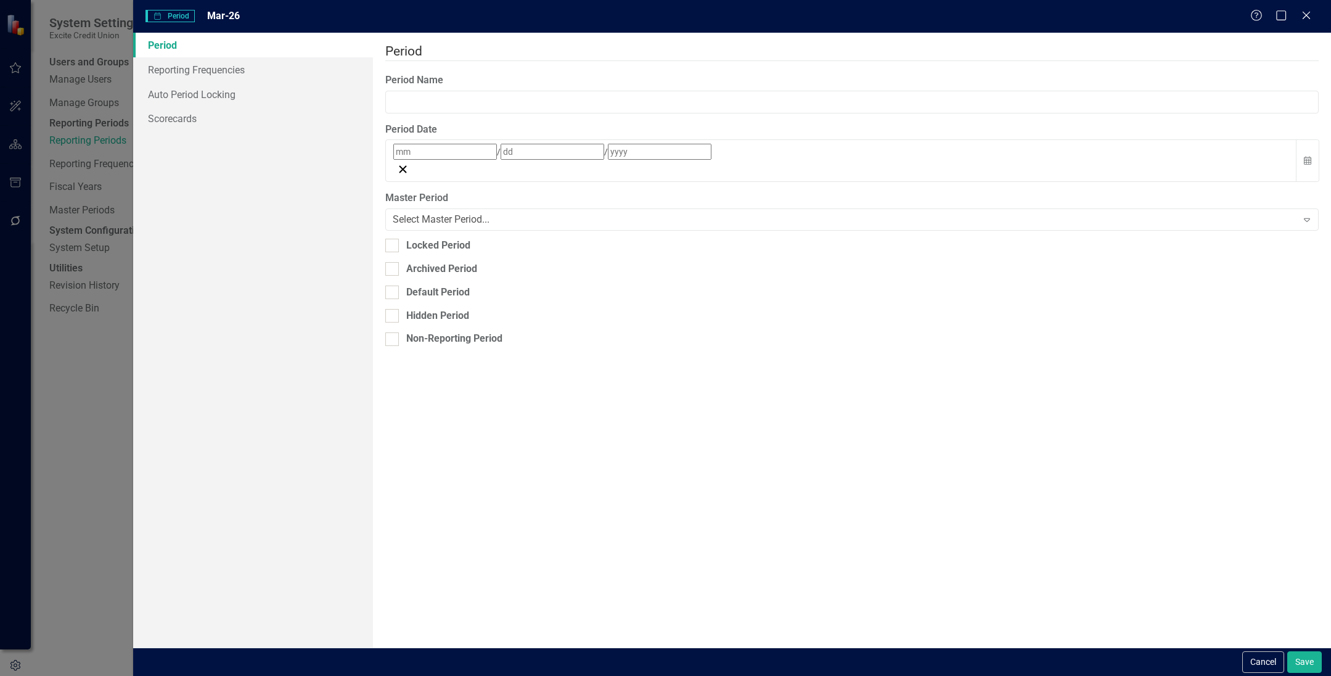
type input "Mar-26"
type input "3"
type input "31"
type input "2026"
click at [202, 57] on link "Reporting Frequencies" at bounding box center [253, 69] width 240 height 25
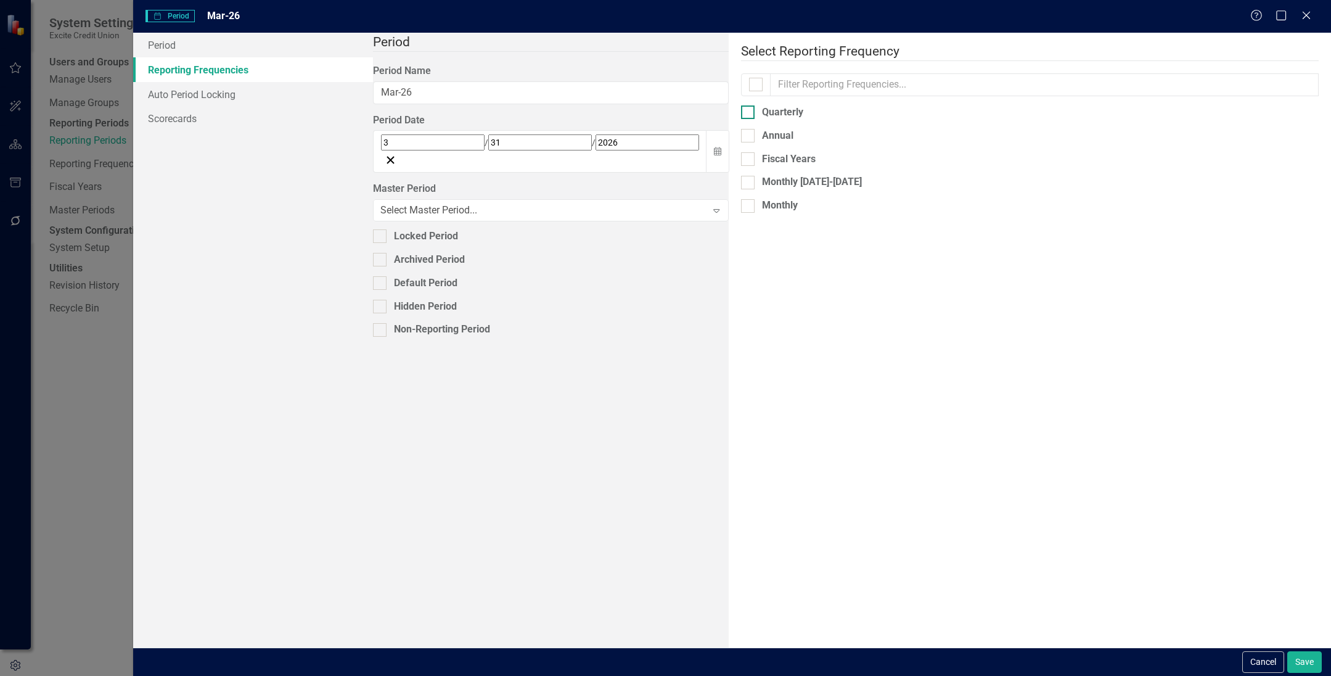
click at [741, 105] on div at bounding box center [748, 112] width 14 height 14
click at [741, 105] on input "Quarterly" at bounding box center [745, 109] width 8 height 8
checkbox input "true"
click at [741, 137] on div at bounding box center [748, 144] width 14 height 14
click at [741, 137] on input "Annual" at bounding box center [745, 141] width 8 height 8
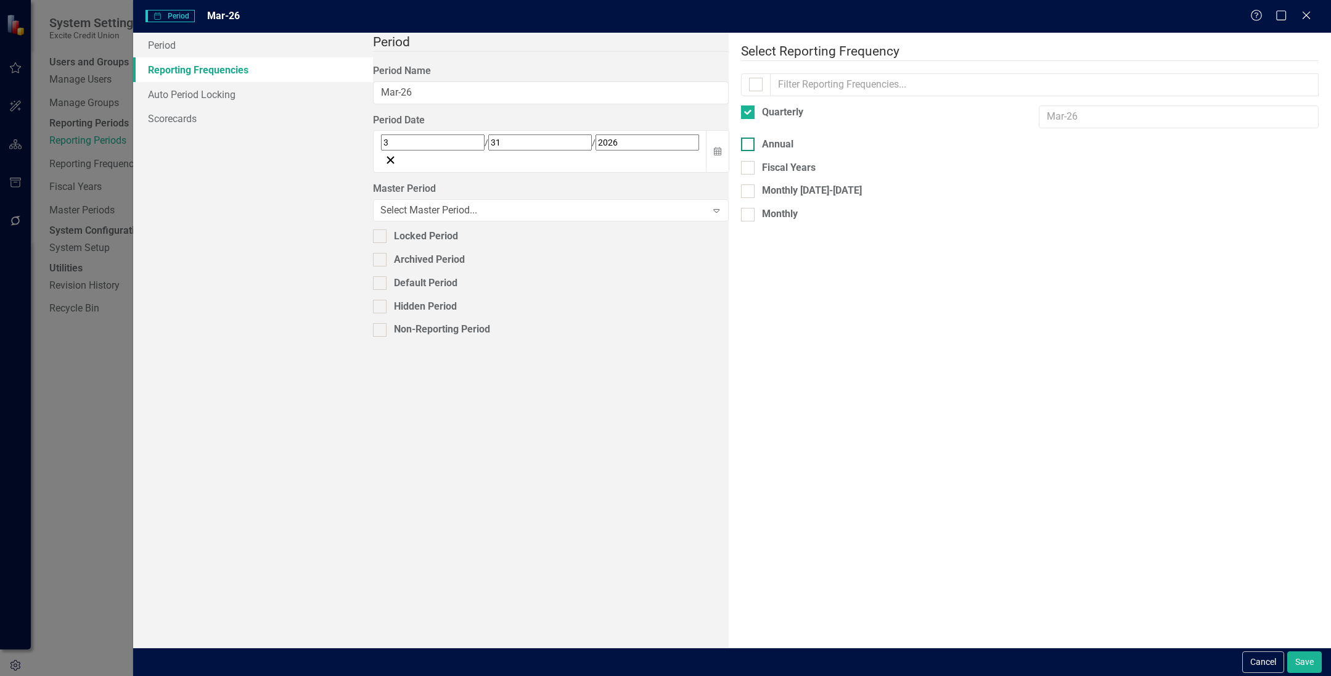
checkbox input "true"
click at [741, 216] on div at bounding box center [748, 223] width 14 height 14
click at [741, 216] on input "Monthly" at bounding box center [745, 220] width 8 height 8
checkbox input "true"
click at [917, 661] on button "Save" at bounding box center [1304, 662] width 35 height 22
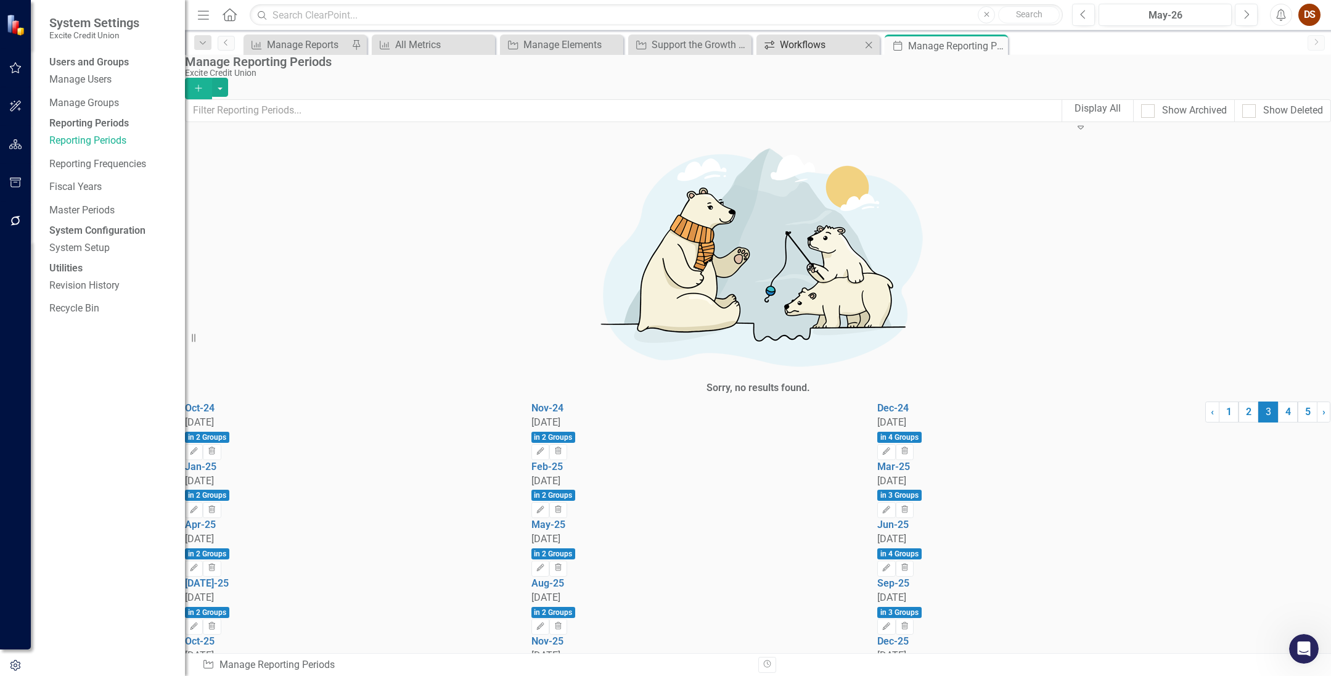
click at [832, 41] on div "Workflows" at bounding box center [820, 44] width 81 height 15
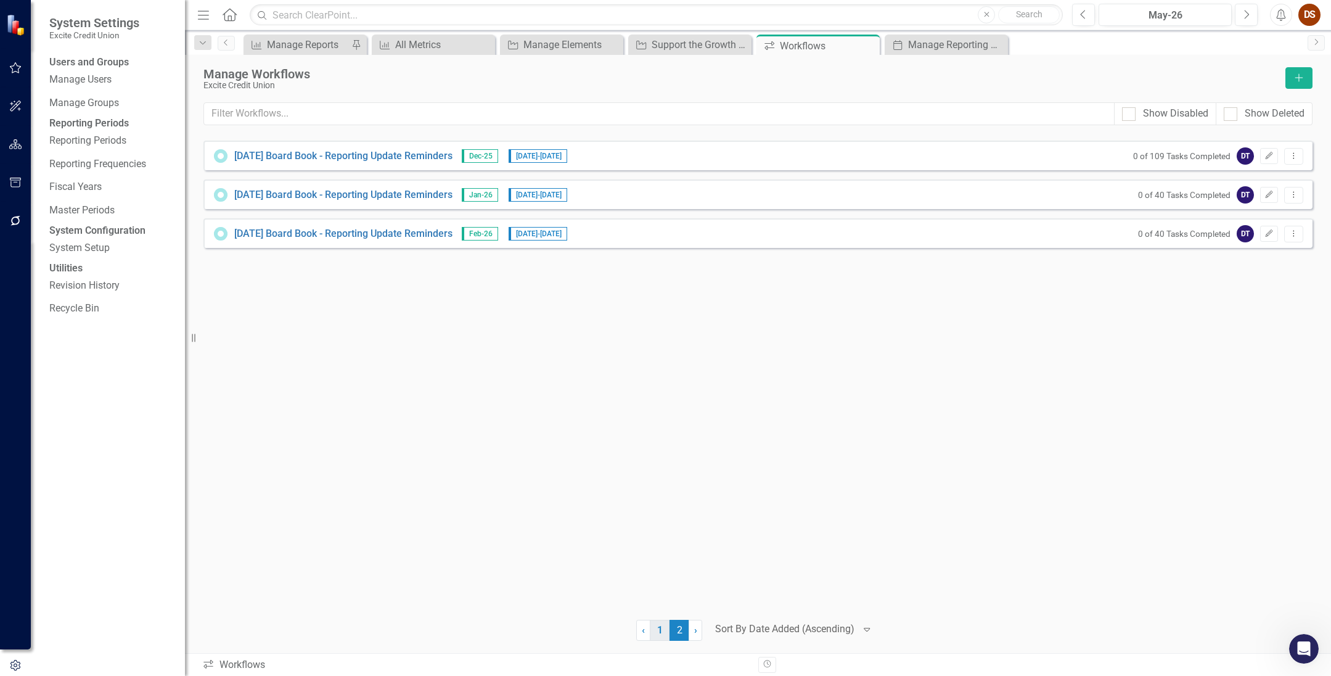
click at [663, 632] on link "1" at bounding box center [660, 630] width 20 height 21
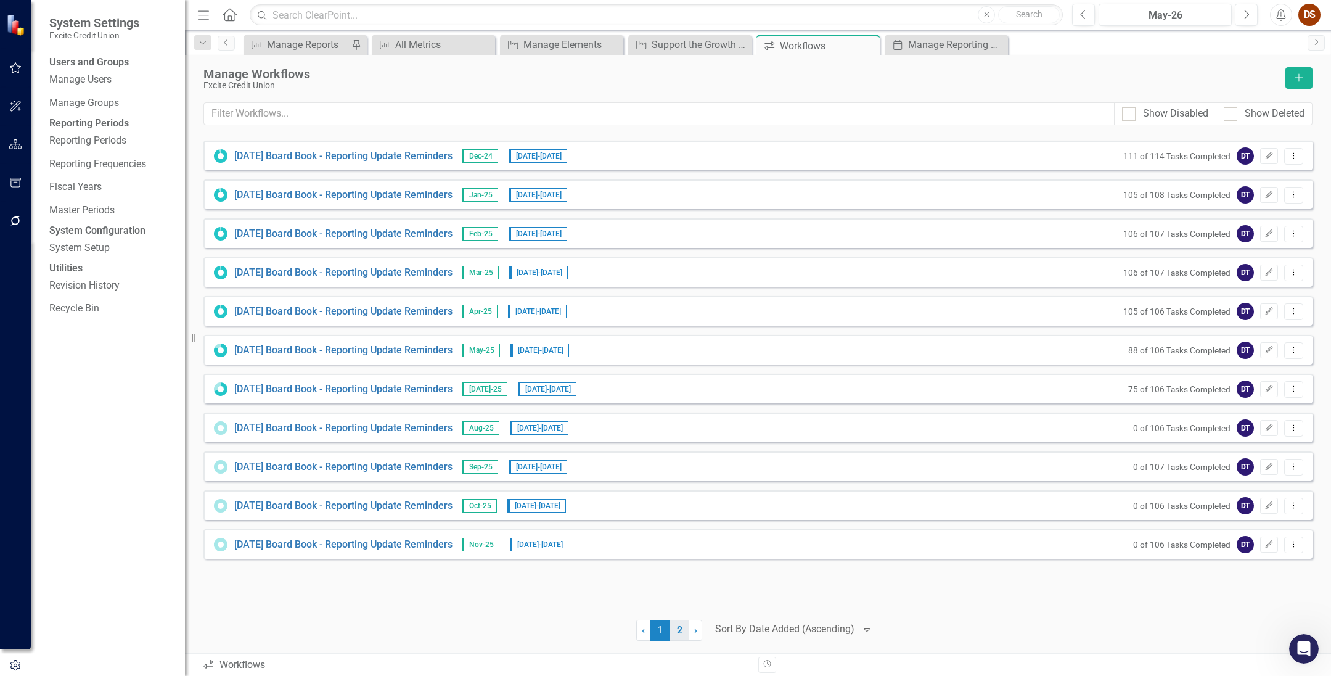
click at [676, 632] on link "2" at bounding box center [679, 630] width 20 height 21
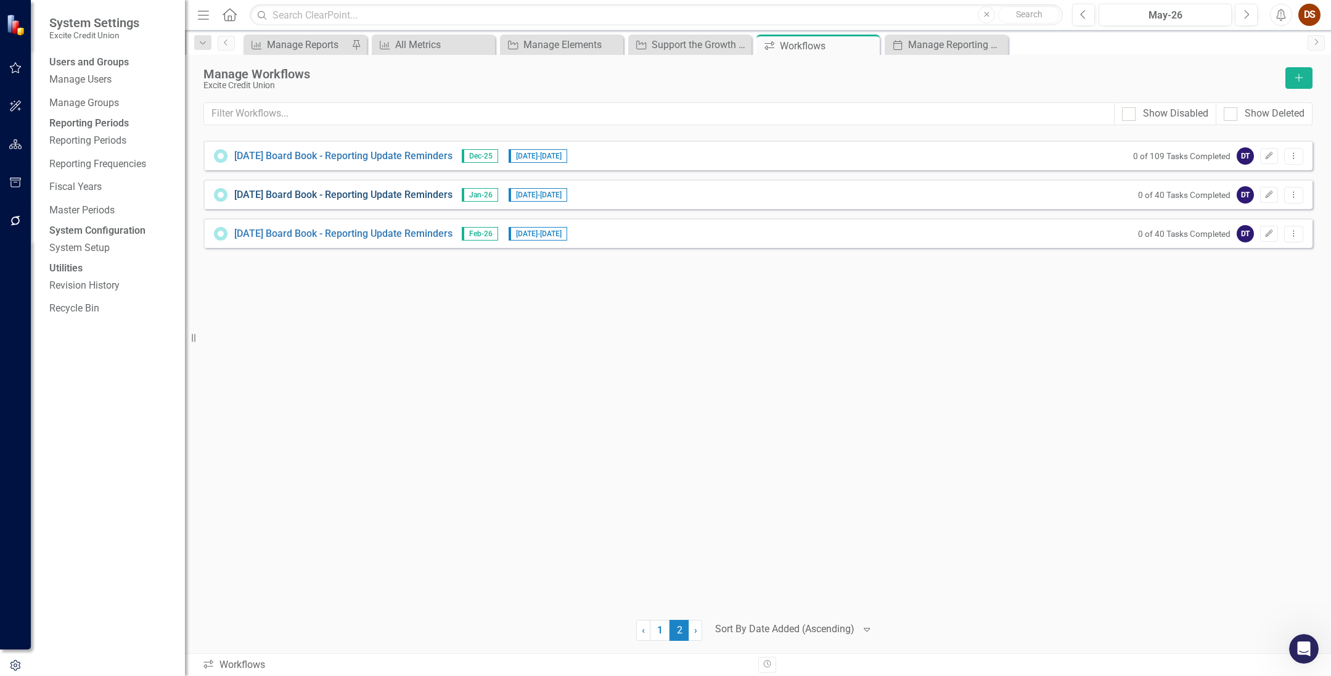
click at [308, 197] on link "[DATE] Board Book - Reporting Update Reminders" at bounding box center [343, 195] width 218 height 14
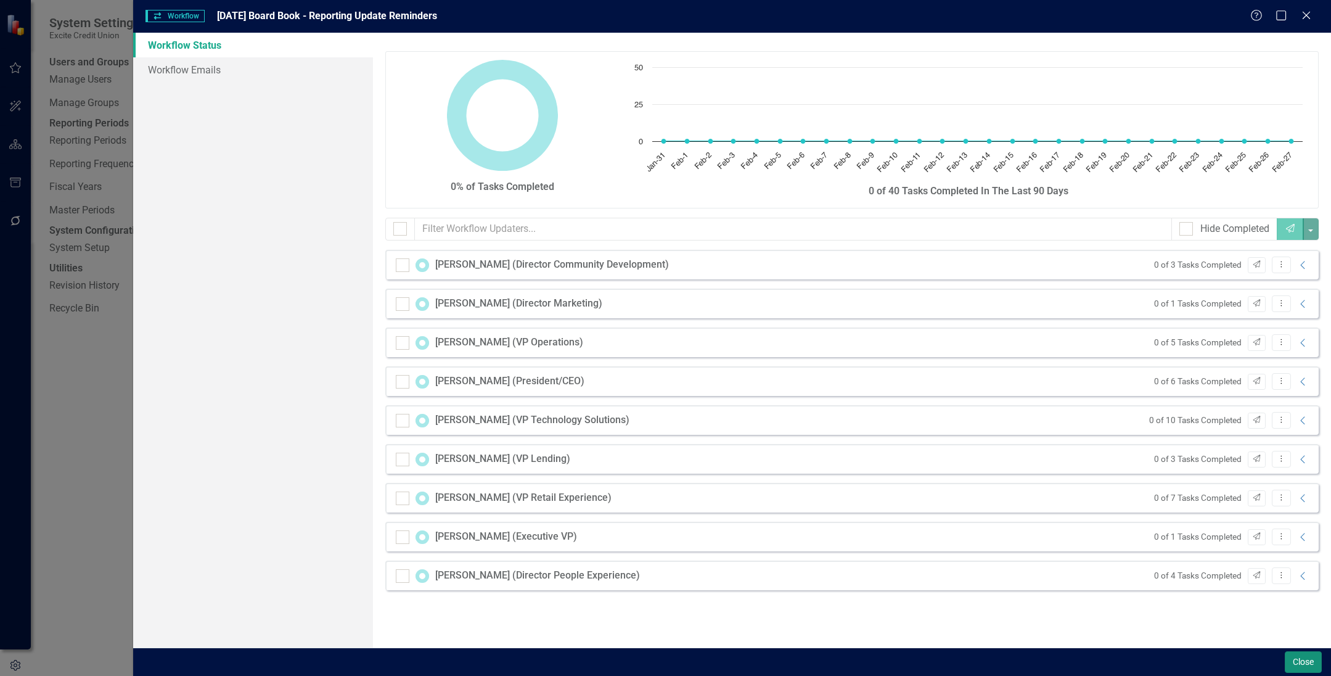
click at [917, 664] on button "Close" at bounding box center [1303, 662] width 37 height 22
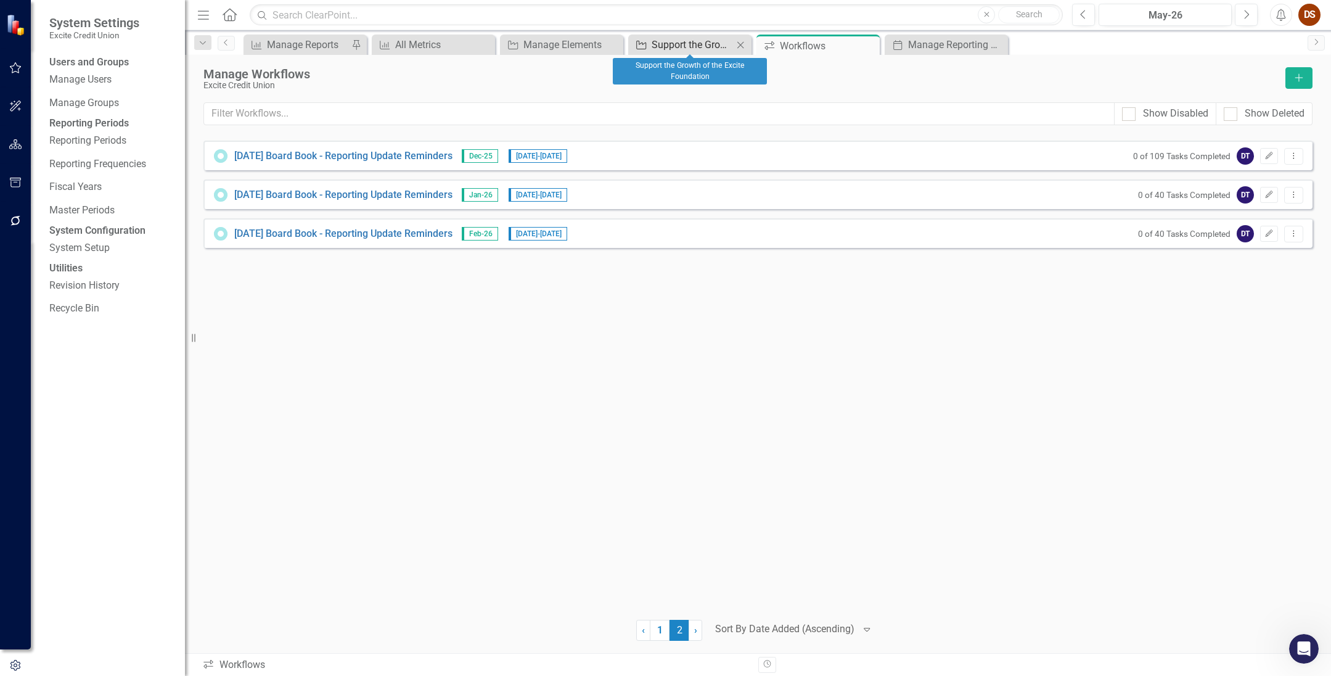
click at [682, 45] on div "Support the Growth of the Excite Foundation" at bounding box center [692, 44] width 81 height 15
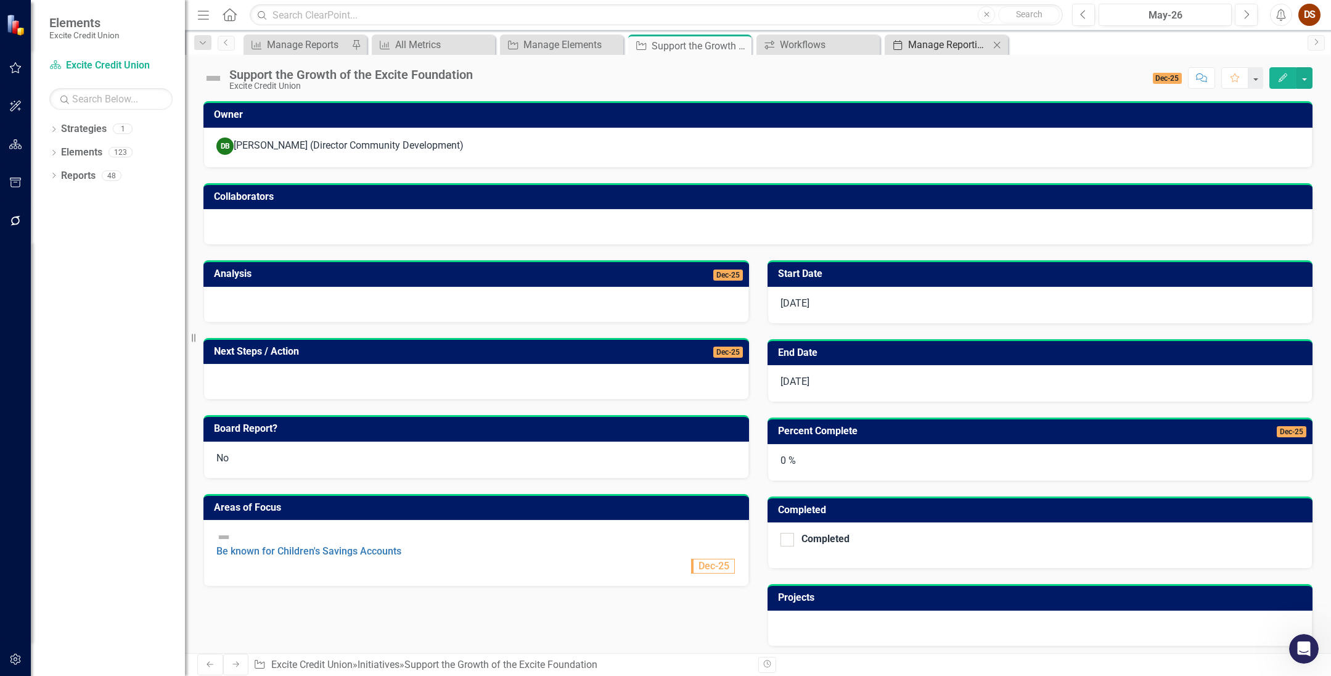
click at [917, 52] on div "Manage Reporting Periods" at bounding box center [948, 44] width 81 height 15
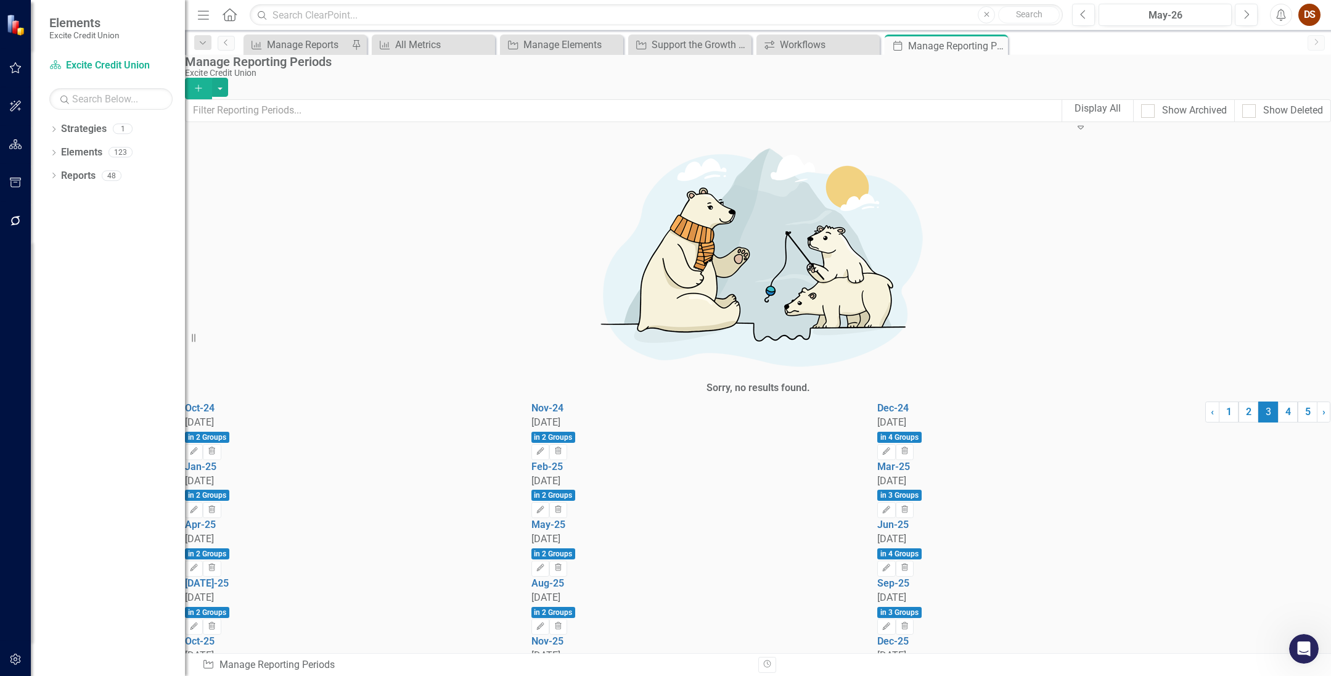
click at [198, 671] on icon "Edit" at bounding box center [193, 684] width 9 height 7
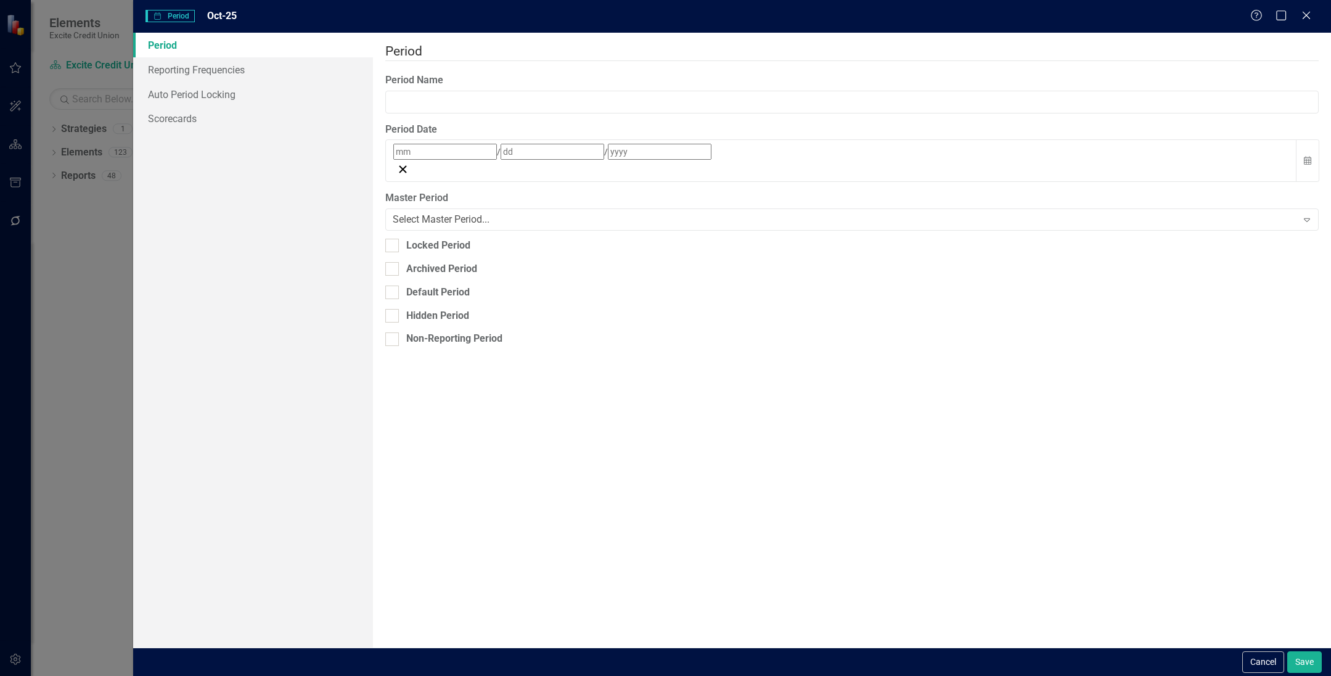
type input "Oct-25"
type input "10"
type input "31"
type input "2025"
click at [178, 60] on link "Reporting Frequencies" at bounding box center [253, 69] width 240 height 25
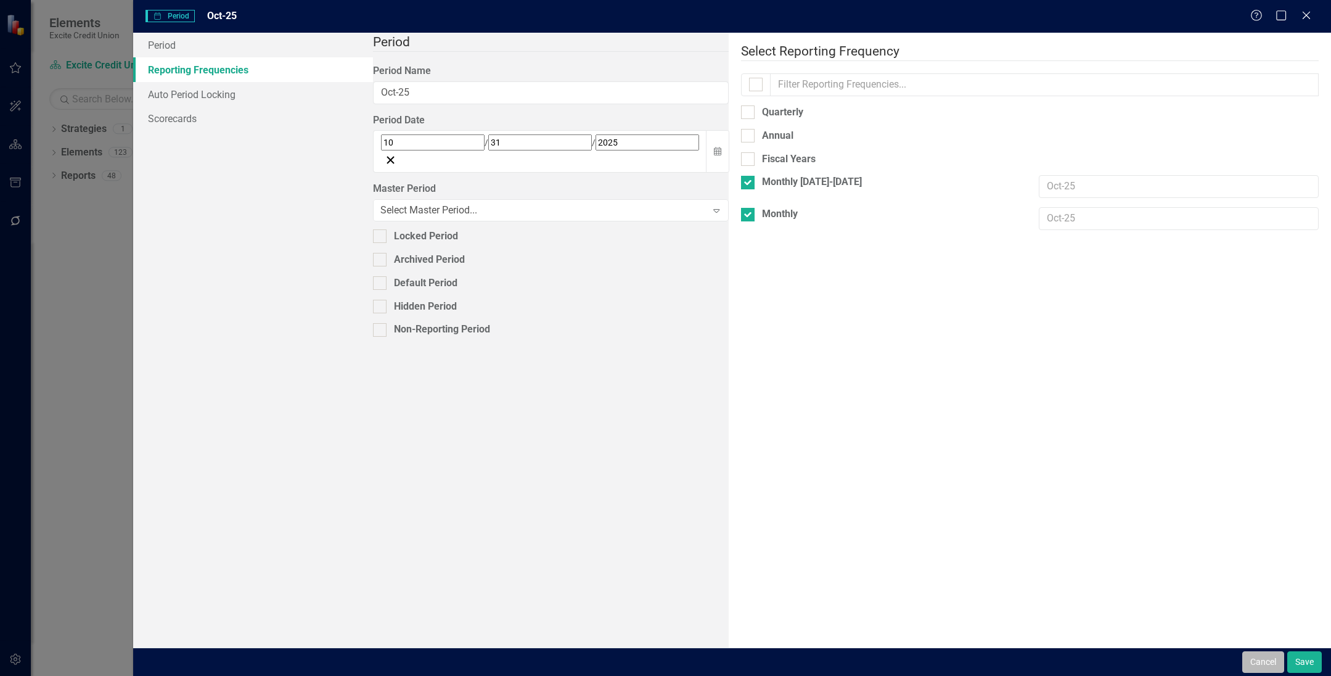
click at [917, 665] on button "Cancel" at bounding box center [1263, 662] width 42 height 22
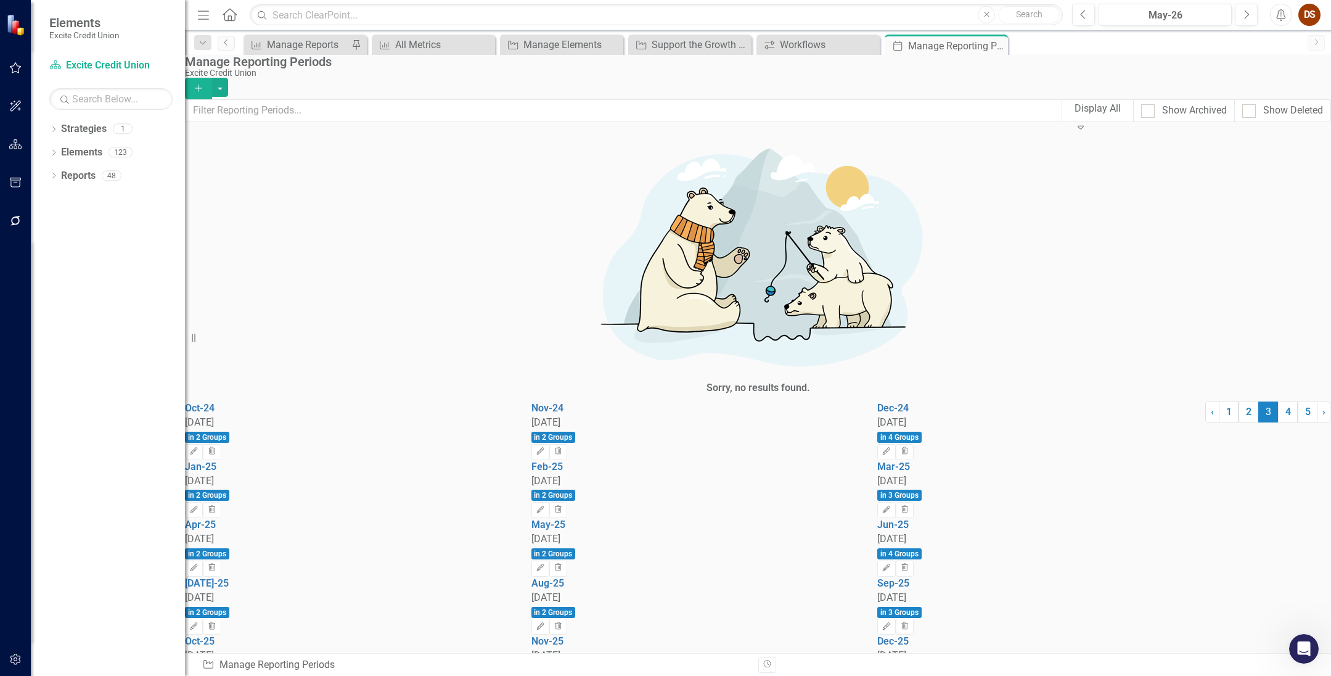
click at [575, 583] on div "Oct-24 [DATE] in 2 Groups Edit Trash Nov-24 [DATE] in 2 Groups Edit Trash Dec-2…" at bounding box center [695, 576] width 1020 height 350
click at [917, 616] on div at bounding box center [1205, 584] width 0 height 366
click at [88, 151] on link "Elements" at bounding box center [81, 152] width 41 height 14
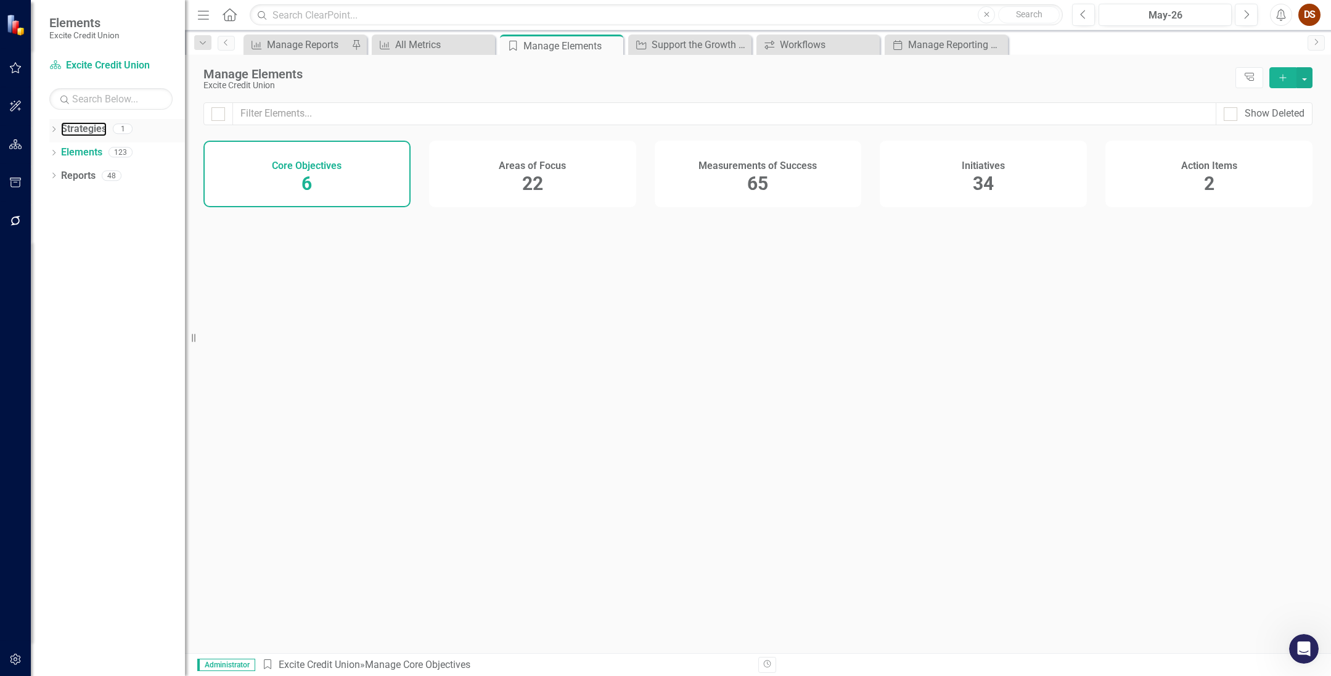
click at [83, 121] on div "Strategies" at bounding box center [84, 129] width 46 height 20
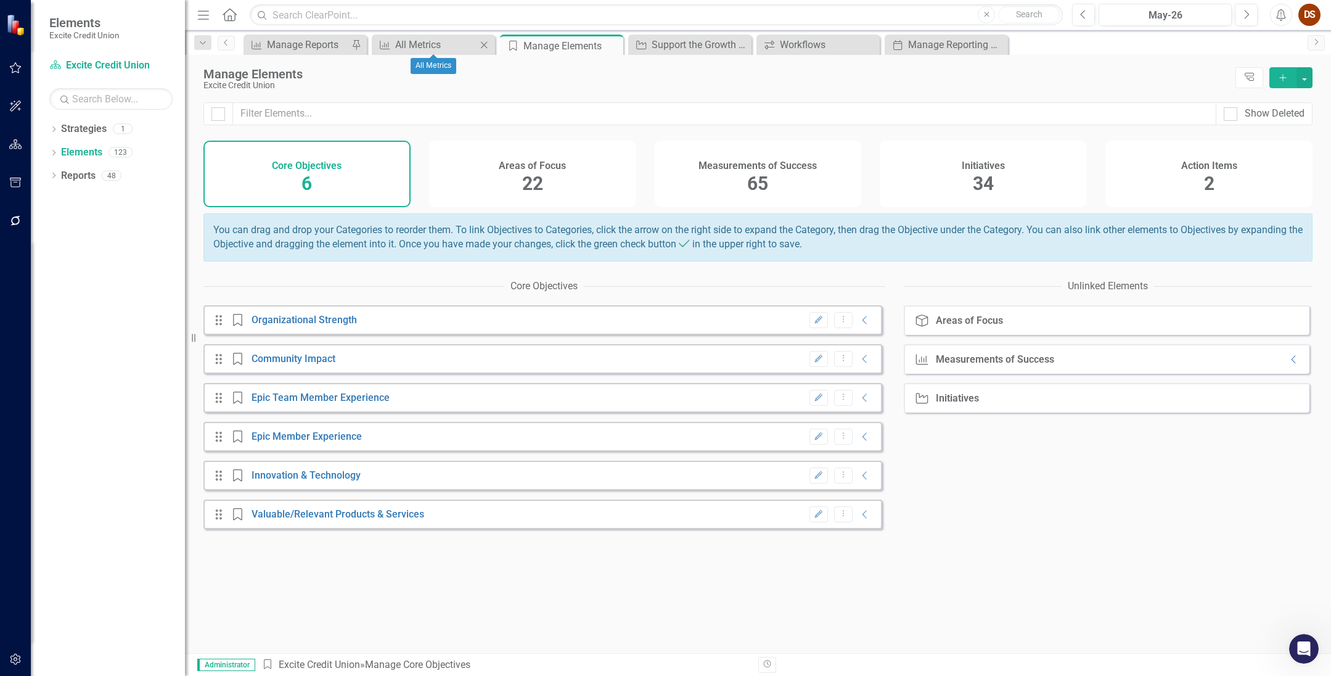
click at [485, 41] on icon "Close" at bounding box center [484, 45] width 12 height 10
click at [0, 0] on icon "Close" at bounding box center [0, 0] width 0 height 0
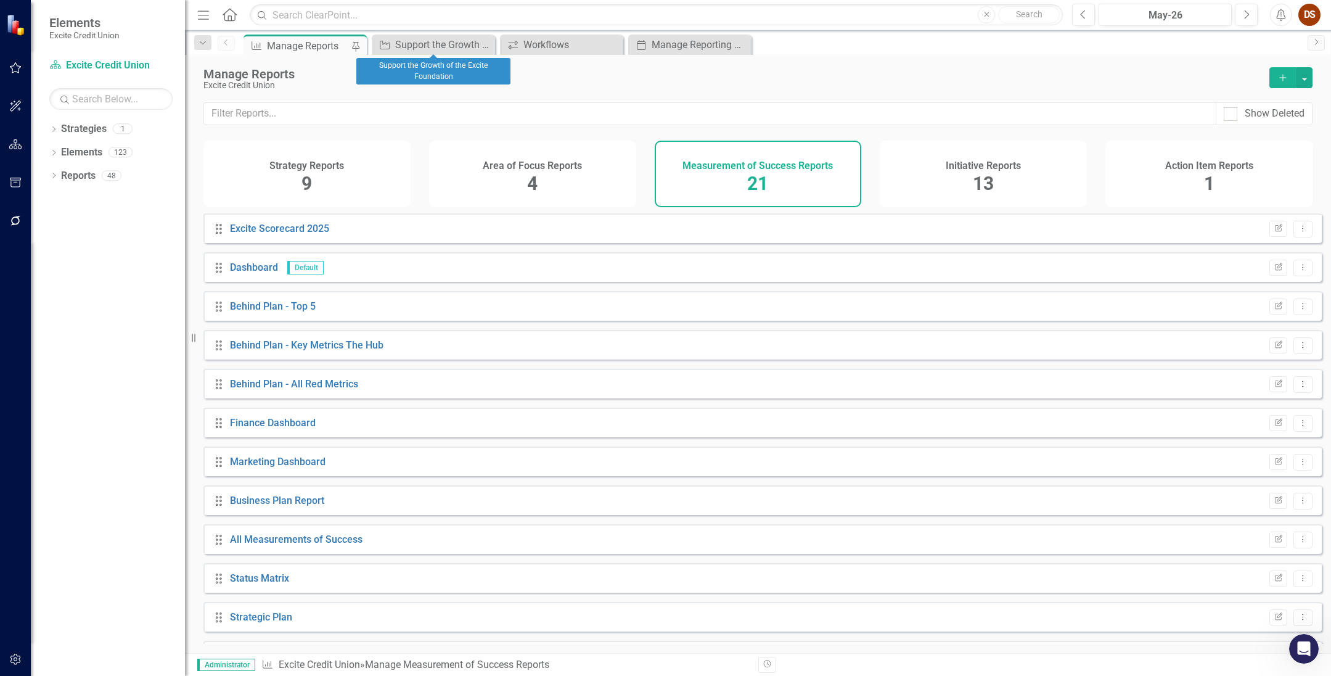
click at [0, 0] on icon "Close" at bounding box center [0, 0] width 0 height 0
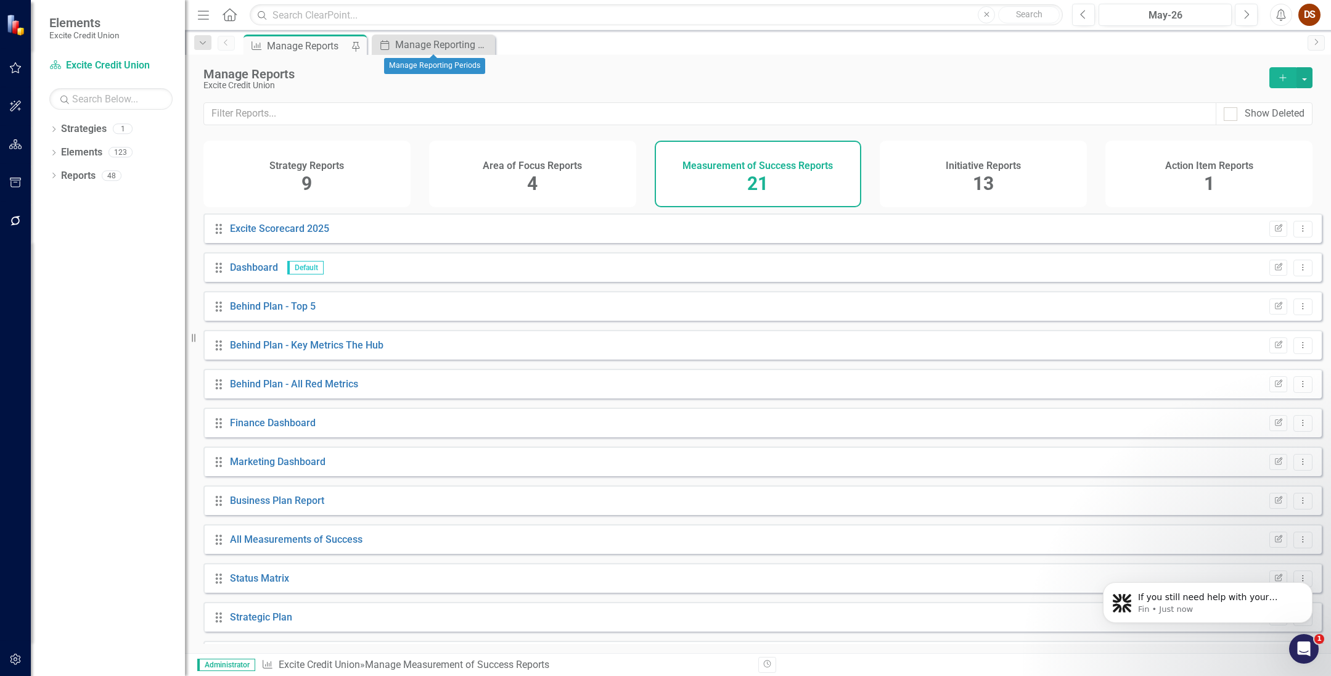
click at [0, 0] on icon "Close" at bounding box center [0, 0] width 0 height 0
click at [552, 55] on div "Manage Reports Excite Credit Union Add" at bounding box center [758, 78] width 1146 height 47
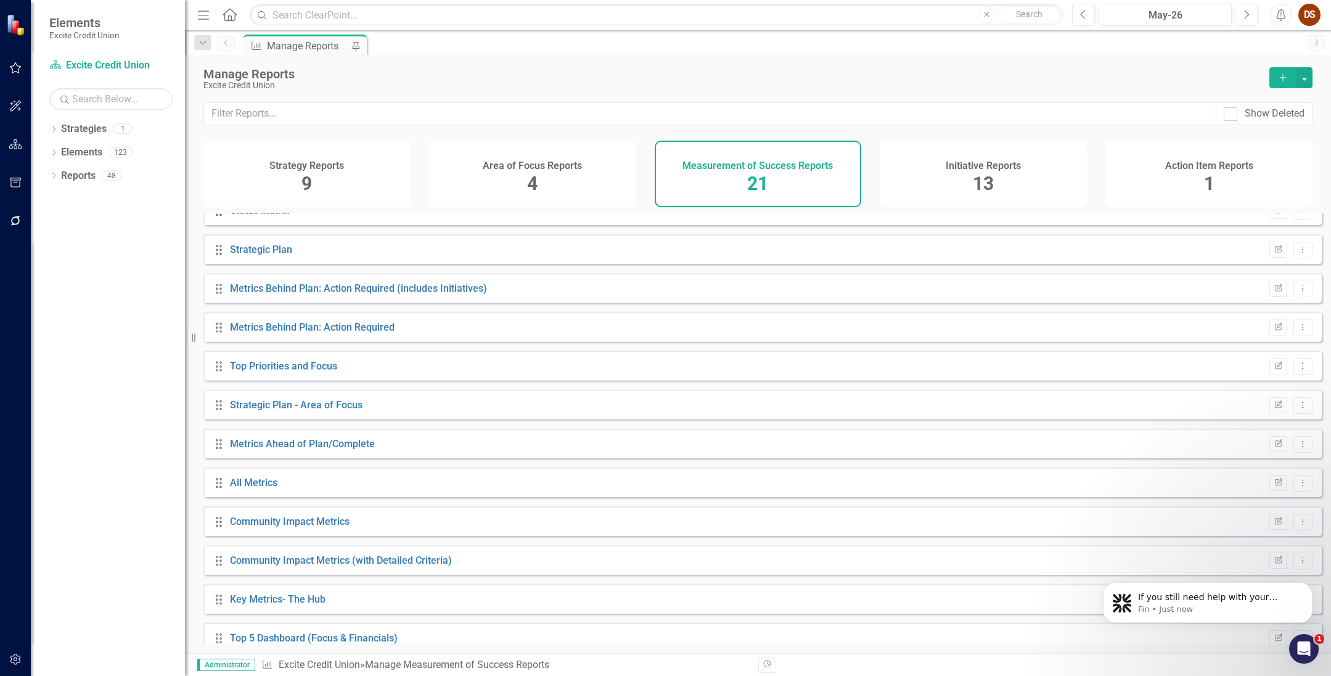
scroll to position [385, 0]
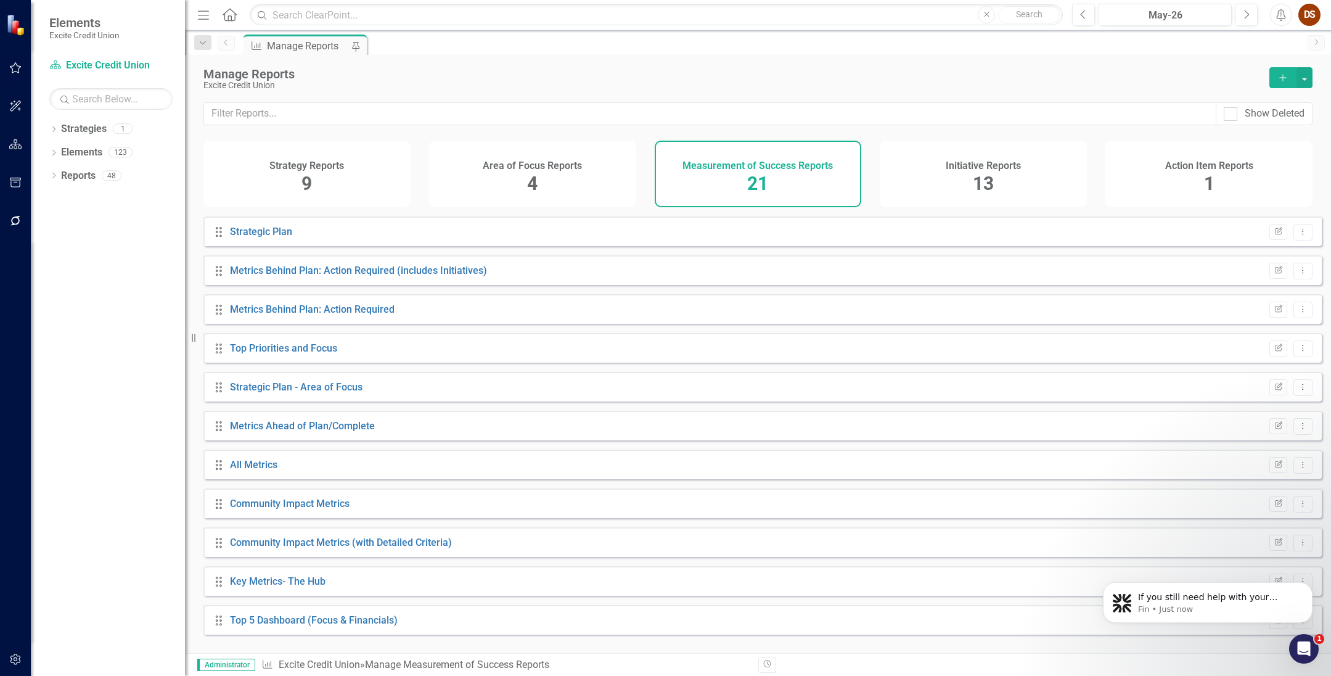
click at [906, 174] on div "Initiative Reports 13" at bounding box center [983, 174] width 207 height 67
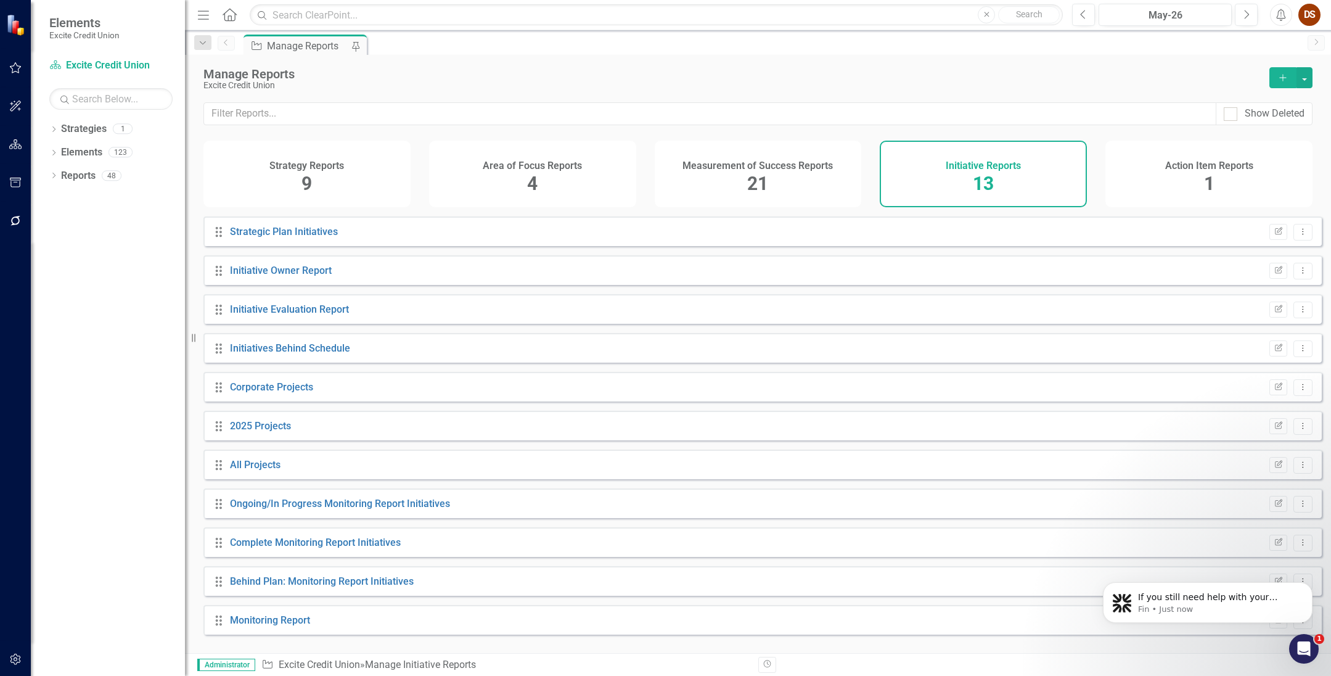
scroll to position [75, 0]
click at [77, 155] on link "Elements" at bounding box center [81, 152] width 41 height 14
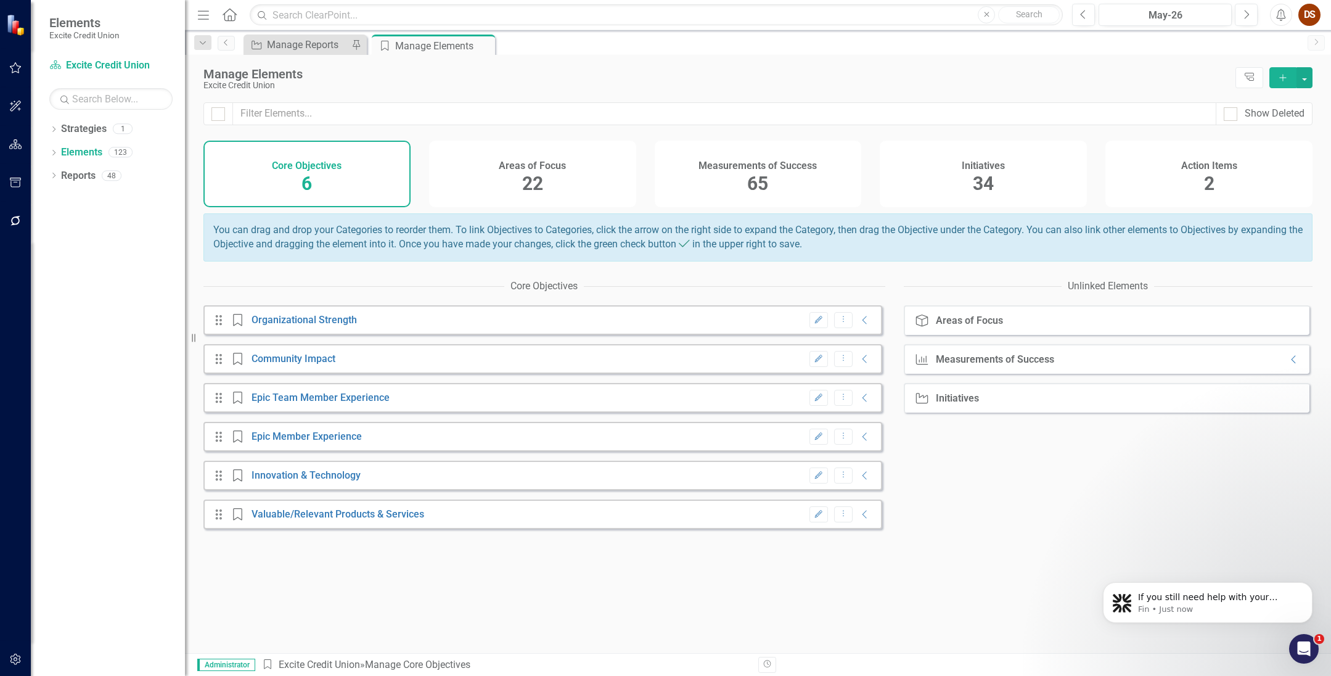
click at [740, 181] on div "Measurements of Success 65" at bounding box center [758, 174] width 207 height 67
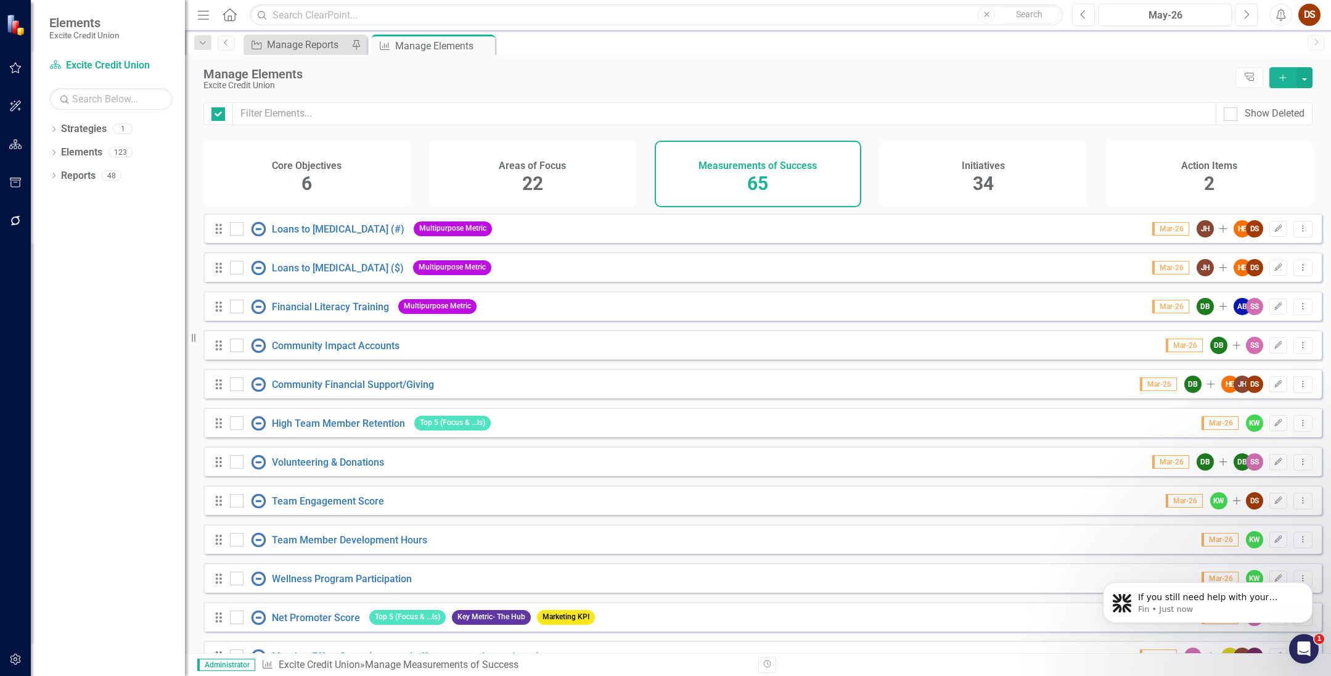
checkbox input "false"
click at [301, 313] on link "Financial Literacy Training" at bounding box center [330, 307] width 117 height 12
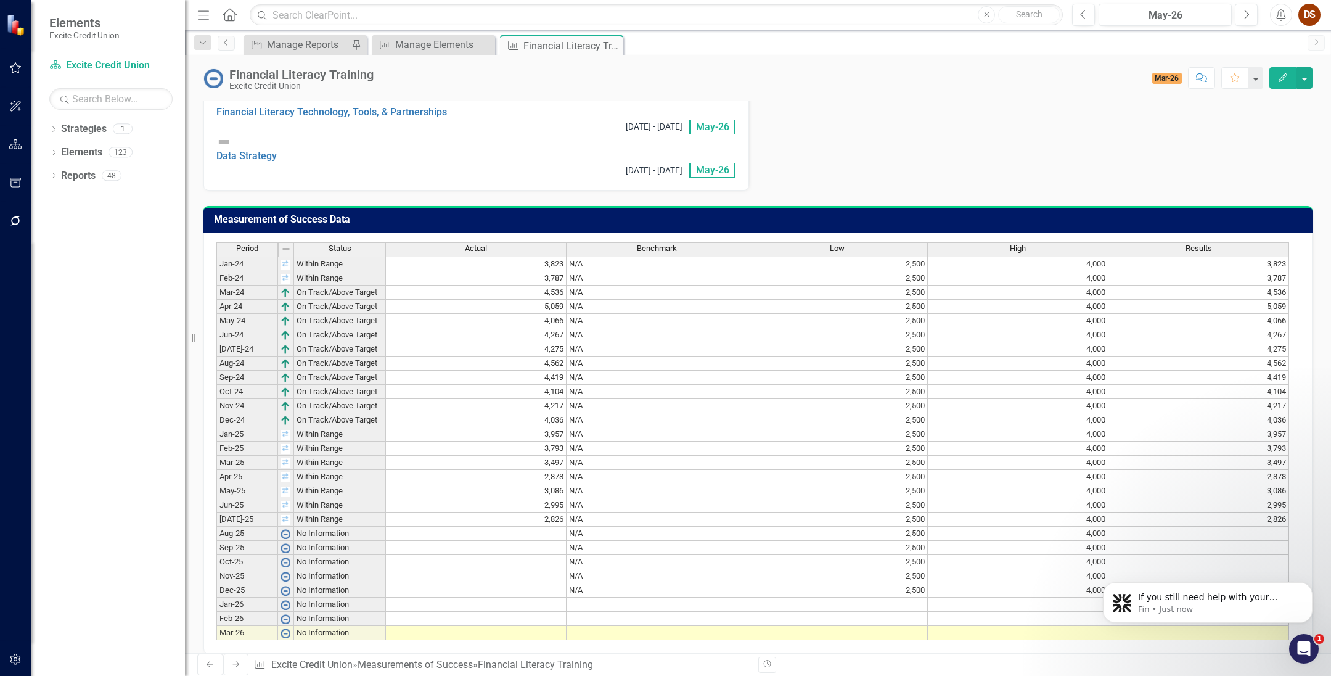
scroll to position [536, 0]
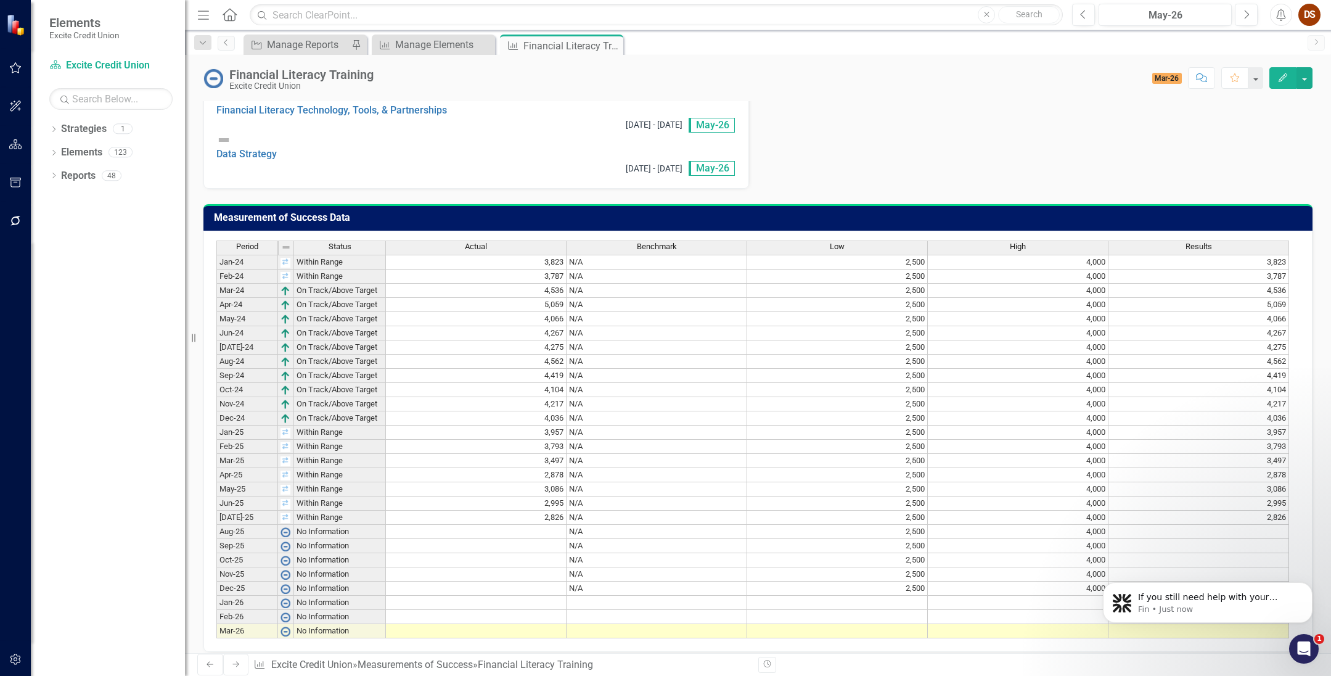
click at [683, 644] on div "Criteria # Individuals Trained Last 12 Months in a Financial Literacy Workshop …" at bounding box center [758, 107] width 1146 height 1114
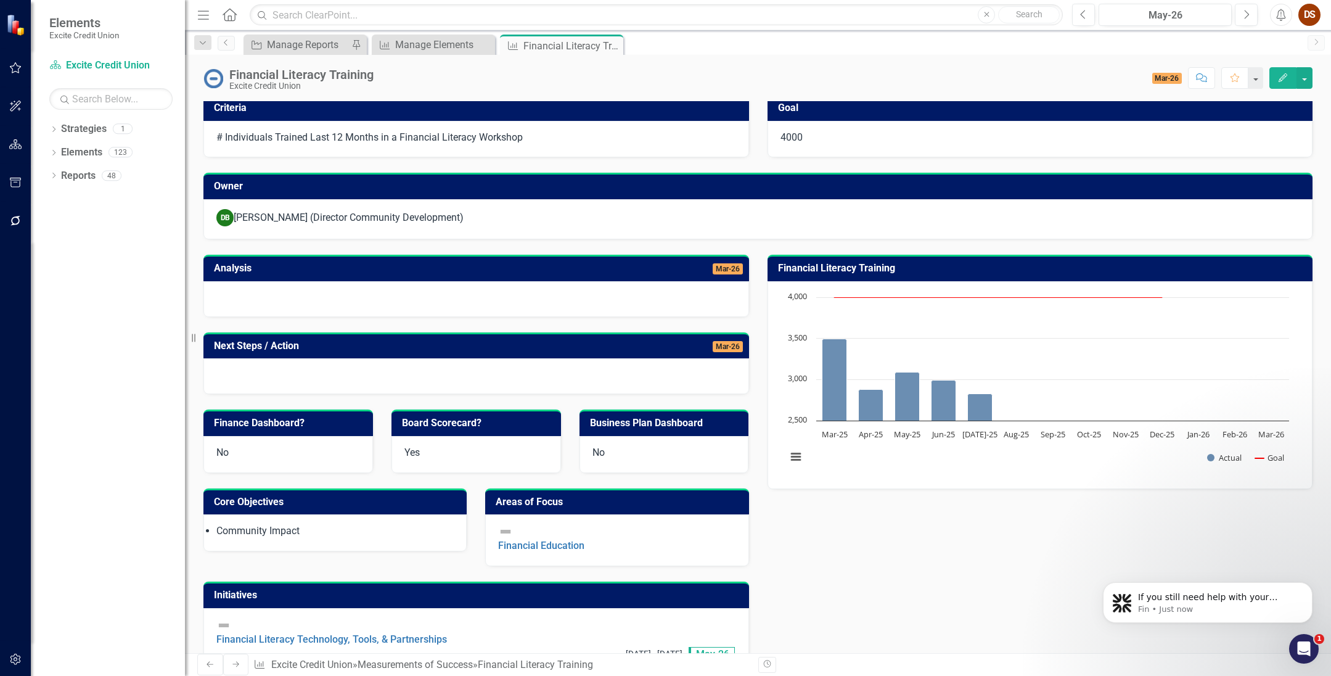
scroll to position [0, 0]
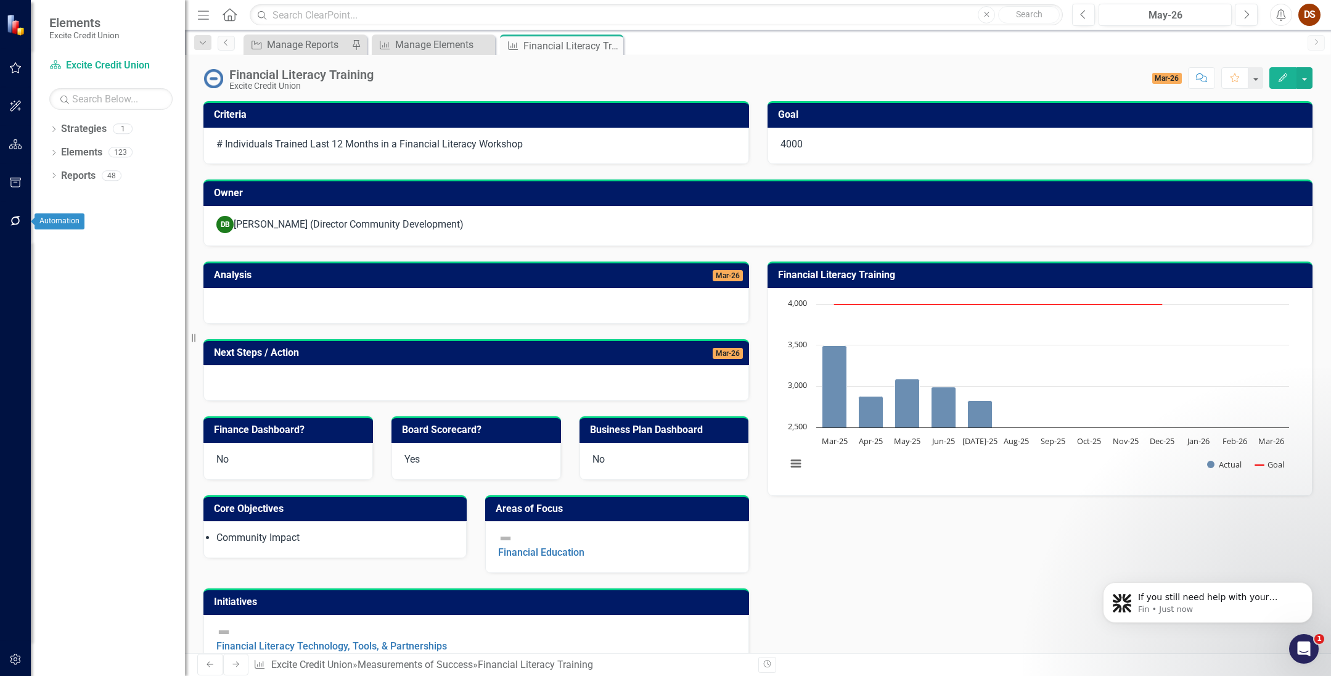
click at [20, 226] on icon "button" at bounding box center [15, 221] width 13 height 10
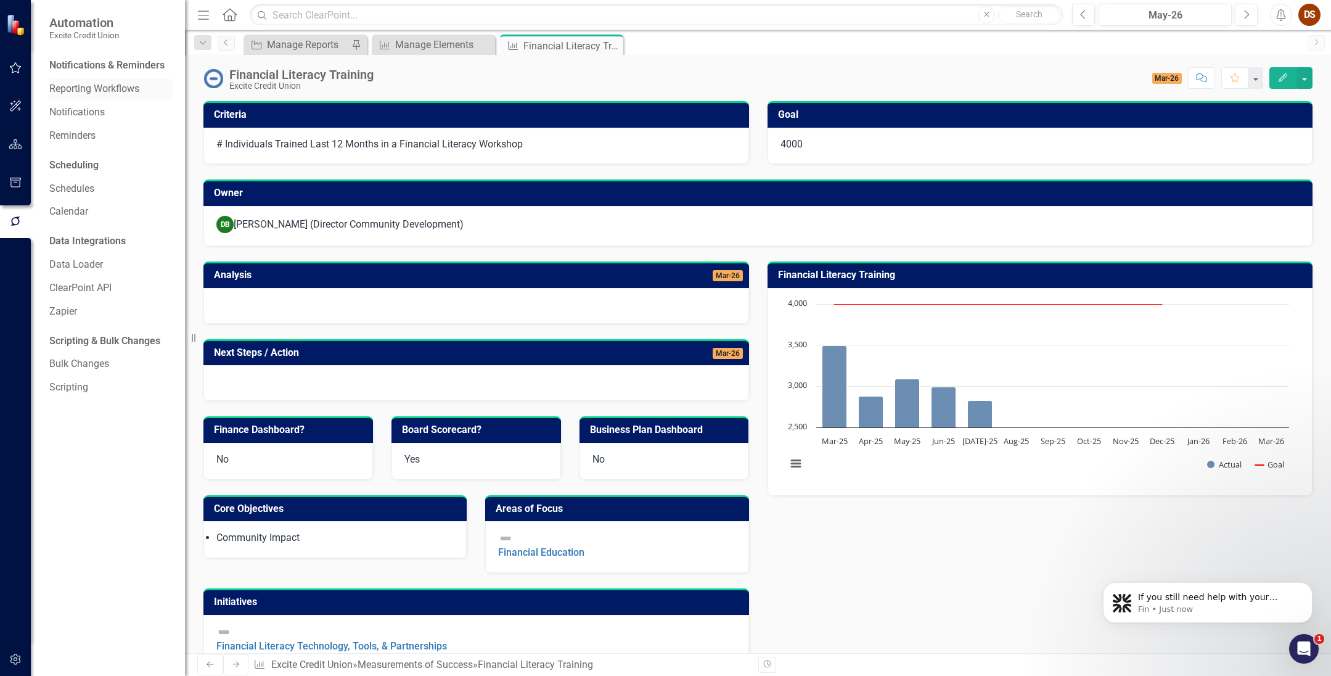
click at [82, 92] on link "Reporting Workflows" at bounding box center [110, 89] width 123 height 14
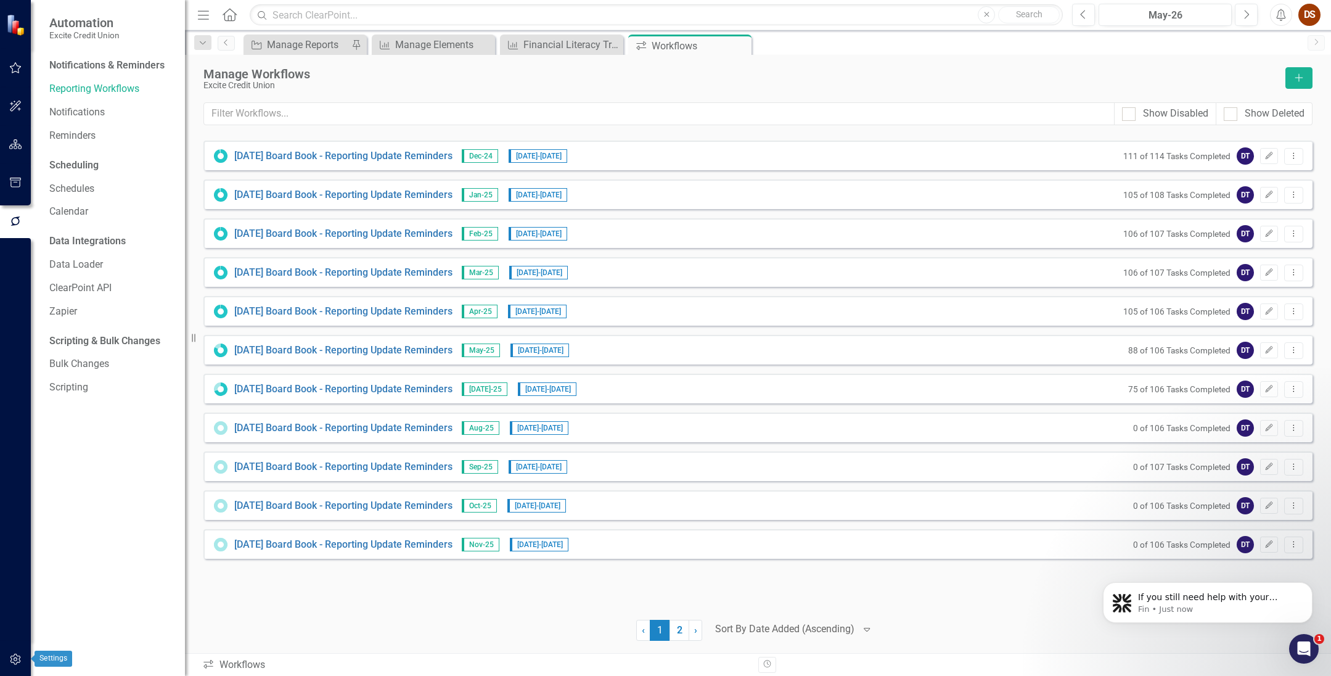
click at [14, 655] on icon "button" at bounding box center [15, 659] width 13 height 10
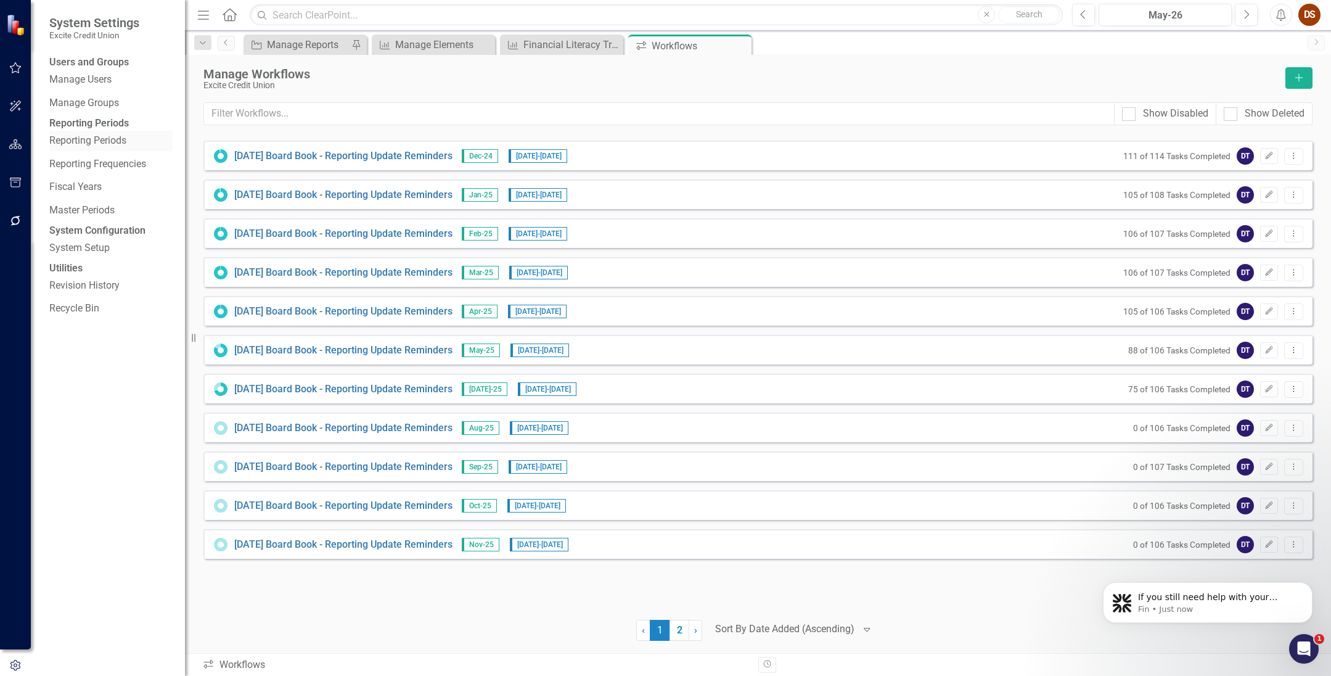
click at [97, 148] on link "Reporting Periods" at bounding box center [110, 141] width 123 height 14
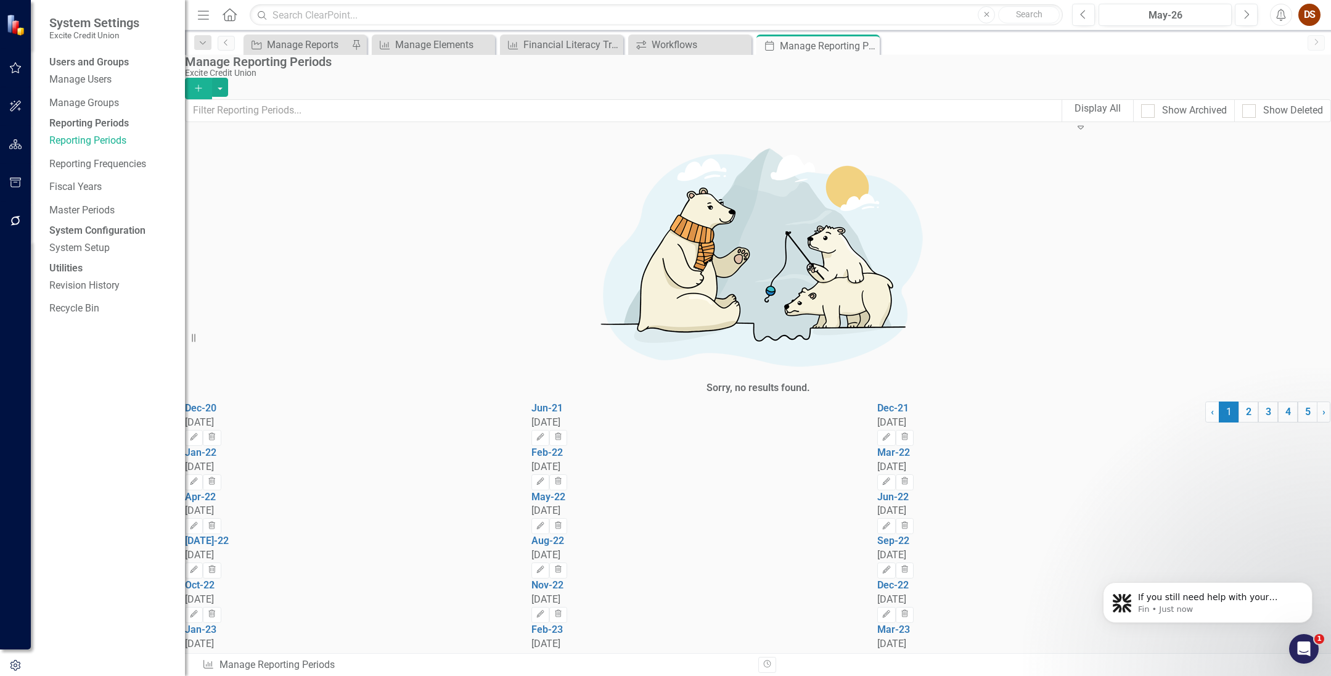
click at [198, 669] on icon "Edit" at bounding box center [193, 672] width 9 height 7
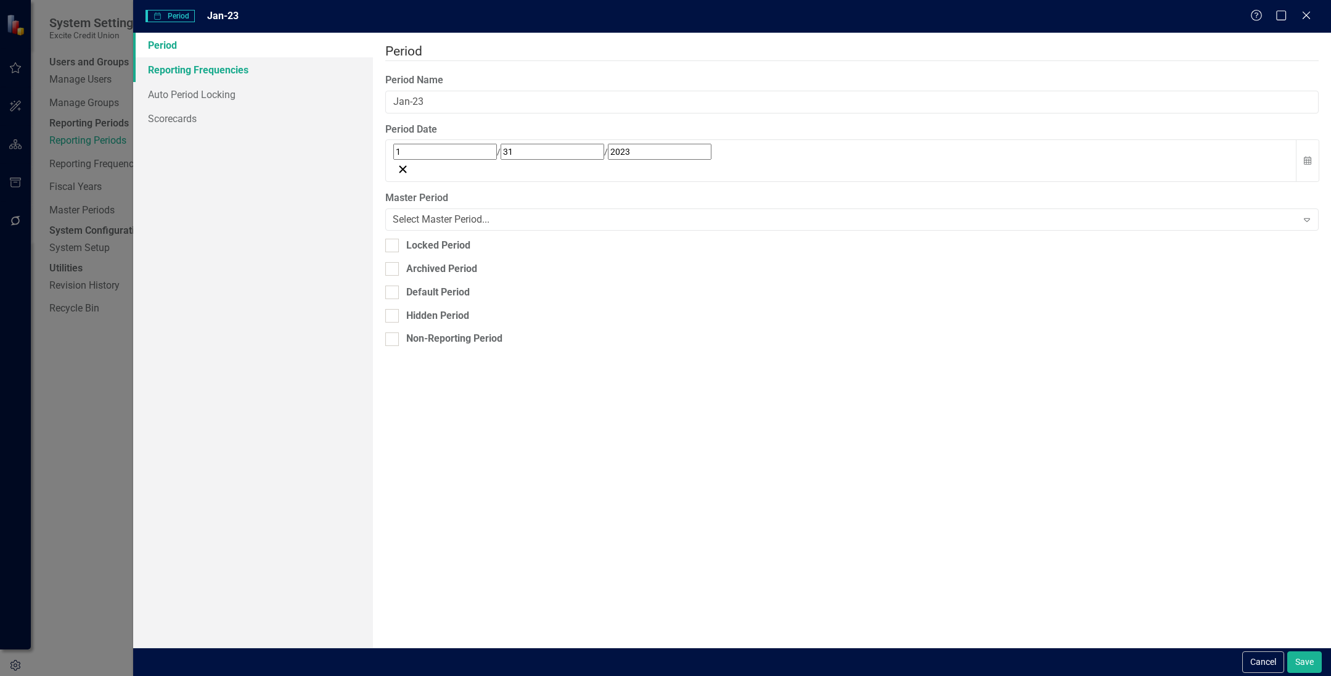
click at [168, 71] on link "Reporting Frequencies" at bounding box center [253, 69] width 240 height 25
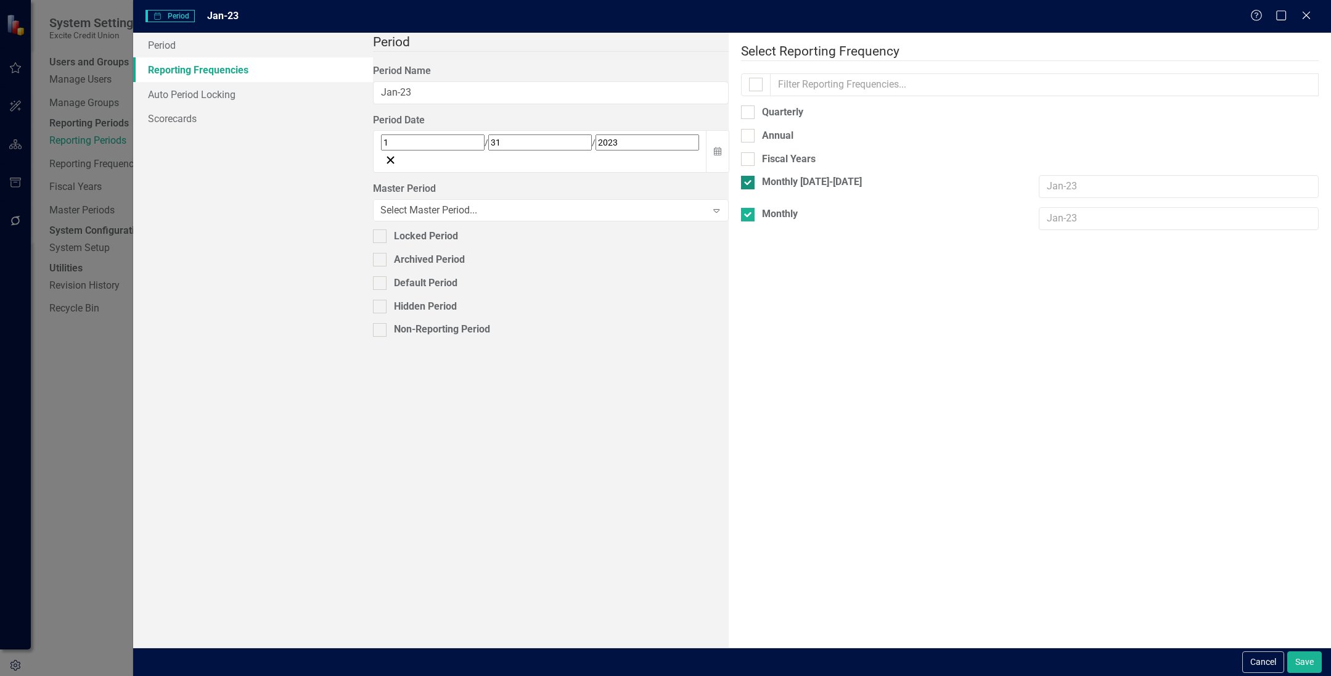
click at [741, 176] on input "Monthly [DATE]-[DATE]" at bounding box center [745, 180] width 8 height 8
checkbox input "false"
click at [741, 199] on input "Monthly" at bounding box center [745, 203] width 8 height 8
checkbox input "false"
click at [917, 660] on button "Save" at bounding box center [1304, 662] width 35 height 22
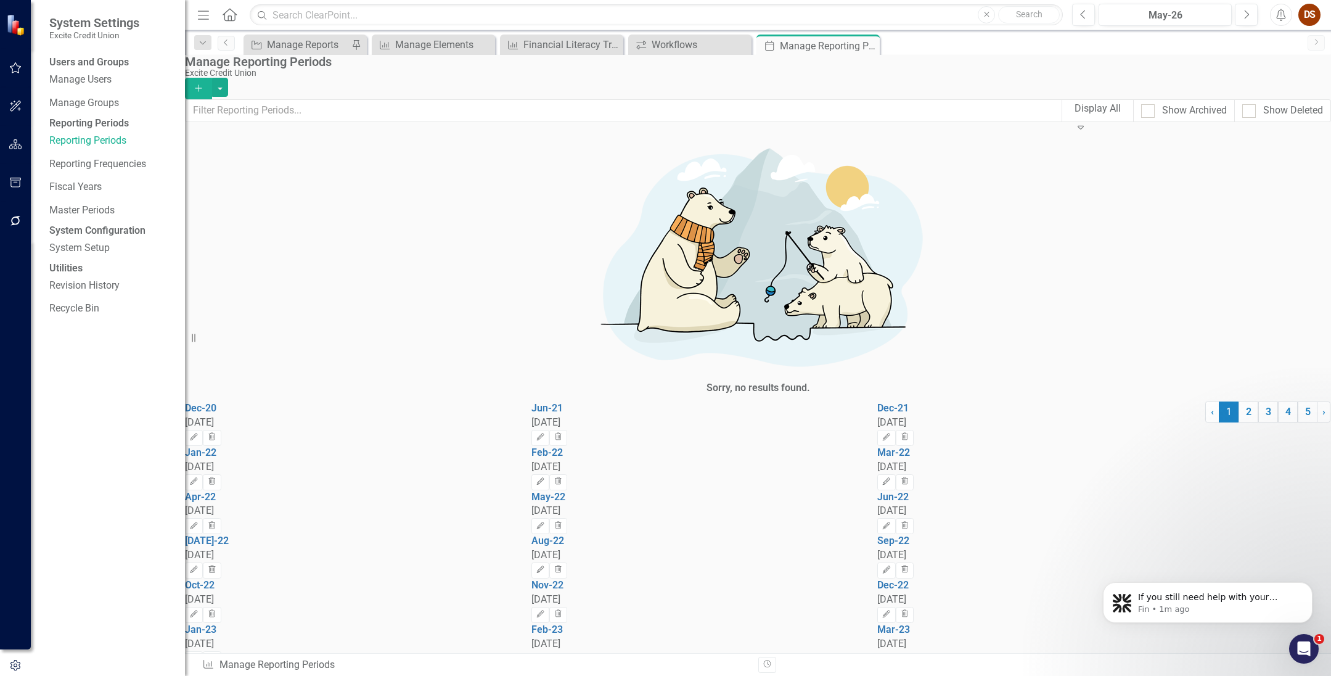
click at [198, 655] on icon "Edit" at bounding box center [193, 658] width 9 height 7
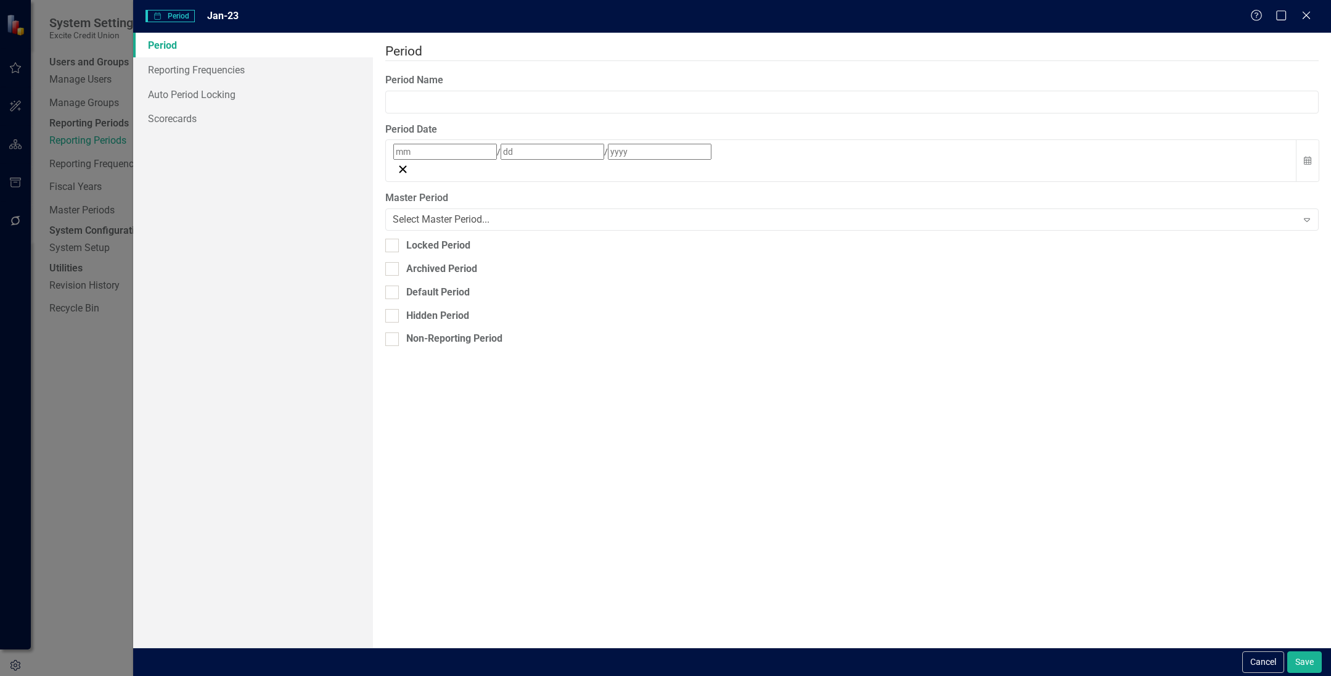
type input "Jan-23"
type input "1"
type input "31"
type input "2023"
click at [215, 62] on link "Reporting Frequencies" at bounding box center [253, 69] width 240 height 25
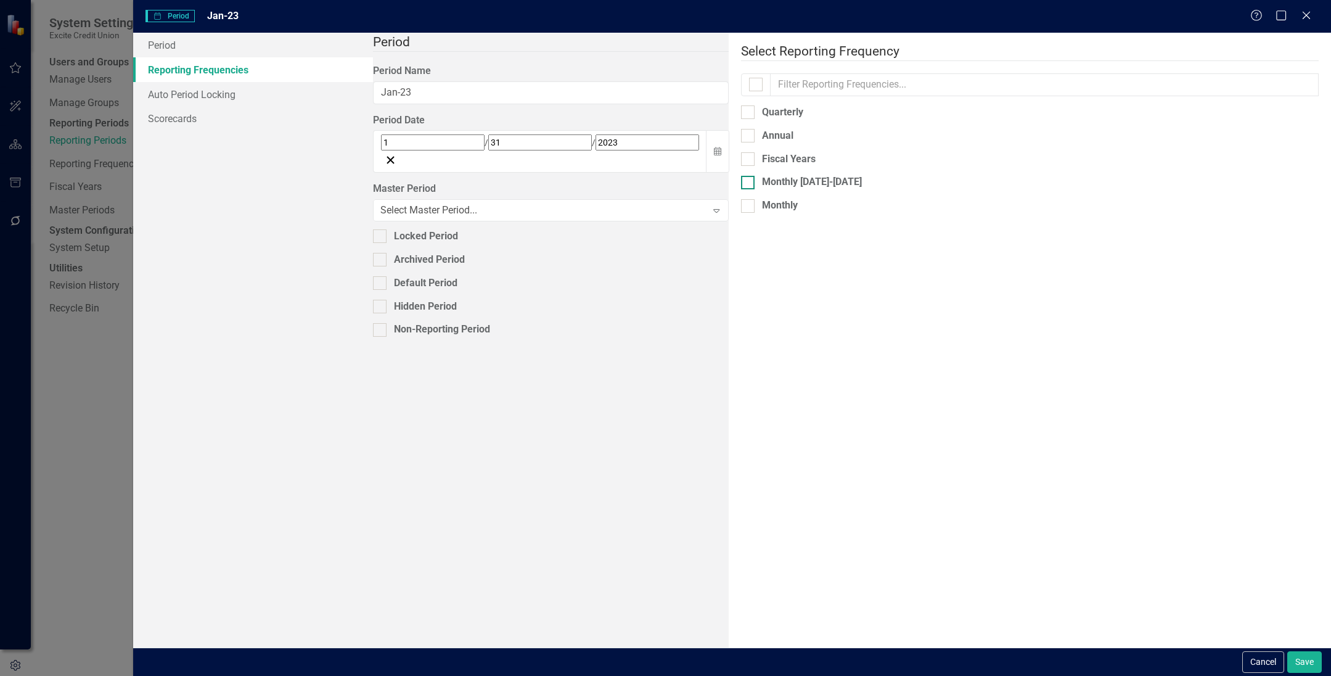
click at [741, 175] on div "Monthly [DATE]-[DATE]" at bounding box center [881, 182] width 280 height 14
click at [741, 176] on input "Monthly [DATE]-[DATE]" at bounding box center [745, 180] width 8 height 8
checkbox input "true"
click at [741, 207] on div "Monthly" at bounding box center [881, 214] width 280 height 14
click at [741, 208] on input "Monthly" at bounding box center [745, 212] width 8 height 8
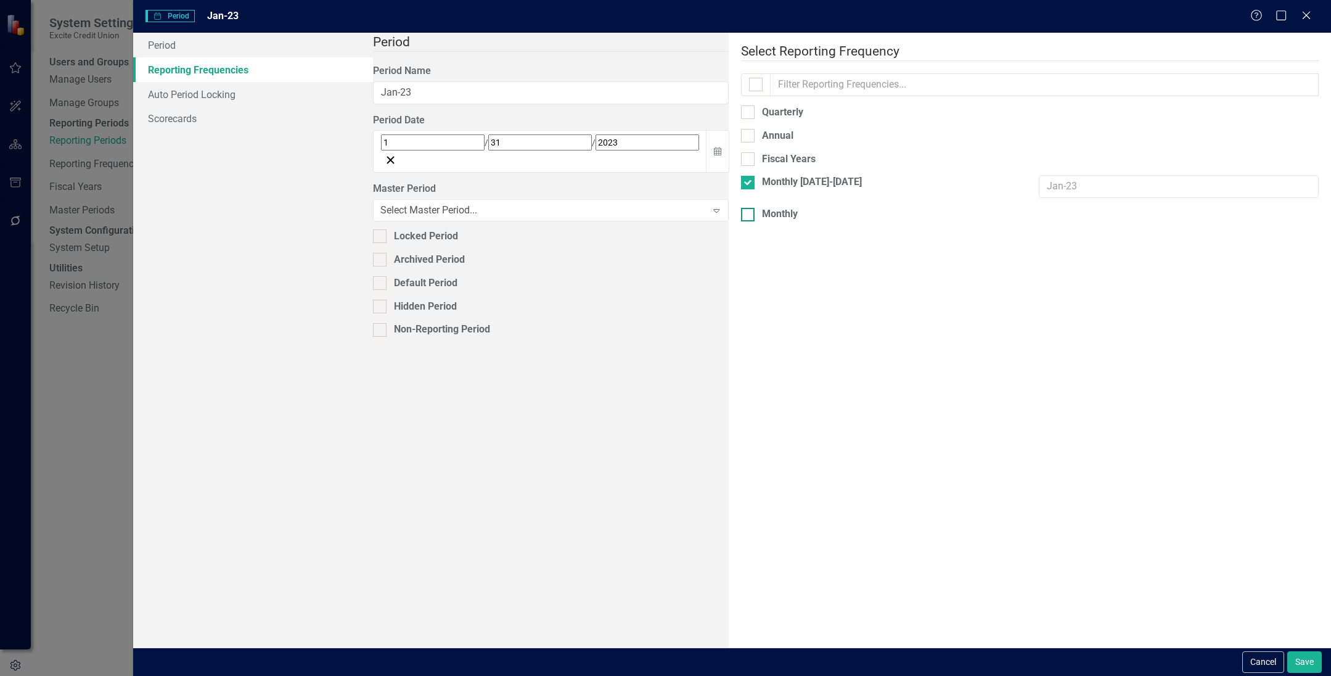
checkbox input "true"
click at [917, 663] on button "Save" at bounding box center [1304, 662] width 35 height 22
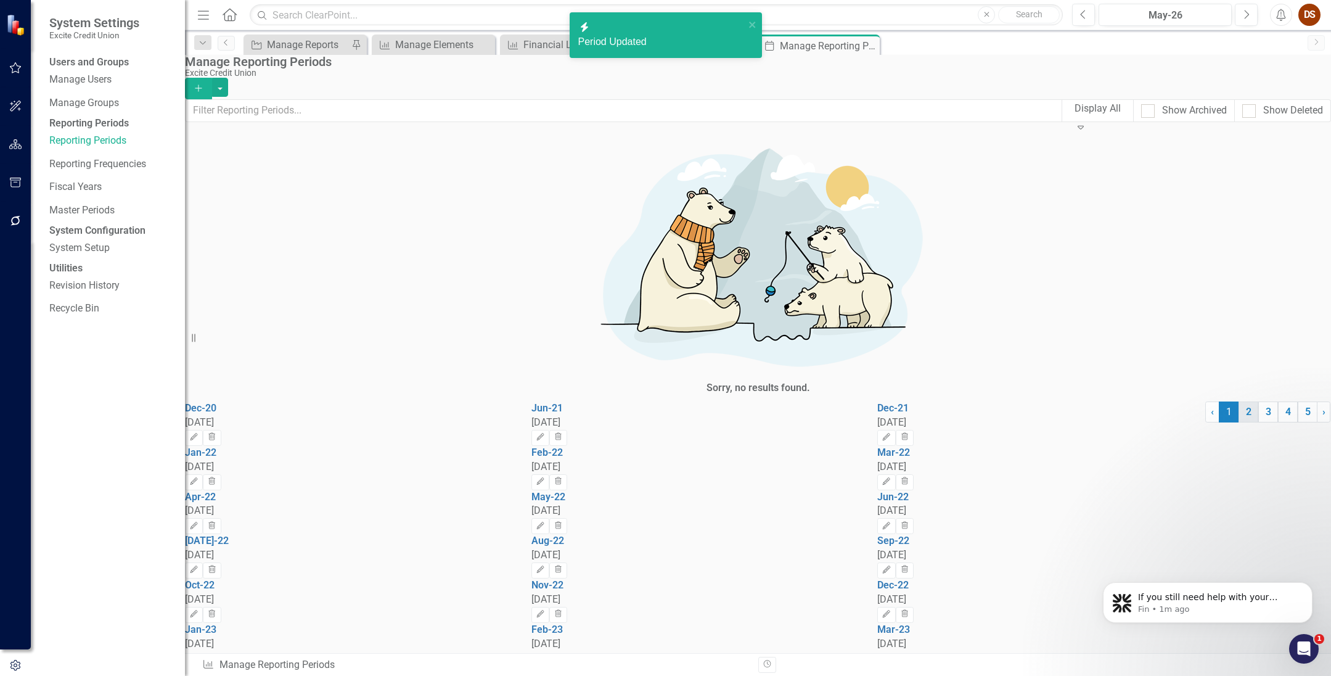
click at [917, 422] on link "2" at bounding box center [1248, 411] width 20 height 21
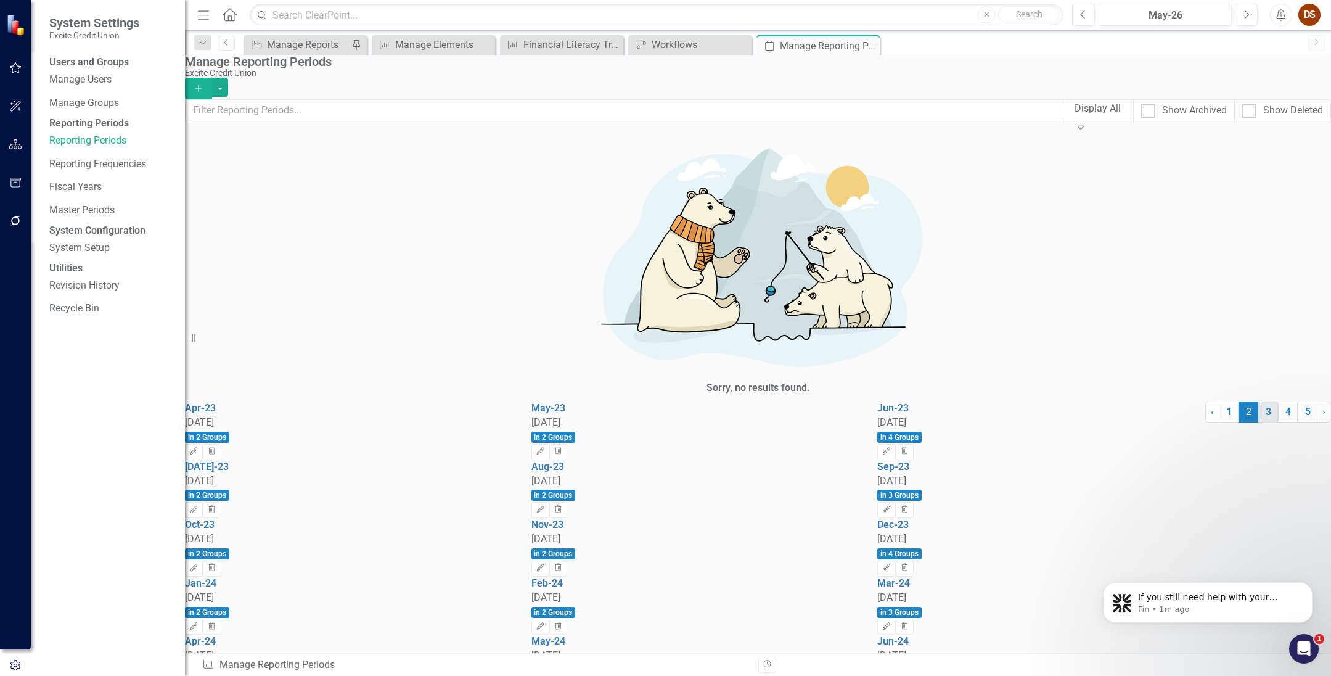
click at [917, 422] on link "3" at bounding box center [1268, 411] width 20 height 21
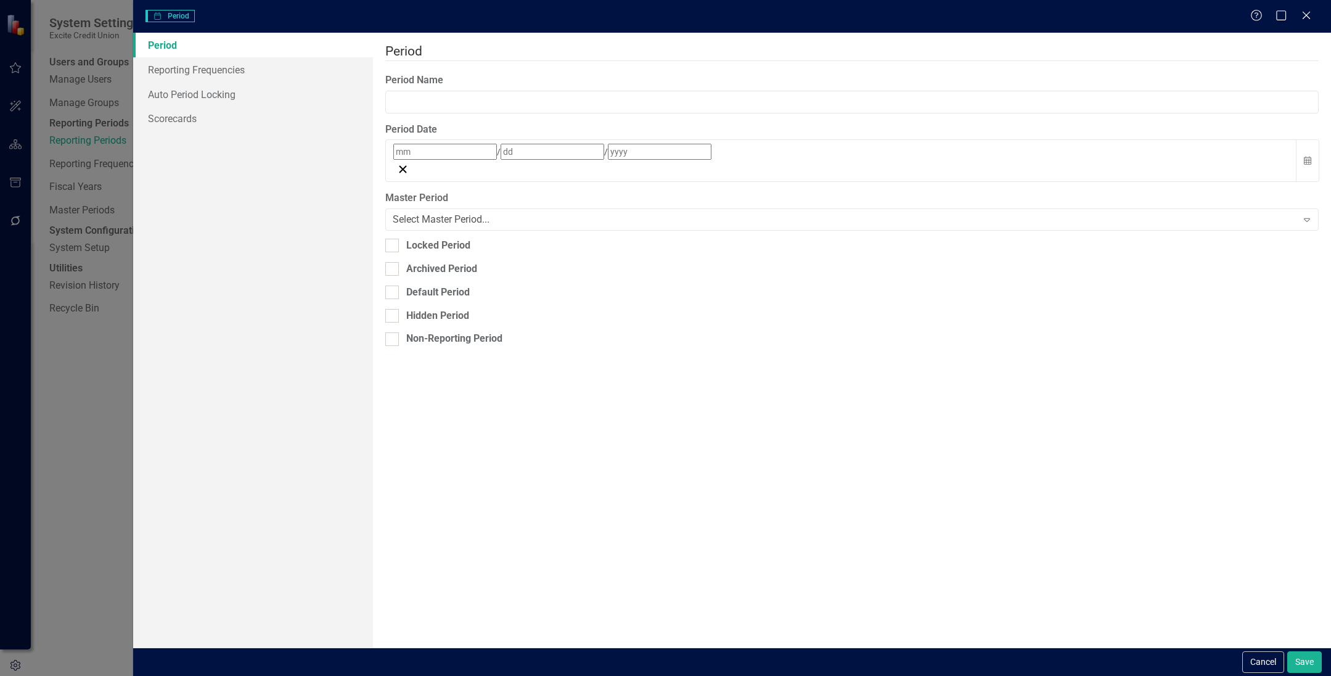
type input "Jan-26"
type input "1"
type input "31"
type input "2026"
click at [177, 69] on link "Reporting Frequencies" at bounding box center [253, 69] width 240 height 25
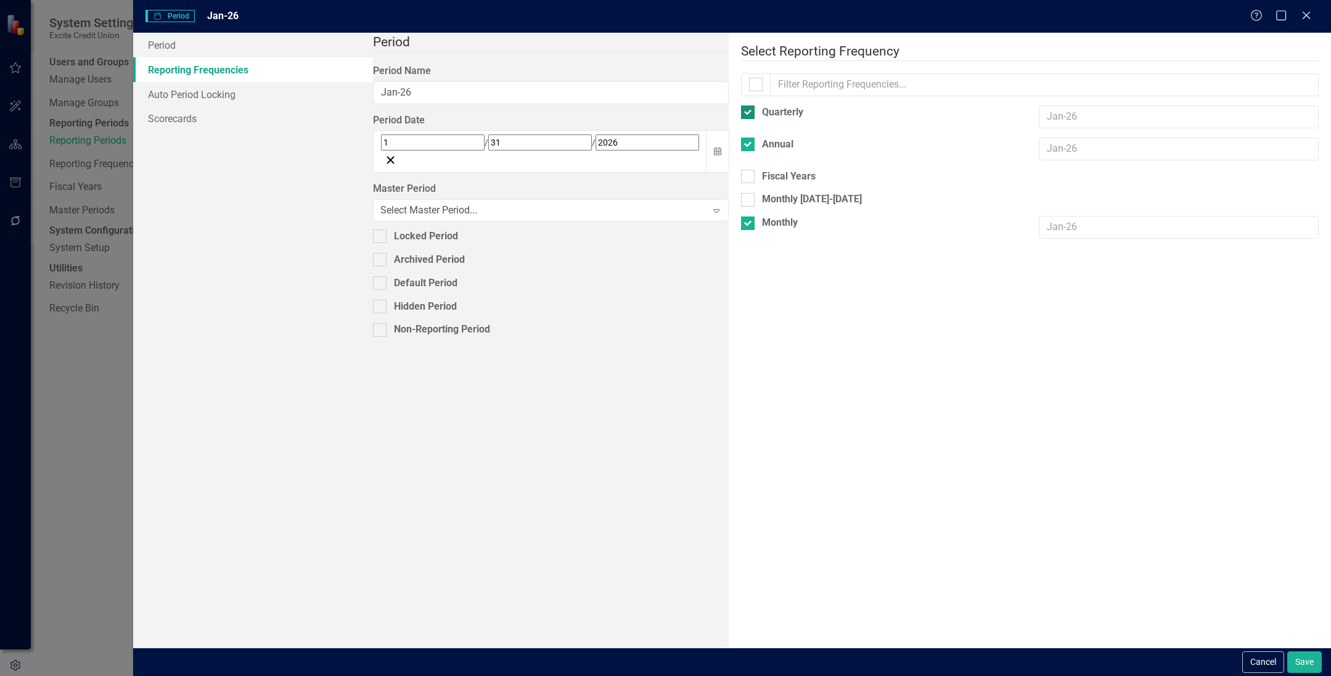
click at [741, 105] on div at bounding box center [748, 112] width 14 height 14
click at [741, 105] on input "Quarterly" at bounding box center [745, 109] width 8 height 8
checkbox input "false"
click at [741, 134] on div at bounding box center [748, 136] width 14 height 14
click at [741, 134] on input "Annual" at bounding box center [745, 133] width 8 height 8
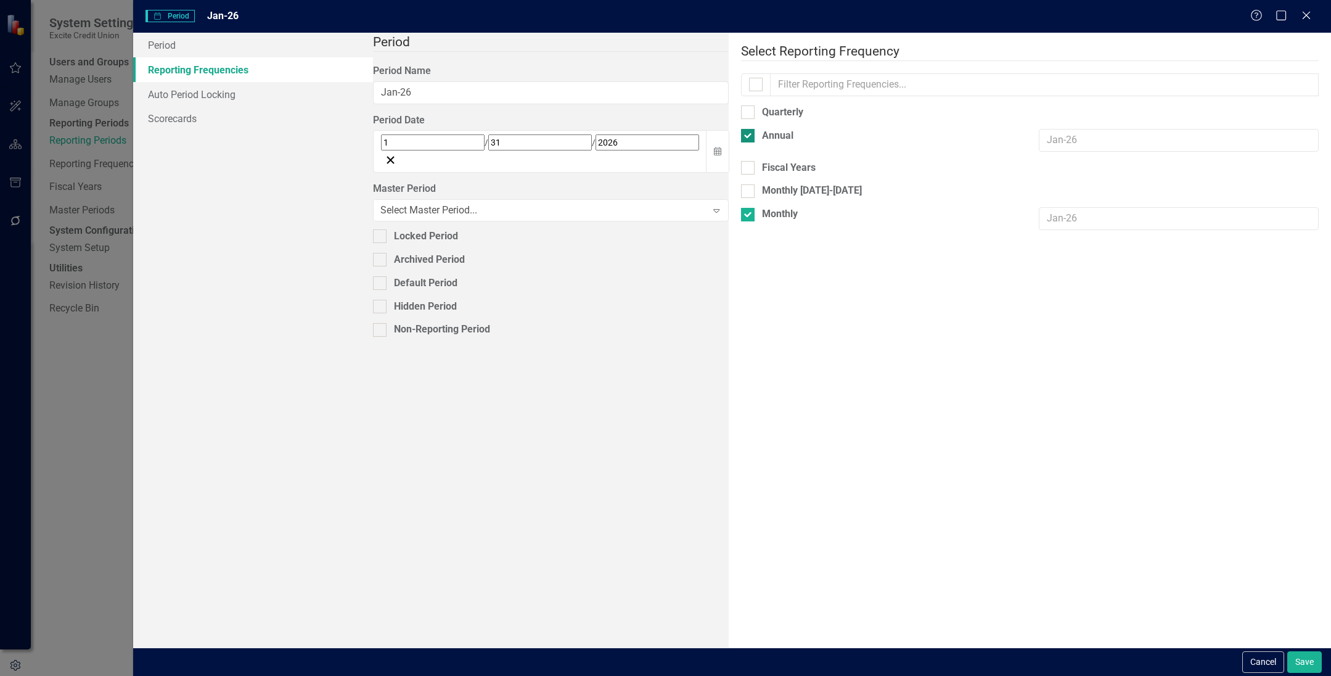
checkbox input "false"
click at [741, 199] on div at bounding box center [748, 206] width 14 height 14
click at [741, 199] on input "Monthly" at bounding box center [745, 203] width 8 height 8
checkbox input "false"
click at [917, 658] on button "Save" at bounding box center [1304, 662] width 35 height 22
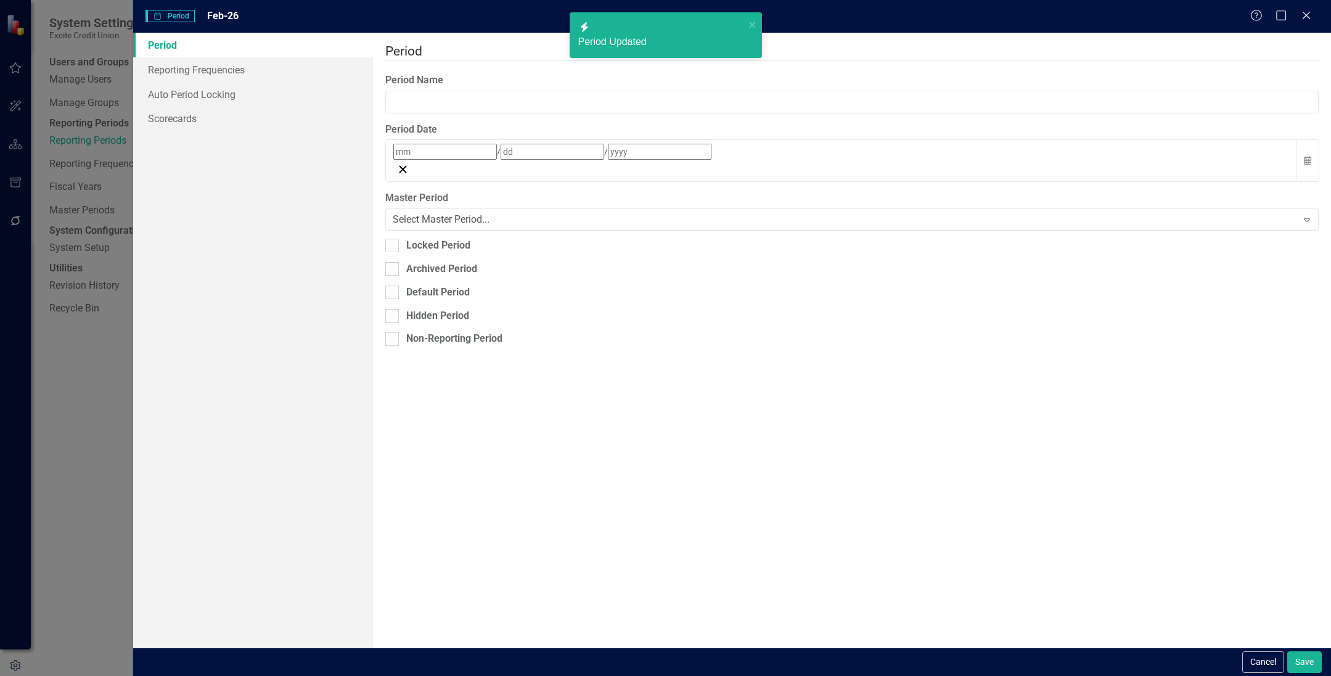
type input "Feb-26"
type input "2"
type input "28"
type input "2026"
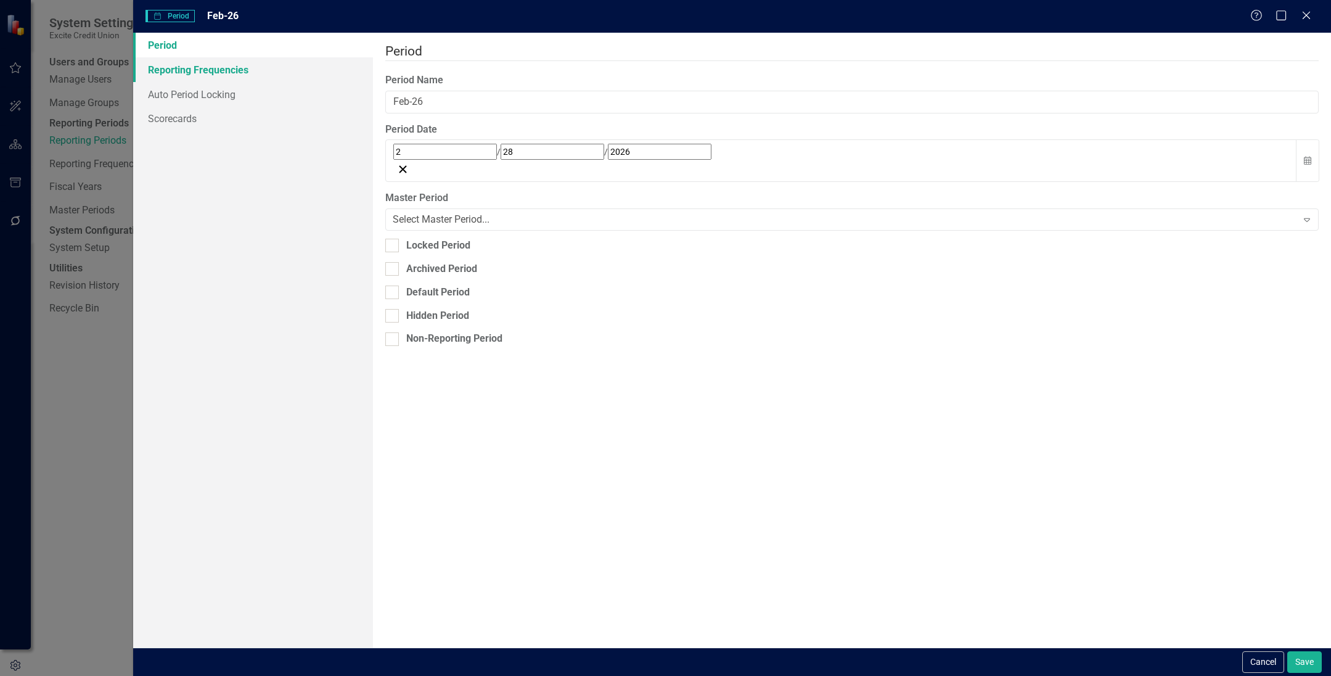
click at [205, 75] on link "Reporting Frequencies" at bounding box center [253, 69] width 240 height 25
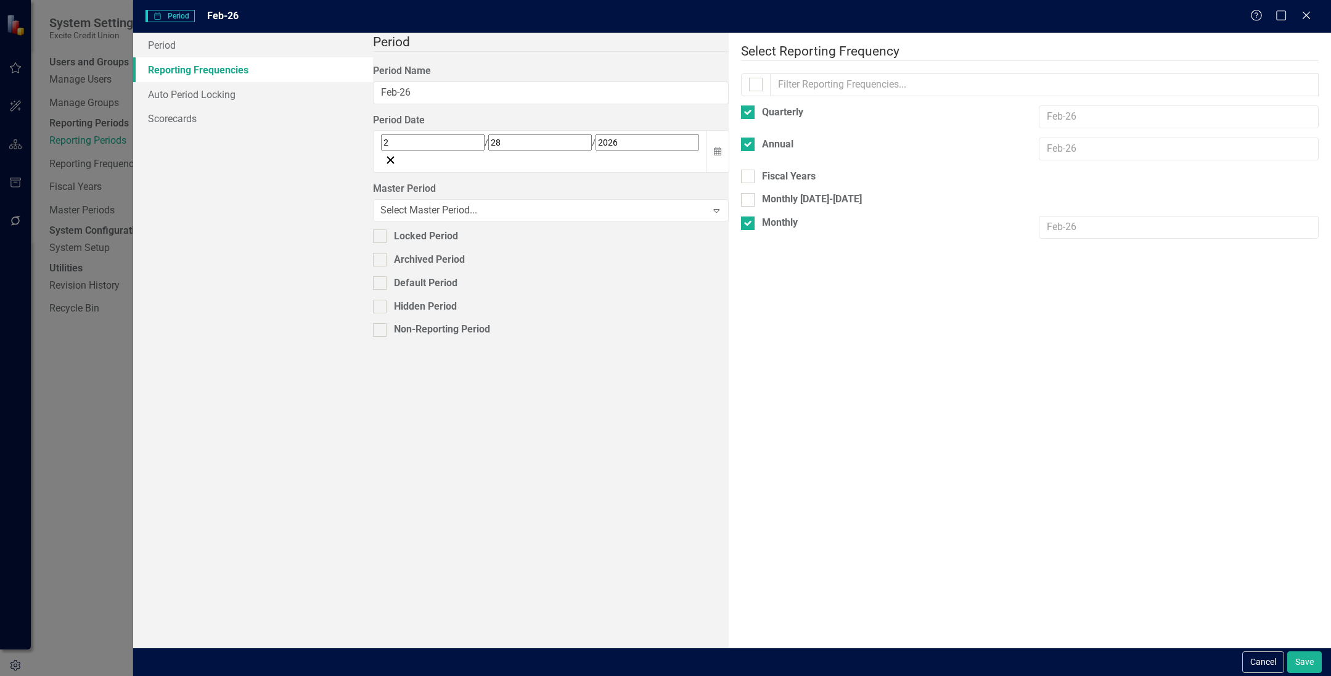
click at [732, 107] on div "Quarterly" at bounding box center [881, 116] width 298 height 23
click at [741, 109] on div at bounding box center [748, 112] width 14 height 14
click at [741, 109] on input "Quarterly" at bounding box center [745, 109] width 8 height 8
checkbox input "false"
click at [741, 131] on div at bounding box center [748, 136] width 14 height 14
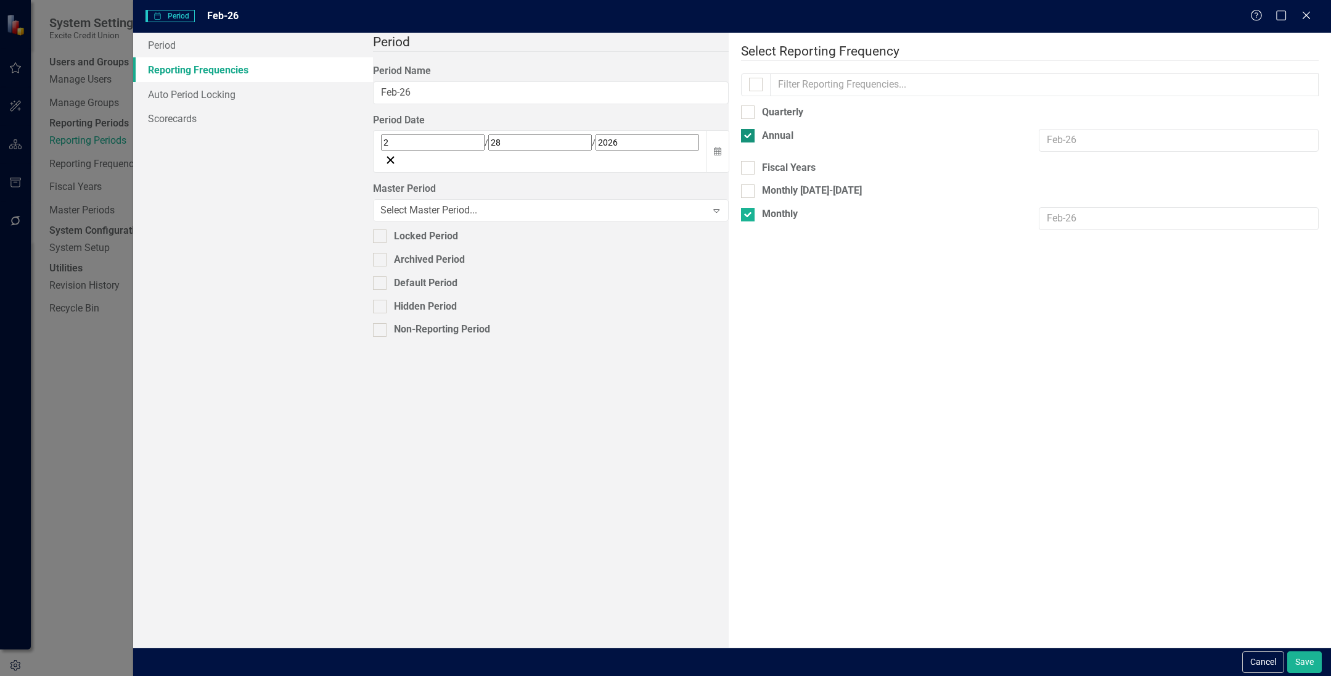
click at [741, 131] on input "Annual" at bounding box center [745, 133] width 8 height 8
checkbox input "false"
click at [741, 199] on div at bounding box center [748, 206] width 14 height 14
click at [741, 199] on input "Monthly" at bounding box center [745, 203] width 8 height 8
checkbox input "false"
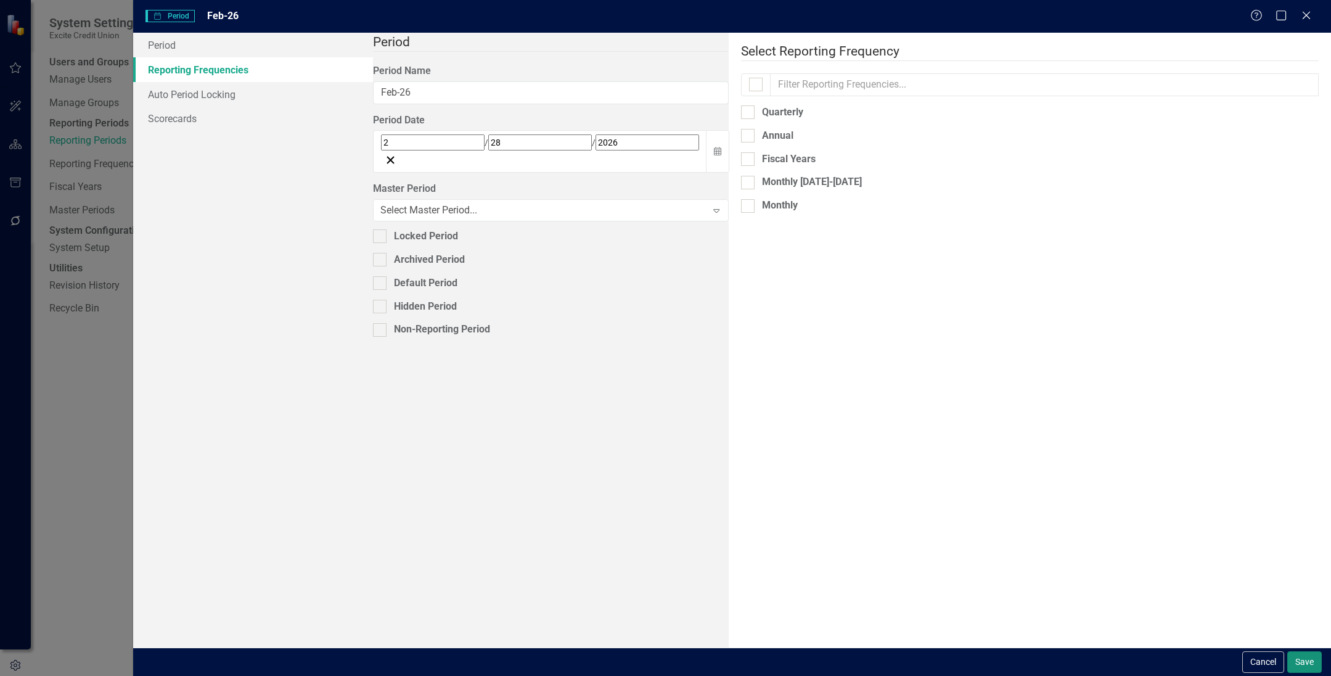
click at [917, 665] on button "Save" at bounding box center [1304, 662] width 35 height 22
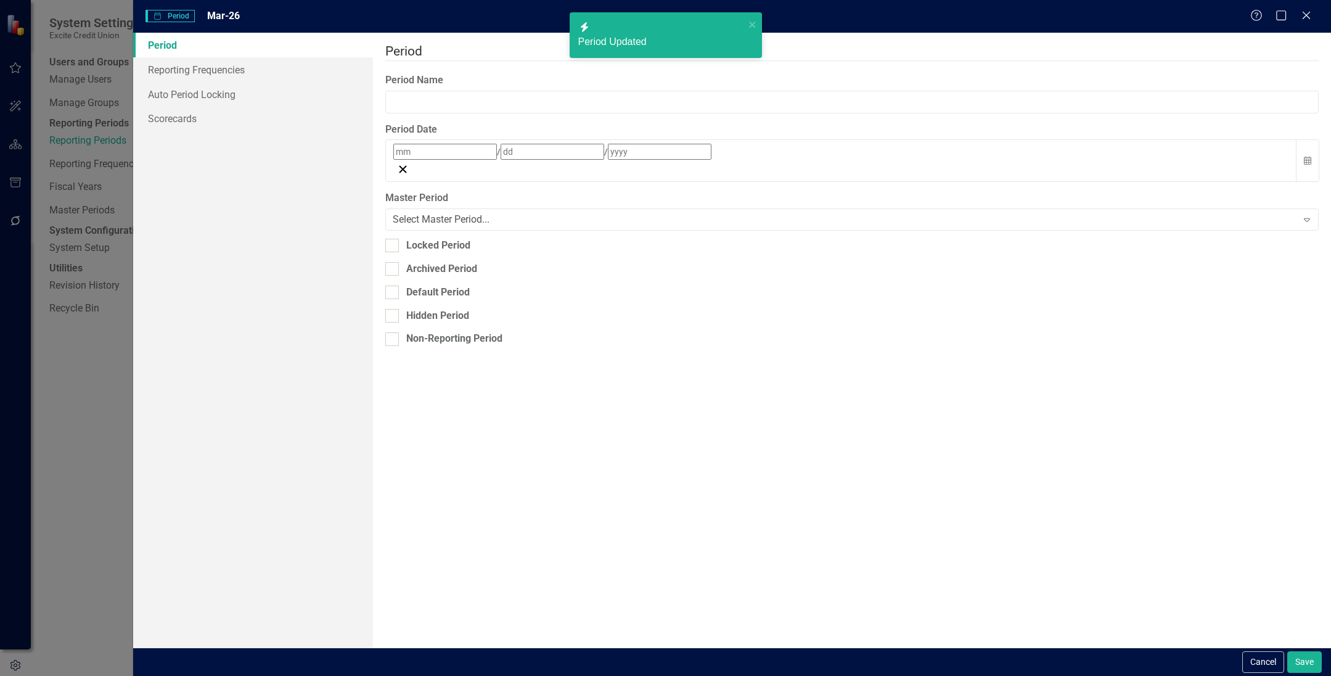
type input "Mar-26"
type input "3"
type input "31"
type input "2026"
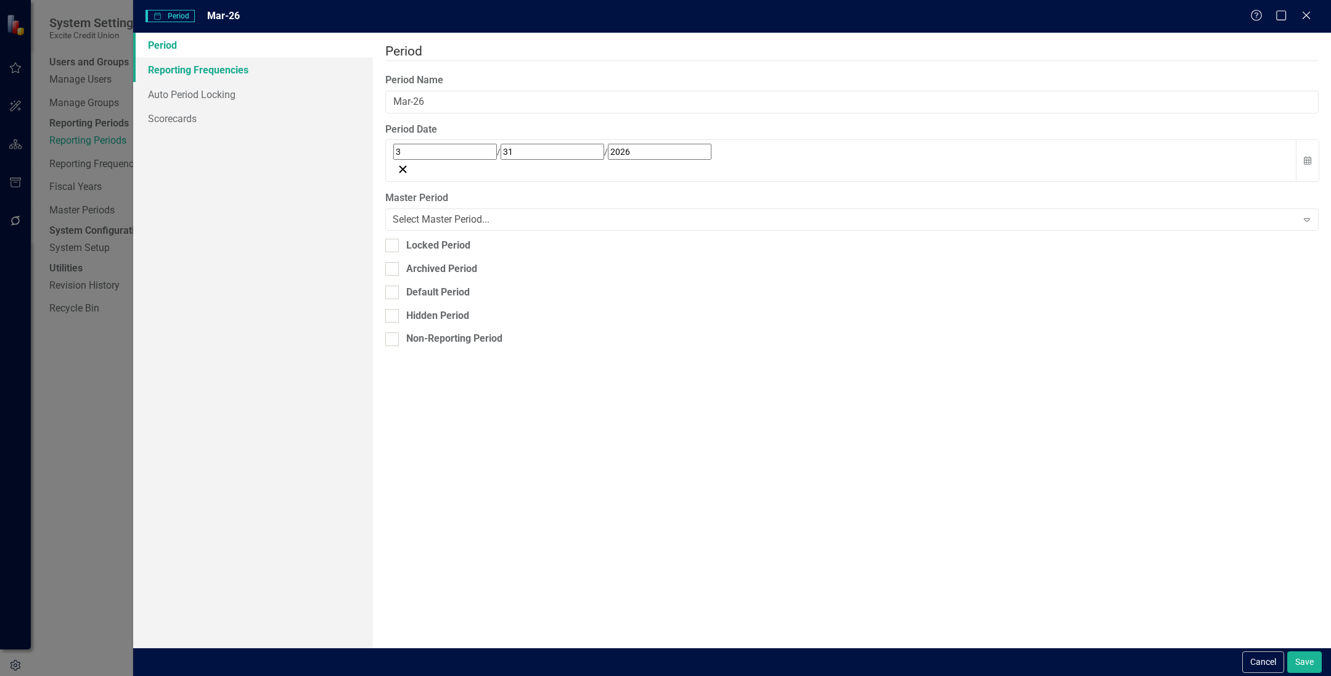
click at [186, 68] on link "Reporting Frequencies" at bounding box center [253, 69] width 240 height 25
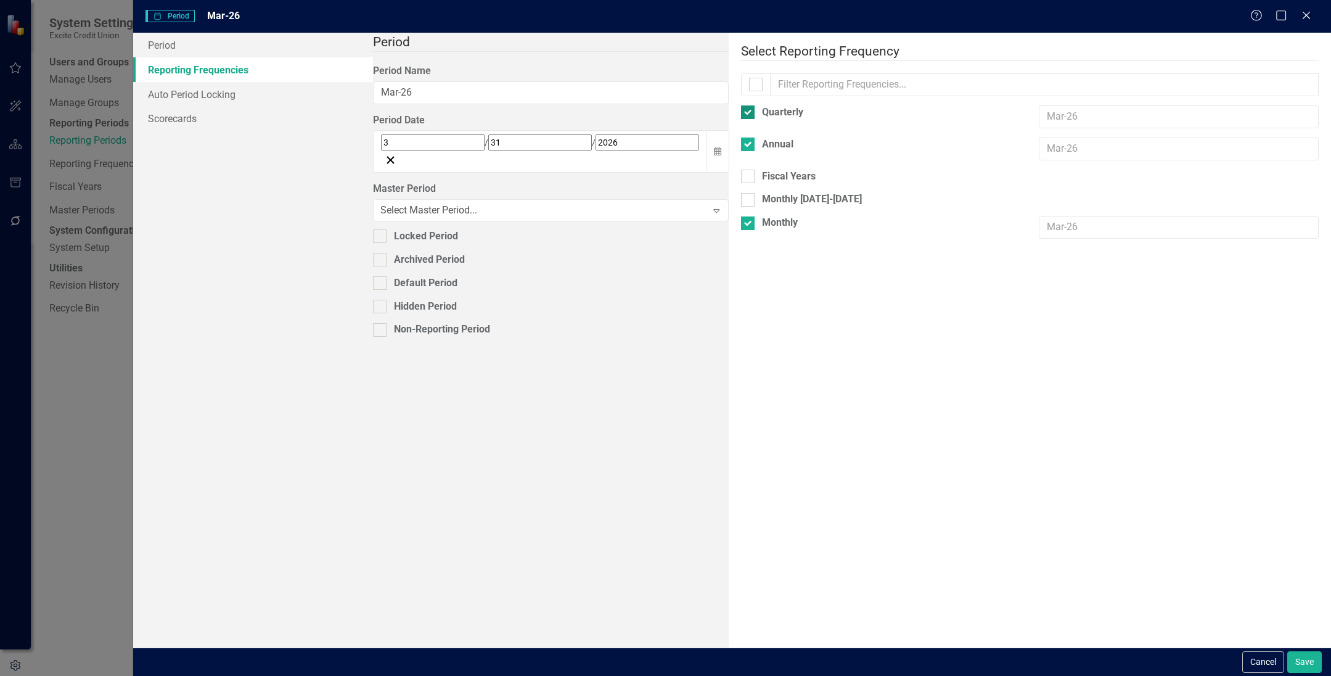
click at [741, 112] on div at bounding box center [748, 112] width 14 height 14
click at [741, 112] on input "Quarterly" at bounding box center [745, 109] width 8 height 8
checkbox input "false"
click at [741, 129] on input "Annual" at bounding box center [745, 133] width 8 height 8
checkbox input "false"
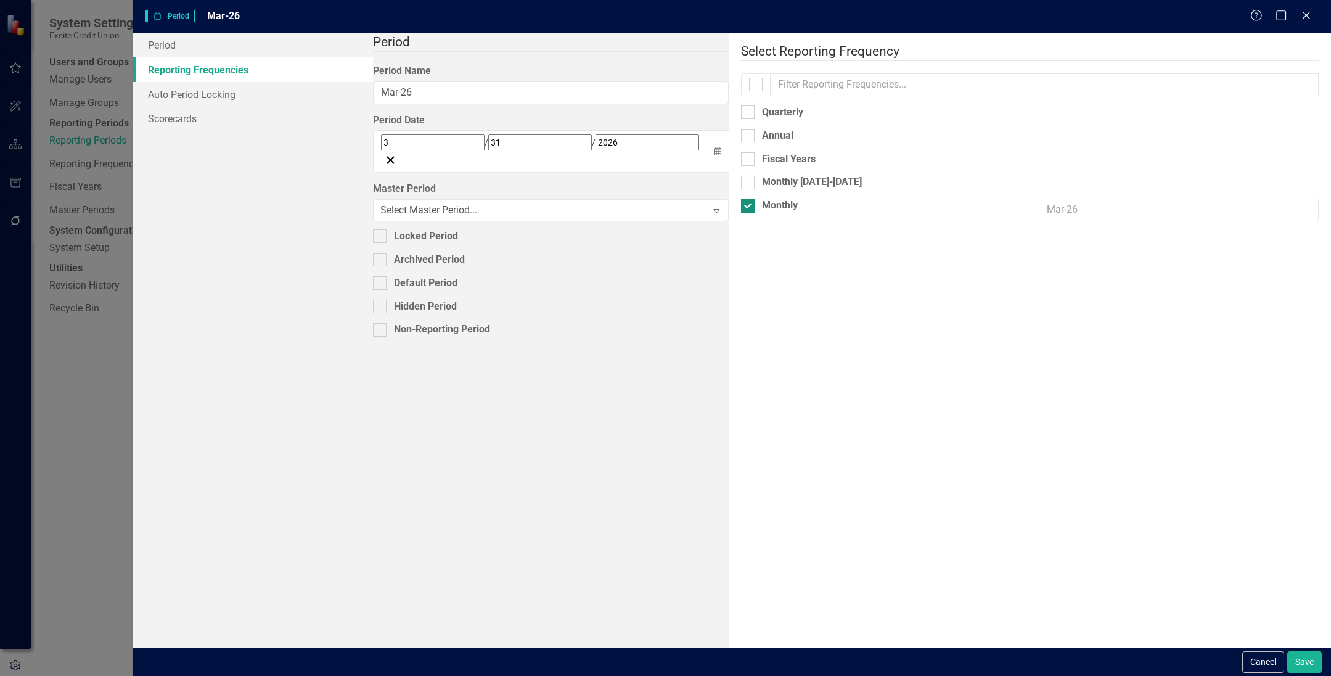
click at [741, 198] on div "Monthly" at bounding box center [881, 205] width 280 height 14
click at [741, 199] on input "Monthly" at bounding box center [745, 203] width 8 height 8
checkbox input "false"
click at [917, 665] on button "Save" at bounding box center [1304, 662] width 35 height 22
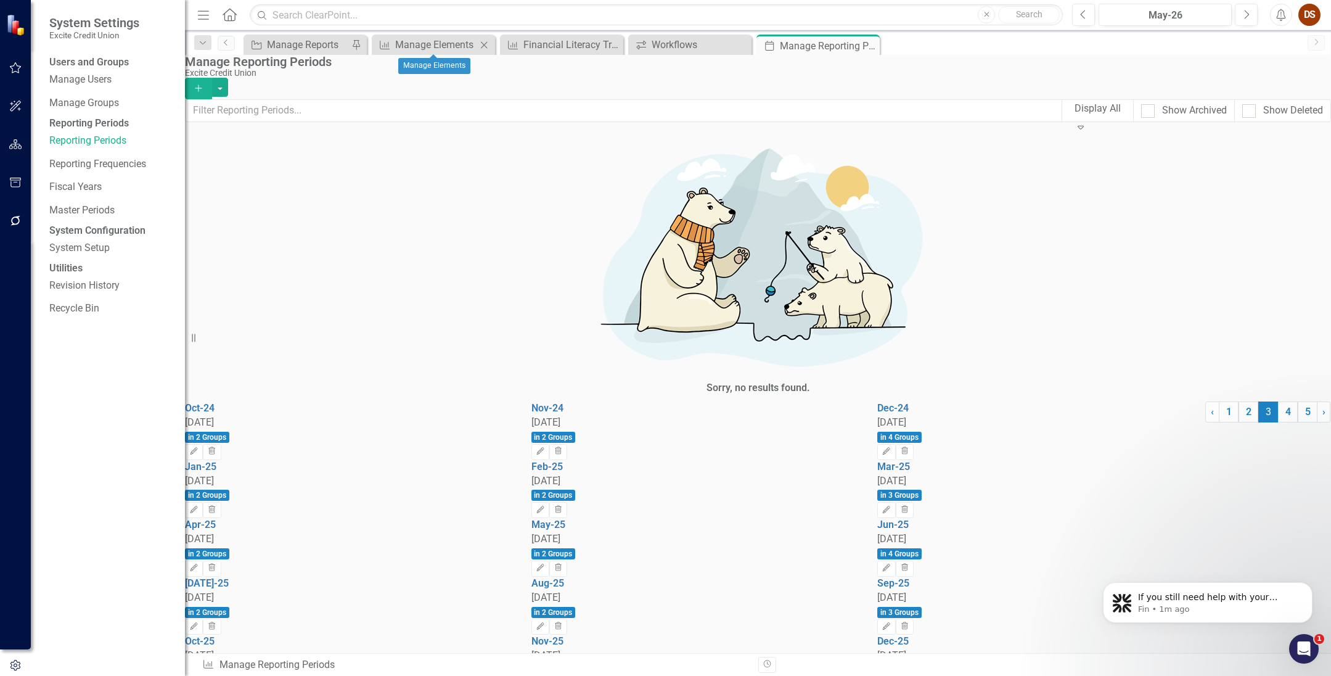
click at [480, 45] on icon "Close" at bounding box center [484, 45] width 12 height 10
click at [0, 0] on icon "Close" at bounding box center [0, 0] width 0 height 0
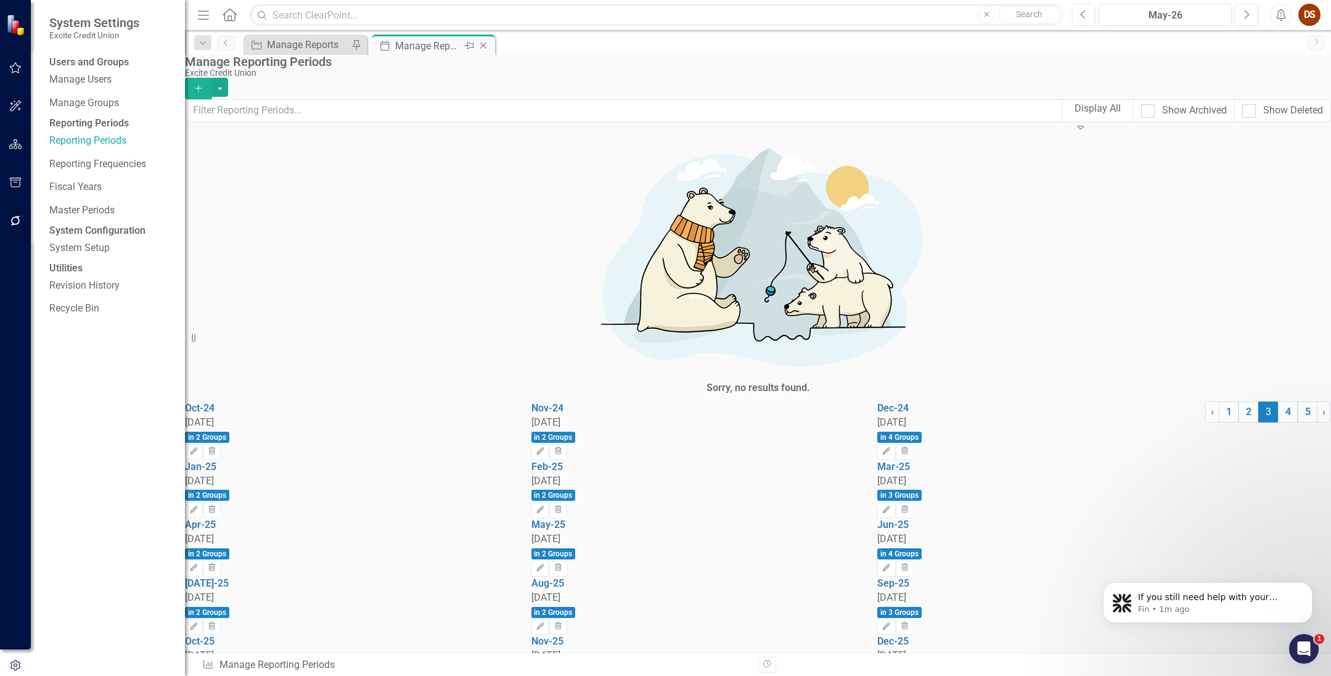
click at [493, 48] on div "Period Manage Reporting Periods Pin Close" at bounding box center [433, 45] width 123 height 20
click at [491, 48] on div "Period Manage Reporting Periods Pin Close" at bounding box center [433, 45] width 123 height 20
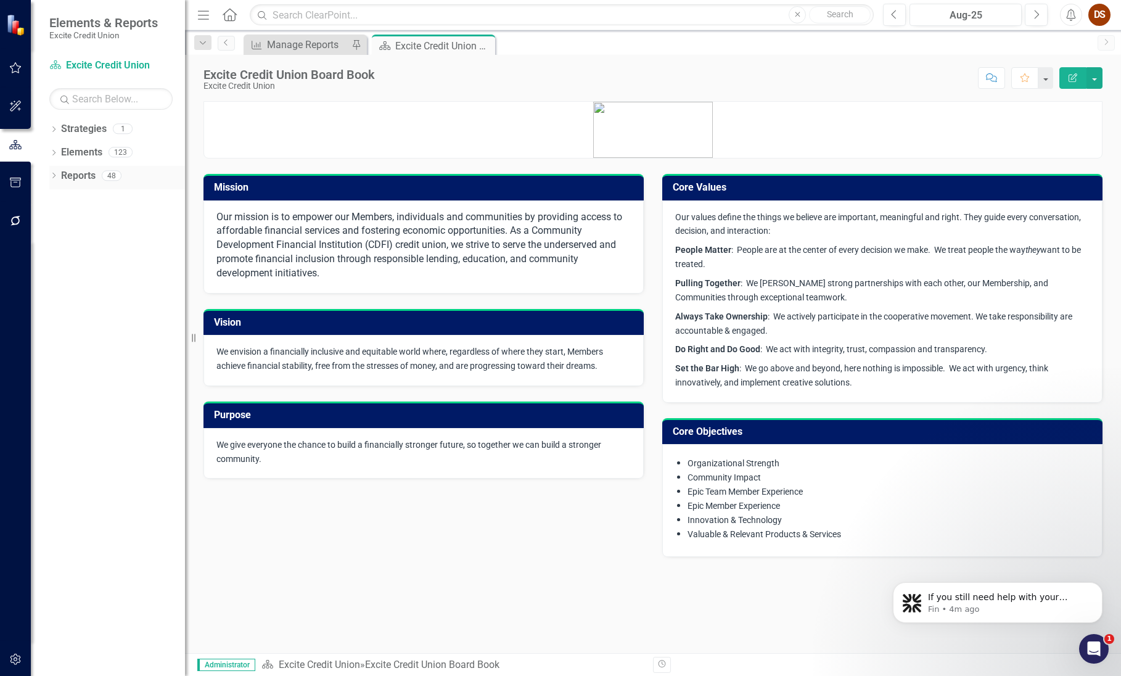
click at [82, 184] on div "Reports" at bounding box center [78, 176] width 35 height 20
click at [81, 160] on div "Elements" at bounding box center [81, 152] width 41 height 20
click at [80, 147] on link "Elements" at bounding box center [81, 152] width 41 height 14
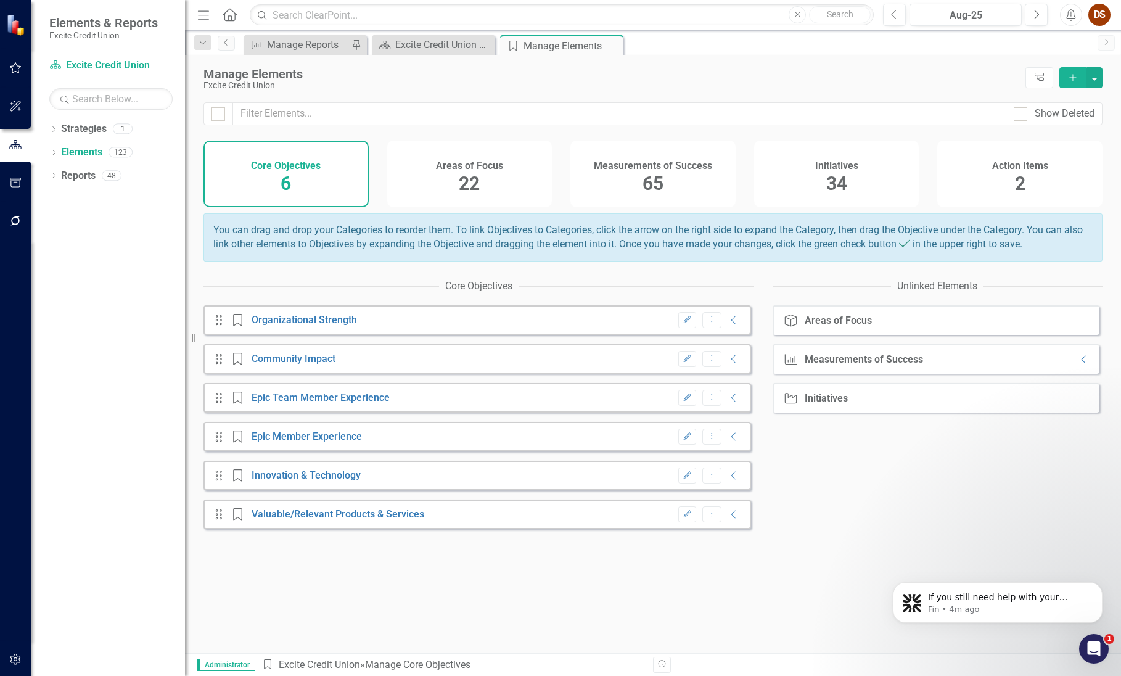
click at [671, 166] on h4 "Measurements of Success" at bounding box center [653, 165] width 118 height 11
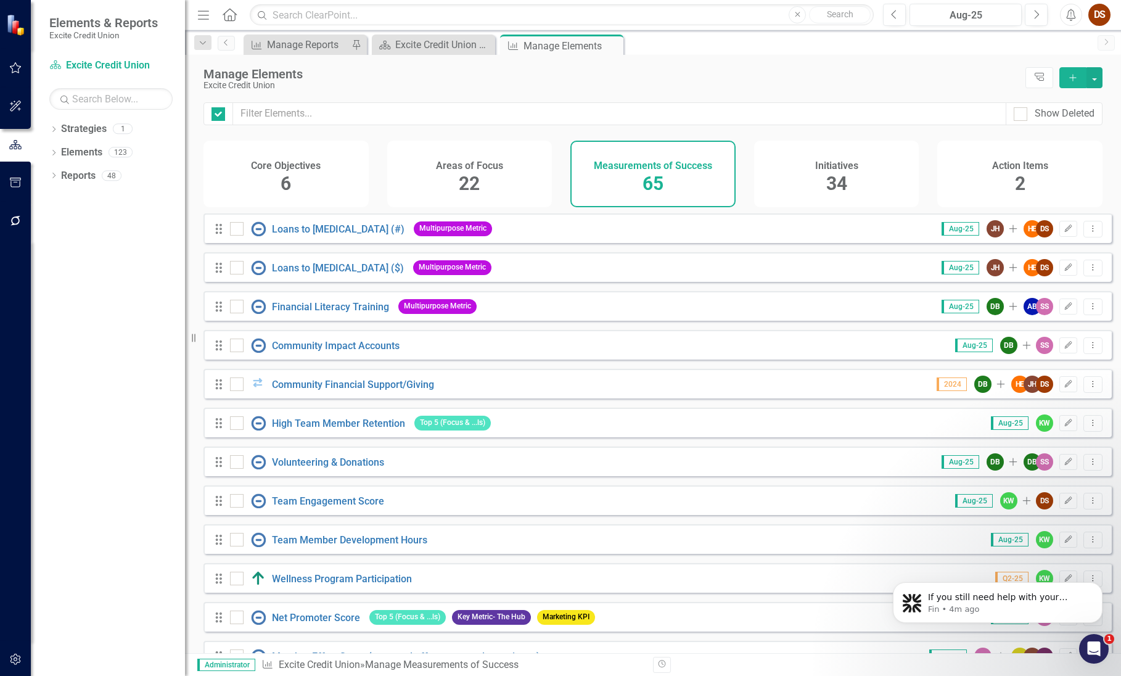
checkbox input "false"
click at [9, 216] on icon "button" at bounding box center [15, 221] width 13 height 10
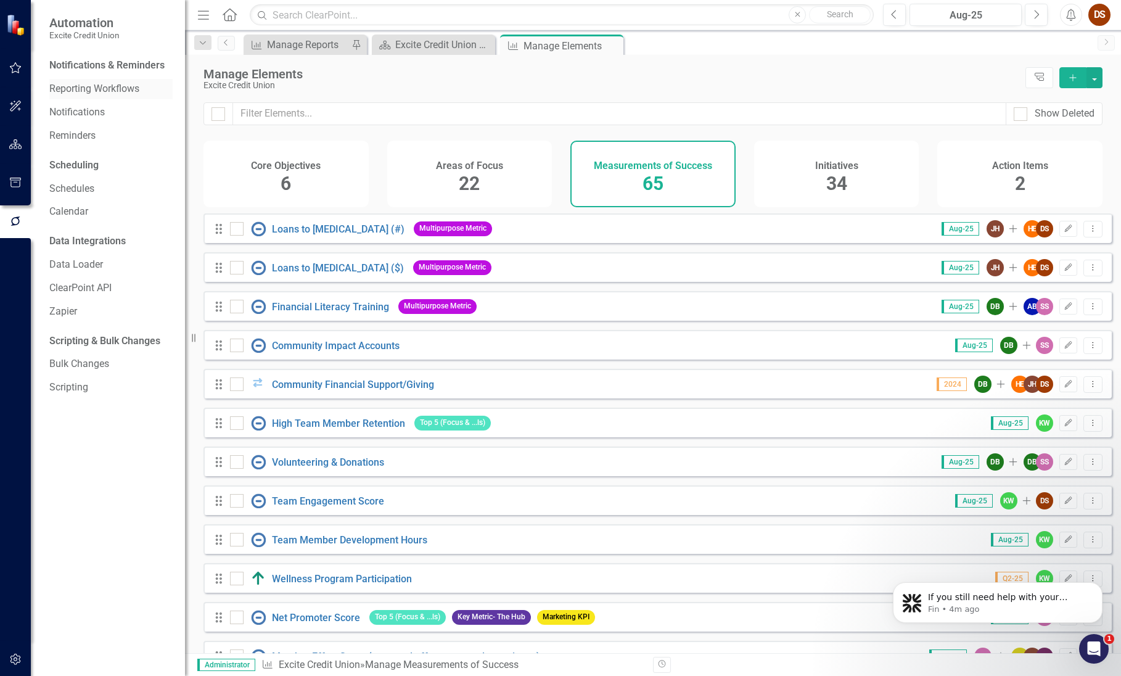
click at [91, 92] on link "Reporting Workflows" at bounding box center [110, 89] width 123 height 14
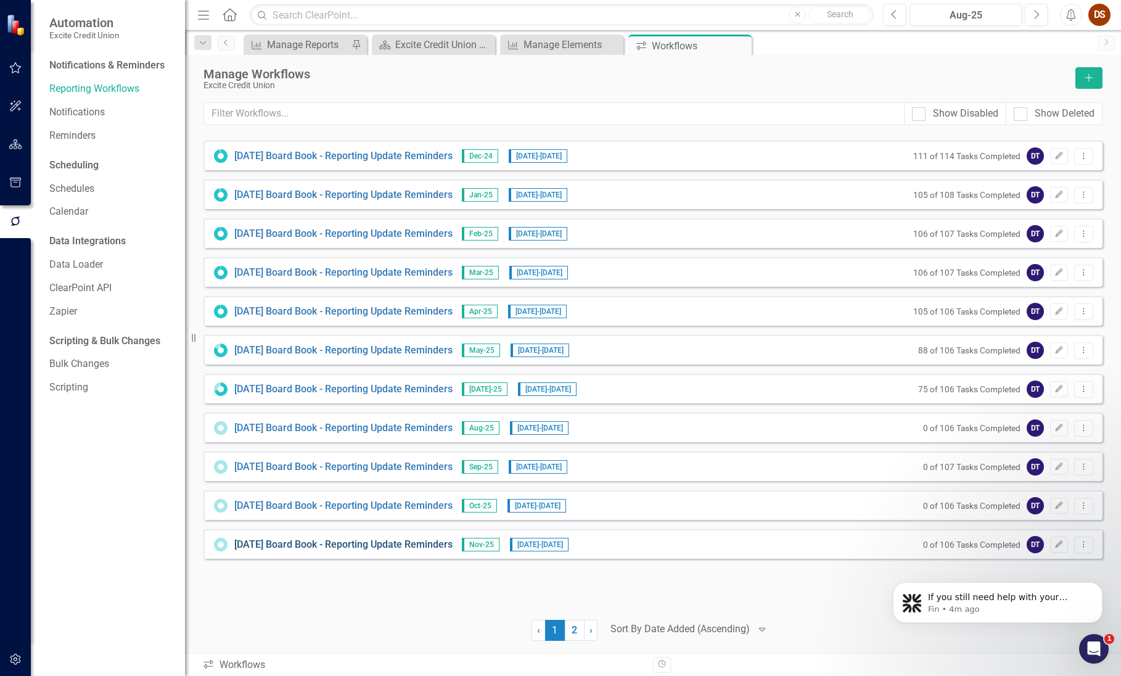
click at [422, 544] on link "[DATE] Board Book - Reporting Update Reminders" at bounding box center [343, 545] width 218 height 14
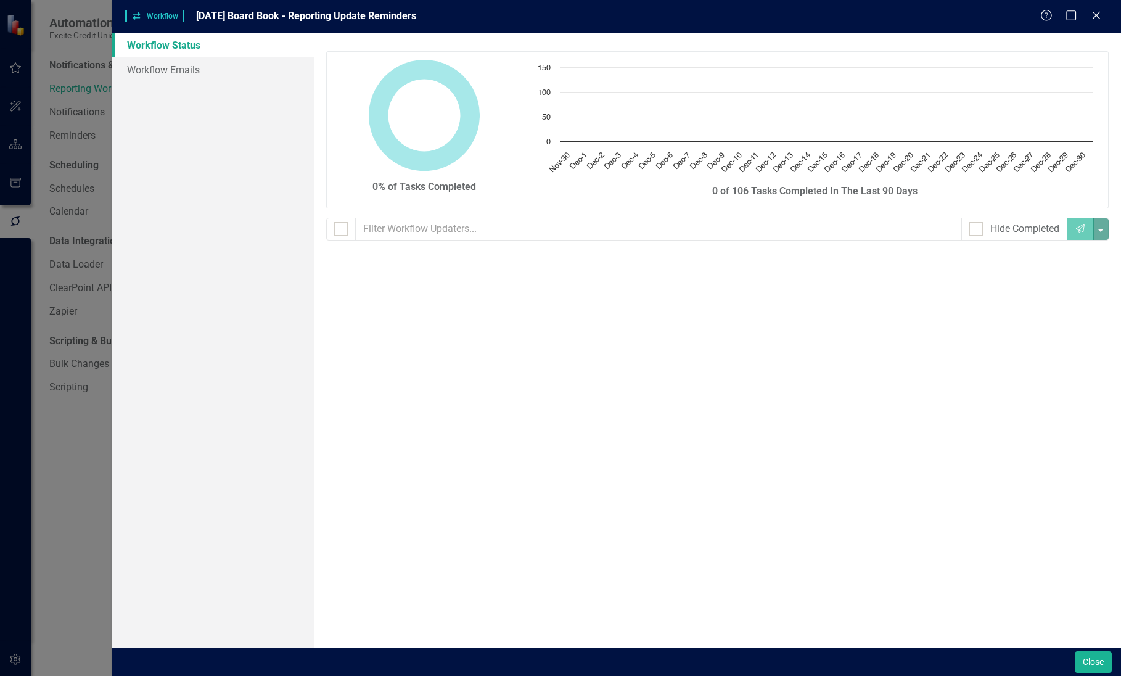
checkbox input "false"
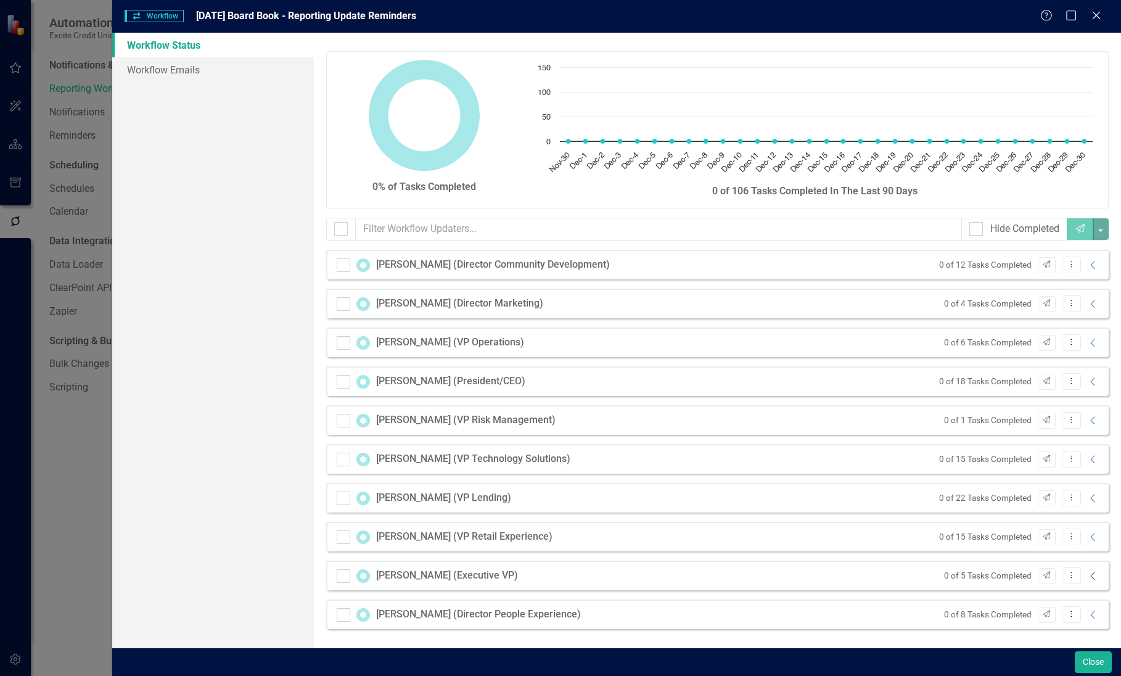
click at [1094, 577] on icon "Collapse" at bounding box center [1093, 576] width 12 height 10
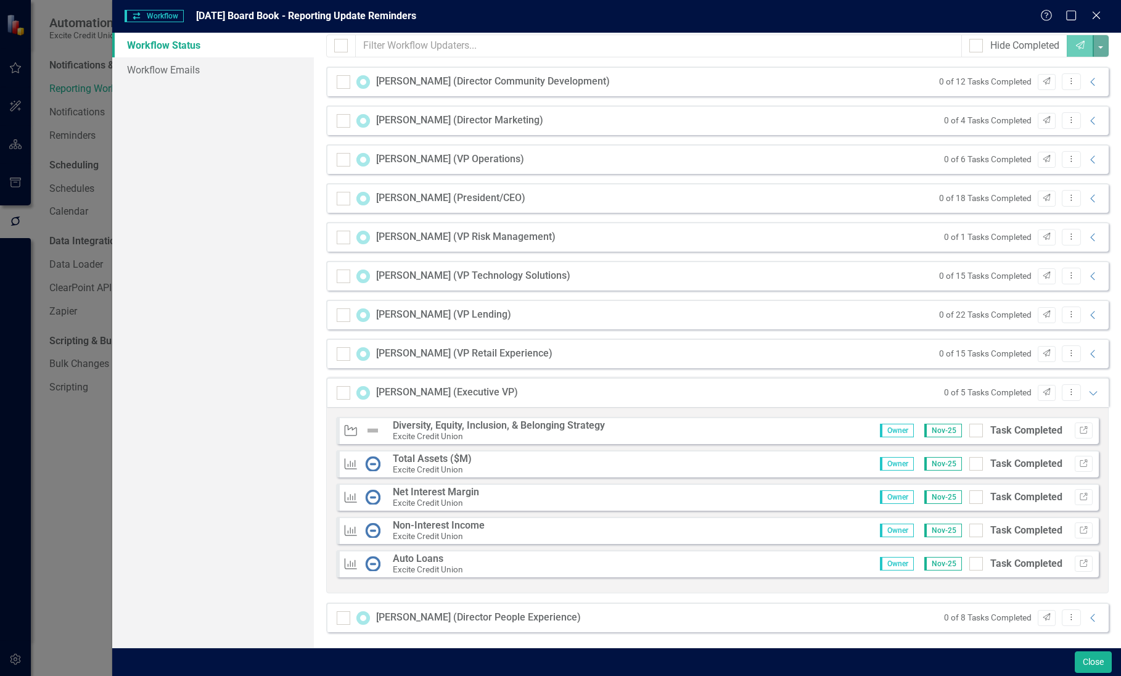
scroll to position [186, 0]
click at [1079, 558] on icon "Link" at bounding box center [1083, 560] width 9 height 7
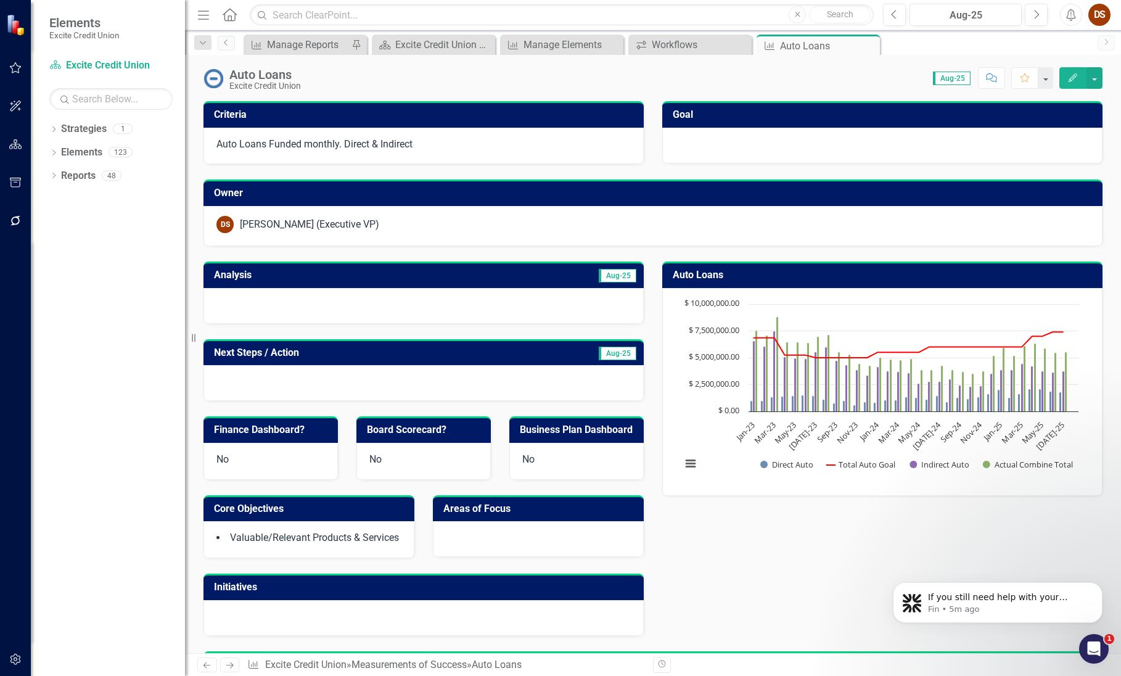
click at [0, 0] on icon "Close" at bounding box center [0, 0] width 0 height 0
